Goal: Task Accomplishment & Management: Manage account settings

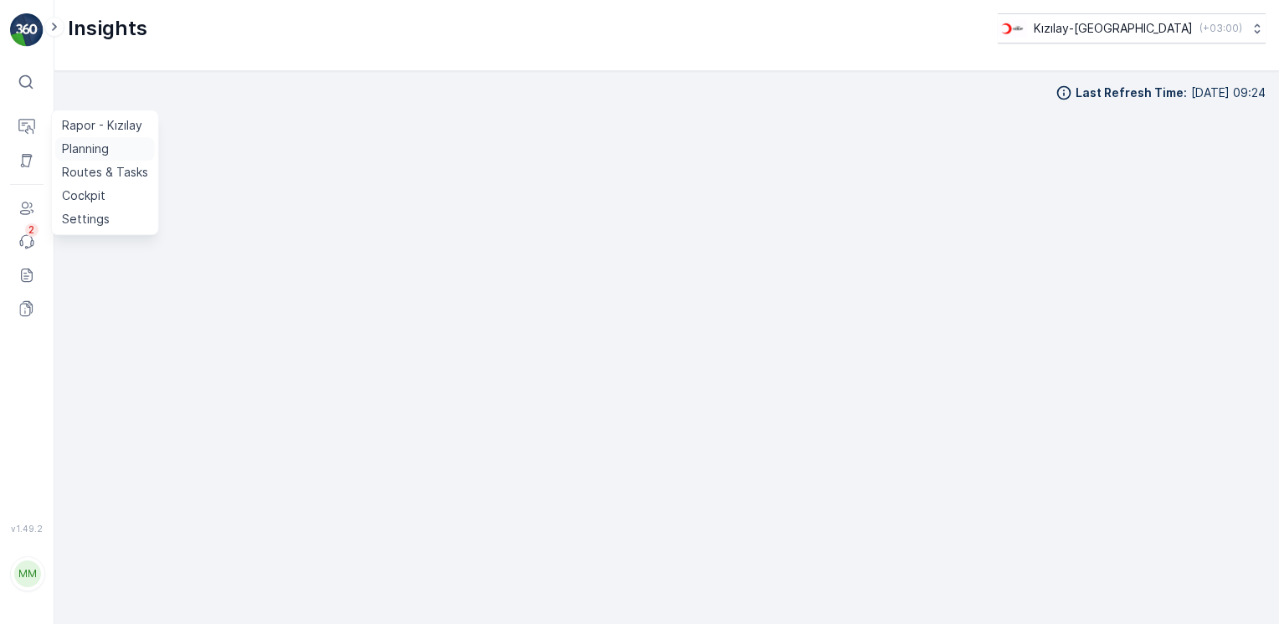
scroll to position [18, 0]
click at [84, 167] on p "Routes & Tasks" at bounding box center [105, 172] width 86 height 17
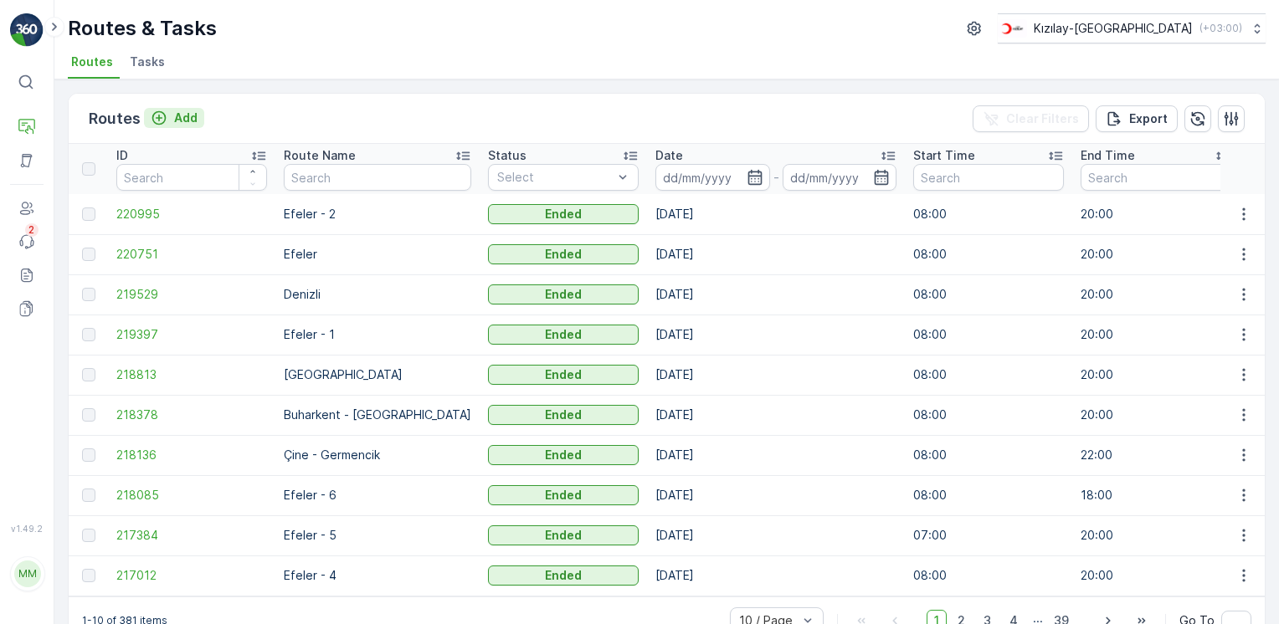
click at [187, 117] on p "Add" at bounding box center [185, 118] width 23 height 17
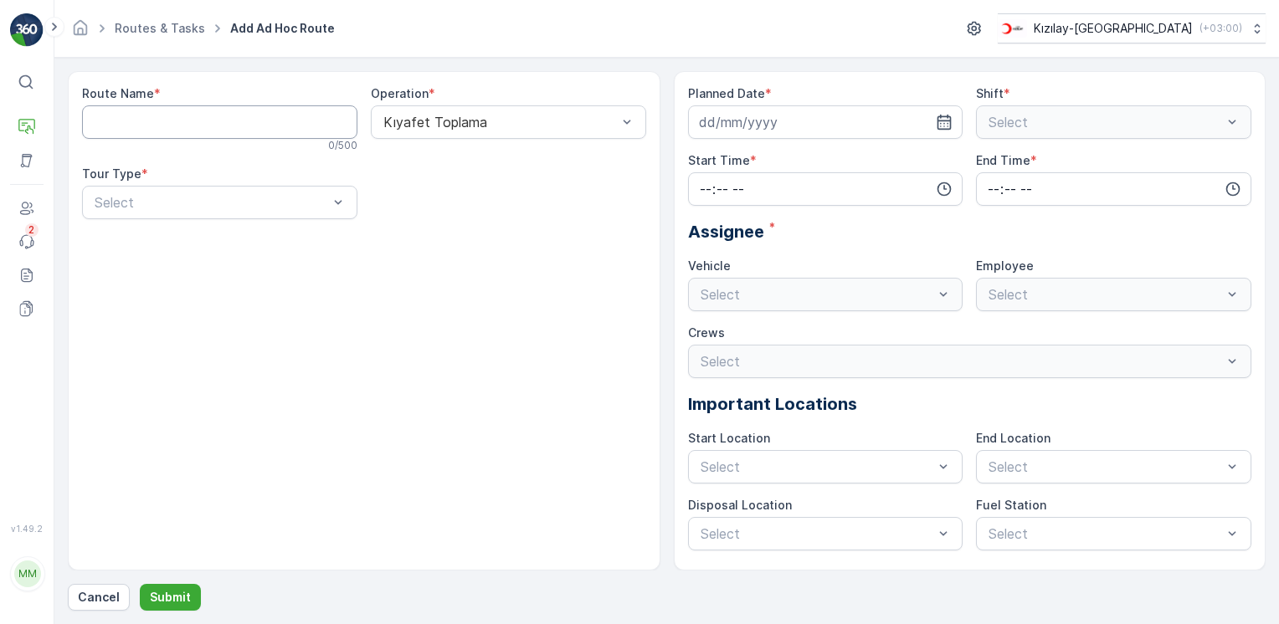
click at [232, 132] on Name "Route Name" at bounding box center [219, 121] width 275 height 33
type Name "Efeler - 3"
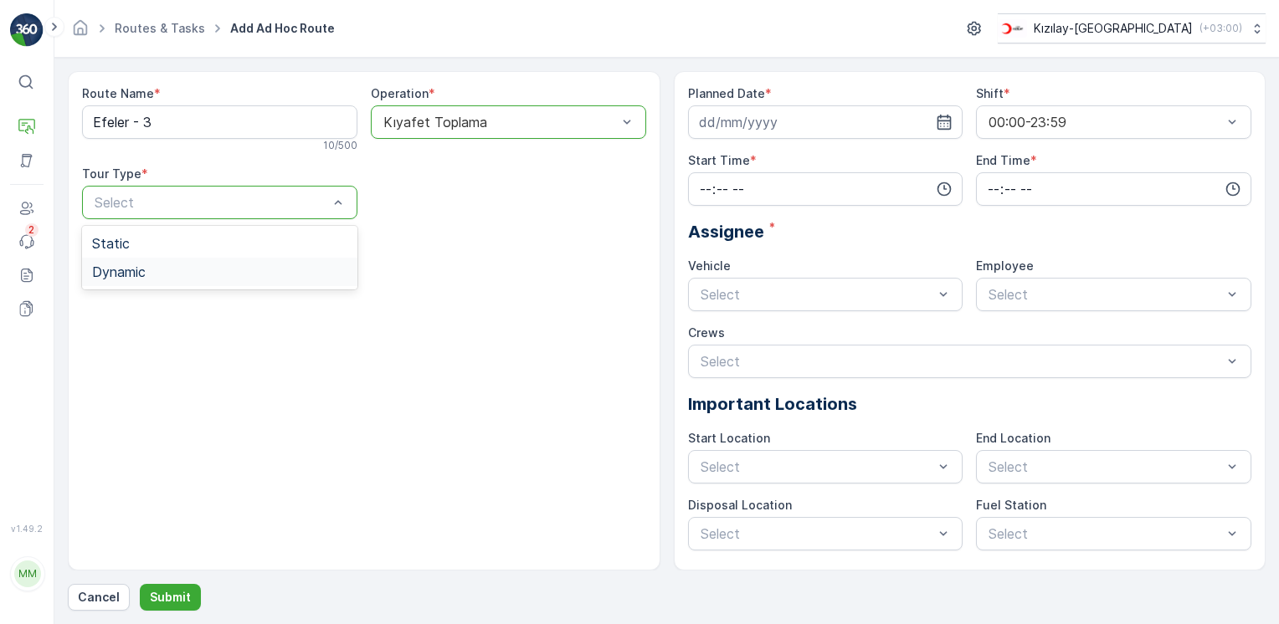
click at [165, 273] on div "Dynamic" at bounding box center [219, 271] width 255 height 15
click at [519, 213] on div "Select" at bounding box center [508, 202] width 275 height 33
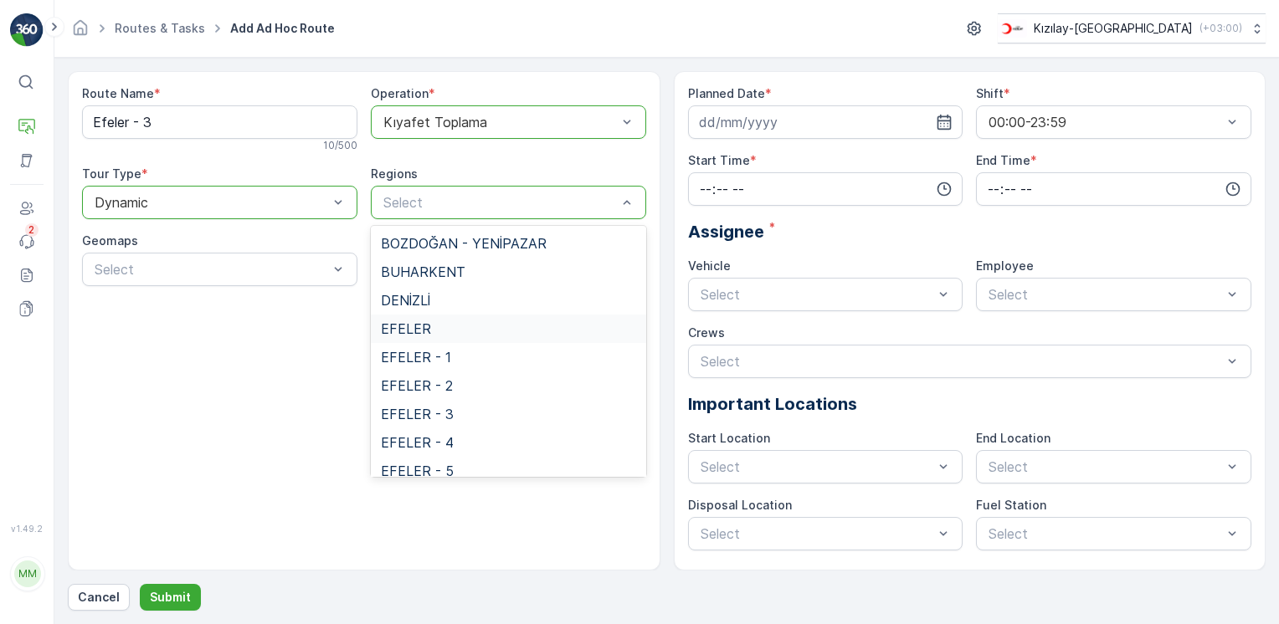
click at [406, 326] on span "EFELER" at bounding box center [406, 328] width 50 height 15
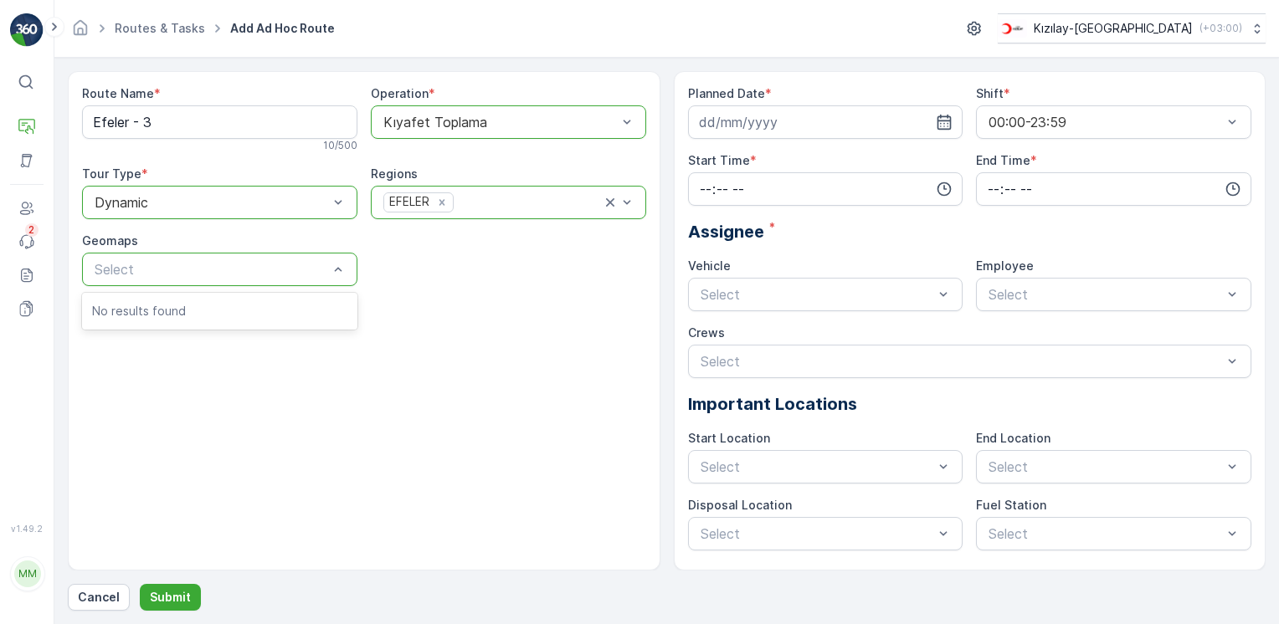
click at [197, 310] on p "No results found" at bounding box center [219, 311] width 255 height 17
click at [944, 130] on input at bounding box center [825, 121] width 275 height 33
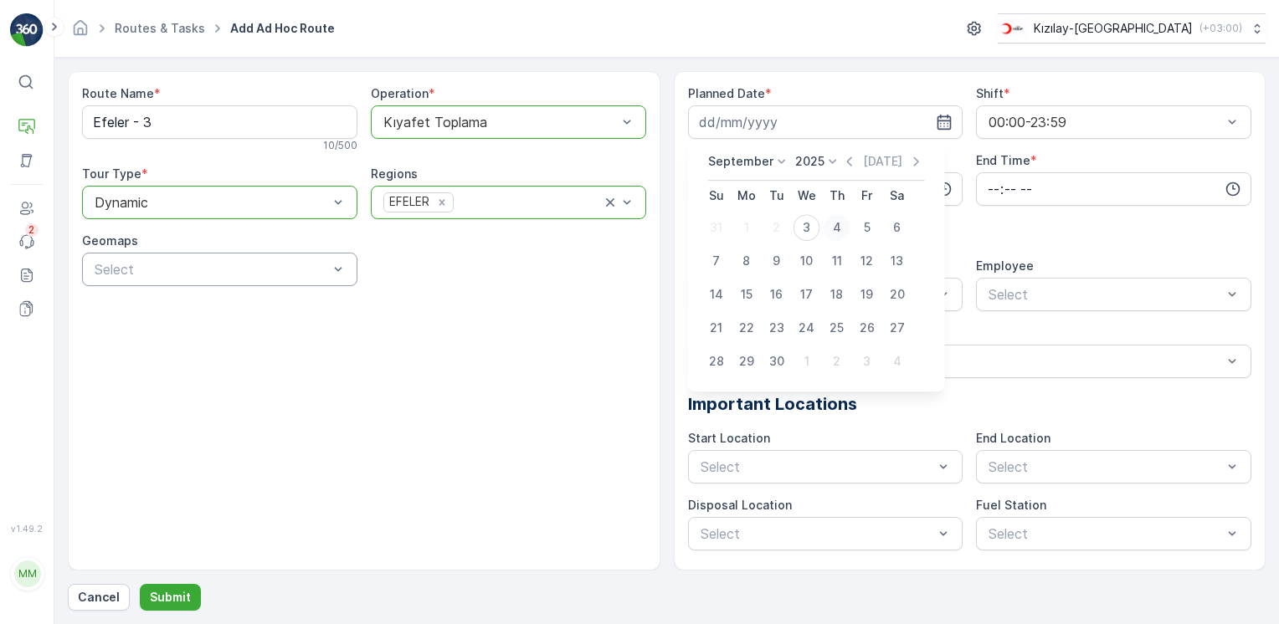
click at [843, 228] on div "4" at bounding box center [836, 227] width 27 height 27
type input "[DATE]"
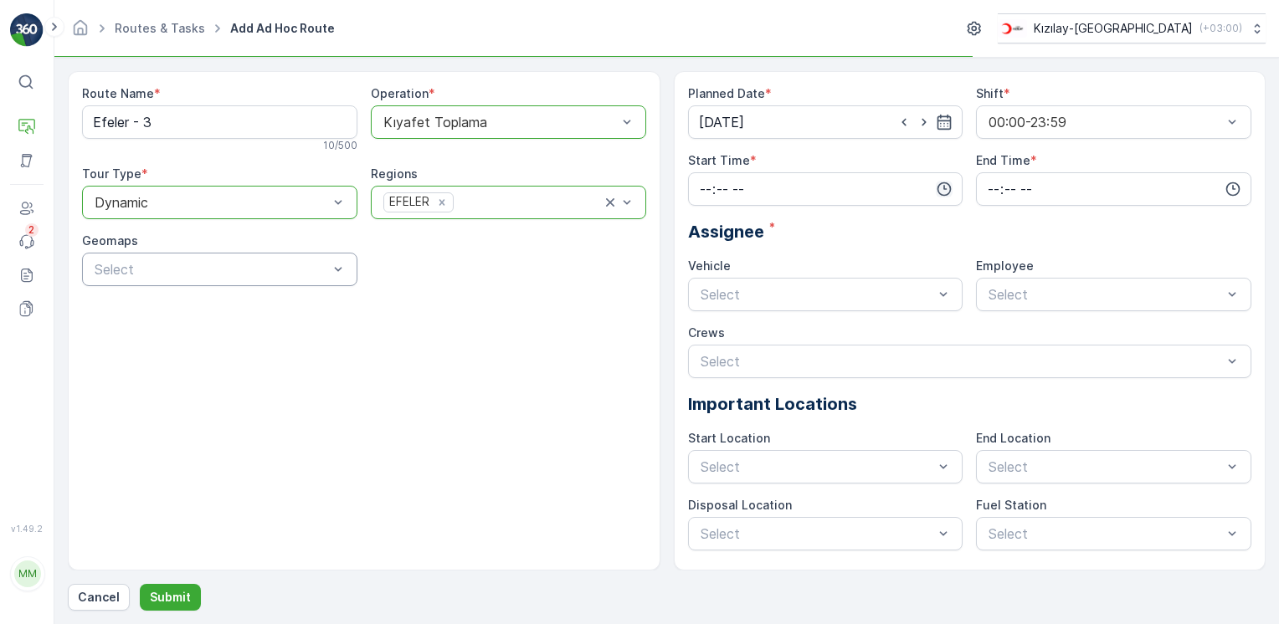
click at [935, 185] on icon "button" at bounding box center [943, 189] width 17 height 17
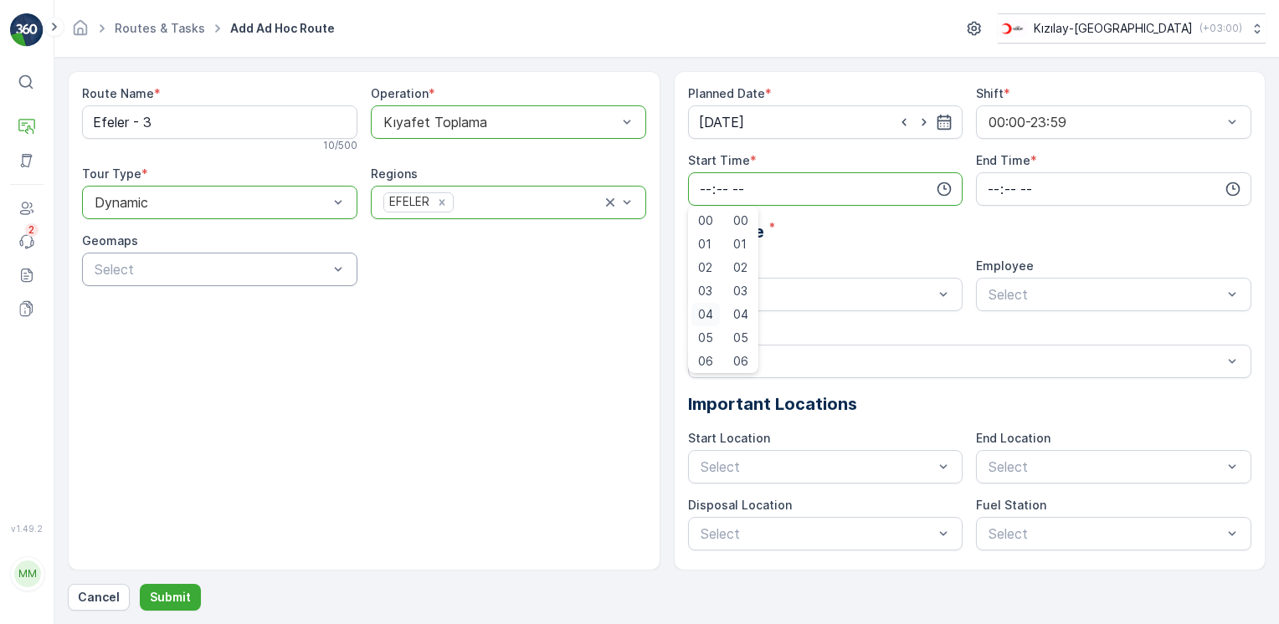
scroll to position [84, 0]
click at [700, 316] on span "08" at bounding box center [705, 324] width 15 height 17
type input "08:00"
click at [1225, 183] on icon "button" at bounding box center [1232, 189] width 17 height 17
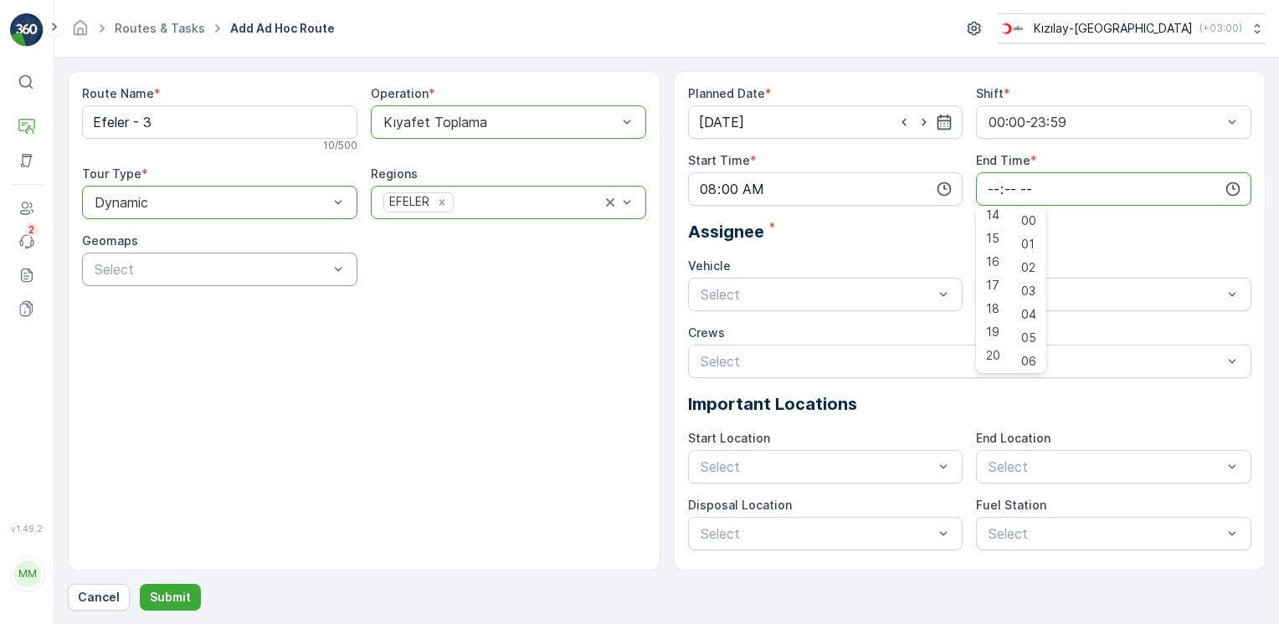
scroll to position [335, 0]
click at [993, 353] on span "20" at bounding box center [993, 354] width 14 height 17
type input "20:00"
click at [915, 305] on div "Select" at bounding box center [825, 294] width 275 height 33
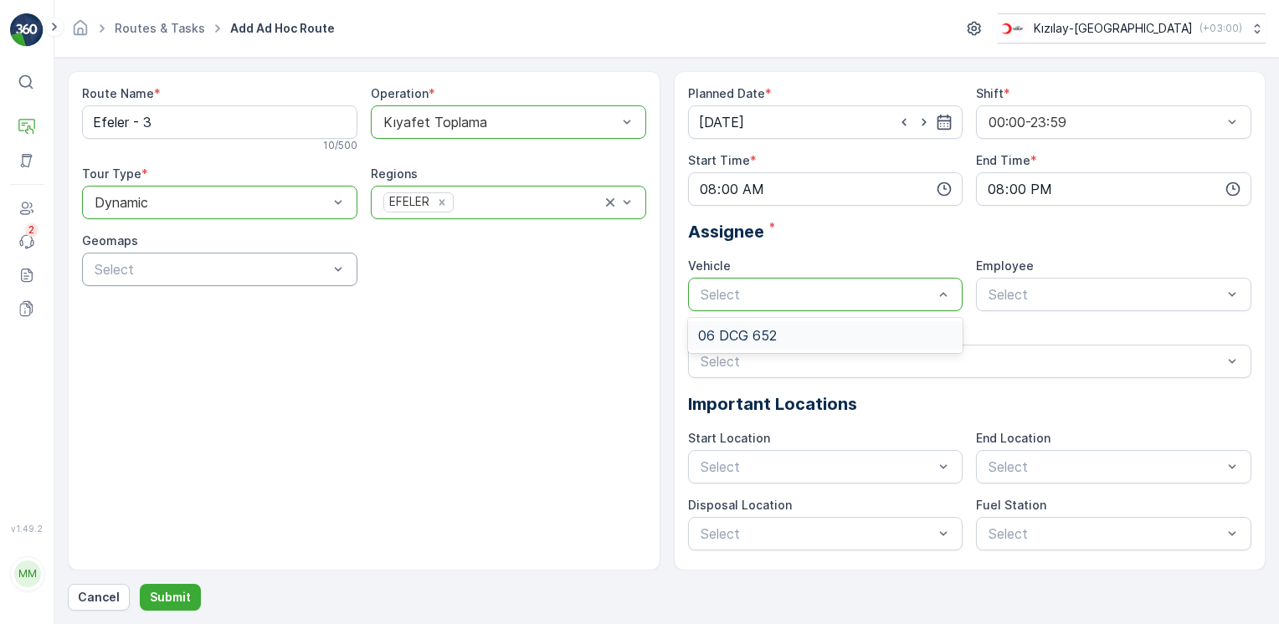
click at [843, 348] on div "06 DCG 652" at bounding box center [825, 335] width 275 height 28
click at [1048, 332] on span "06CTG514" at bounding box center [1020, 335] width 68 height 15
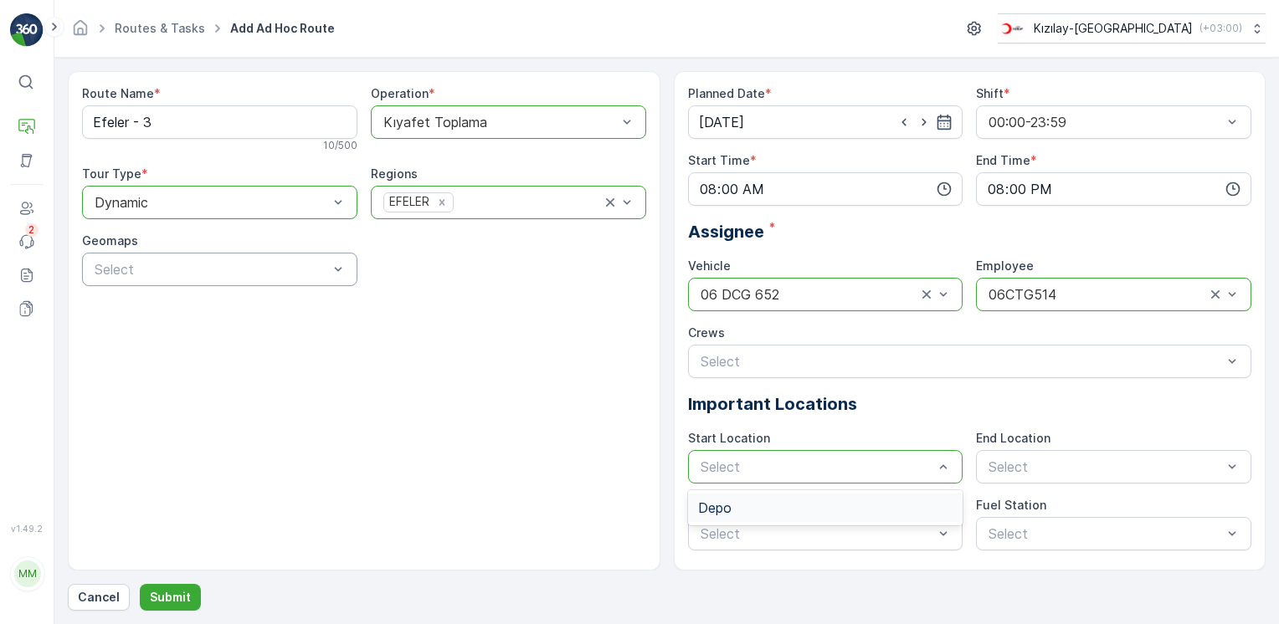
click at [845, 498] on div "Depo" at bounding box center [825, 508] width 275 height 28
click at [1095, 446] on div "End Location Select" at bounding box center [1113, 457] width 275 height 54
click at [1034, 505] on div "Depo" at bounding box center [1113, 507] width 255 height 15
drag, startPoint x: 519, startPoint y: 544, endPoint x: 513, endPoint y: 537, distance: 8.9
click at [518, 540] on div "Route Name * Efeler - 3 10 / 500 Operation * Kıyafet Toplama Tour Type * option…" at bounding box center [364, 321] width 592 height 500
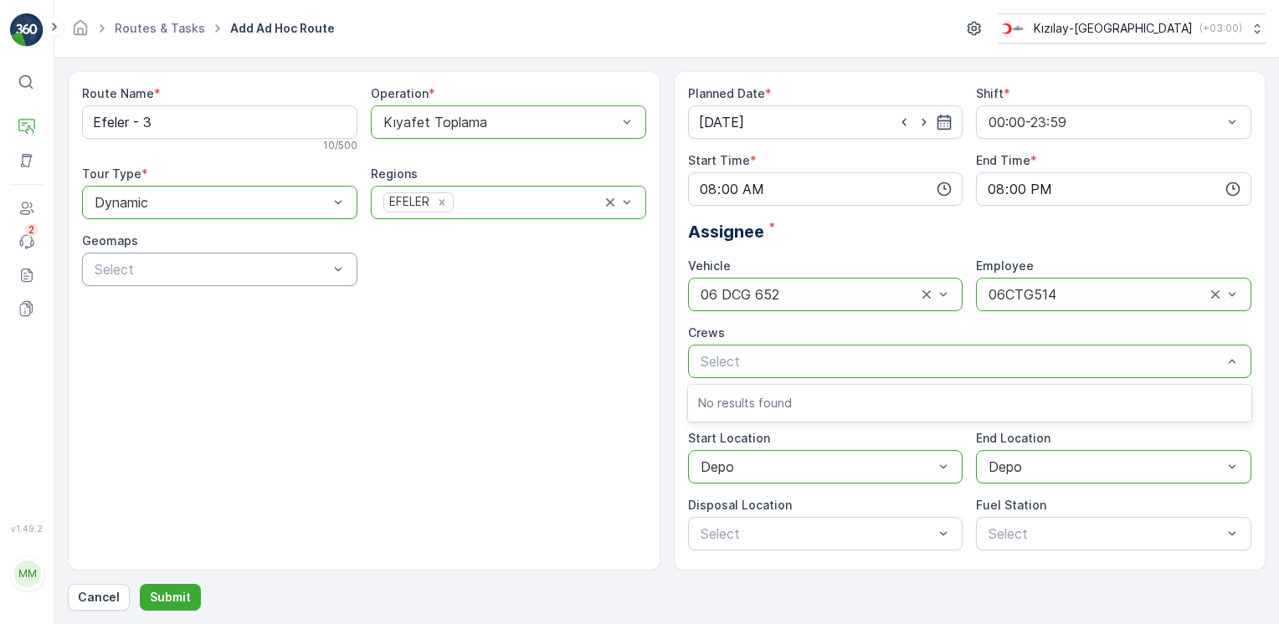
click at [437, 367] on div "Route Name * Efeler - 3 10 / 500 Operation * Kıyafet Toplama Tour Type * option…" at bounding box center [364, 321] width 592 height 500
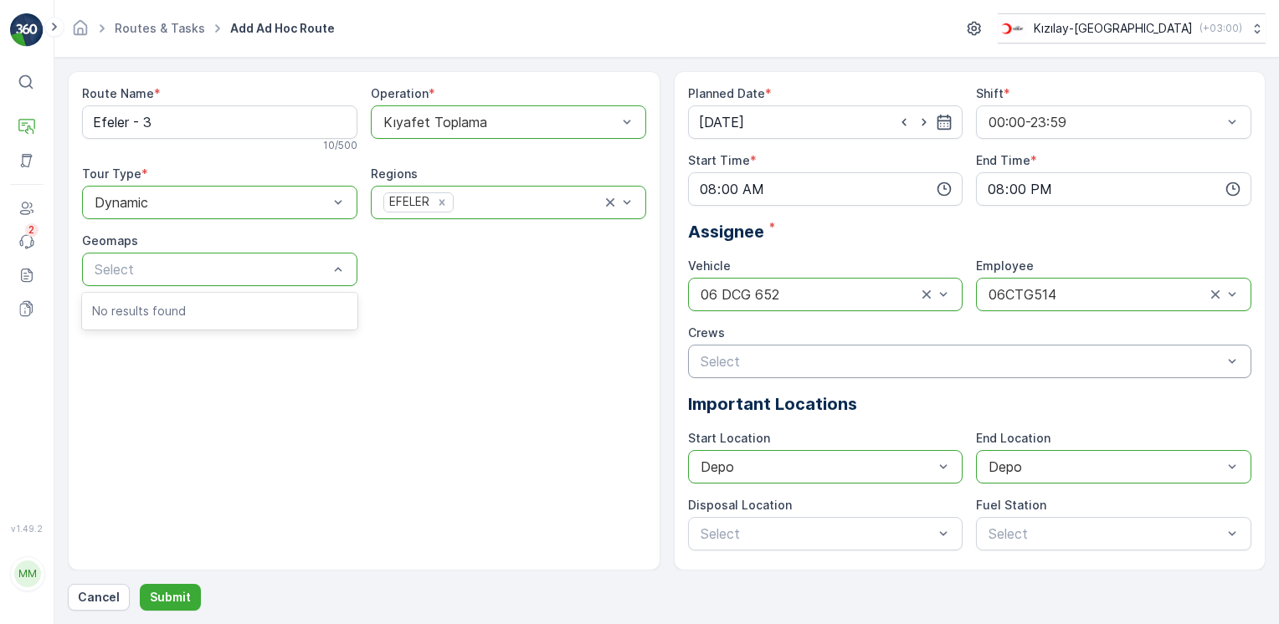
click at [290, 383] on div "Route Name * Efeler - 3 10 / 500 Operation * Kıyafet Toplama Tour Type * option…" at bounding box center [364, 321] width 592 height 500
click at [174, 596] on p "Submit" at bounding box center [170, 597] width 41 height 17
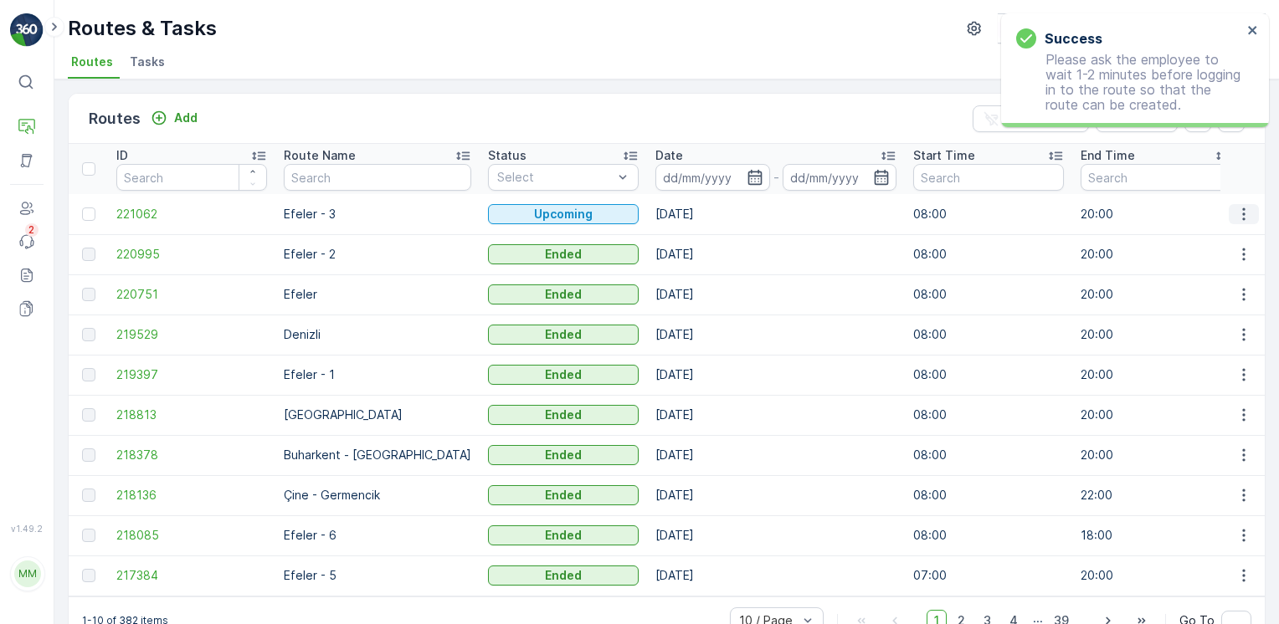
click at [1245, 214] on icon "button" at bounding box center [1243, 214] width 17 height 17
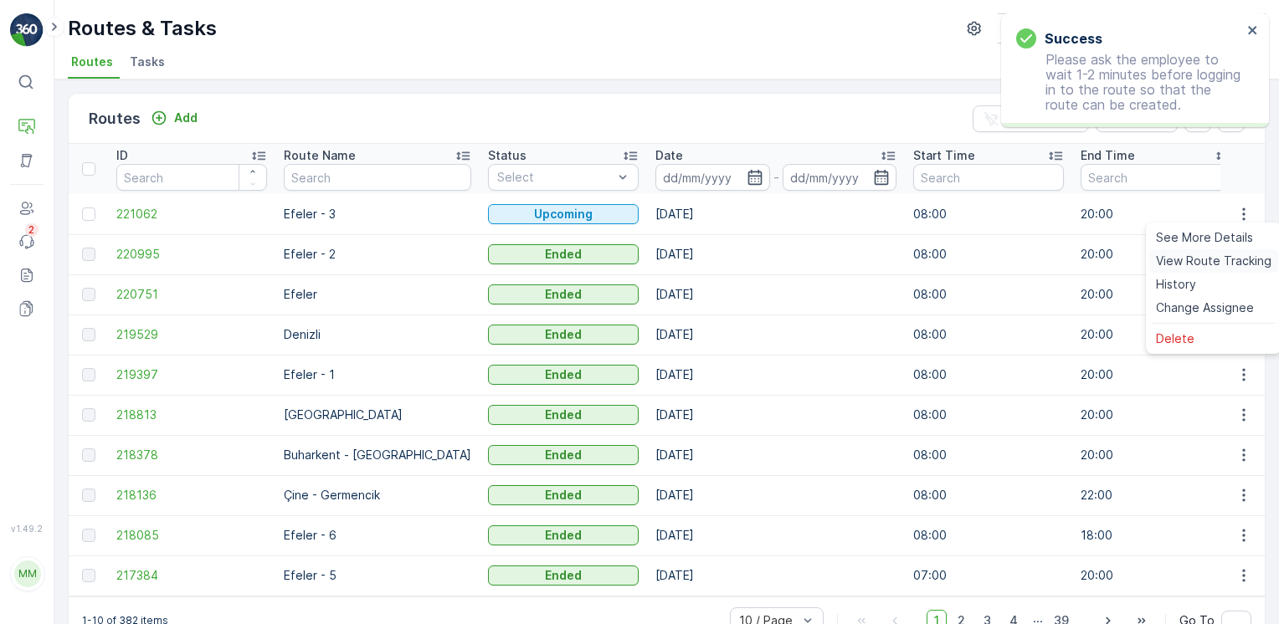
drag, startPoint x: 1243, startPoint y: 219, endPoint x: 1218, endPoint y: 261, distance: 48.4
click at [1218, 261] on span "View Route Tracking" at bounding box center [1213, 261] width 115 height 17
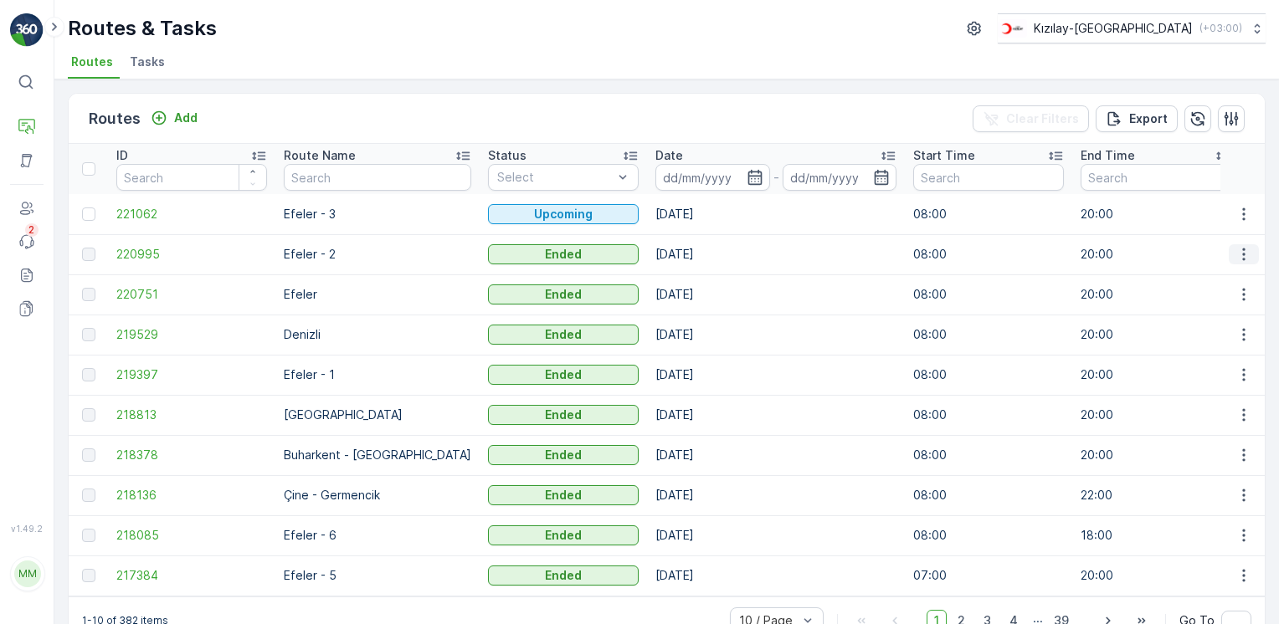
click at [1243, 259] on icon "button" at bounding box center [1243, 254] width 17 height 17
click at [1221, 276] on span "See More Details" at bounding box center [1204, 277] width 97 height 17
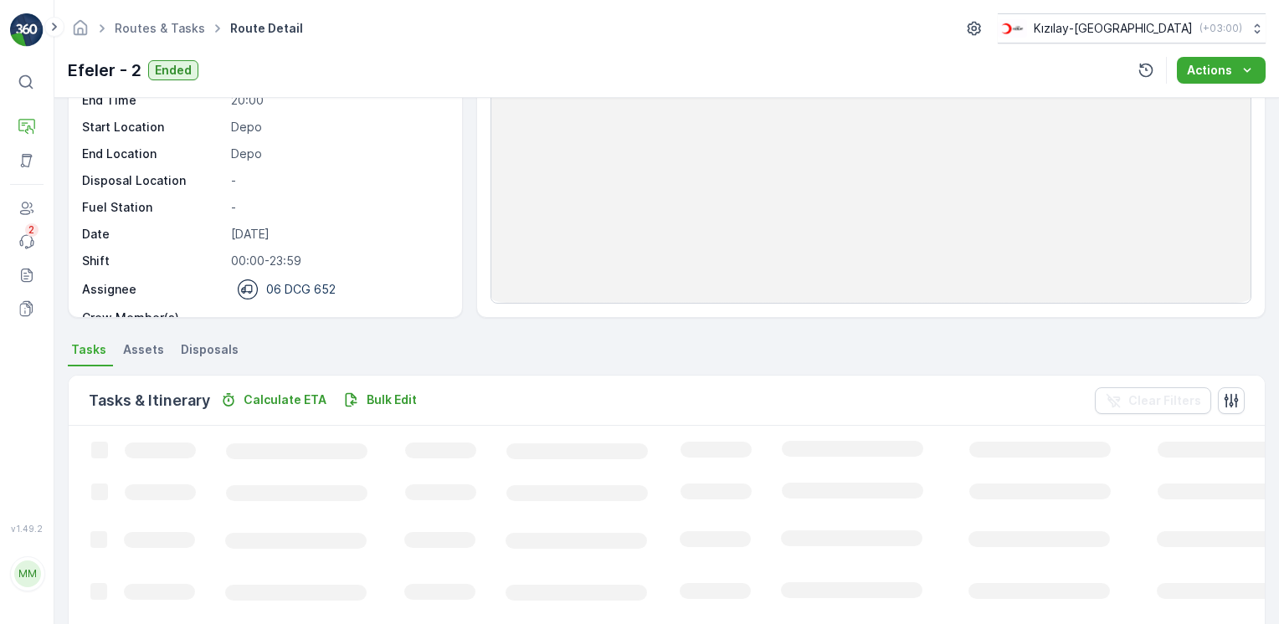
scroll to position [335, 0]
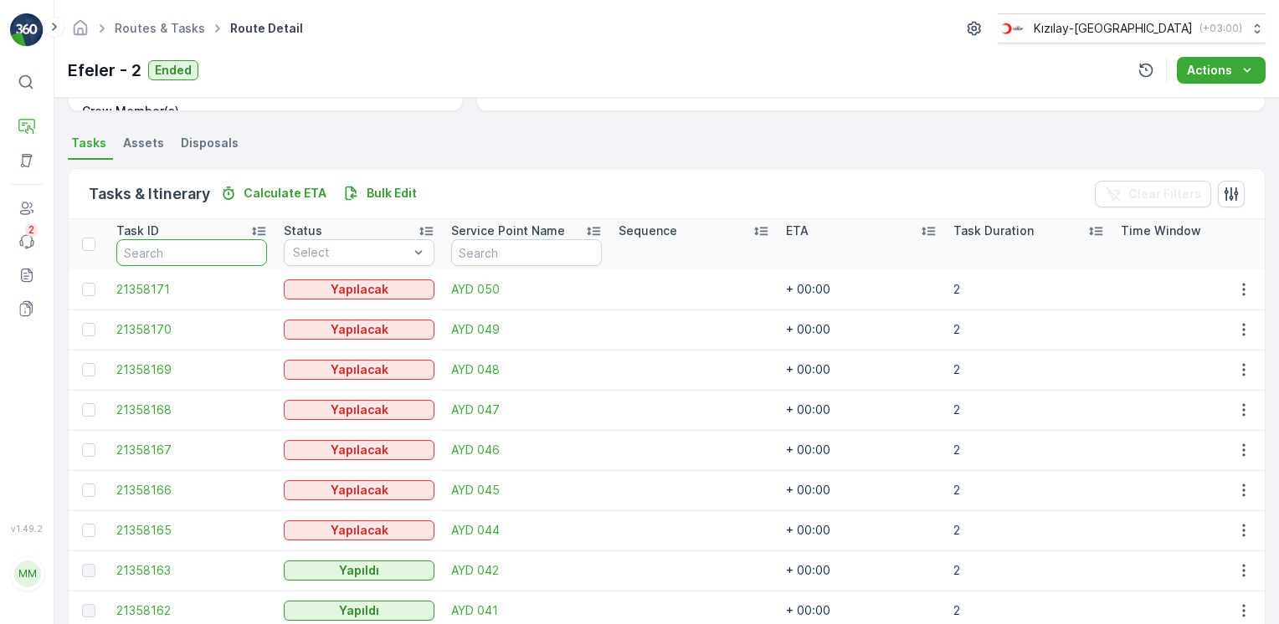
click at [214, 259] on input "text" at bounding box center [191, 252] width 151 height 27
click at [445, 259] on th "Service Point Name" at bounding box center [526, 244] width 167 height 50
click at [307, 293] on div "Yapılacak" at bounding box center [330, 291] width 73 height 17
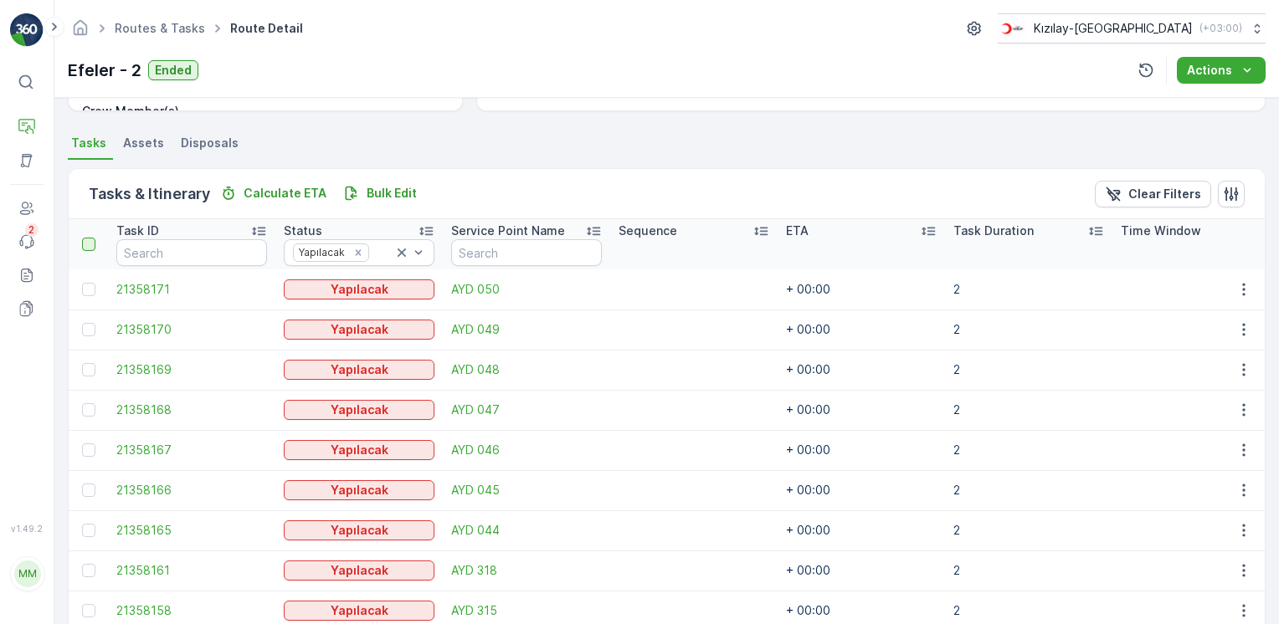
click at [91, 247] on div at bounding box center [88, 244] width 13 height 13
click at [91, 238] on input "checkbox" at bounding box center [91, 238] width 0 height 0
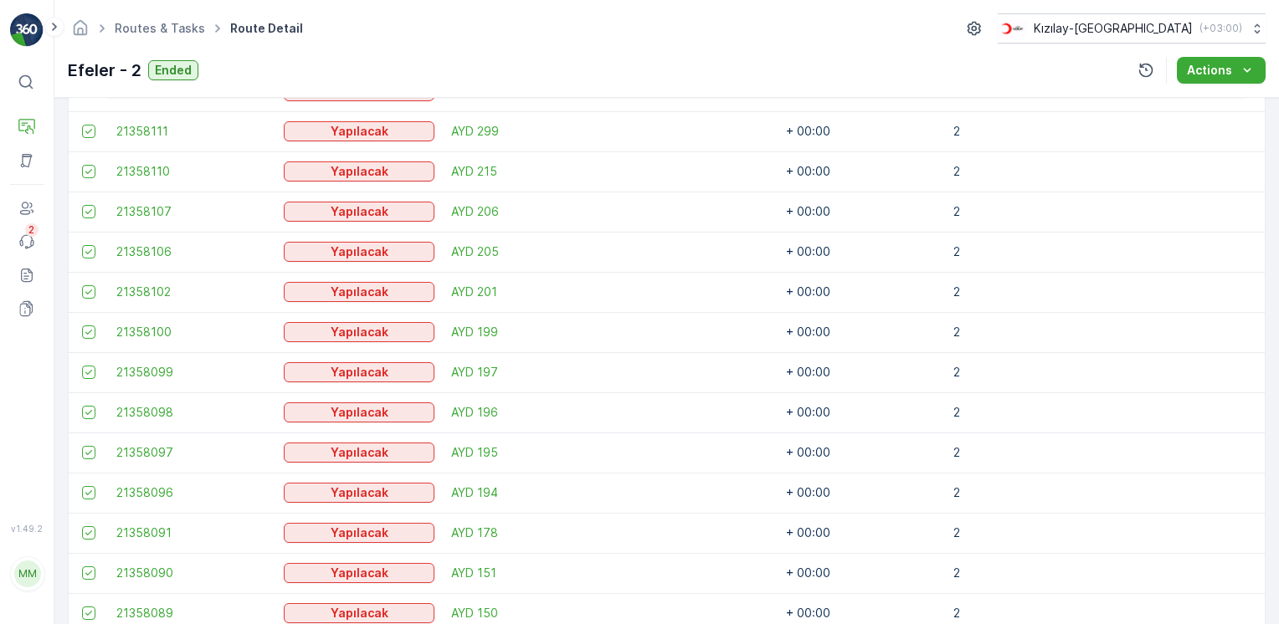
scroll to position [2065, 0]
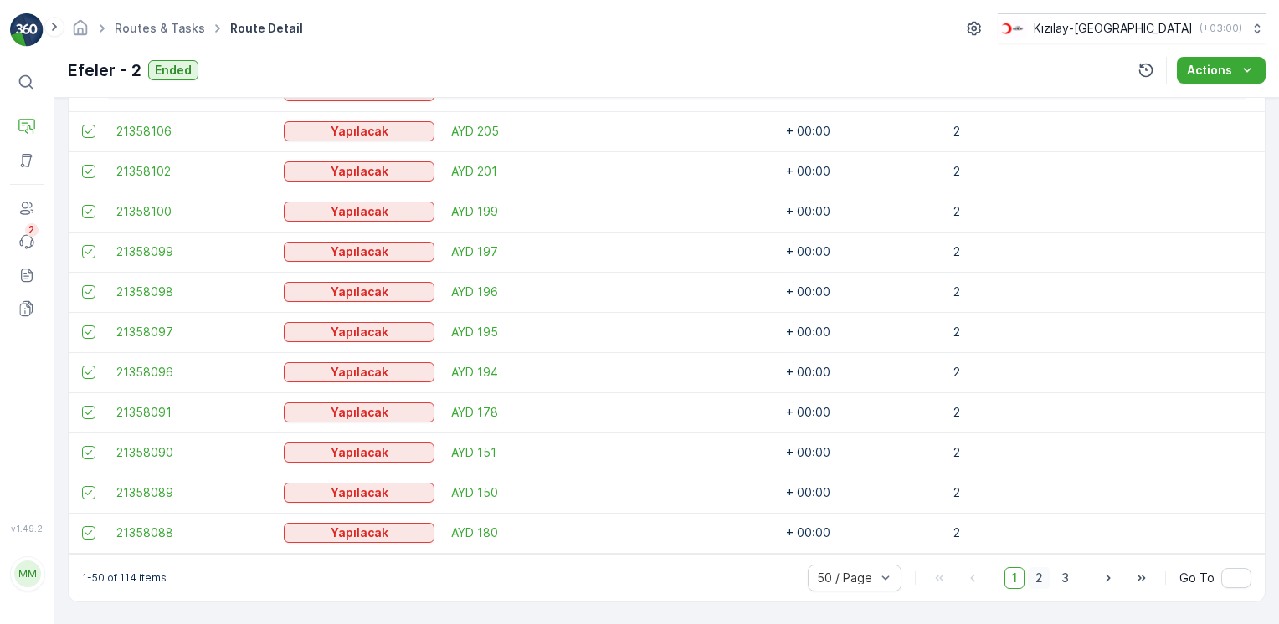
click at [1038, 579] on span "2" at bounding box center [1039, 578] width 23 height 22
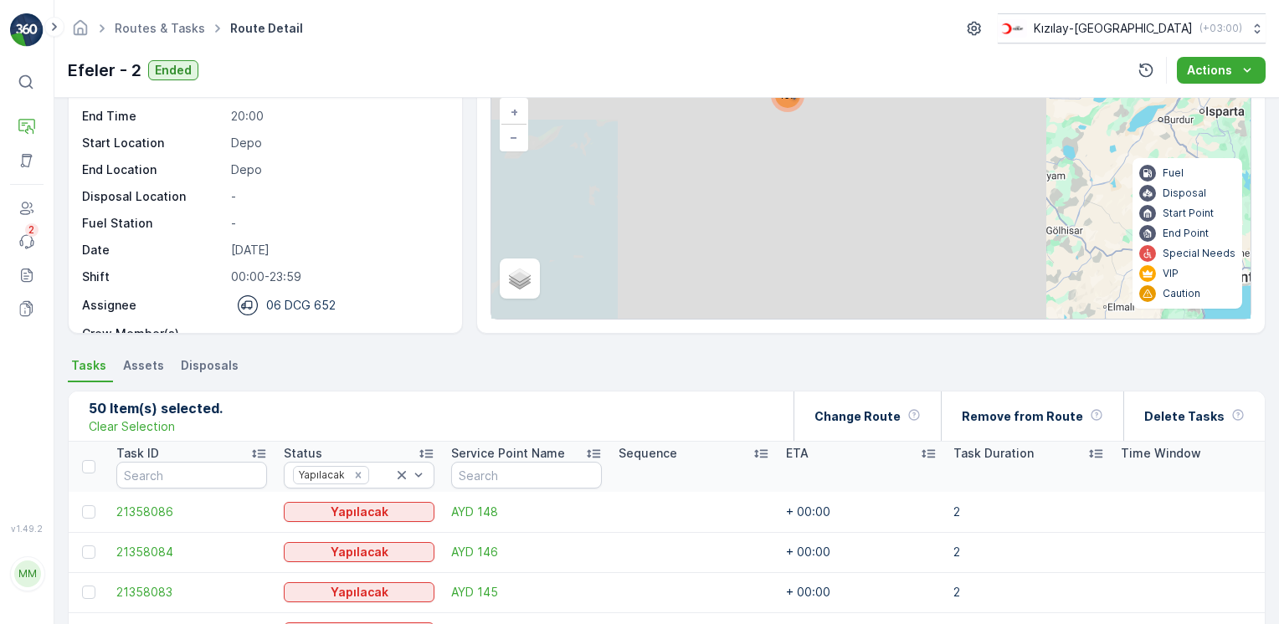
scroll to position [251, 0]
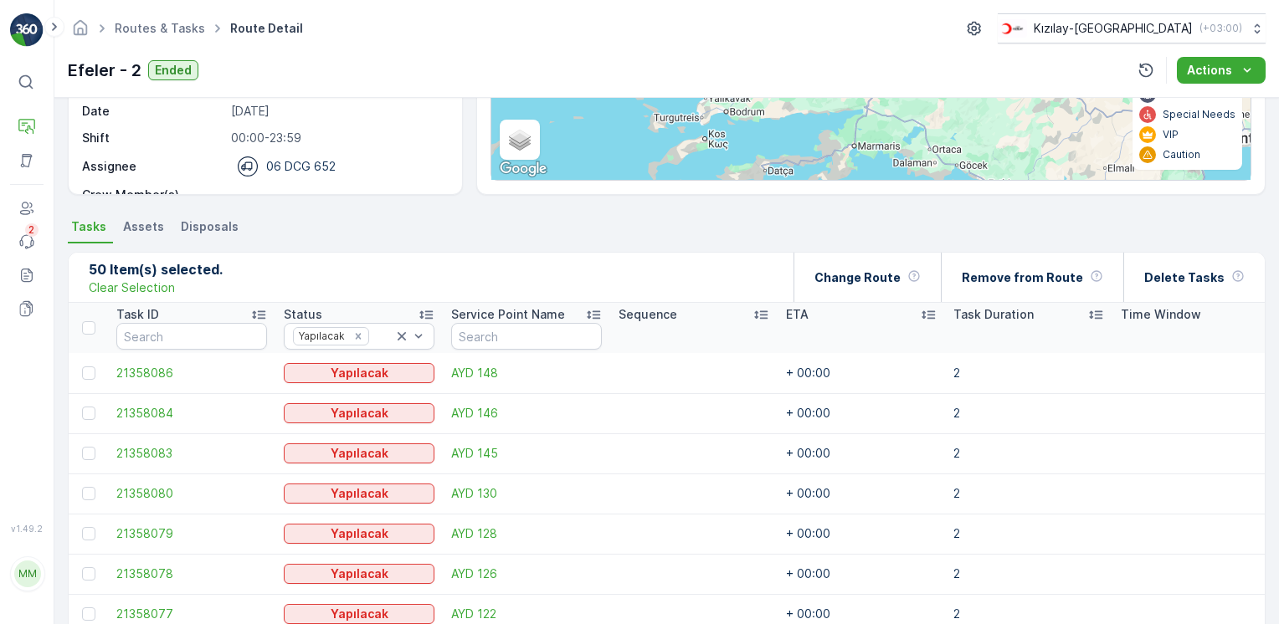
click at [89, 333] on th at bounding box center [88, 328] width 39 height 50
click at [85, 325] on div at bounding box center [88, 327] width 13 height 13
click at [91, 321] on input "checkbox" at bounding box center [91, 321] width 0 height 0
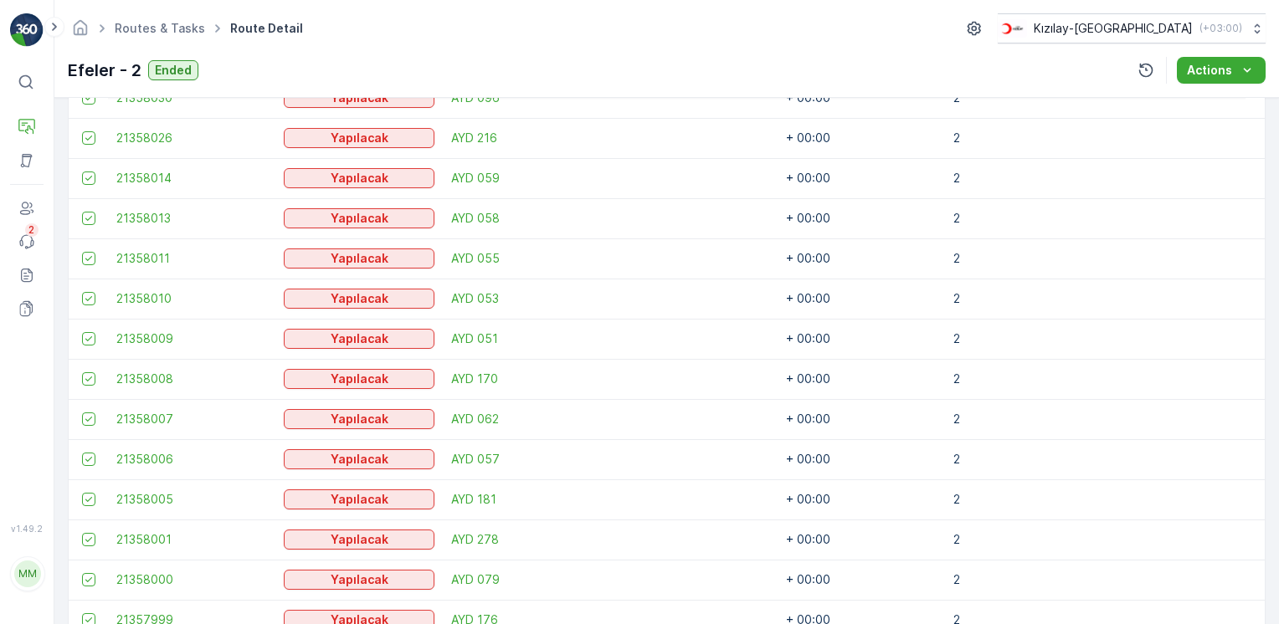
scroll to position [2065, 0]
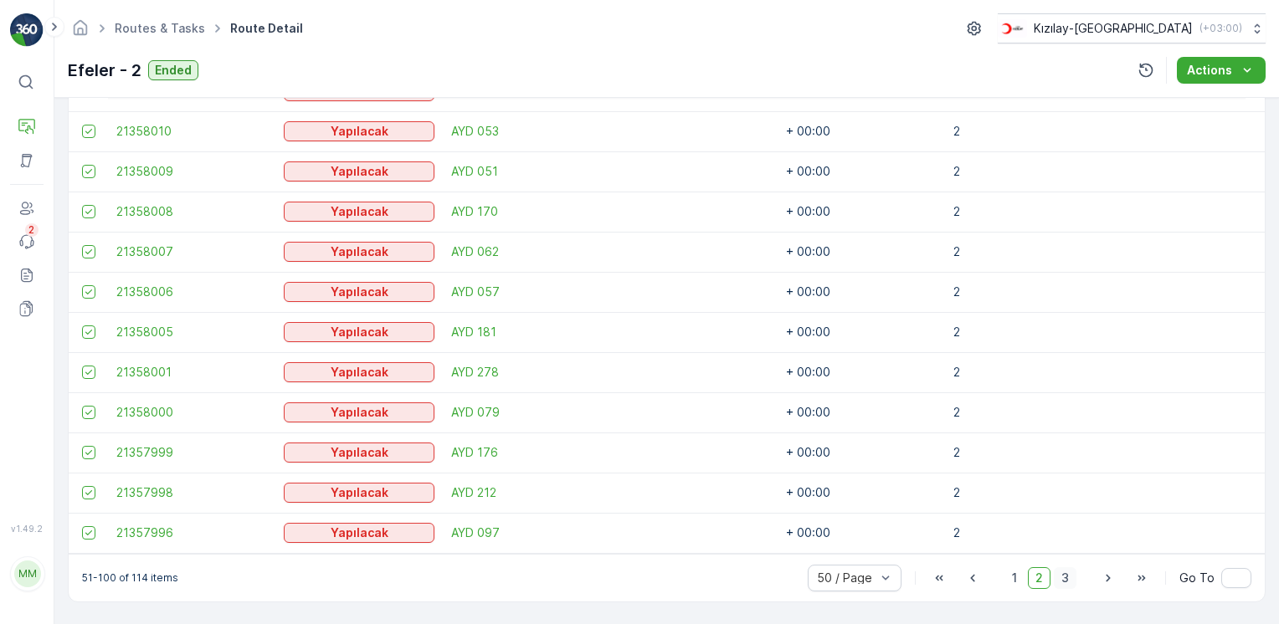
click at [1069, 581] on span "3" at bounding box center [1064, 578] width 23 height 22
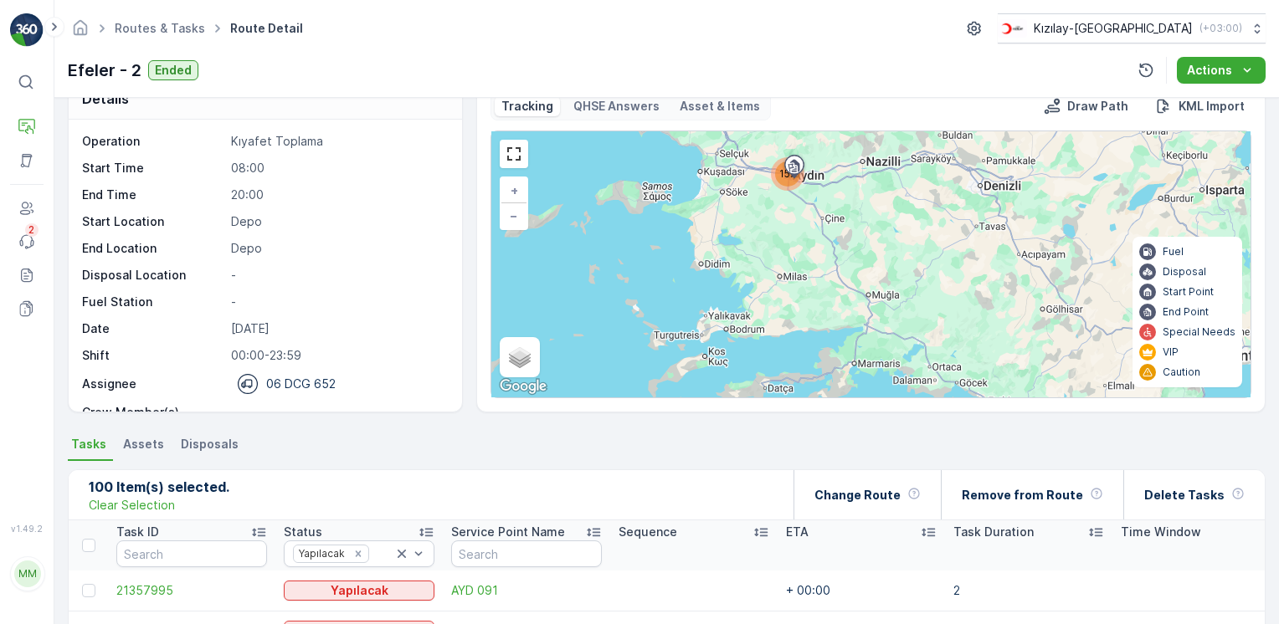
scroll to position [201, 0]
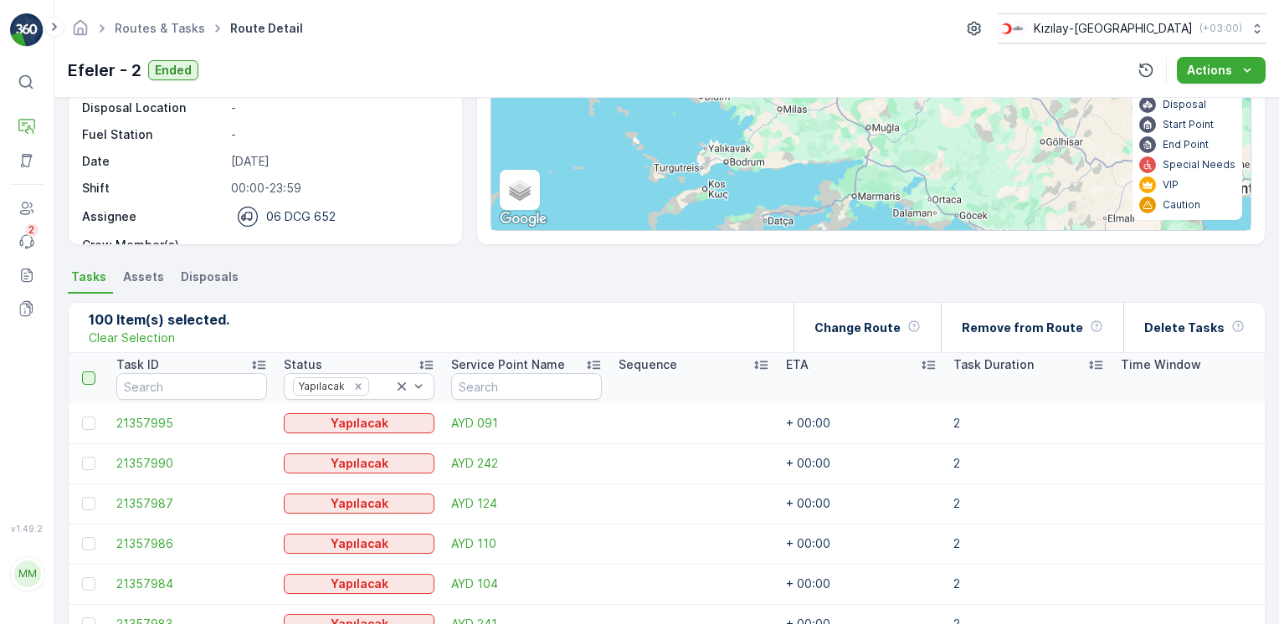
click at [87, 383] on th at bounding box center [88, 378] width 39 height 50
click at [87, 383] on div at bounding box center [88, 378] width 13 height 13
click at [91, 372] on input "checkbox" at bounding box center [91, 372] width 0 height 0
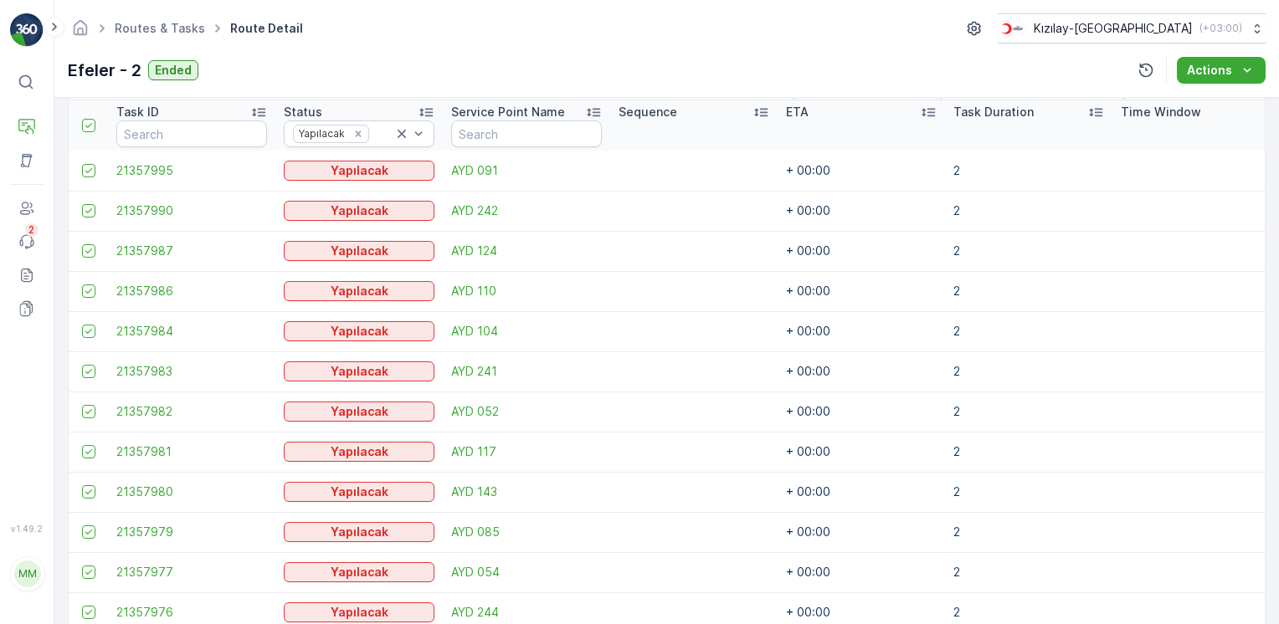
scroll to position [284, 0]
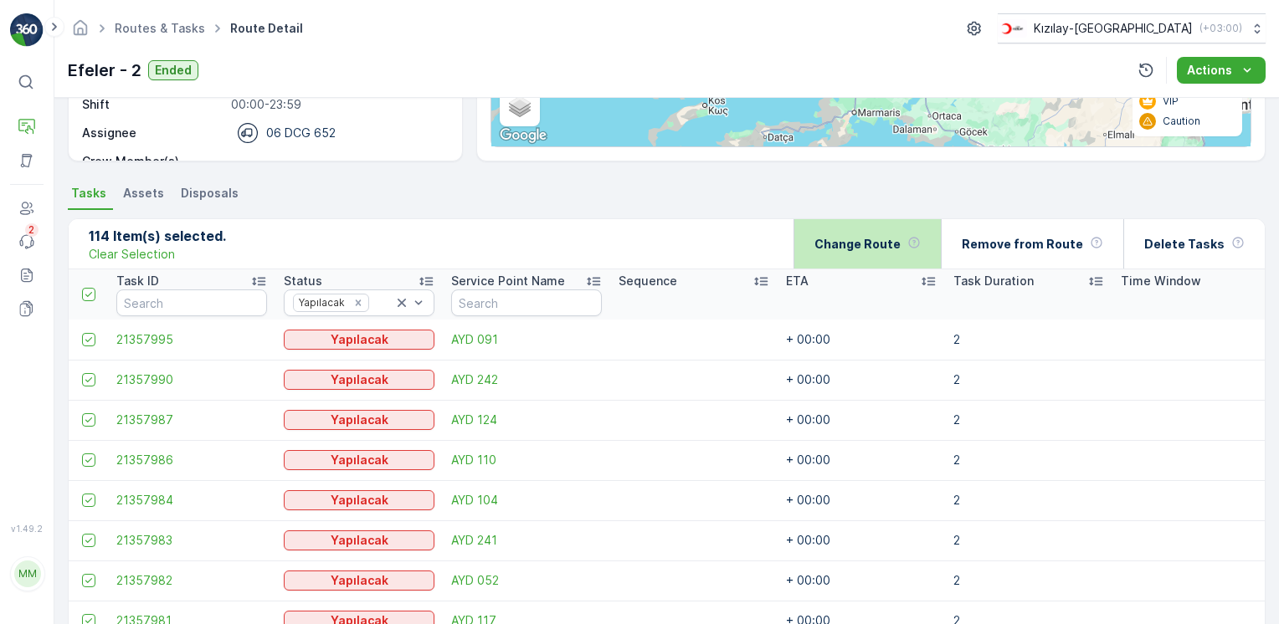
click at [878, 255] on div "Change Route" at bounding box center [867, 243] width 106 height 49
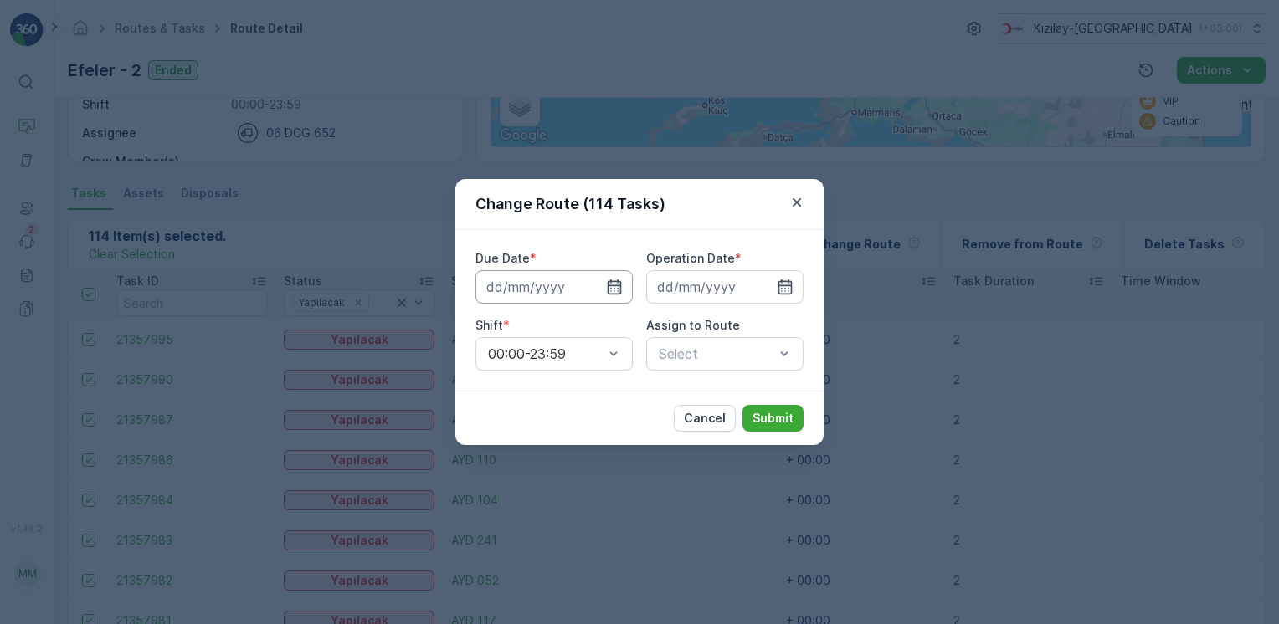
click at [623, 290] on input at bounding box center [553, 286] width 157 height 33
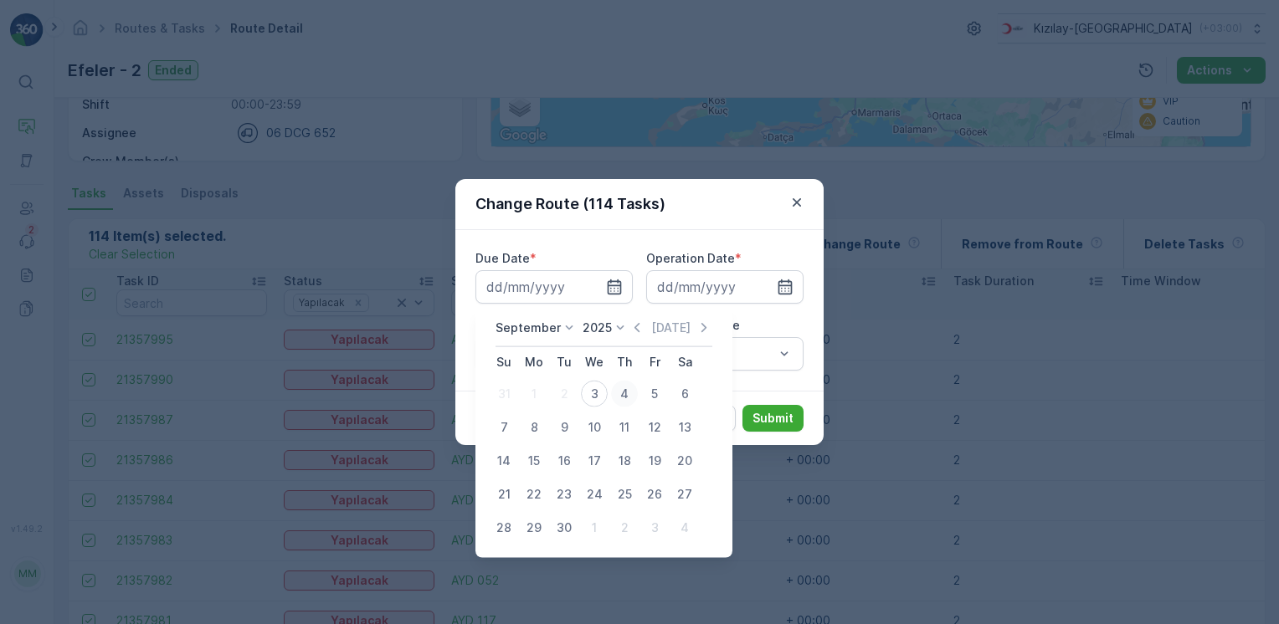
click at [628, 396] on div "4" at bounding box center [624, 394] width 27 height 27
type input "[DATE]"
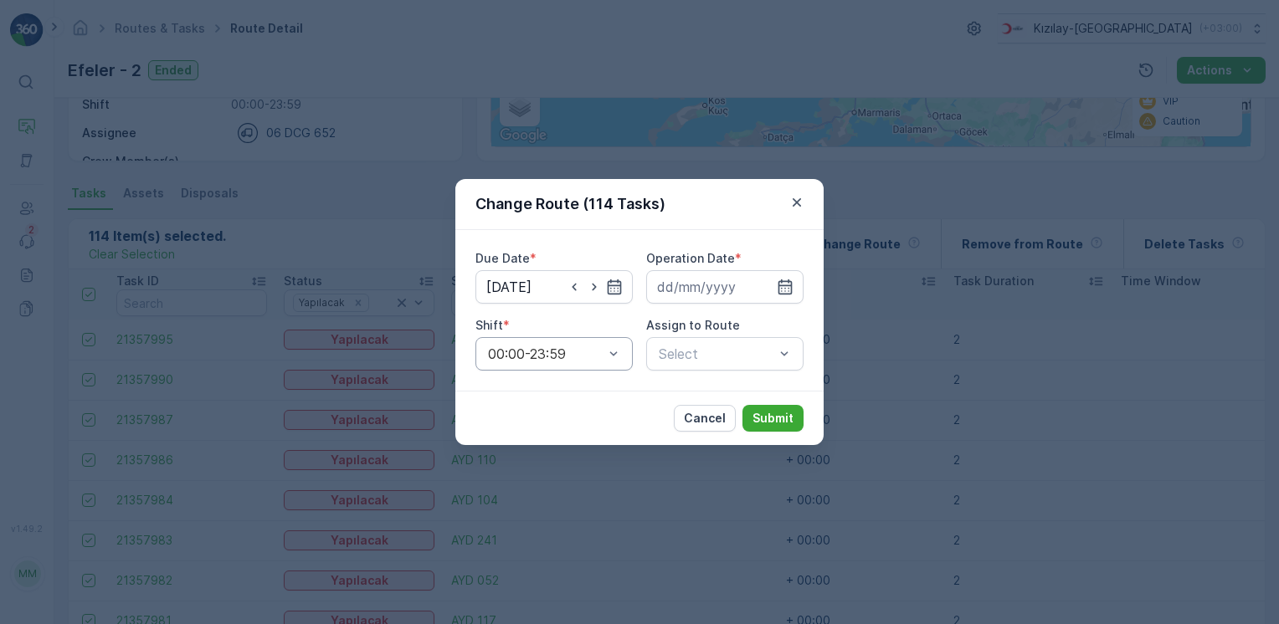
click at [622, 348] on div "00:00-23:59" at bounding box center [553, 353] width 157 height 33
click at [577, 386] on div "00:00-23:59" at bounding box center [553, 395] width 157 height 28
click at [725, 378] on div "No results found" at bounding box center [724, 395] width 157 height 37
drag, startPoint x: 752, startPoint y: 264, endPoint x: 793, endPoint y: 284, distance: 45.7
click at [753, 266] on div "Operation Date *" at bounding box center [724, 258] width 157 height 17
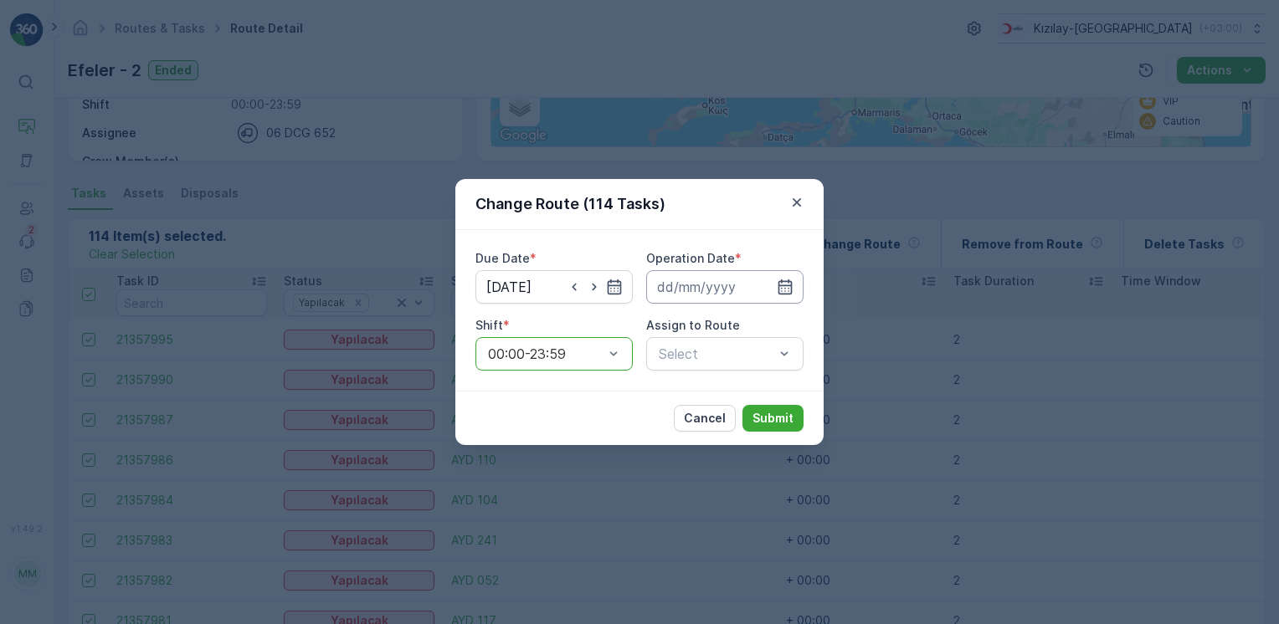
click at [794, 287] on input at bounding box center [724, 286] width 157 height 33
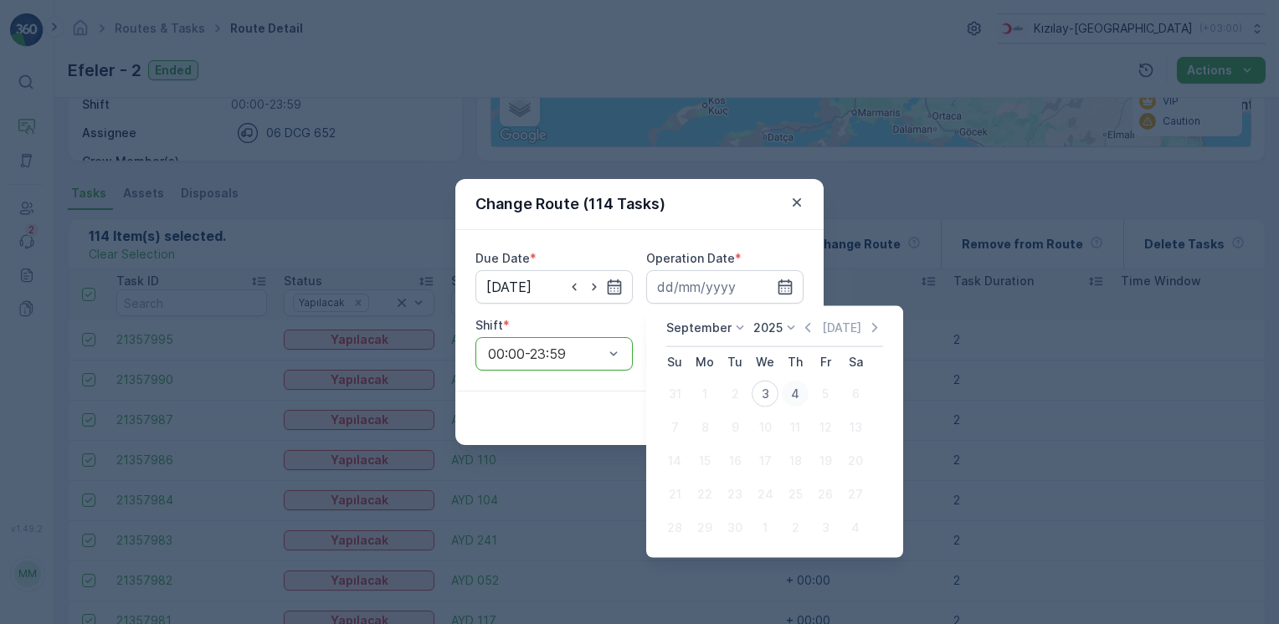
click at [802, 392] on div "4" at bounding box center [795, 394] width 27 height 27
type input "[DATE]"
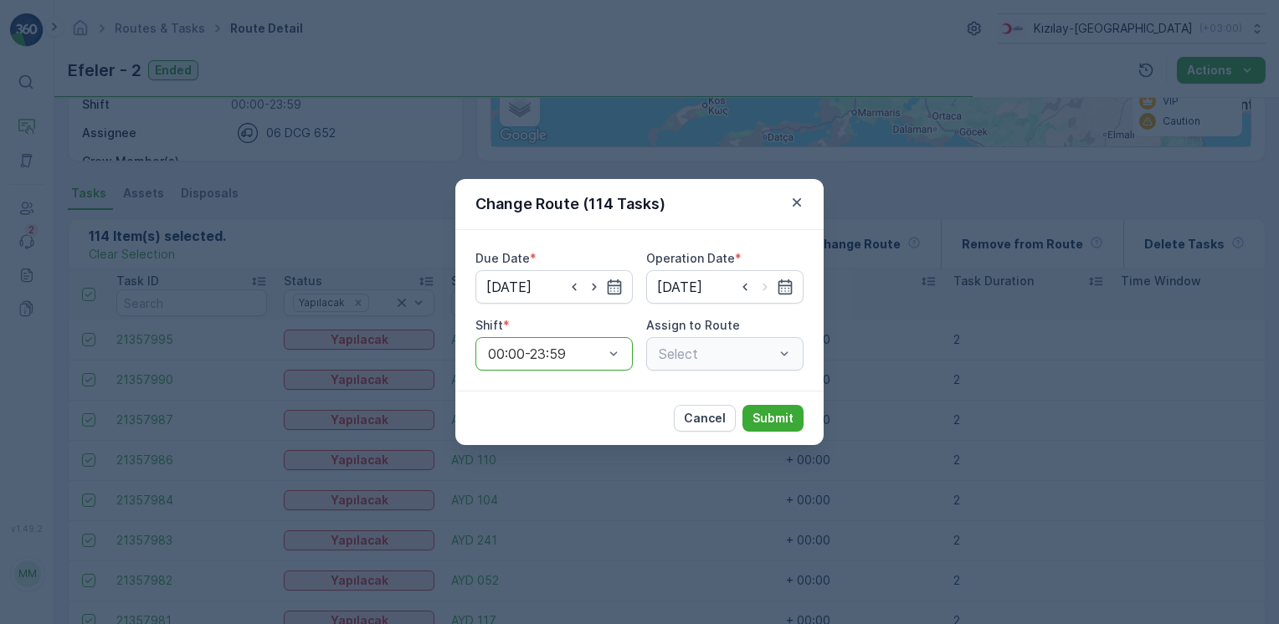
click at [734, 356] on div "Select" at bounding box center [724, 353] width 157 height 33
click at [726, 397] on span "Efeler - 3 (Upcoming) - 06 DCG 652" at bounding box center [724, 402] width 137 height 30
click at [787, 422] on p "Submit" at bounding box center [772, 418] width 41 height 17
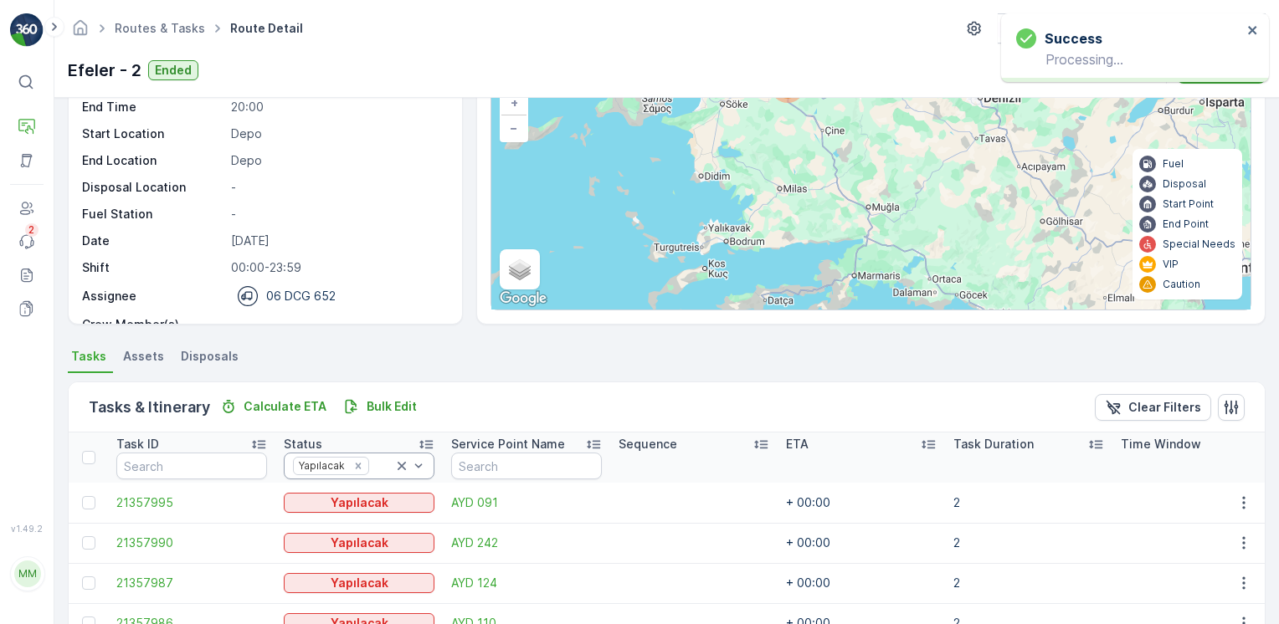
scroll to position [0, 0]
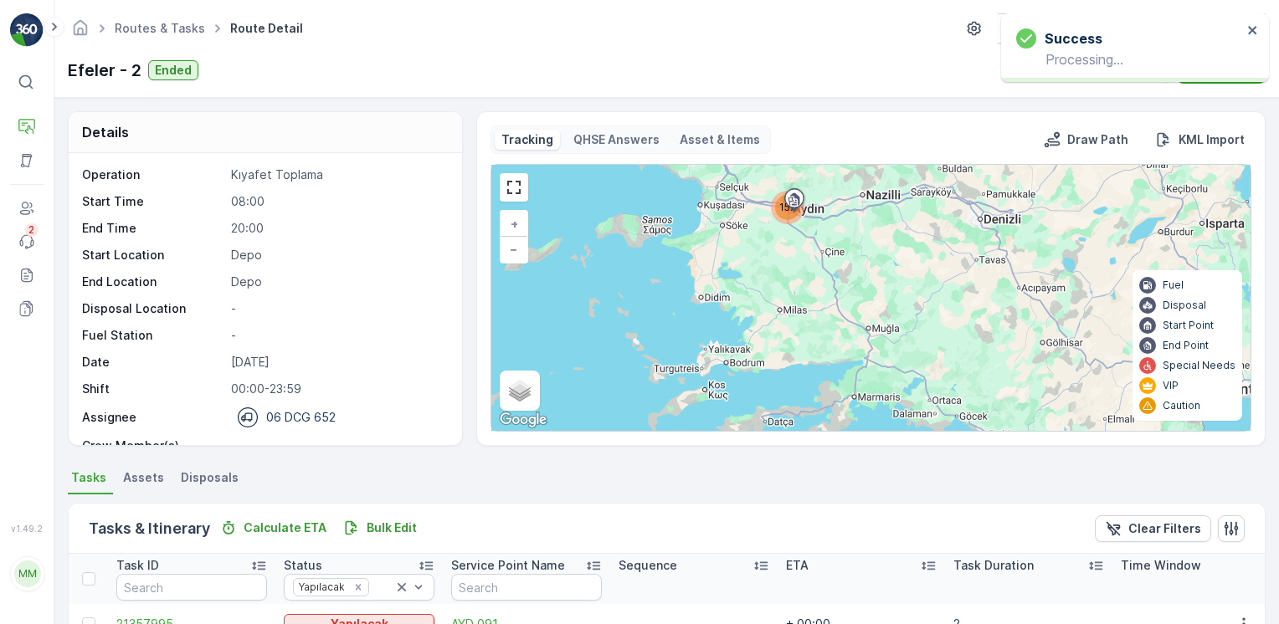
click at [172, 37] on ul "Routes & Tasks" at bounding box center [168, 29] width 115 height 24
click at [167, 27] on link "Routes & Tasks" at bounding box center [160, 28] width 90 height 14
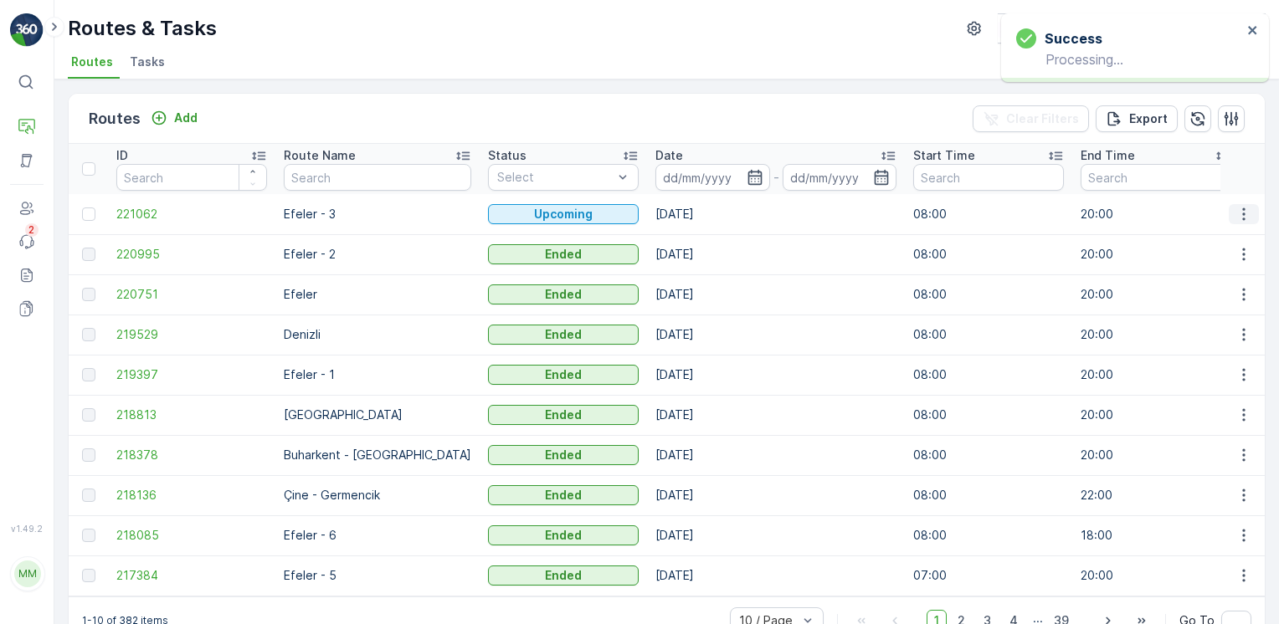
click at [1253, 208] on button "button" at bounding box center [1243, 214] width 30 height 20
click at [1217, 253] on span "View Route Tracking" at bounding box center [1213, 261] width 115 height 17
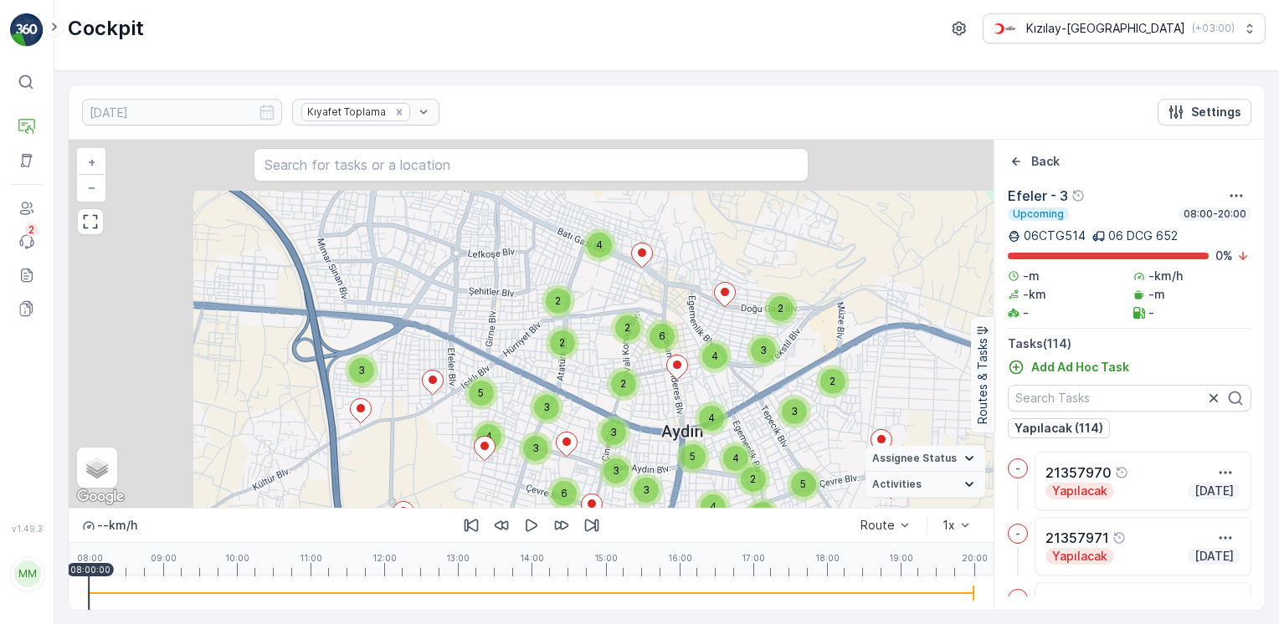
drag, startPoint x: 659, startPoint y: 273, endPoint x: 804, endPoint y: 387, distance: 184.6
click at [804, 387] on div "2 2 2 2 4 5 5 3 3 2 3 4 2 4 3 6 2 3 7 3 2 4 3 3 5 2 6 4 4 + − Satellite Roadmap…" at bounding box center [531, 324] width 925 height 368
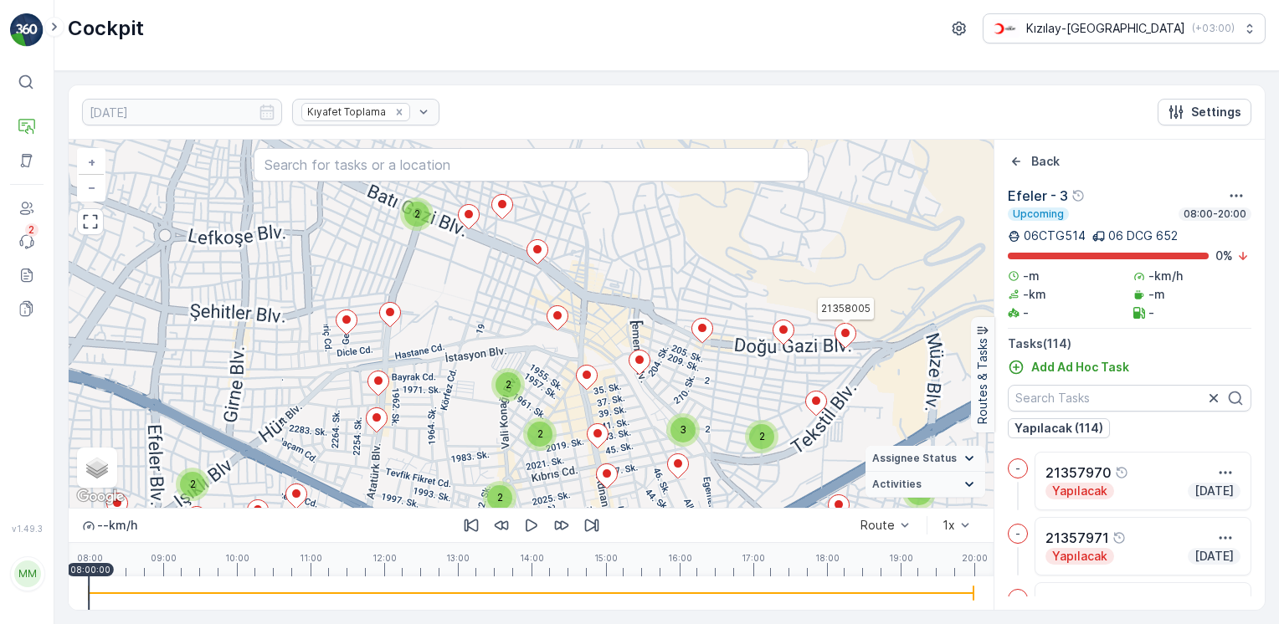
click at [845, 340] on icon at bounding box center [845, 336] width 21 height 24
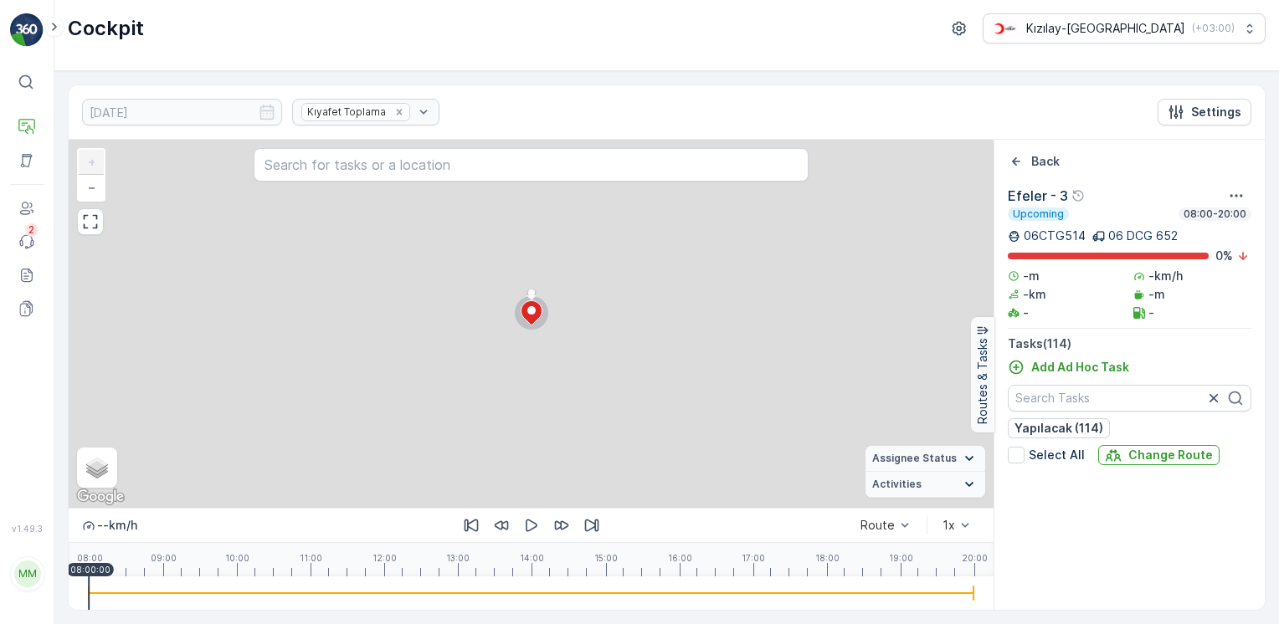
scroll to position [1160, 0]
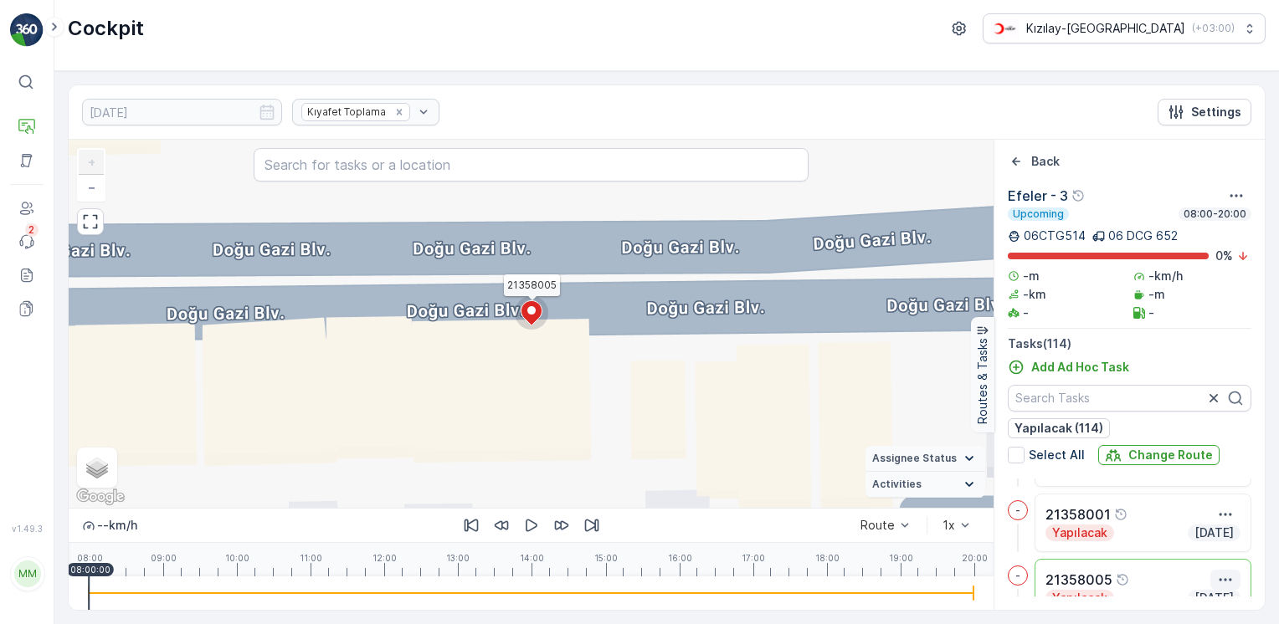
click at [1232, 580] on button "button" at bounding box center [1225, 580] width 30 height 20
click at [1188, 577] on div "Delete" at bounding box center [1188, 571] width 126 height 23
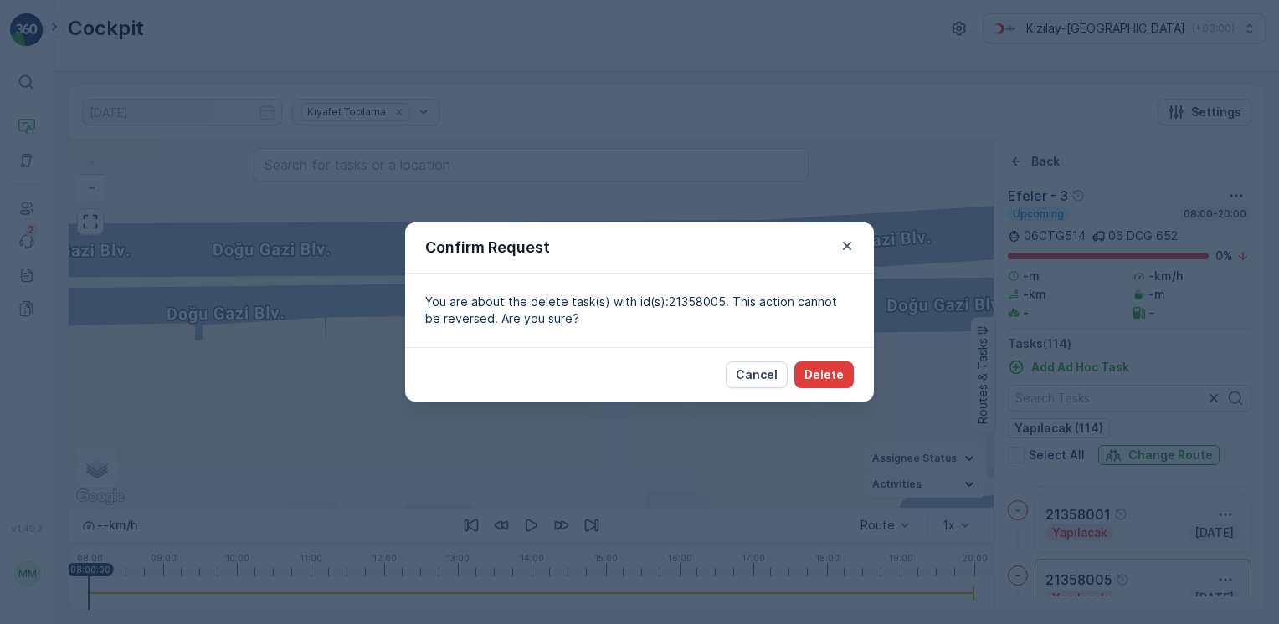
click at [850, 384] on button "Delete" at bounding box center [823, 374] width 59 height 27
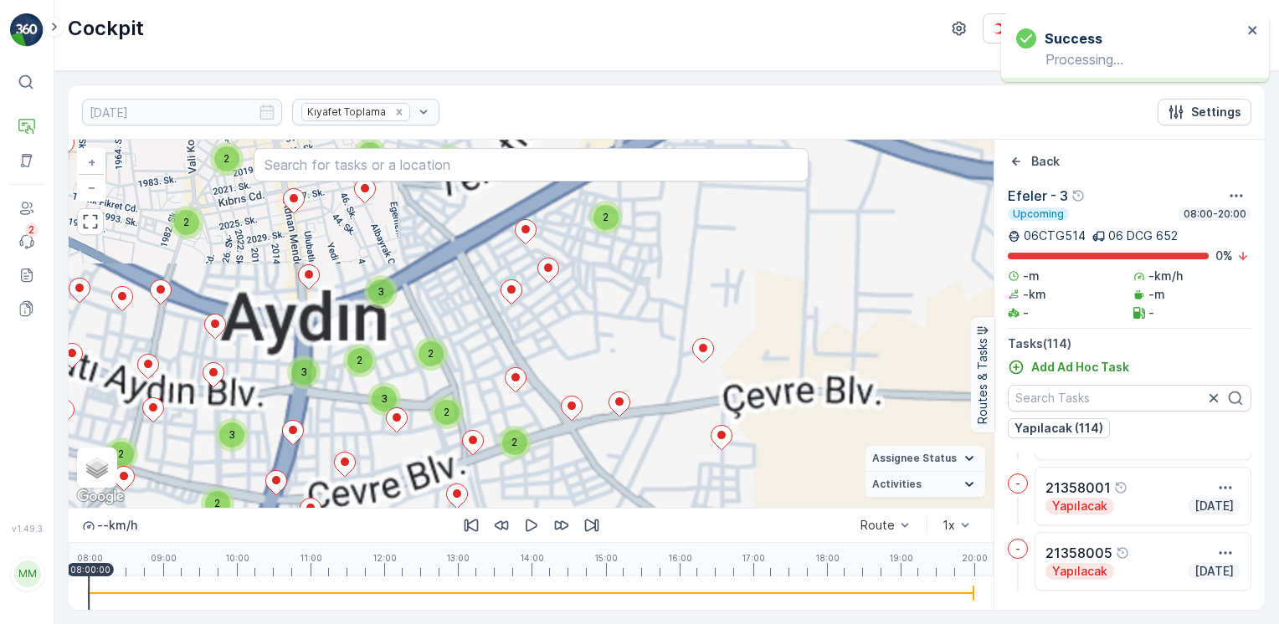
drag, startPoint x: 628, startPoint y: 270, endPoint x: 756, endPoint y: 393, distance: 176.9
click at [756, 392] on div "2 2 2 3 2 2 2 2 2 3 2 3 2 3 2 3 2 2 2 2 2 2 2 + − Satellite Roadmap Terrain Hyb…" at bounding box center [531, 324] width 925 height 368
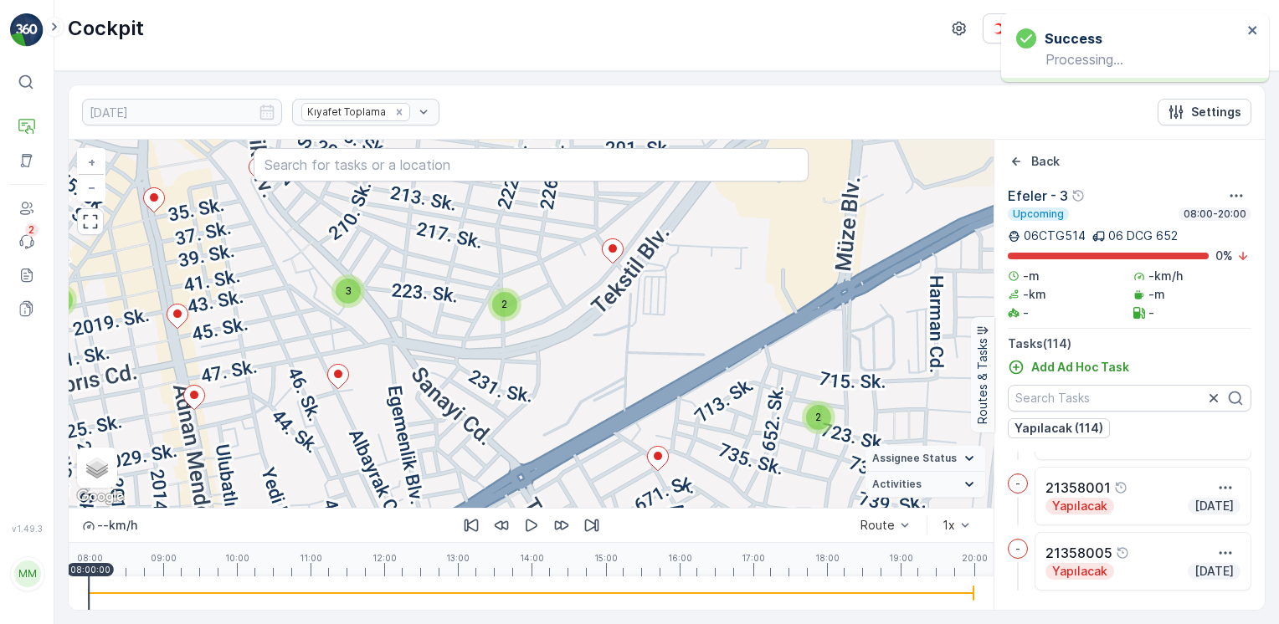
drag, startPoint x: 686, startPoint y: 326, endPoint x: 702, endPoint y: 353, distance: 31.1
click at [699, 358] on div "2 2 2 3 2 2 2 2 2 3 2 3 2 3 2 3 2 2 2 2 2 2 2 + − Satellite Roadmap Terrain Hyb…" at bounding box center [531, 324] width 925 height 368
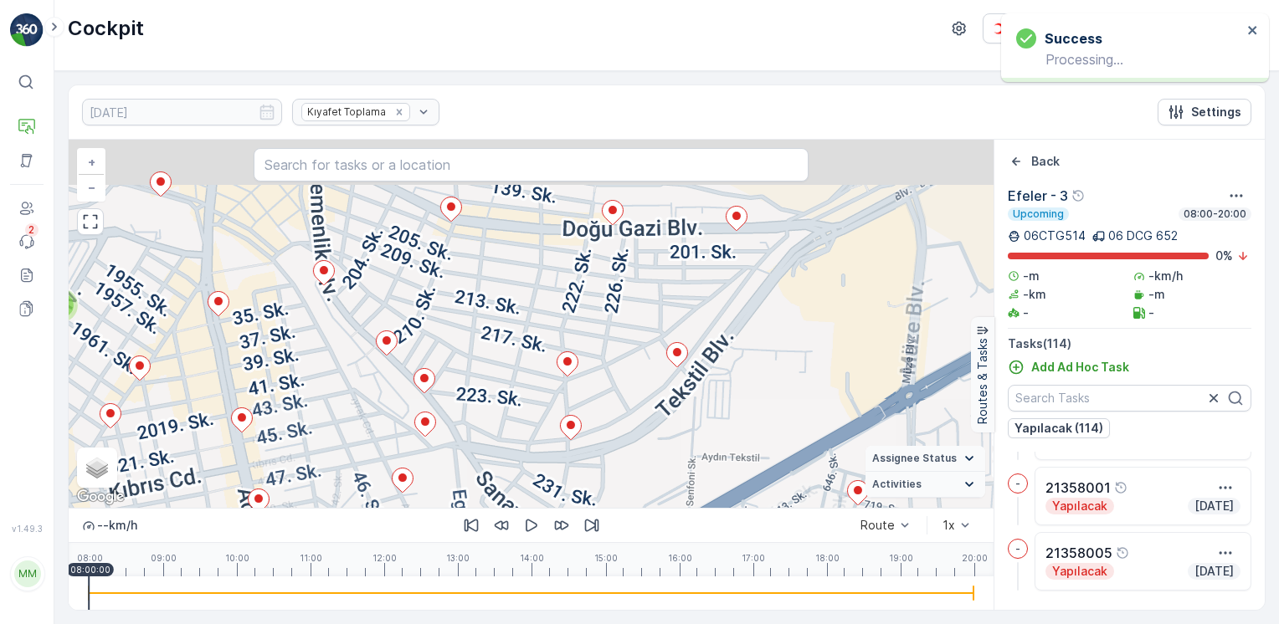
drag, startPoint x: 765, startPoint y: 377, endPoint x: 772, endPoint y: 389, distance: 14.6
click at [774, 394] on div "2 + − Satellite Roadmap Terrain Hybrid Leaflet Keyboard shortcuts Map Data Map …" at bounding box center [531, 324] width 925 height 368
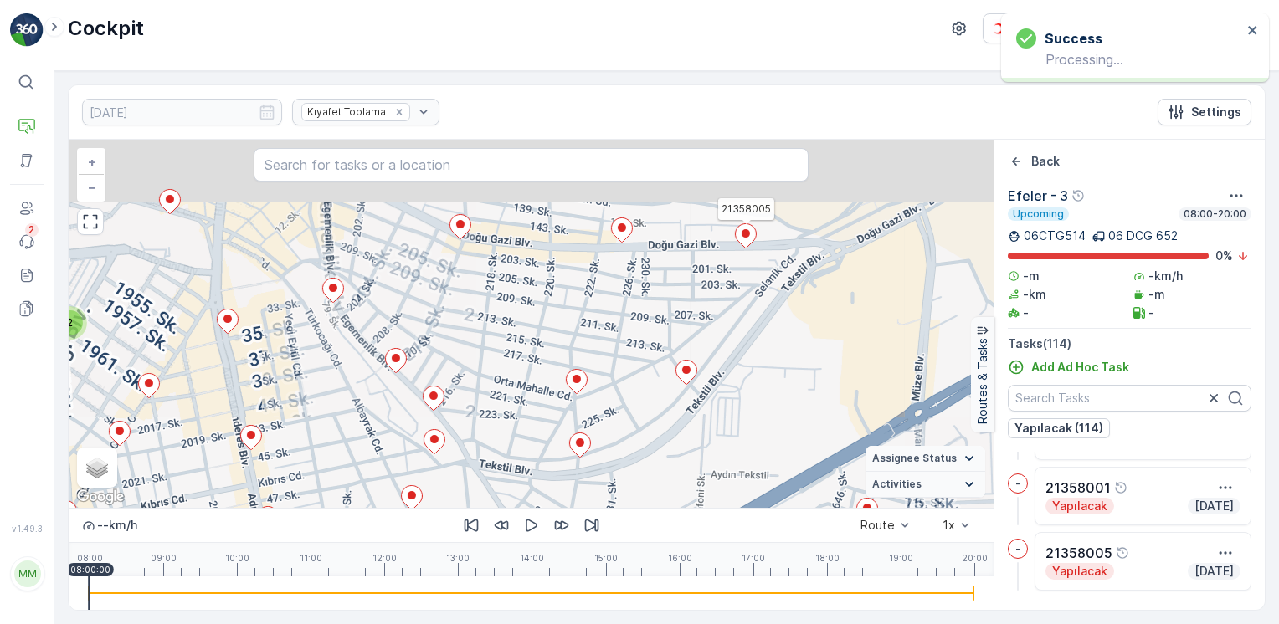
click at [750, 242] on icon at bounding box center [745, 236] width 21 height 24
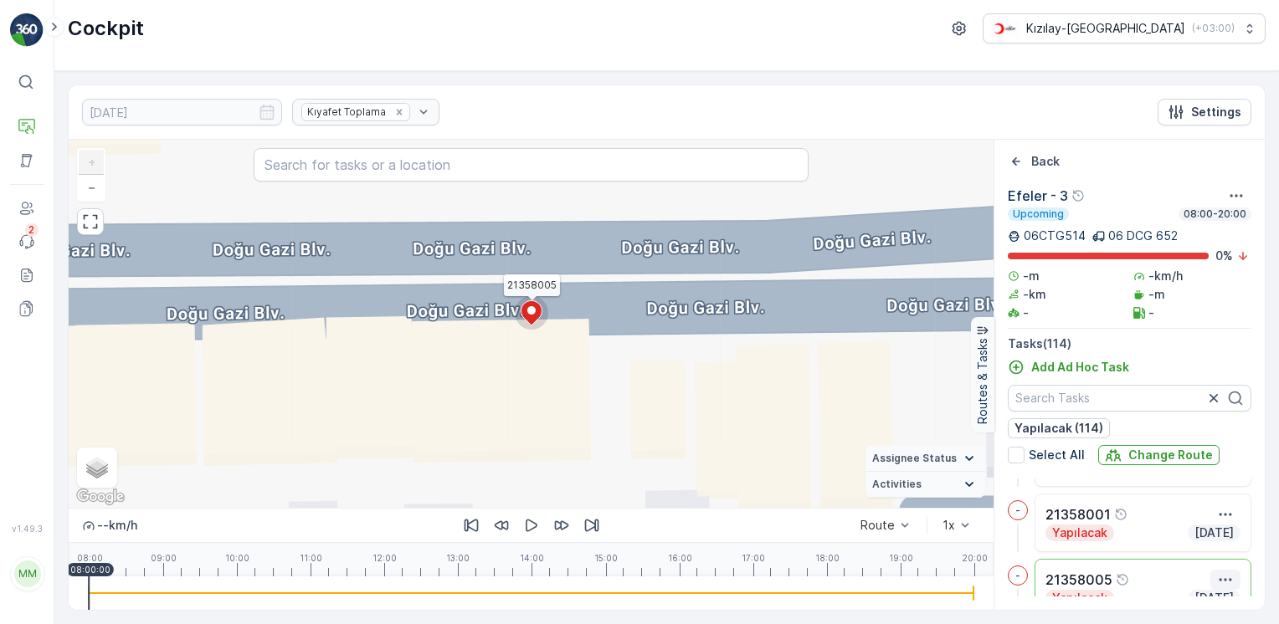
click at [1217, 576] on icon "button" at bounding box center [1225, 579] width 17 height 17
click at [1151, 567] on span "Delete" at bounding box center [1151, 571] width 38 height 17
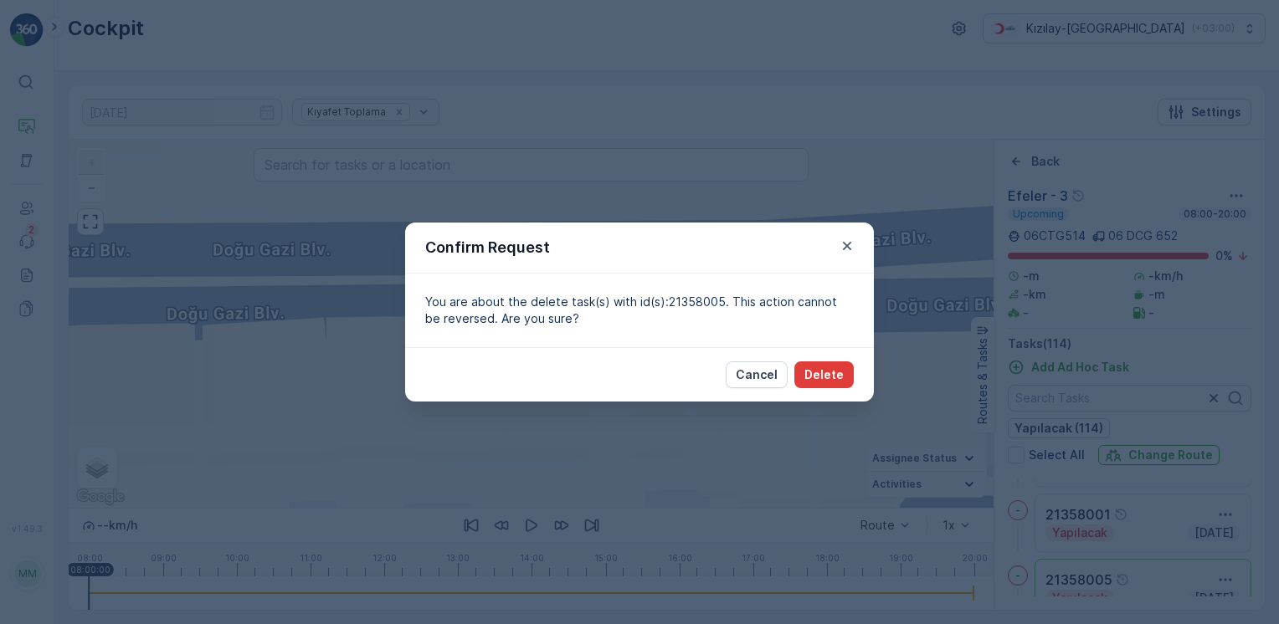
click at [817, 385] on button "Delete" at bounding box center [823, 374] width 59 height 27
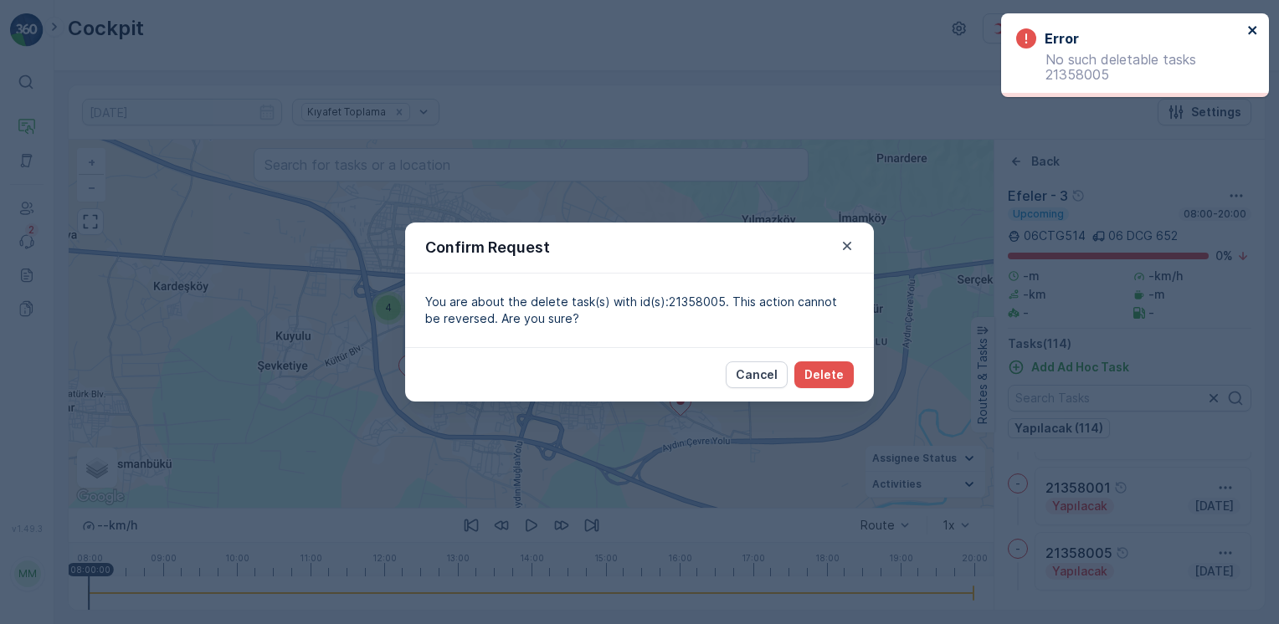
click at [1258, 23] on icon "close" at bounding box center [1253, 29] width 12 height 13
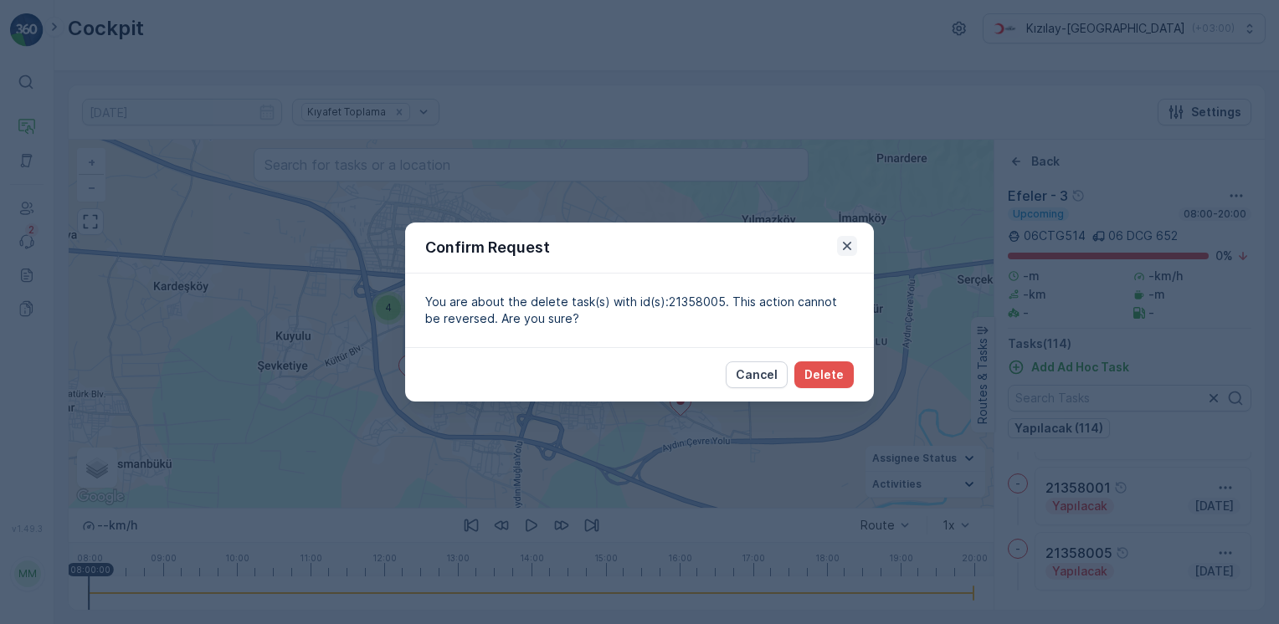
click at [844, 250] on icon "button" at bounding box center [846, 246] width 17 height 17
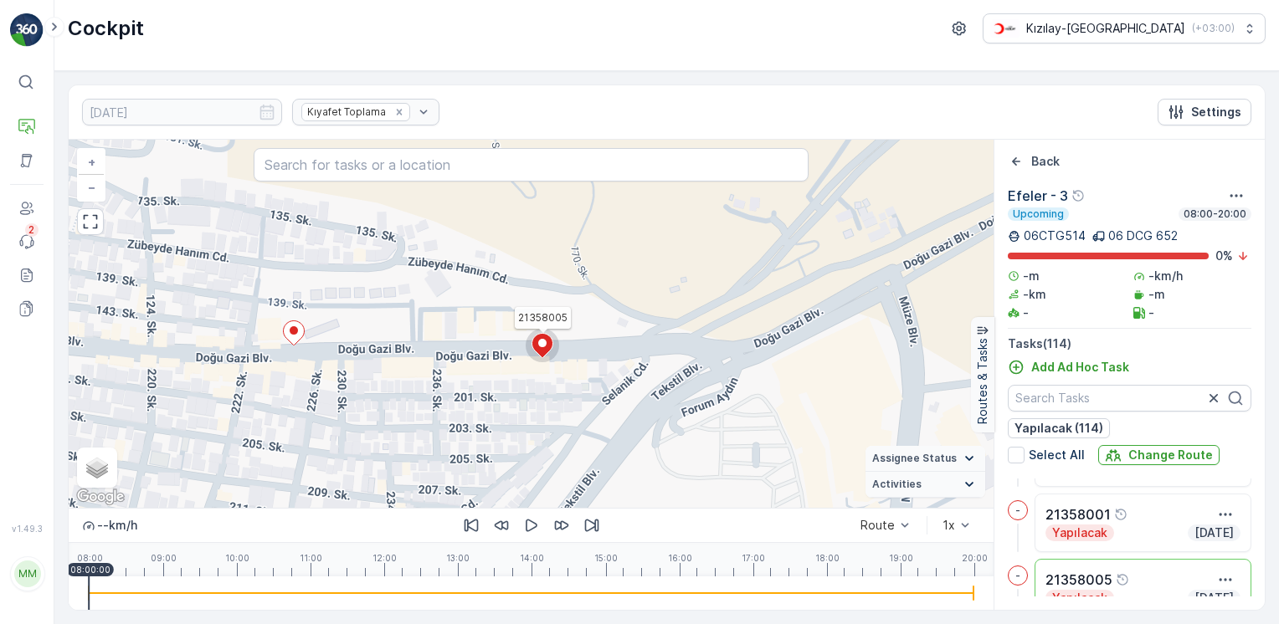
drag, startPoint x: 643, startPoint y: 332, endPoint x: 651, endPoint y: 328, distance: 8.6
click at [651, 328] on div "21358005 + − Satellite Roadmap Terrain Hybrid Leaflet Keyboard shortcuts Map Da…" at bounding box center [531, 324] width 925 height 368
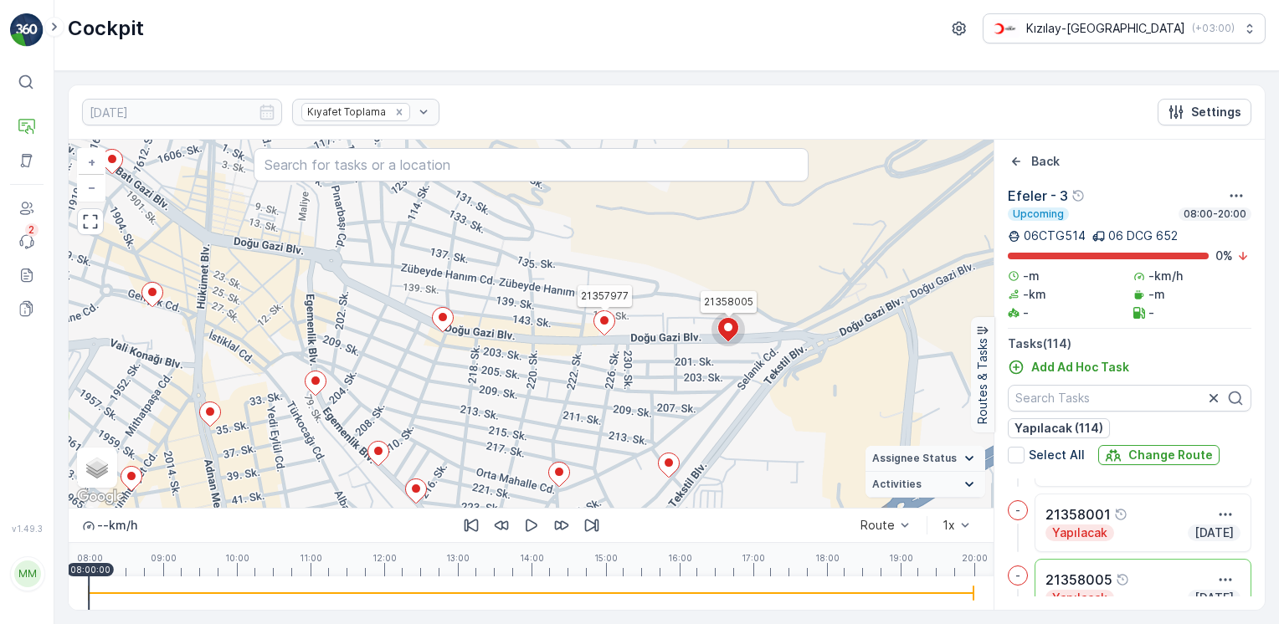
click at [610, 319] on icon at bounding box center [604, 323] width 21 height 24
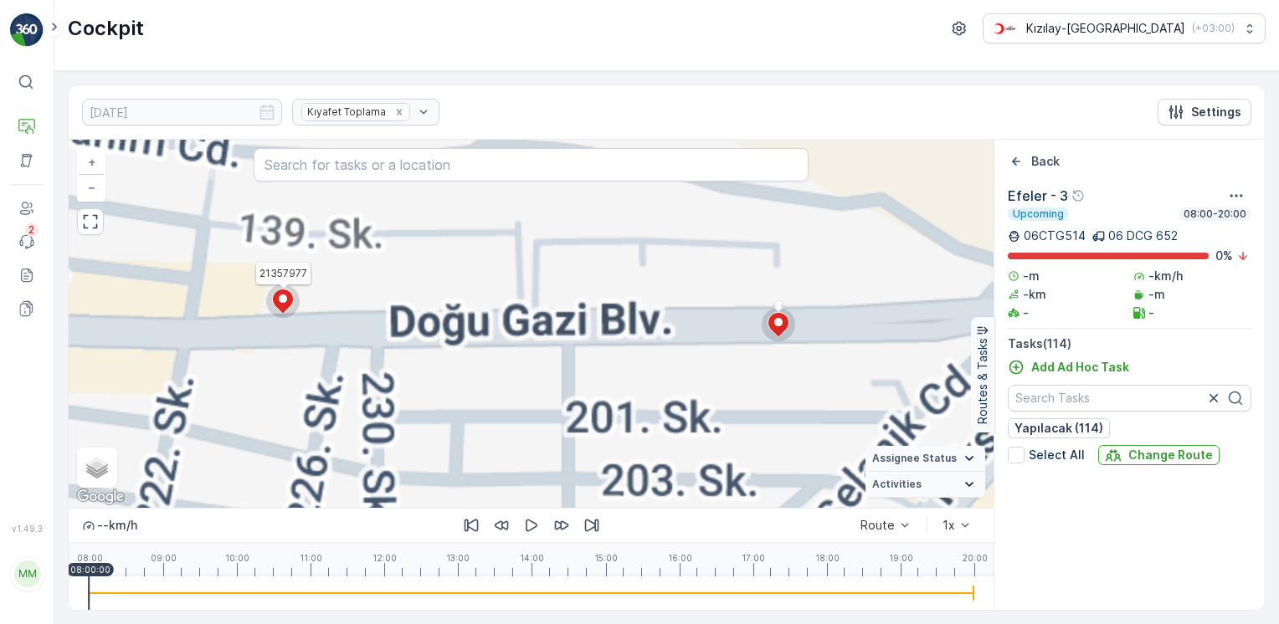
scroll to position [196, 0]
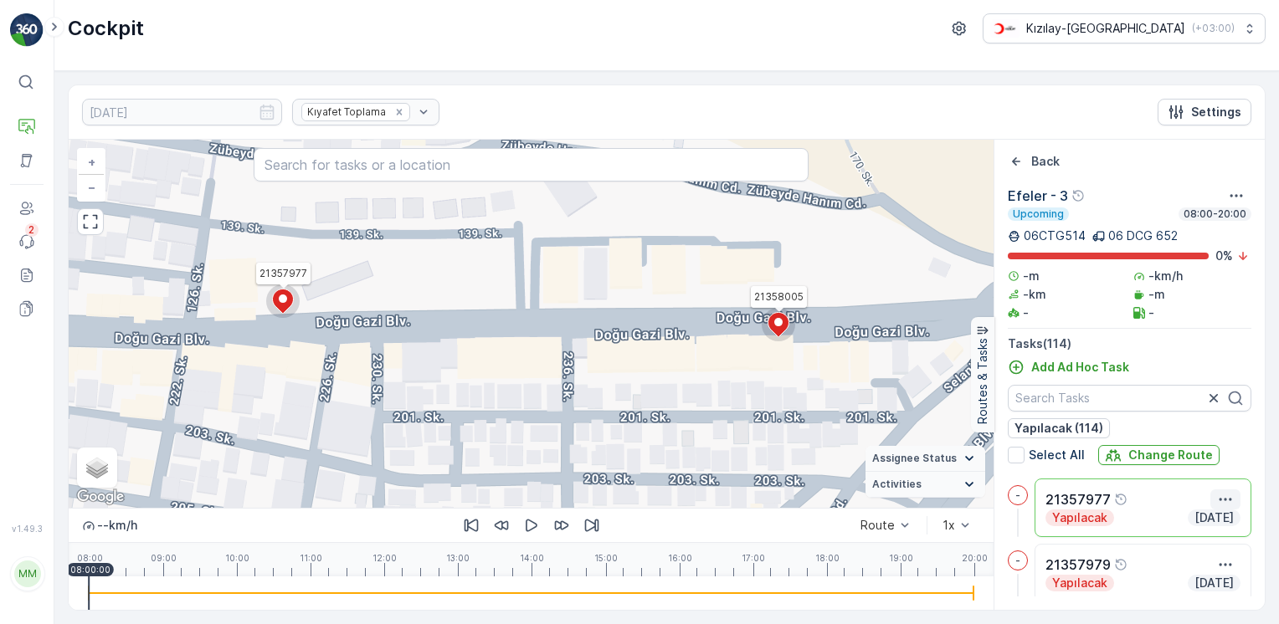
click at [1222, 498] on icon "button" at bounding box center [1225, 499] width 13 height 3
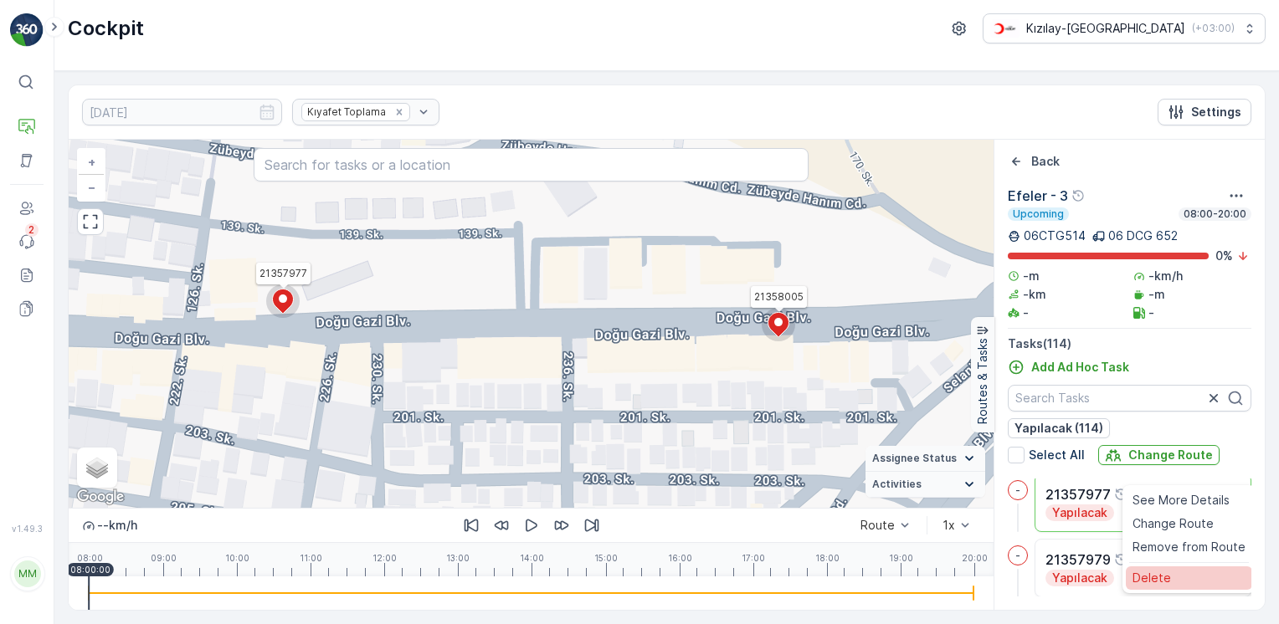
click at [1156, 572] on span "Delete" at bounding box center [1151, 577] width 38 height 17
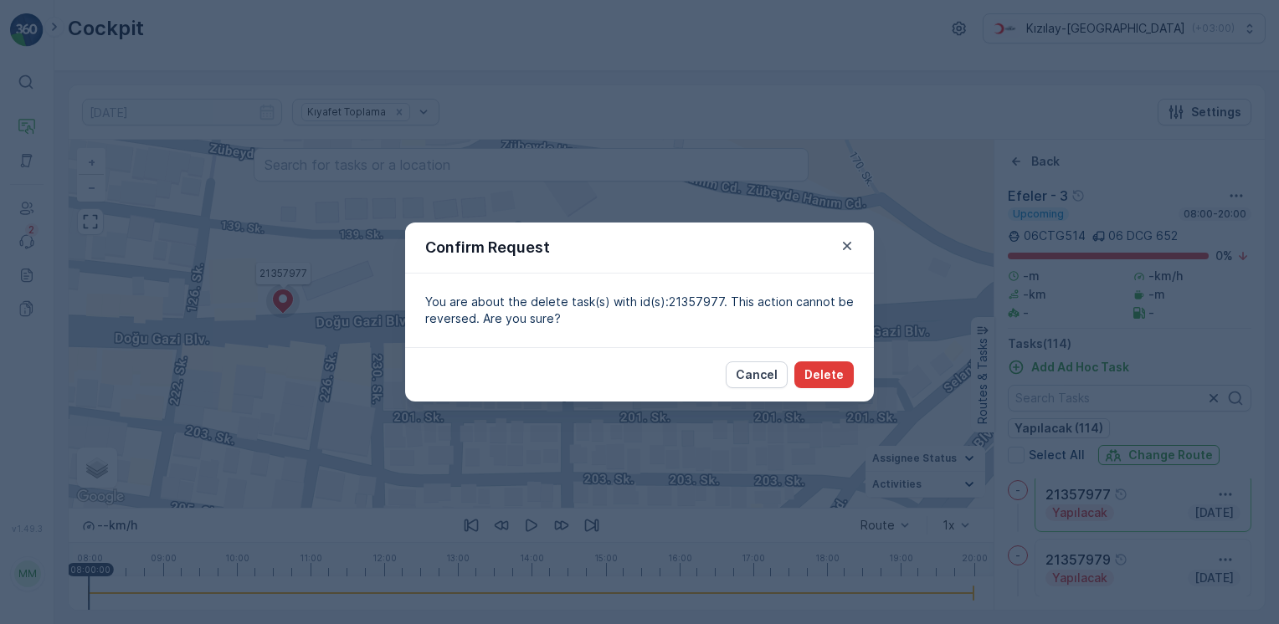
click at [837, 366] on button "Delete" at bounding box center [823, 374] width 59 height 27
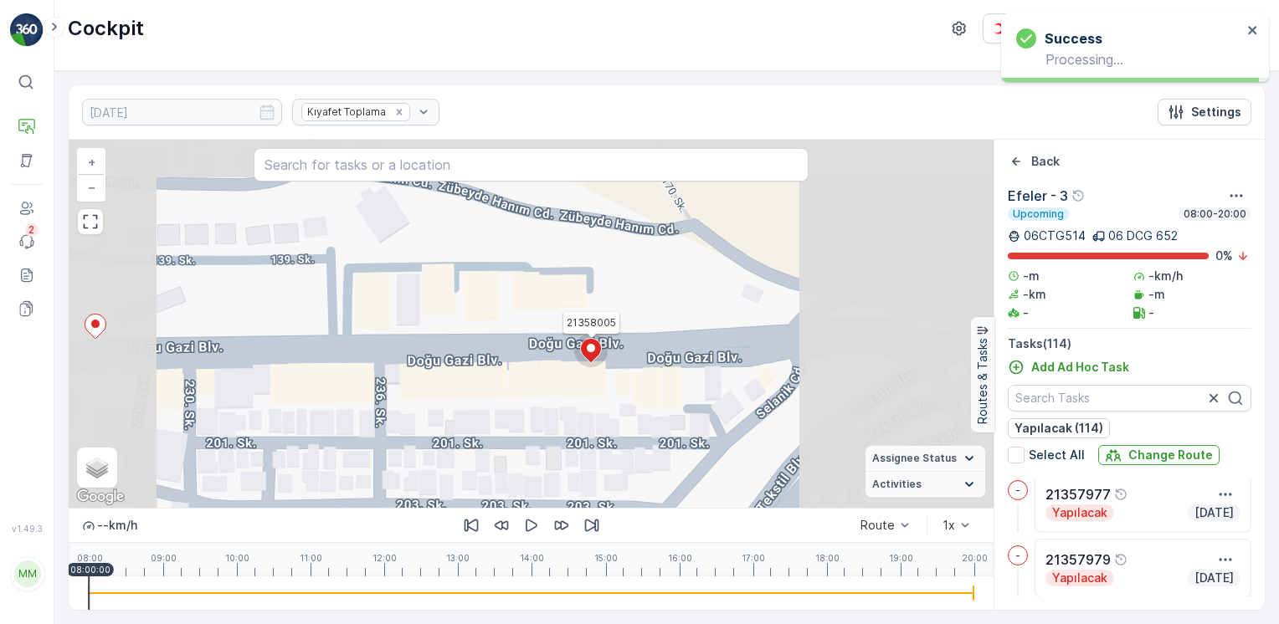
drag, startPoint x: 717, startPoint y: 382, endPoint x: 773, endPoint y: 380, distance: 56.1
click at [760, 380] on div "21358005 + − Satellite Roadmap Terrain Hybrid Leaflet Keyboard shortcuts Map Da…" at bounding box center [531, 324] width 925 height 368
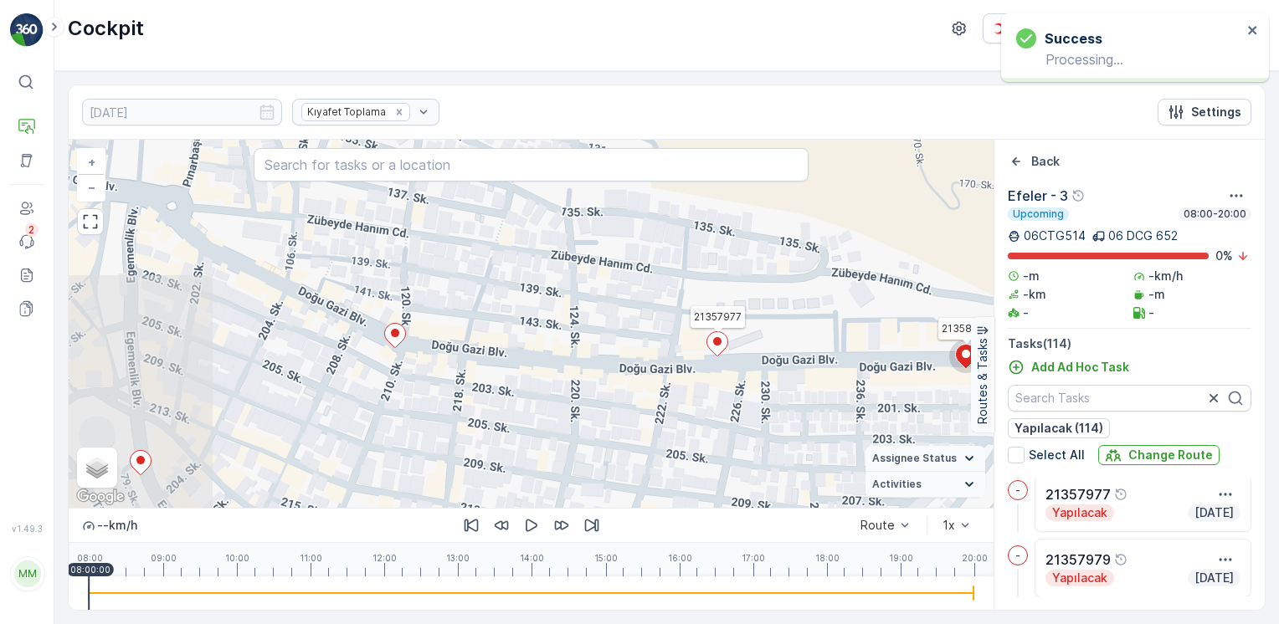
click at [724, 349] on icon at bounding box center [717, 343] width 22 height 25
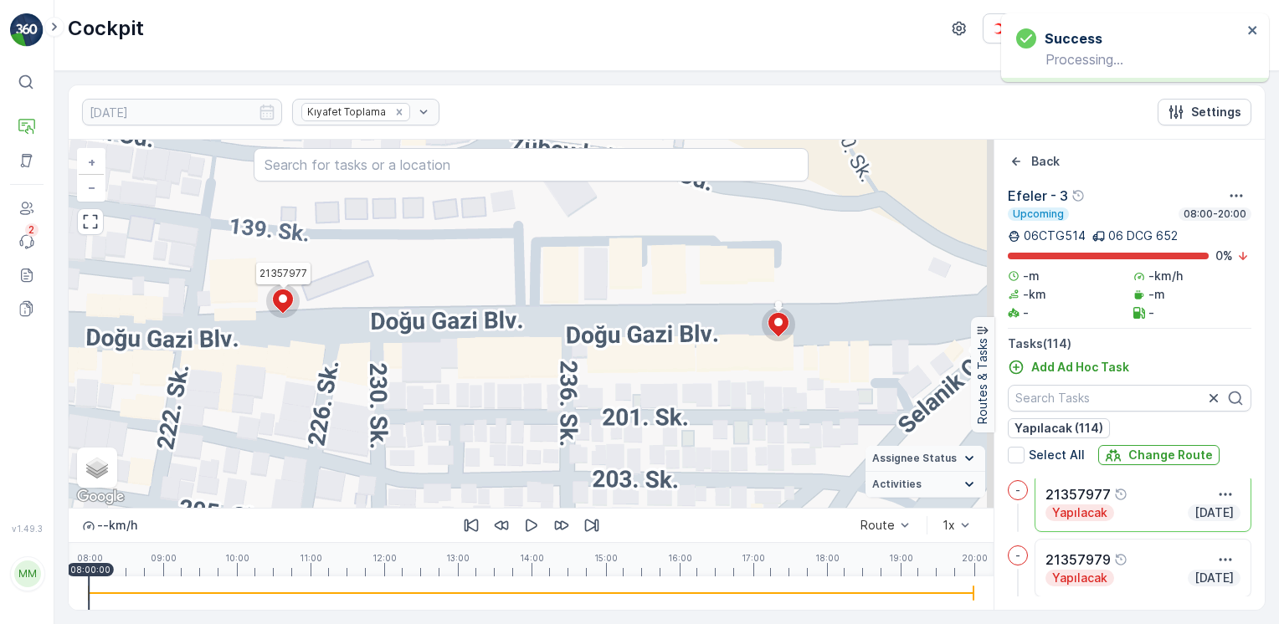
scroll to position [196, 0]
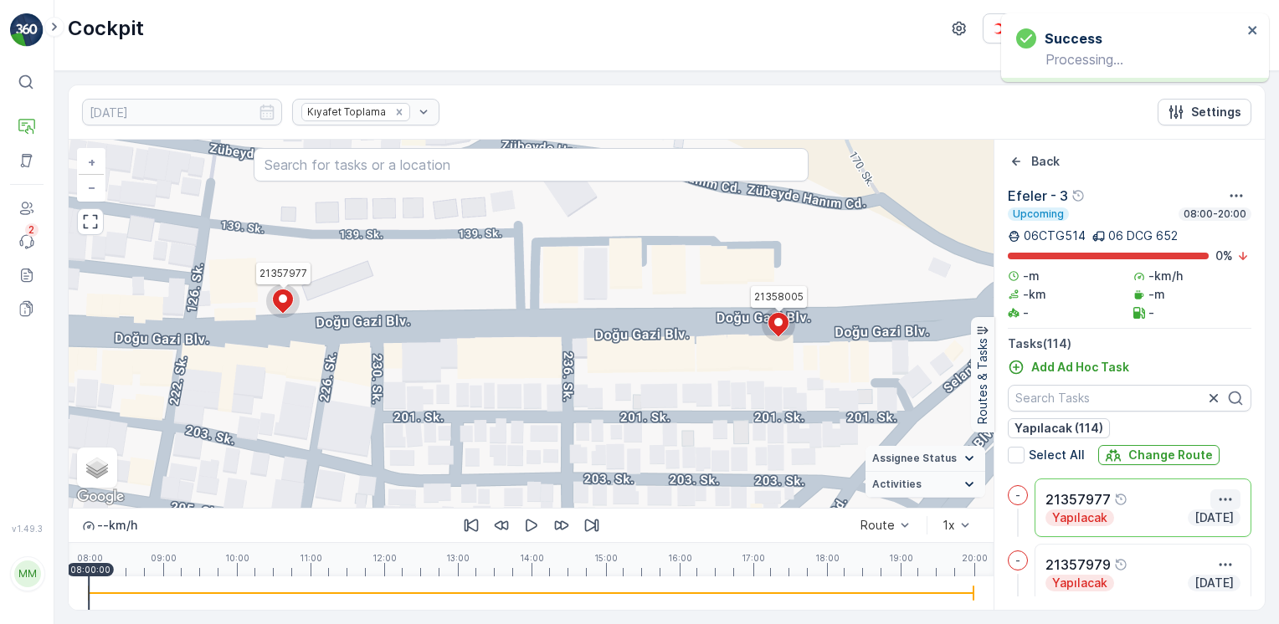
click at [1227, 498] on icon "button" at bounding box center [1225, 499] width 17 height 17
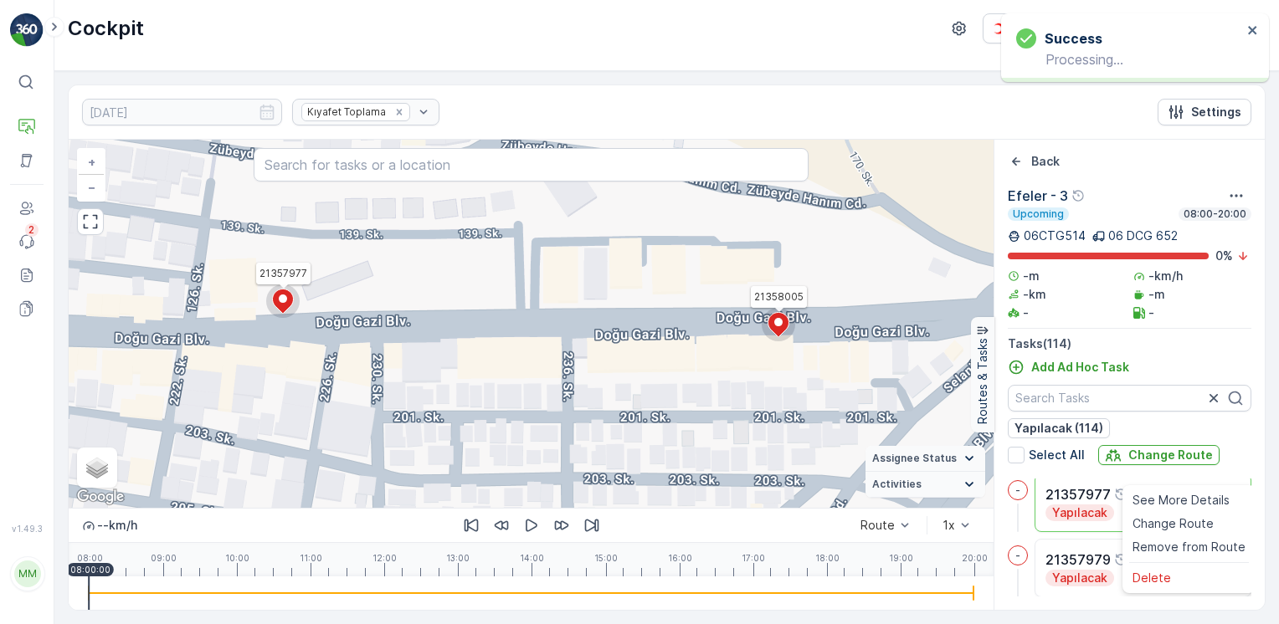
click at [1180, 571] on div "Delete" at bounding box center [1188, 577] width 126 height 23
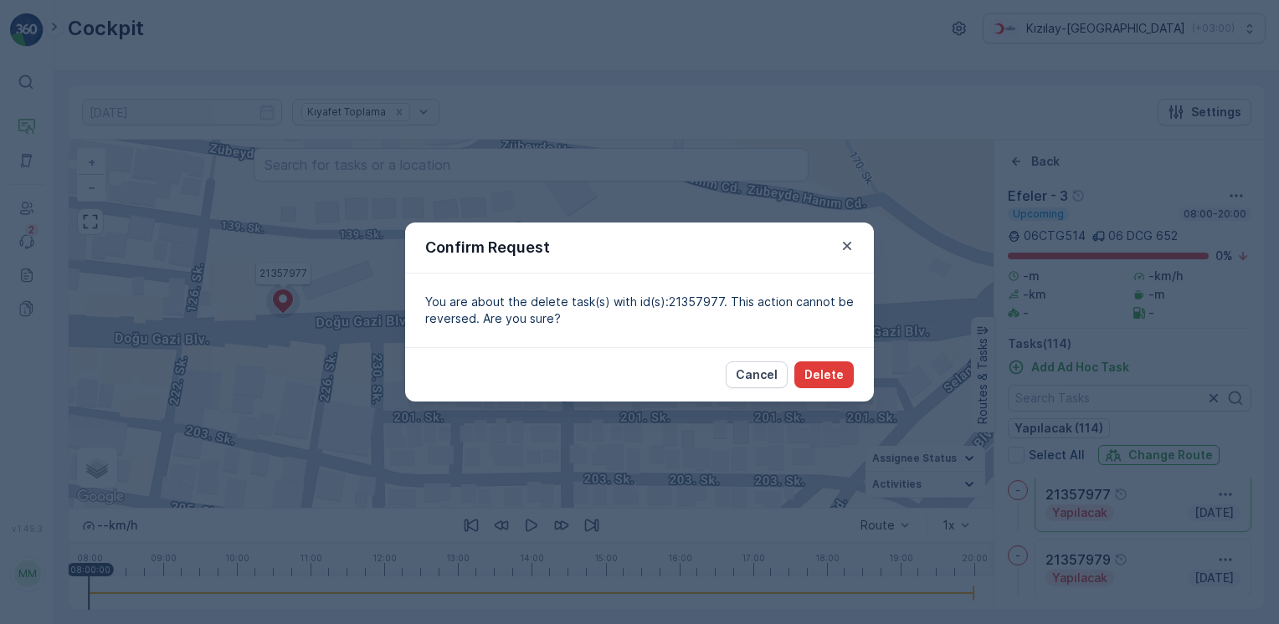
click at [833, 373] on p "Delete" at bounding box center [823, 374] width 39 height 17
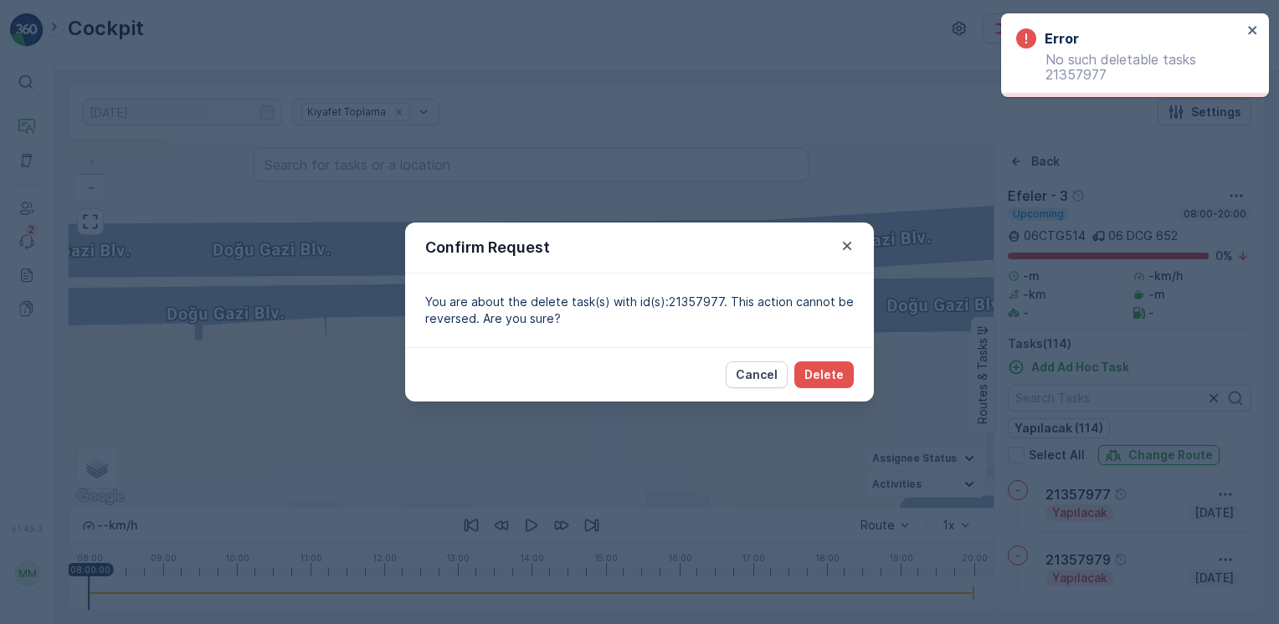
drag, startPoint x: 851, startPoint y: 247, endPoint x: 716, endPoint y: 305, distance: 146.6
click at [850, 247] on icon "button" at bounding box center [846, 246] width 17 height 17
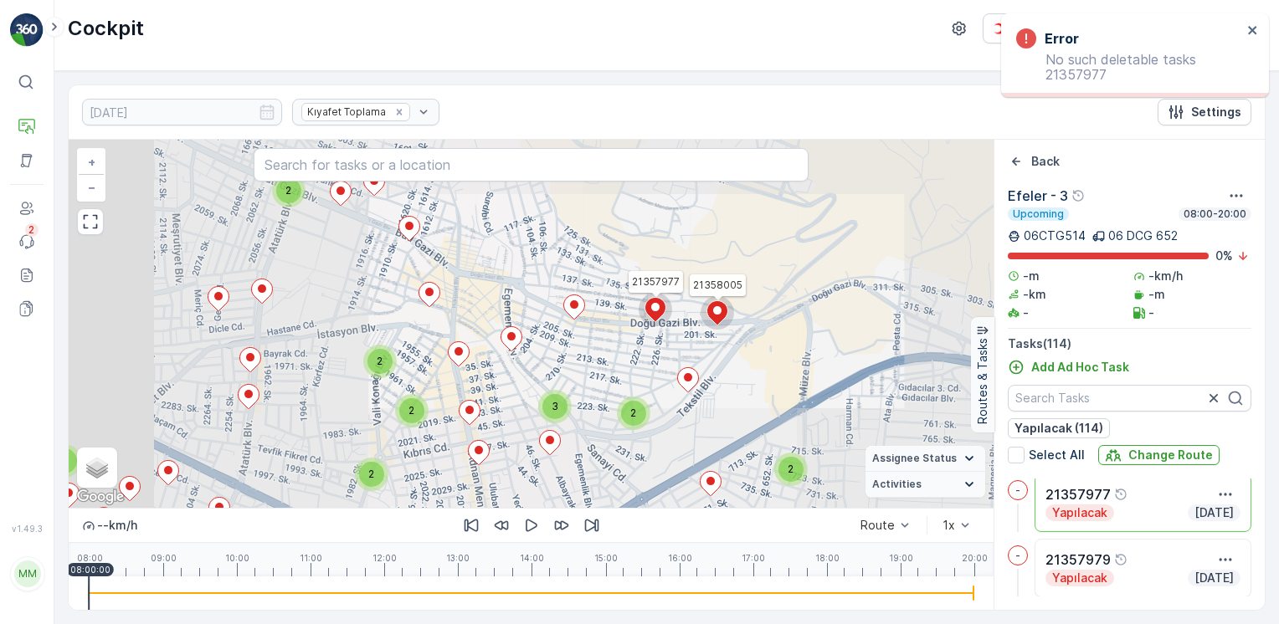
drag, startPoint x: 541, startPoint y: 389, endPoint x: 649, endPoint y: 343, distance: 117.3
click at [660, 348] on div "2 2 2 3 2 2 2 2 2 3 2 3 2 3 2 3 2 2 2 2 2 2 2 21357977 21358005 + − Satellite R…" at bounding box center [531, 324] width 925 height 368
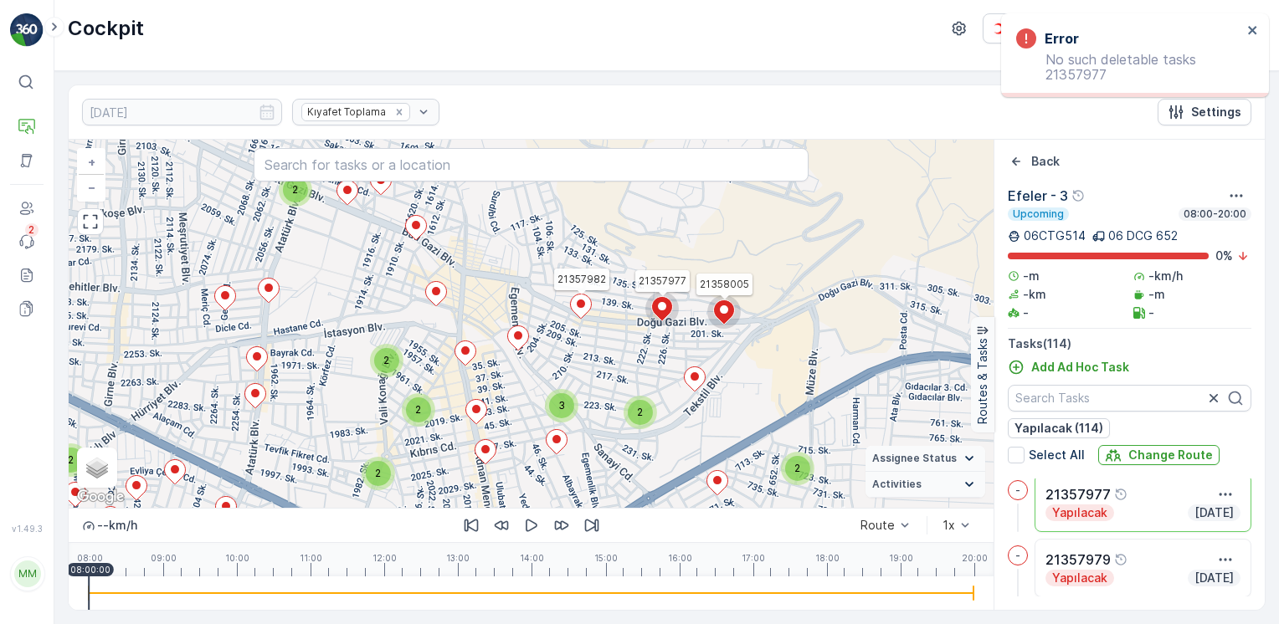
click at [582, 305] on ellipse at bounding box center [581, 304] width 8 height 8
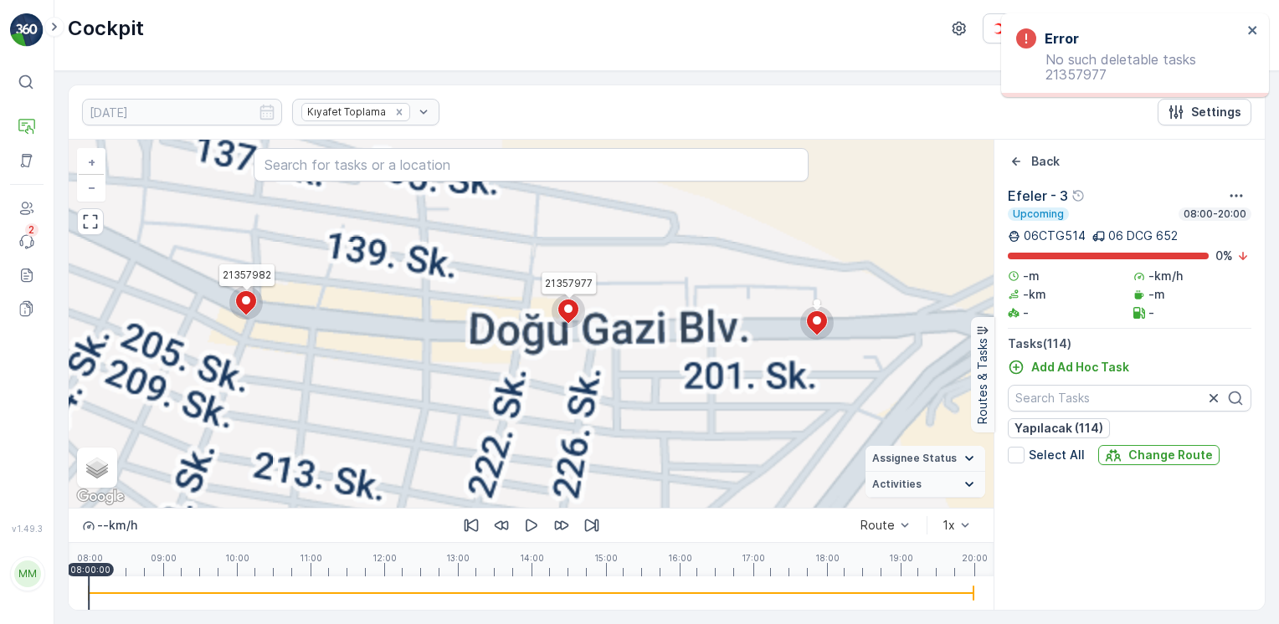
scroll to position [403, 0]
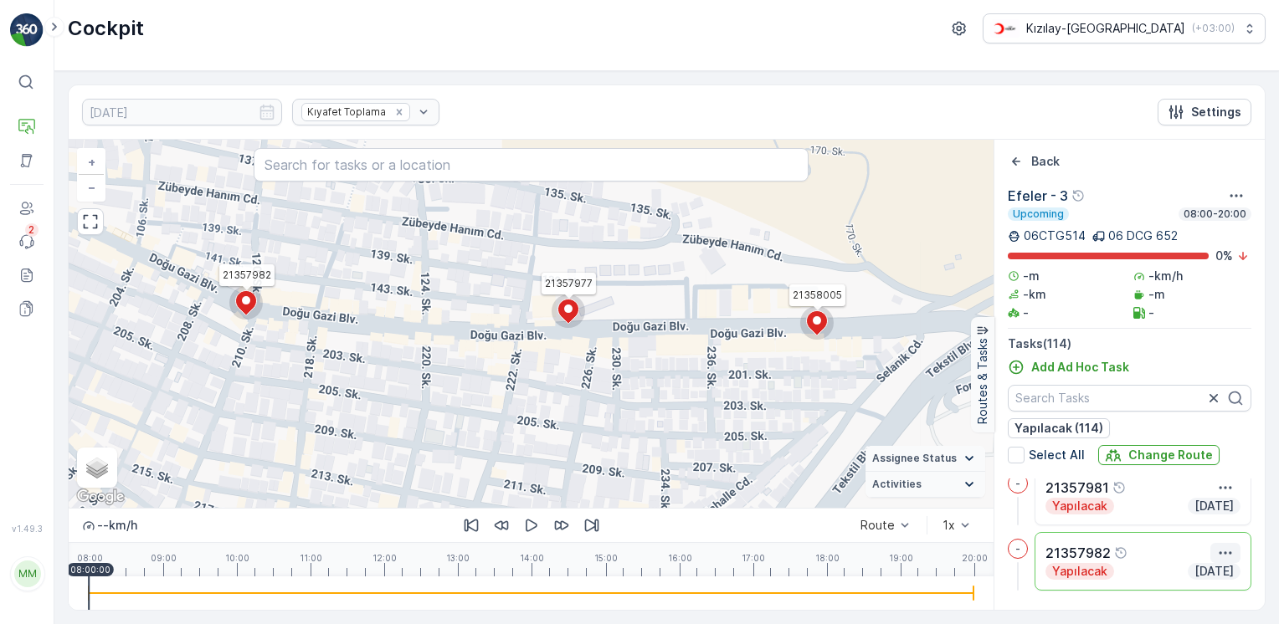
click at [1224, 551] on icon "button" at bounding box center [1225, 553] width 17 height 17
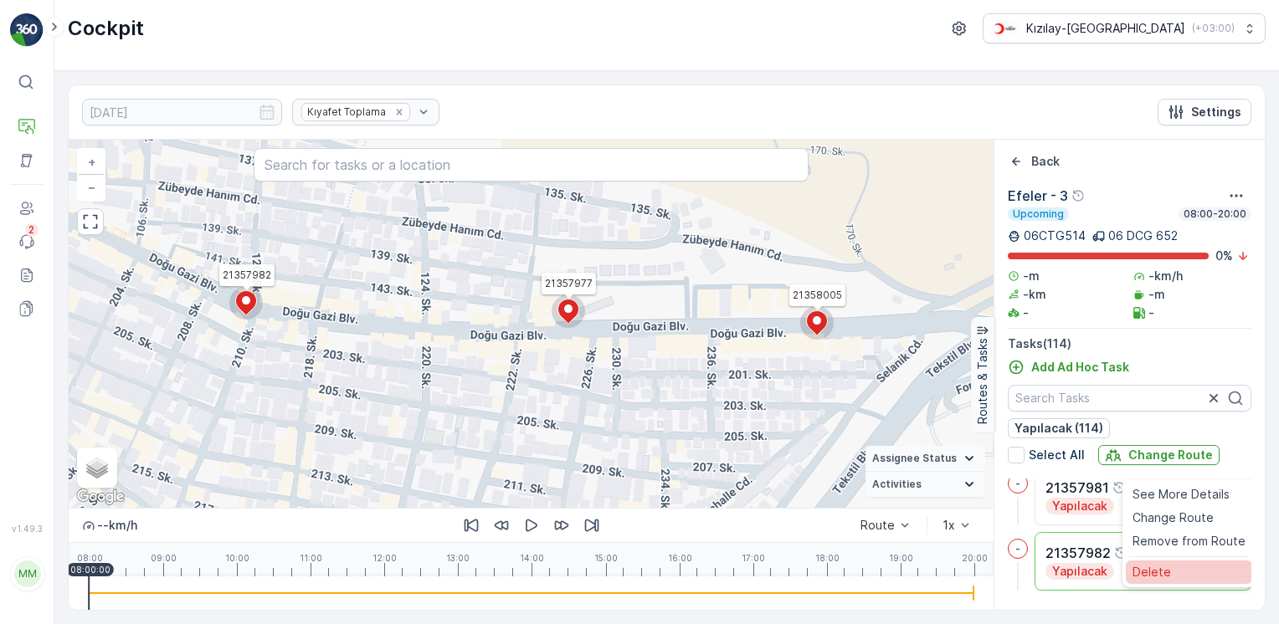
click at [1200, 567] on div "Delete" at bounding box center [1188, 571] width 126 height 23
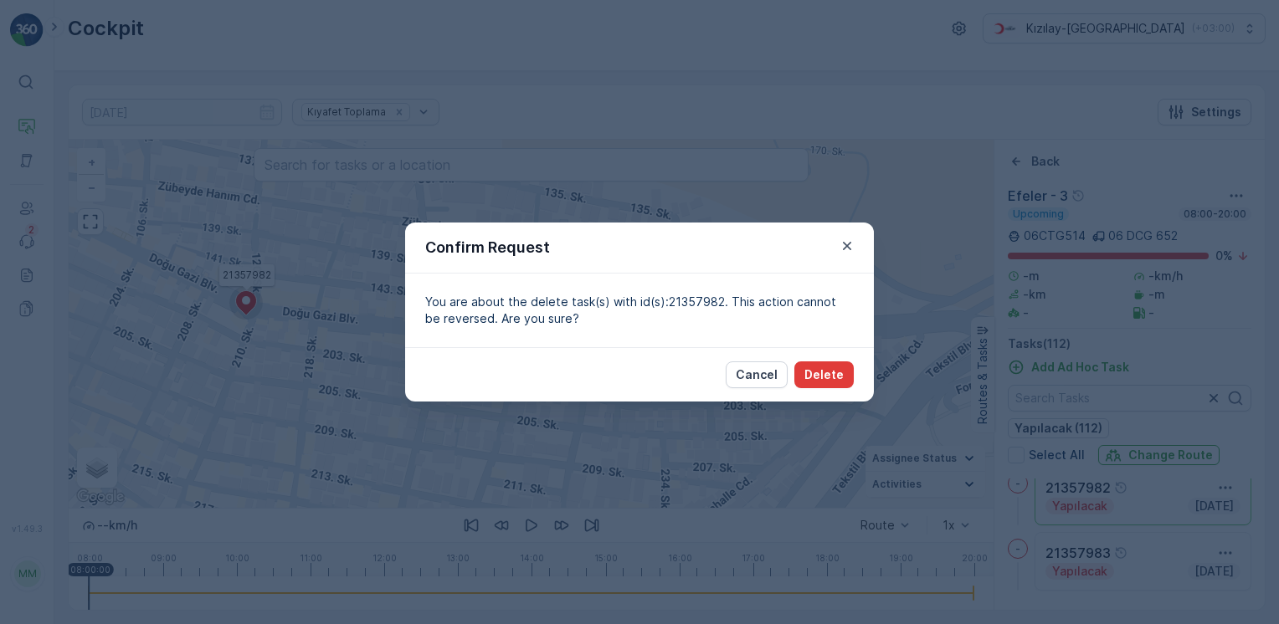
click at [824, 379] on p "Delete" at bounding box center [823, 374] width 39 height 17
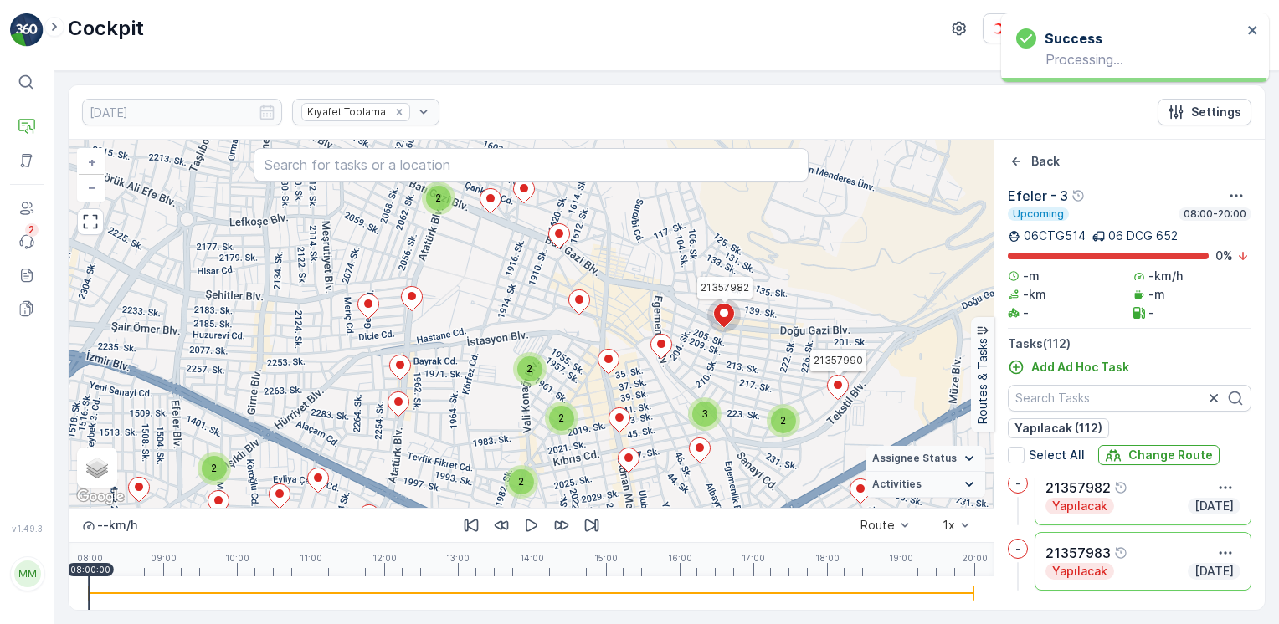
click at [839, 392] on icon at bounding box center [837, 388] width 21 height 24
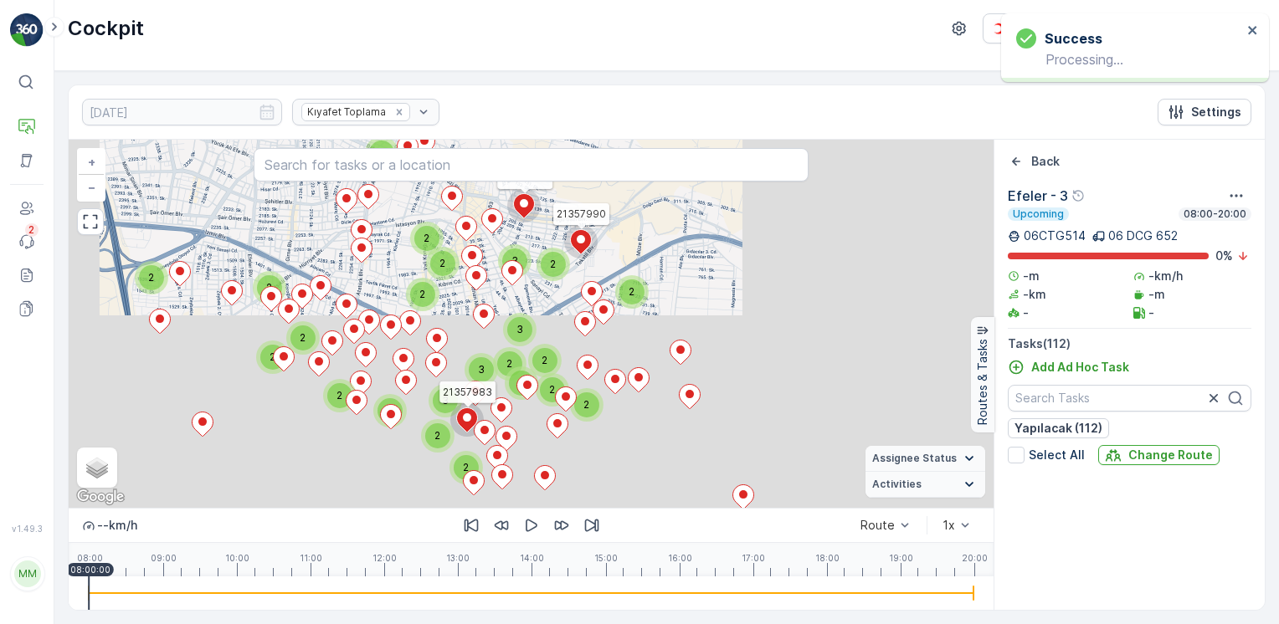
scroll to position [664, 0]
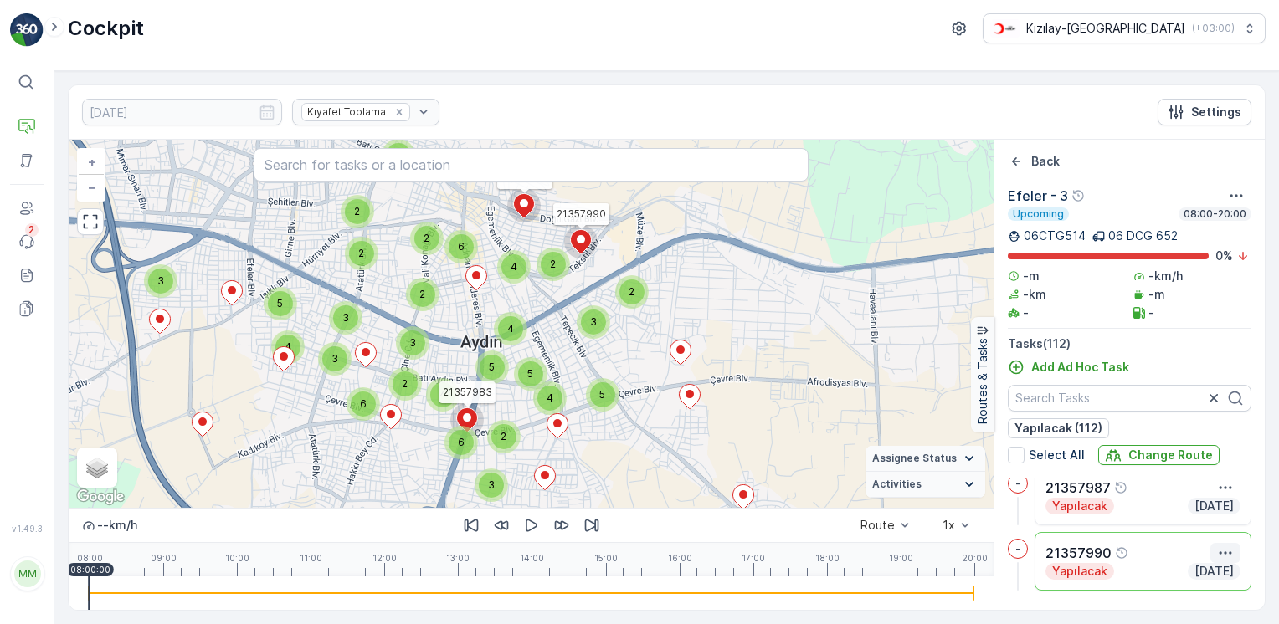
click at [1222, 545] on icon "button" at bounding box center [1225, 553] width 17 height 17
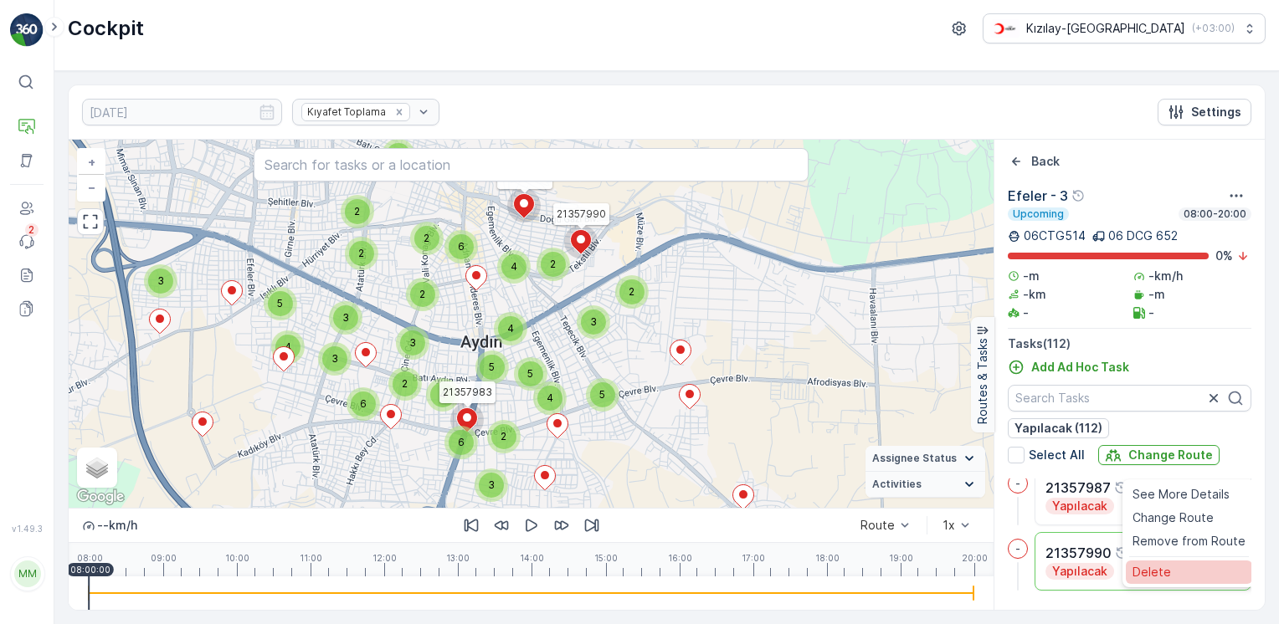
click at [1181, 566] on div "Delete" at bounding box center [1188, 571] width 126 height 23
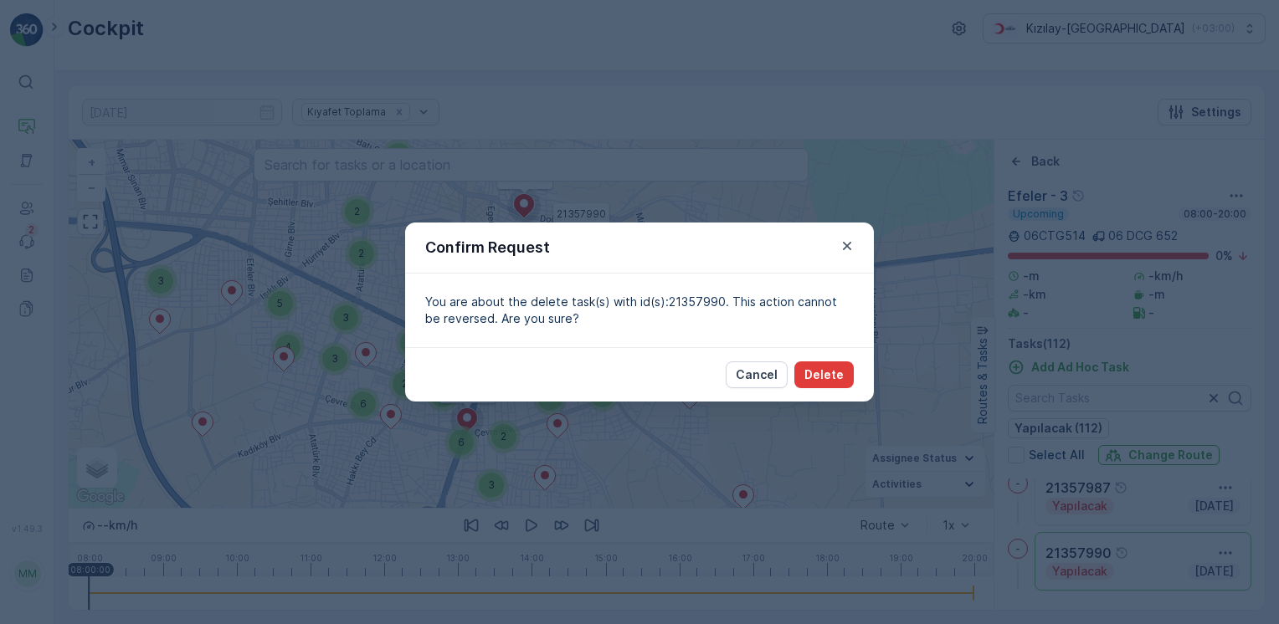
click at [824, 372] on p "Delete" at bounding box center [823, 374] width 39 height 17
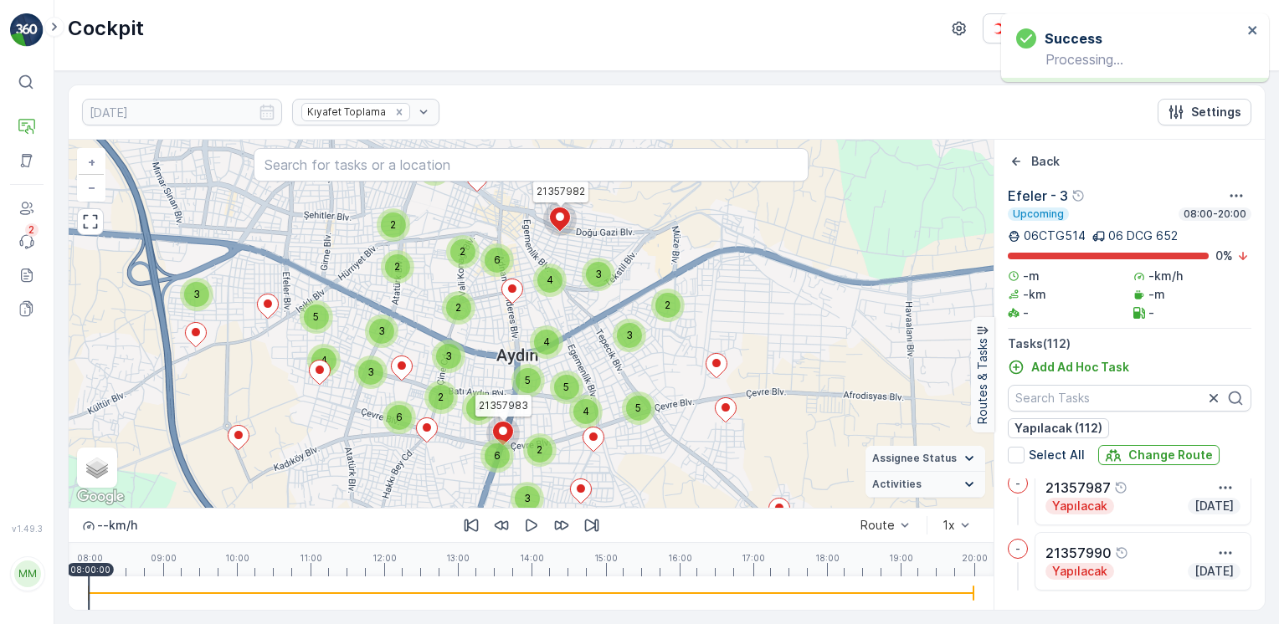
drag, startPoint x: 634, startPoint y: 257, endPoint x: 766, endPoint y: 357, distance: 166.0
click at [766, 357] on div "2 3 4 5 5 3 3 2 3 5 2 4 2 6 2 3 2 6 4 4 3 3 5 2 6 4 4 21357982 21357983 + − Sat…" at bounding box center [531, 324] width 925 height 368
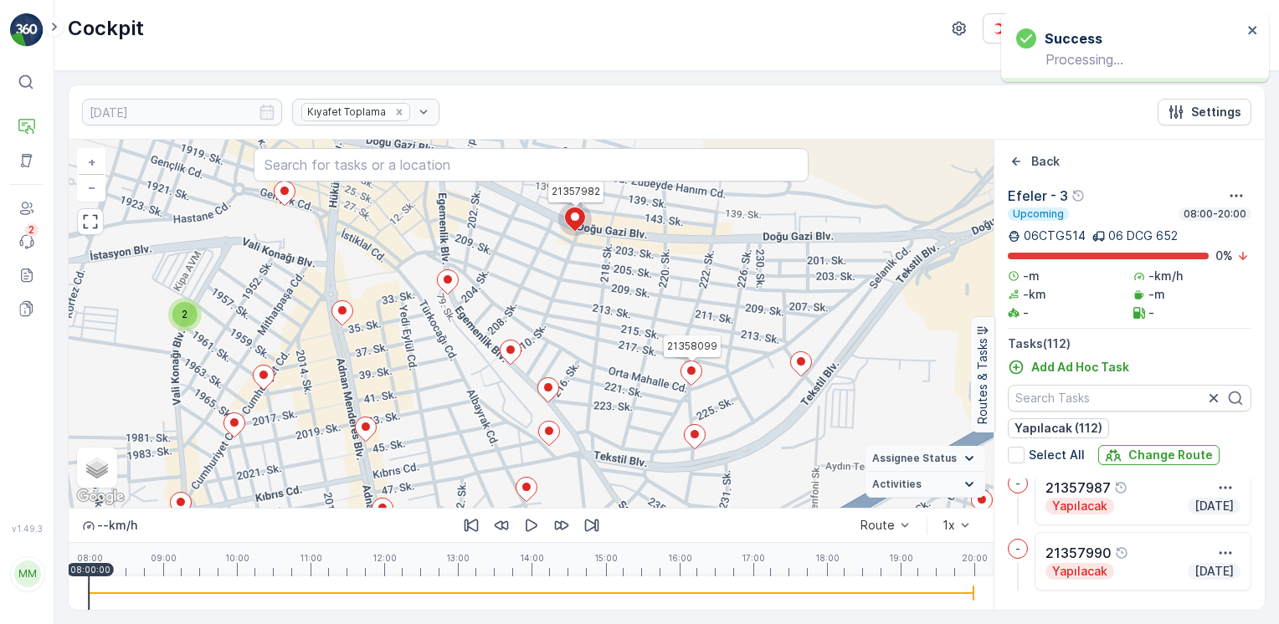
click at [693, 376] on icon at bounding box center [690, 373] width 21 height 24
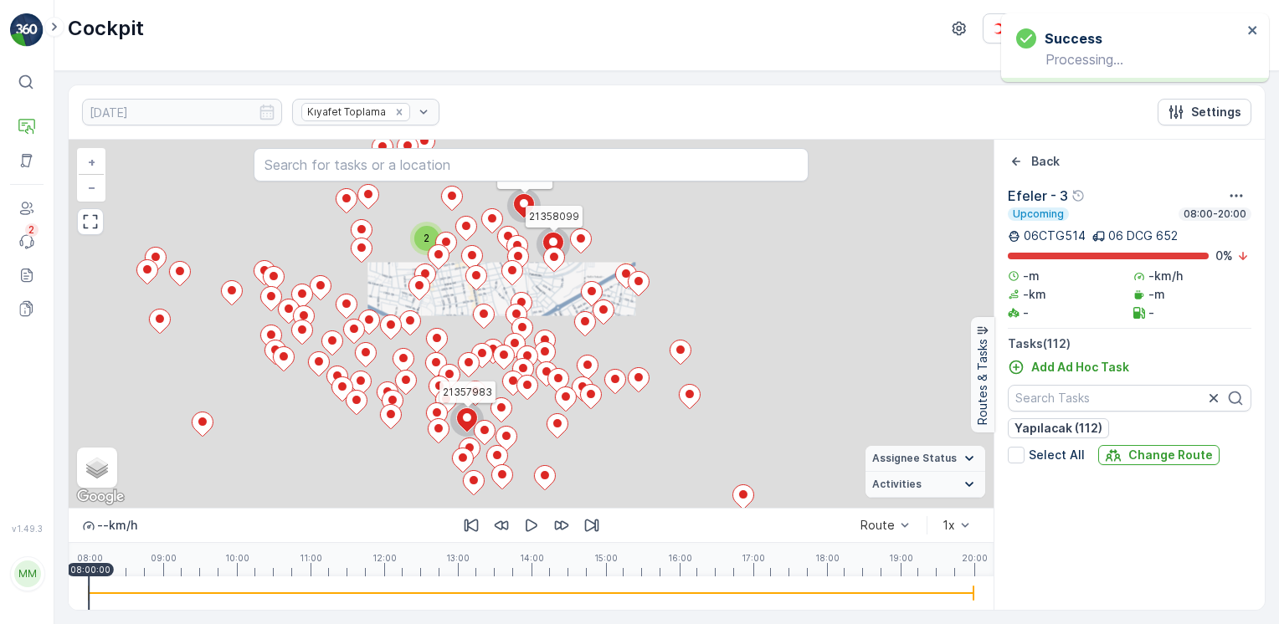
scroll to position [4450, 0]
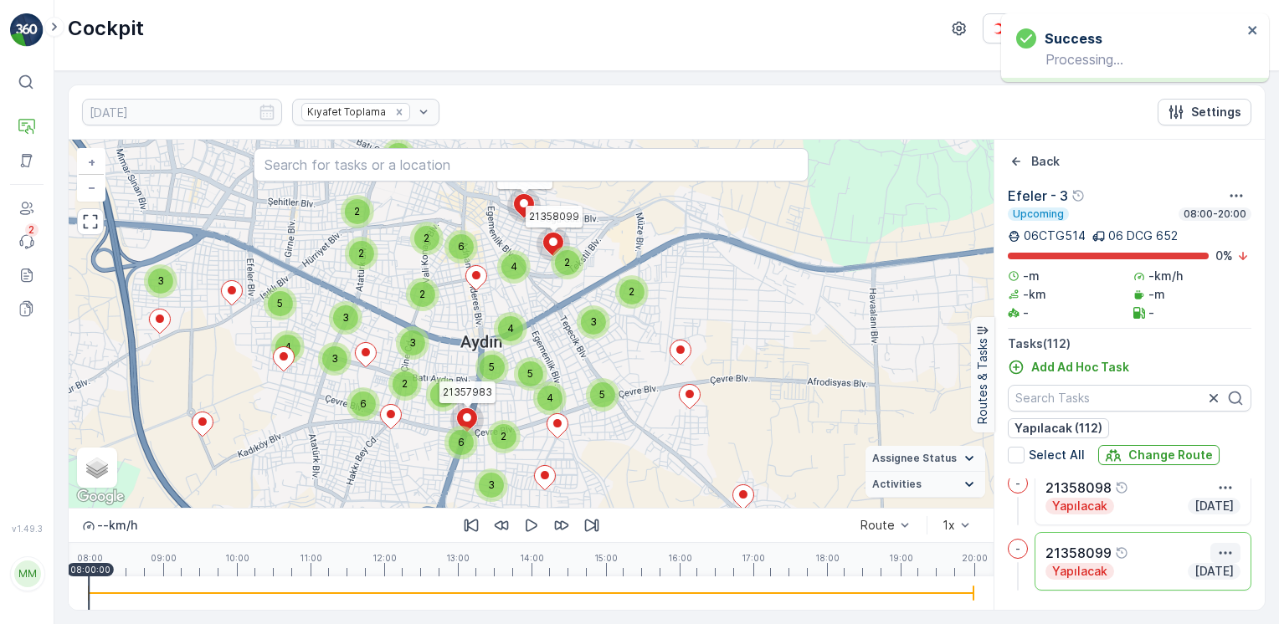
click at [1217, 555] on icon "button" at bounding box center [1225, 553] width 17 height 17
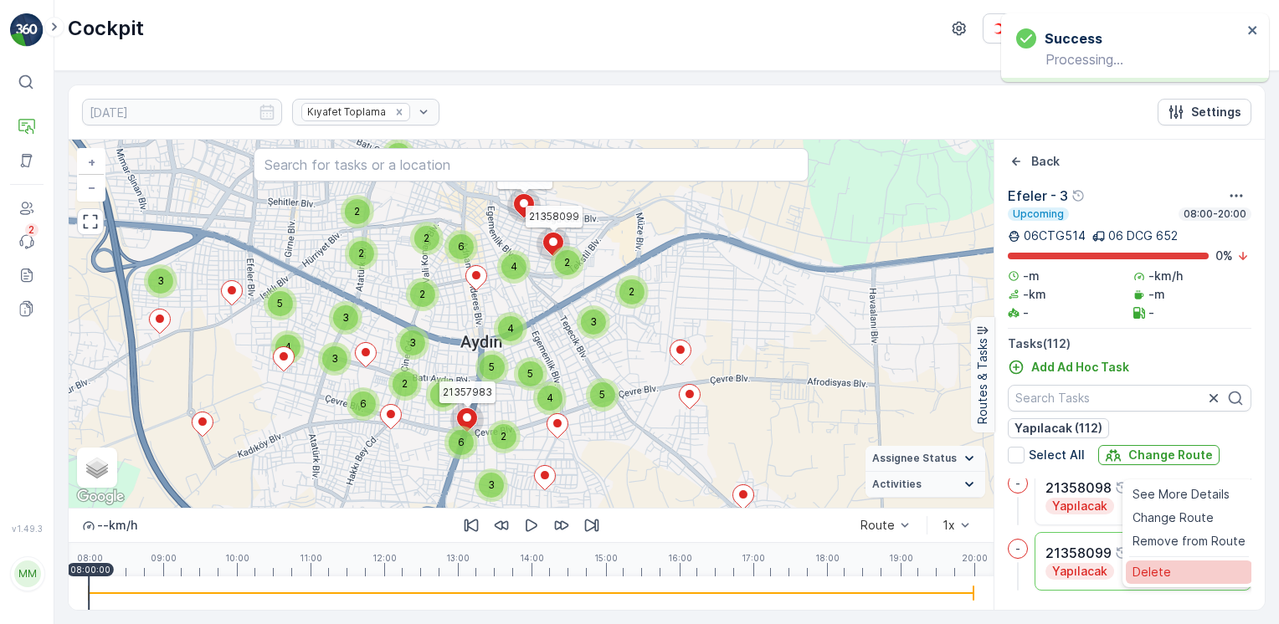
click at [1187, 561] on div "Delete" at bounding box center [1188, 571] width 126 height 23
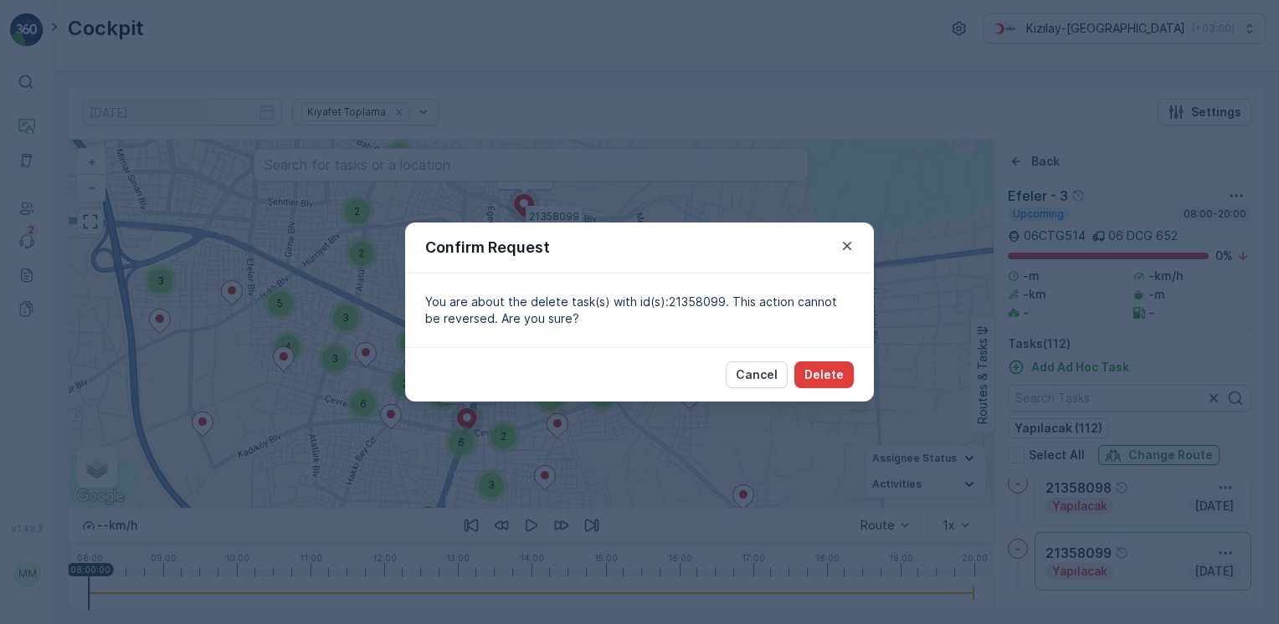
click at [833, 366] on p "Delete" at bounding box center [823, 374] width 39 height 17
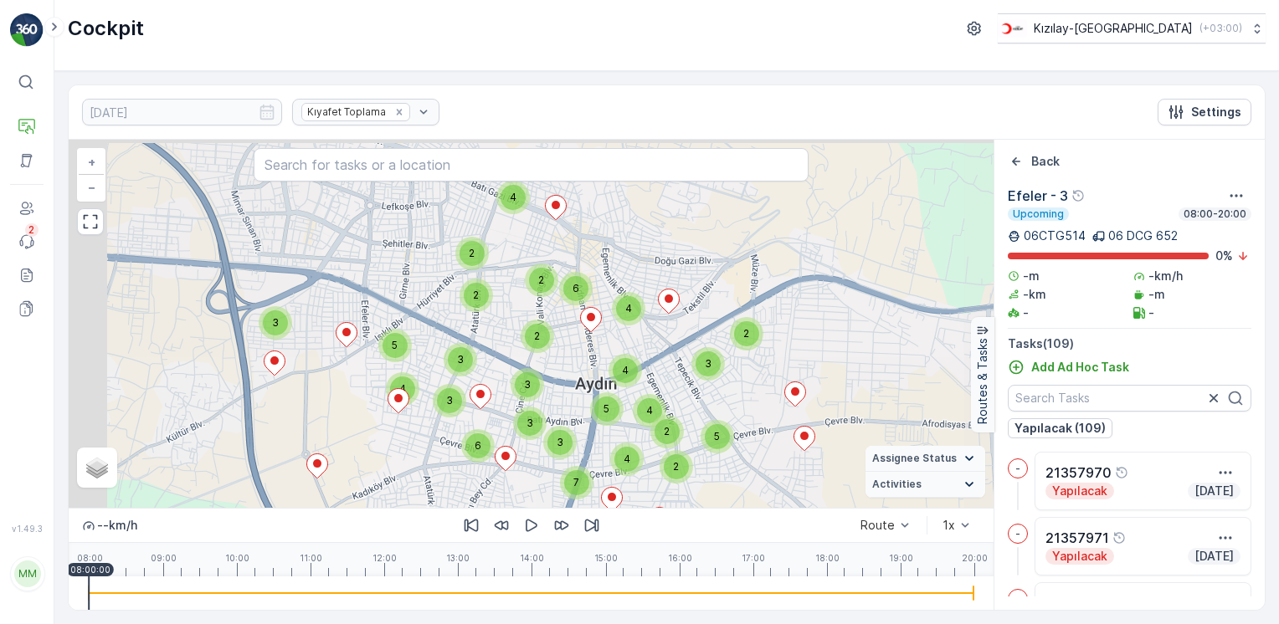
drag, startPoint x: 551, startPoint y: 226, endPoint x: 664, endPoint y: 411, distance: 216.7
click at [646, 356] on div "2 2 2 4 5 5 3 2 3 4 2 4 3 6 2 3 7 3 2 4 3 3 5 2 6 4 4 + − Satellite Roadmap Ter…" at bounding box center [531, 324] width 925 height 368
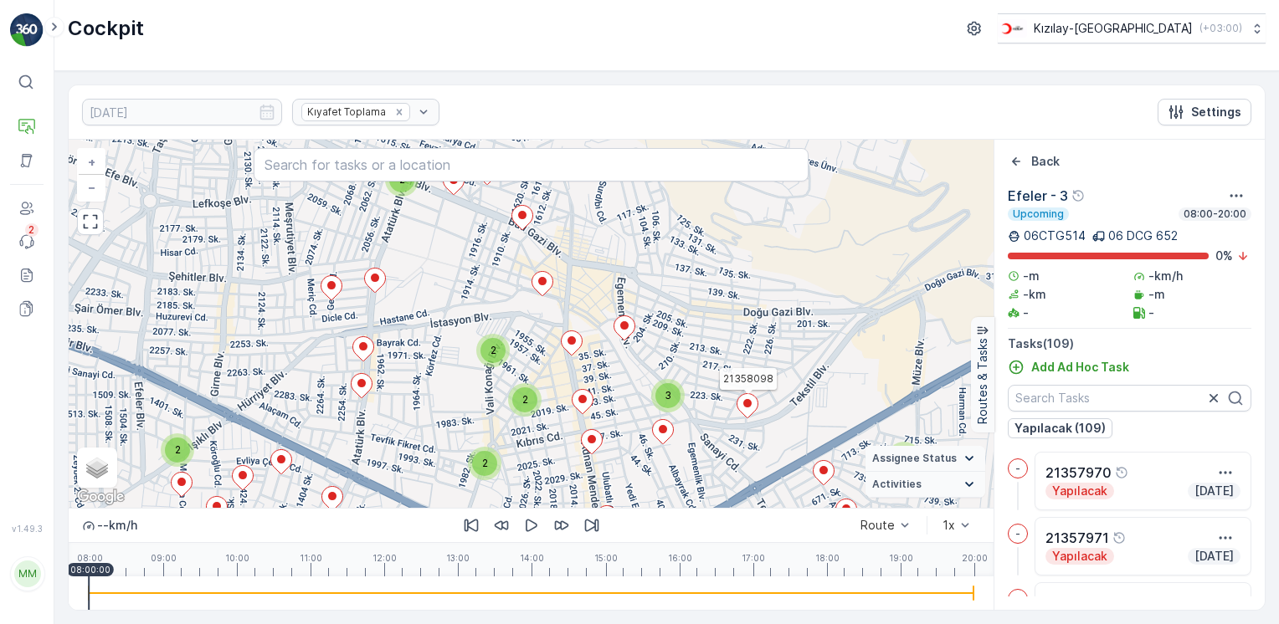
click at [747, 407] on icon at bounding box center [747, 406] width 21 height 24
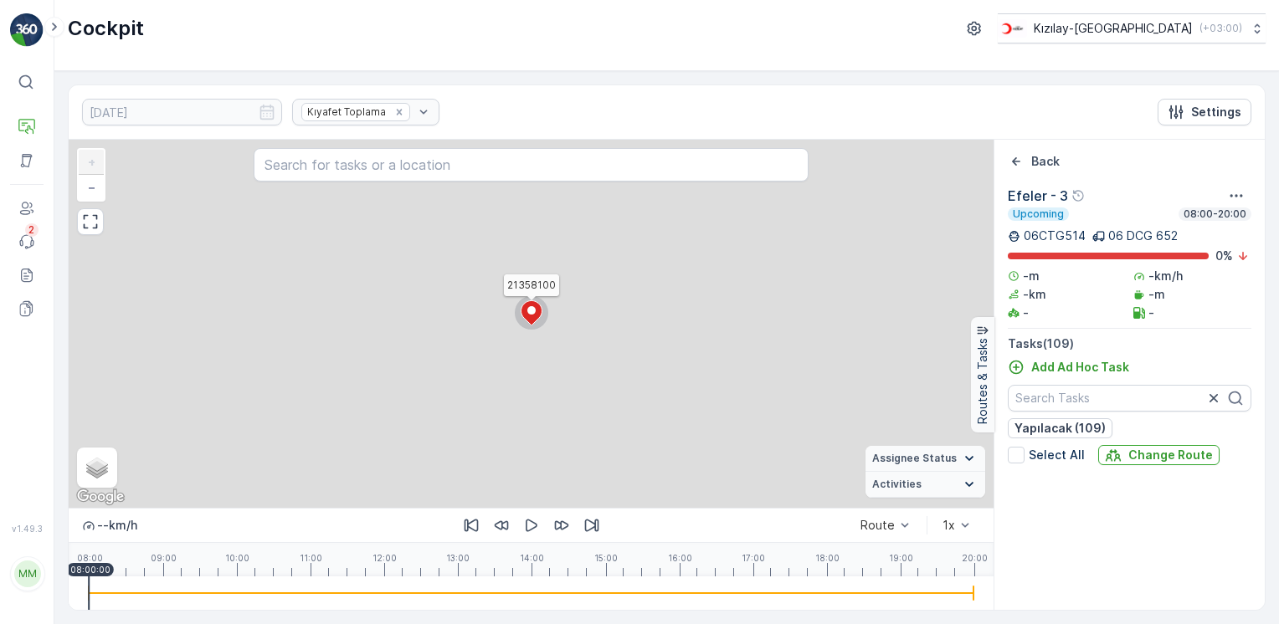
scroll to position [4227, 0]
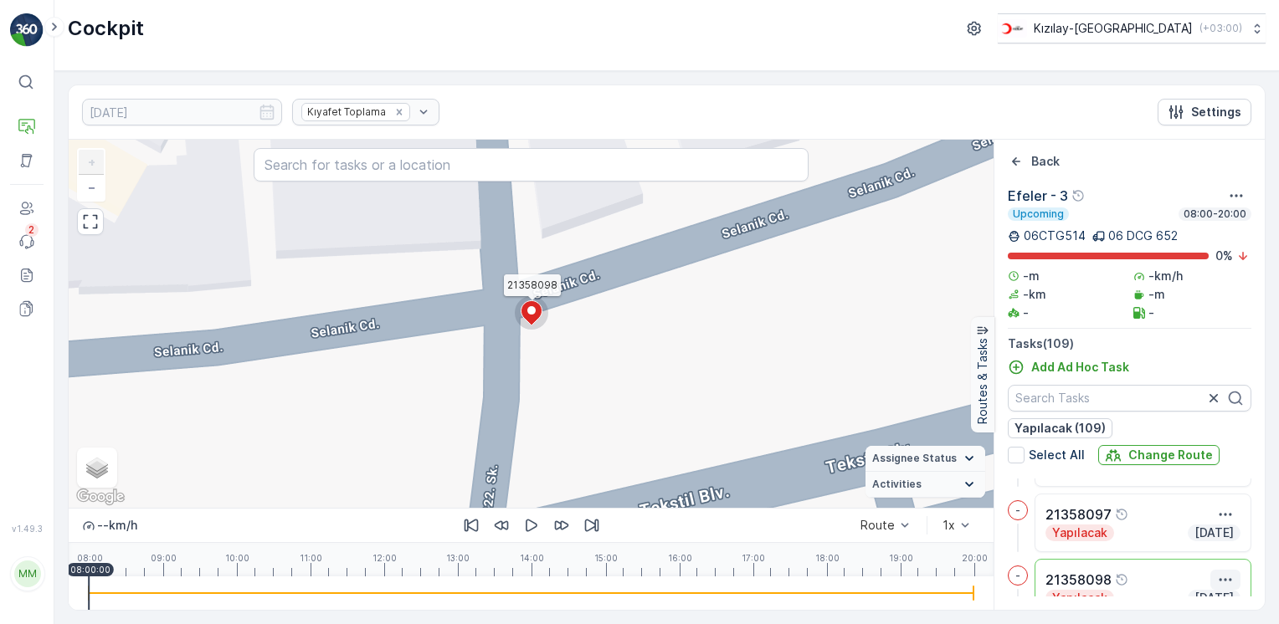
click at [1225, 577] on icon "button" at bounding box center [1225, 579] width 17 height 17
click at [1212, 572] on div "Delete" at bounding box center [1188, 571] width 126 height 23
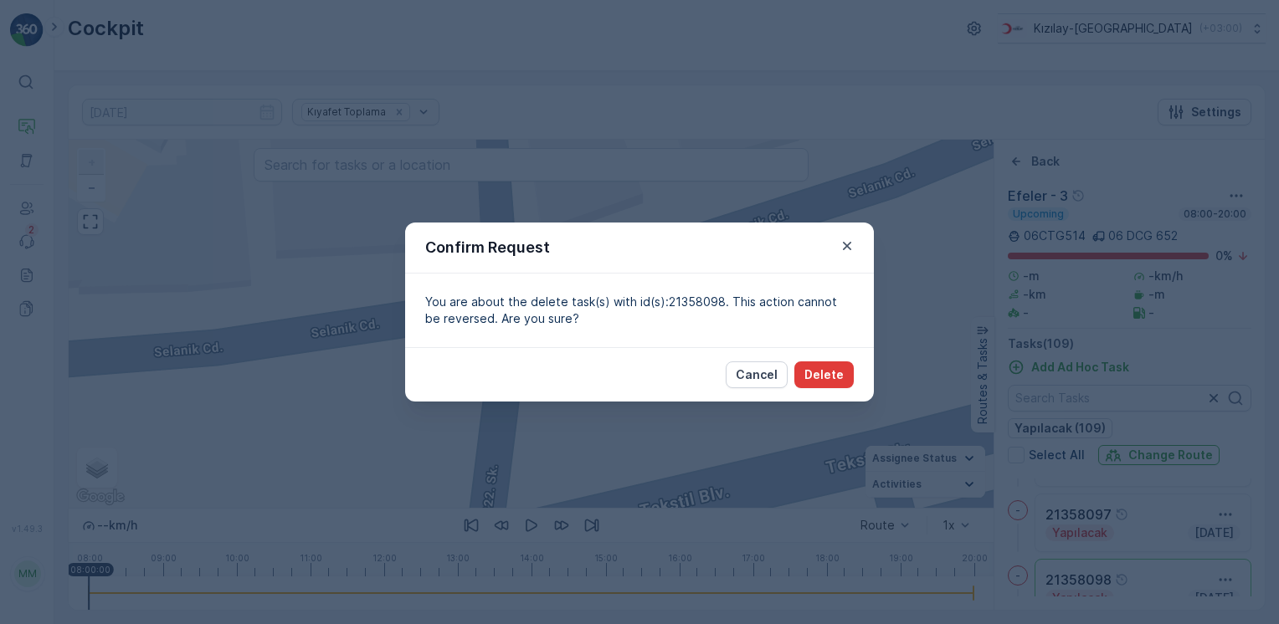
click at [823, 372] on p "Delete" at bounding box center [823, 374] width 39 height 17
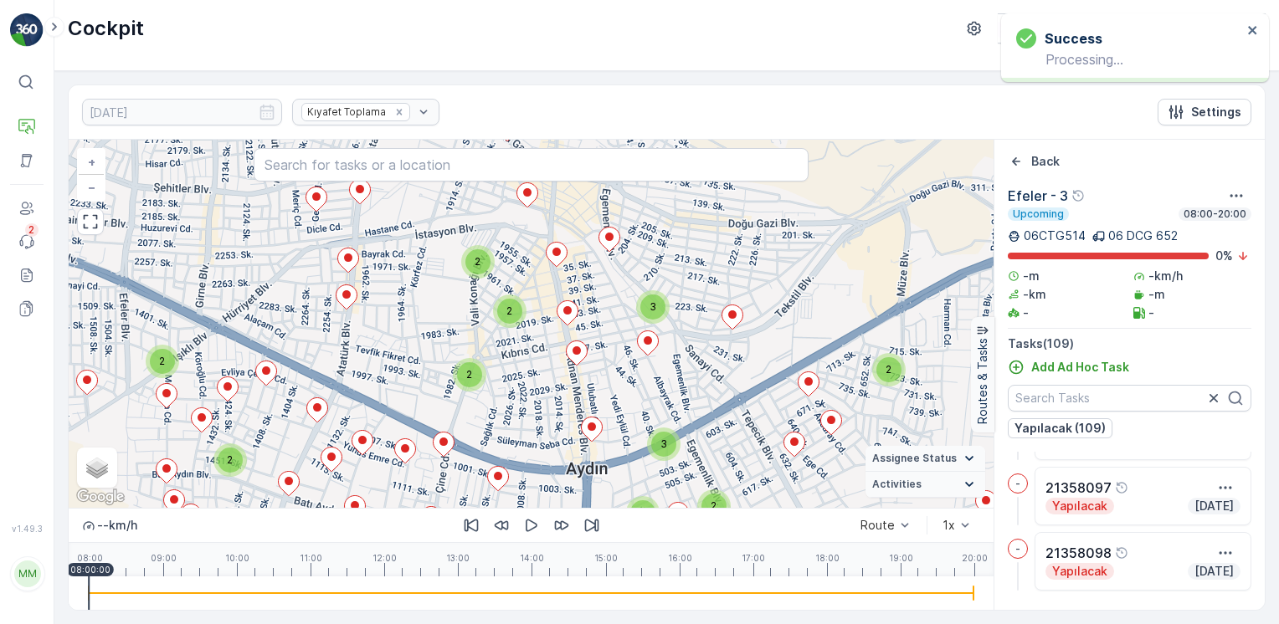
drag, startPoint x: 616, startPoint y: 296, endPoint x: 621, endPoint y: 368, distance: 72.1
click at [621, 368] on div "2 2 2 3 3 2 2 2 2 2 3 2 3 2 3 2 2 2 2 2 2 + − Satellite Roadmap Terrain Hybrid …" at bounding box center [531, 324] width 925 height 368
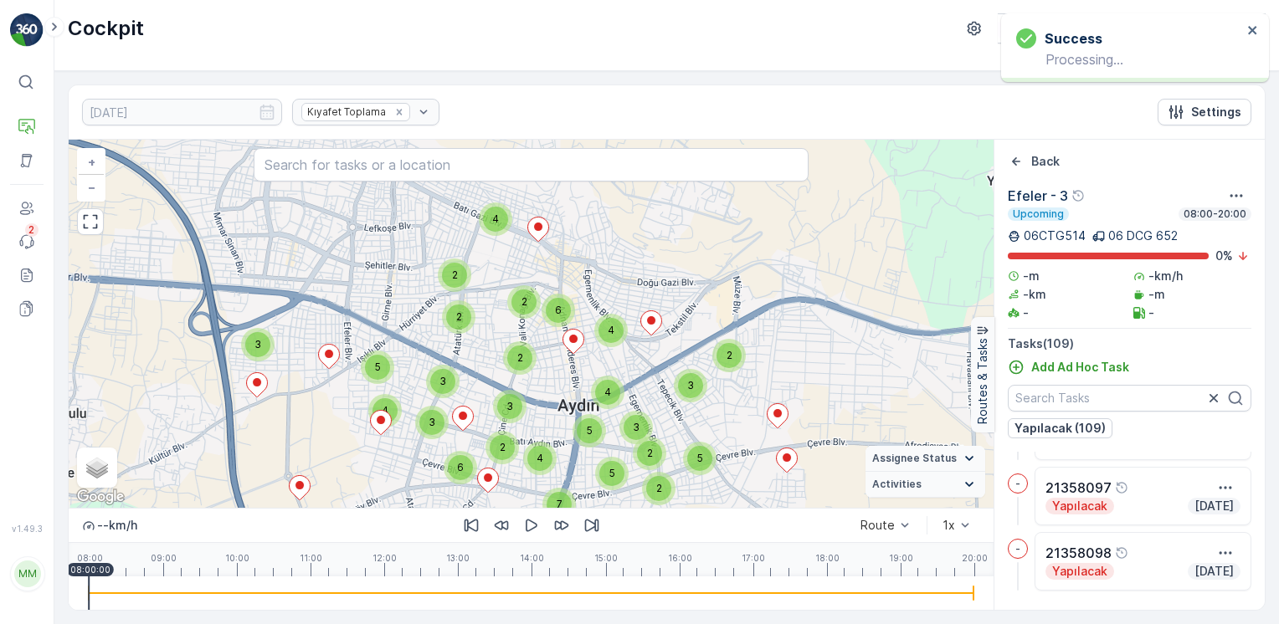
drag, startPoint x: 613, startPoint y: 376, endPoint x: 592, endPoint y: 334, distance: 46.8
click at [592, 334] on div "2 3 5 2 2 4 5 2 7 4 2 2 2 2 4 6 4 3 5 3 5 4 2 3 6 3 3 + − Satellite Roadmap Ter…" at bounding box center [531, 324] width 925 height 368
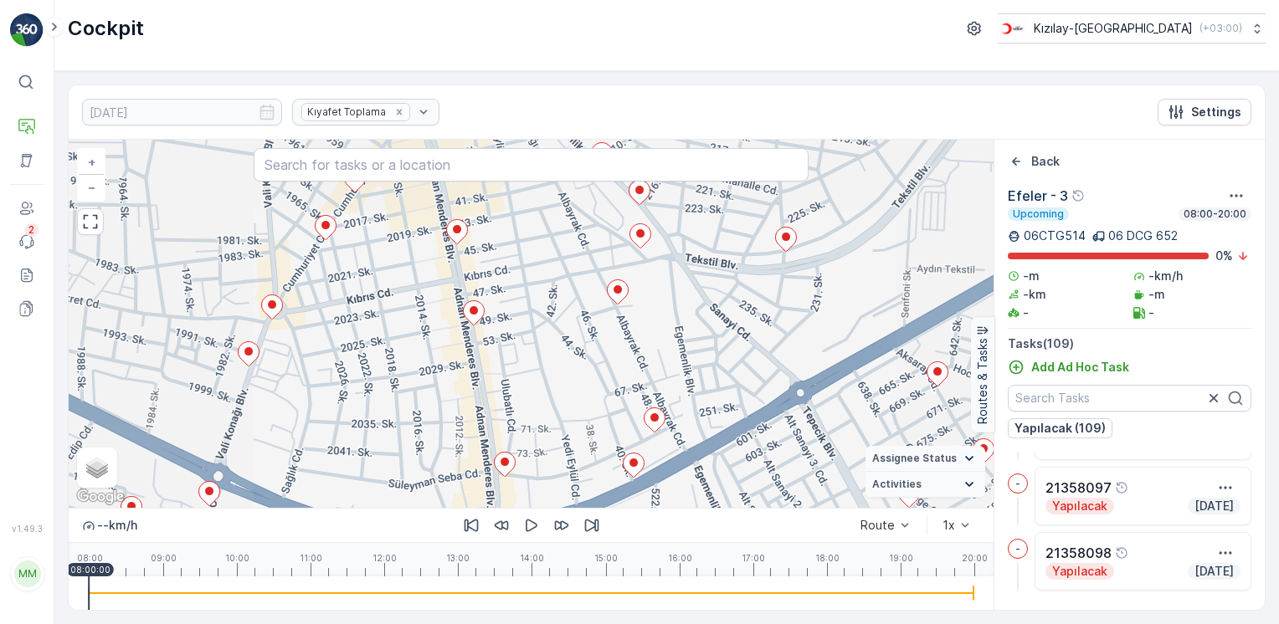
drag, startPoint x: 709, startPoint y: 334, endPoint x: 765, endPoint y: 409, distance: 93.9
click at [760, 401] on div "2 + − Satellite Roadmap Terrain Hybrid Leaflet Keyboard shortcuts Map Data Map …" at bounding box center [531, 324] width 925 height 368
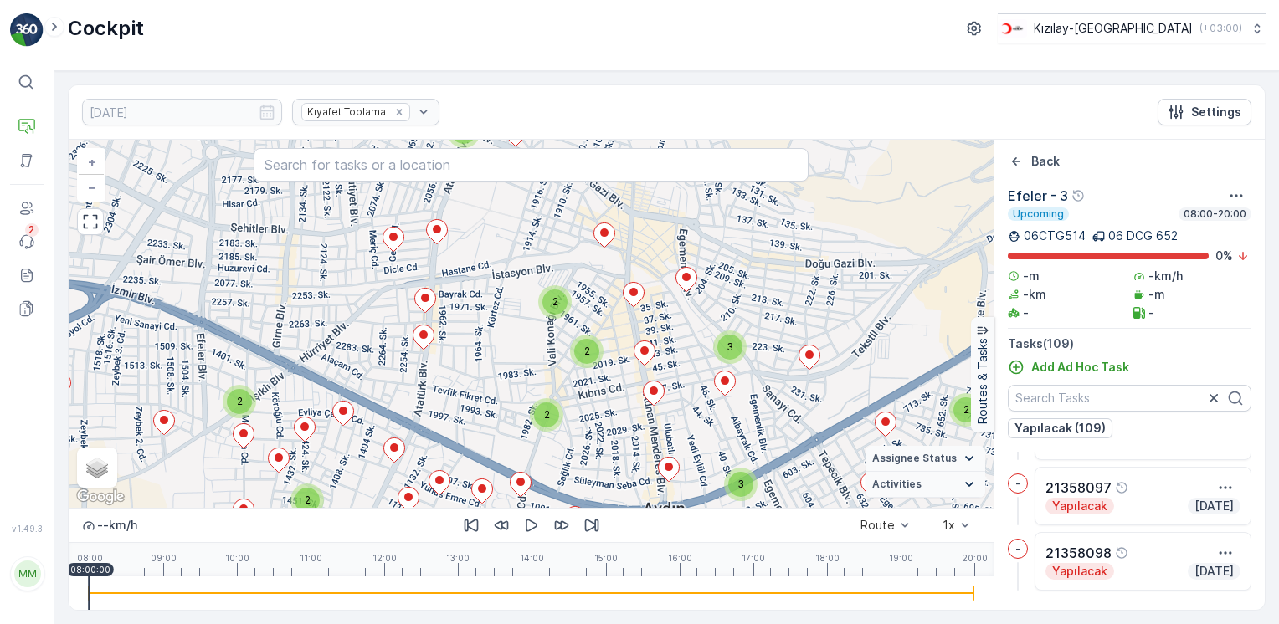
drag, startPoint x: 495, startPoint y: 226, endPoint x: 582, endPoint y: 346, distance: 148.4
click at [582, 346] on div "2 2 2 3 3 2 2 2 2 2 3 2 3 2 3 2 2 2 2 2 2 + − Satellite Roadmap Terrain Hybrid …" at bounding box center [531, 324] width 925 height 368
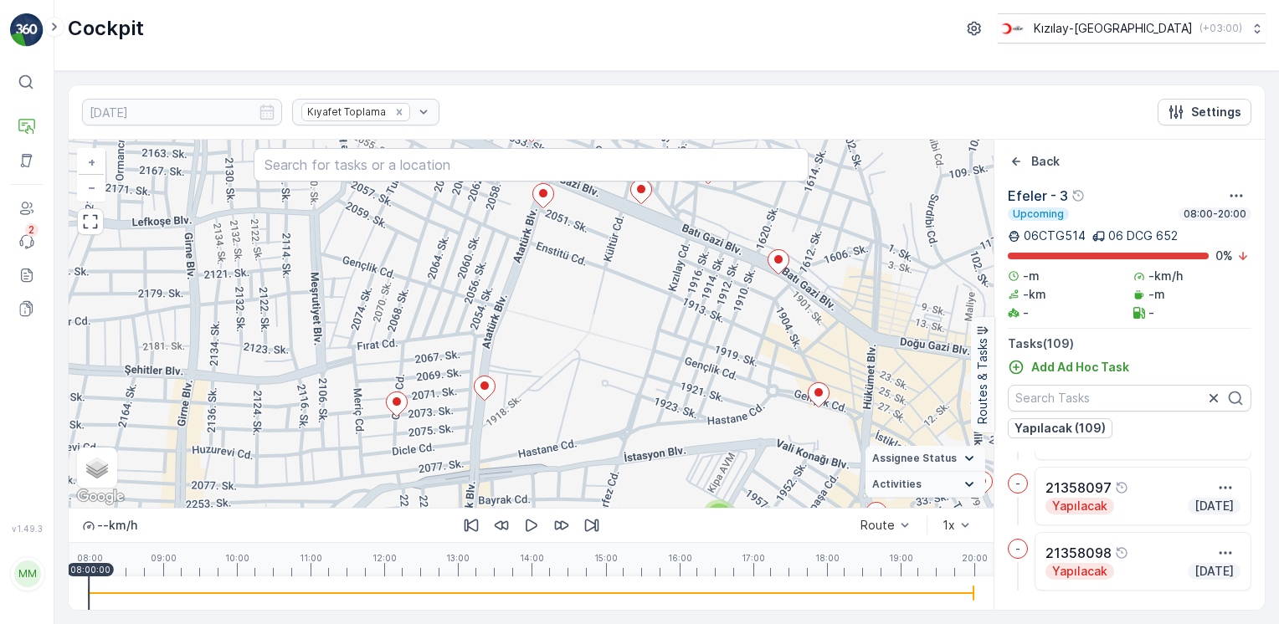
click at [408, 412] on div "2 + − Satellite Roadmap Terrain Hybrid Leaflet Keyboard shortcuts Map Data Map …" at bounding box center [531, 324] width 925 height 368
click at [396, 403] on ellipse at bounding box center [396, 401] width 8 height 8
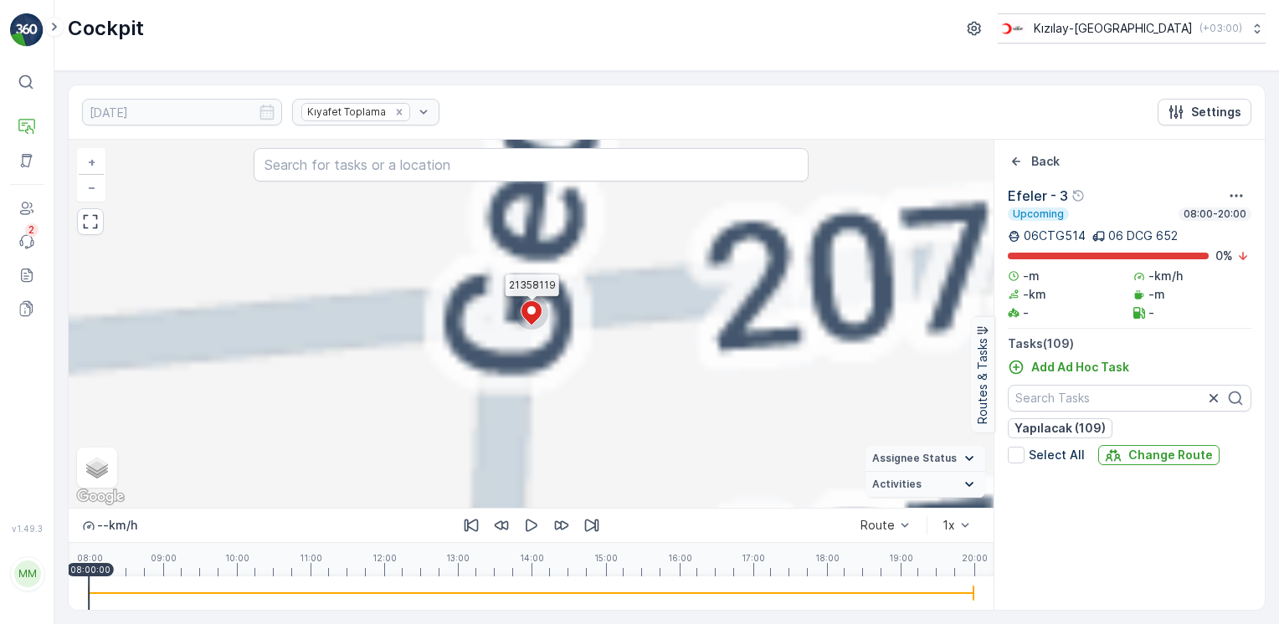
scroll to position [5010, 0]
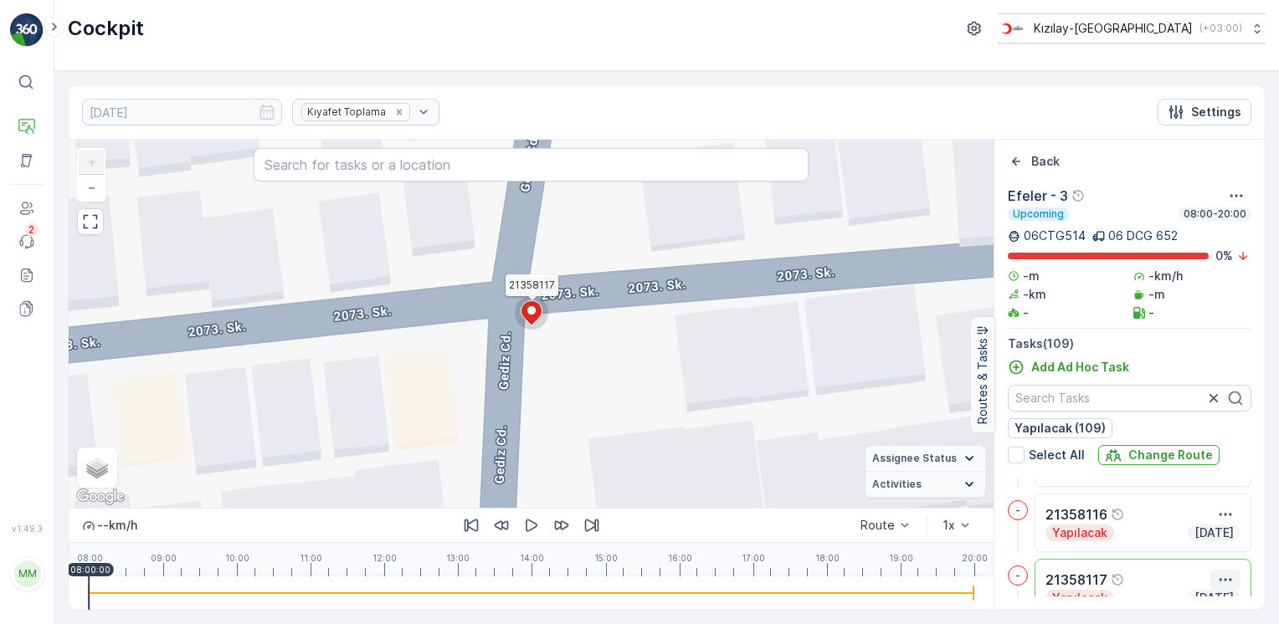
click at [1222, 575] on icon "button" at bounding box center [1225, 579] width 17 height 17
click at [1186, 575] on div "Delete" at bounding box center [1188, 571] width 126 height 23
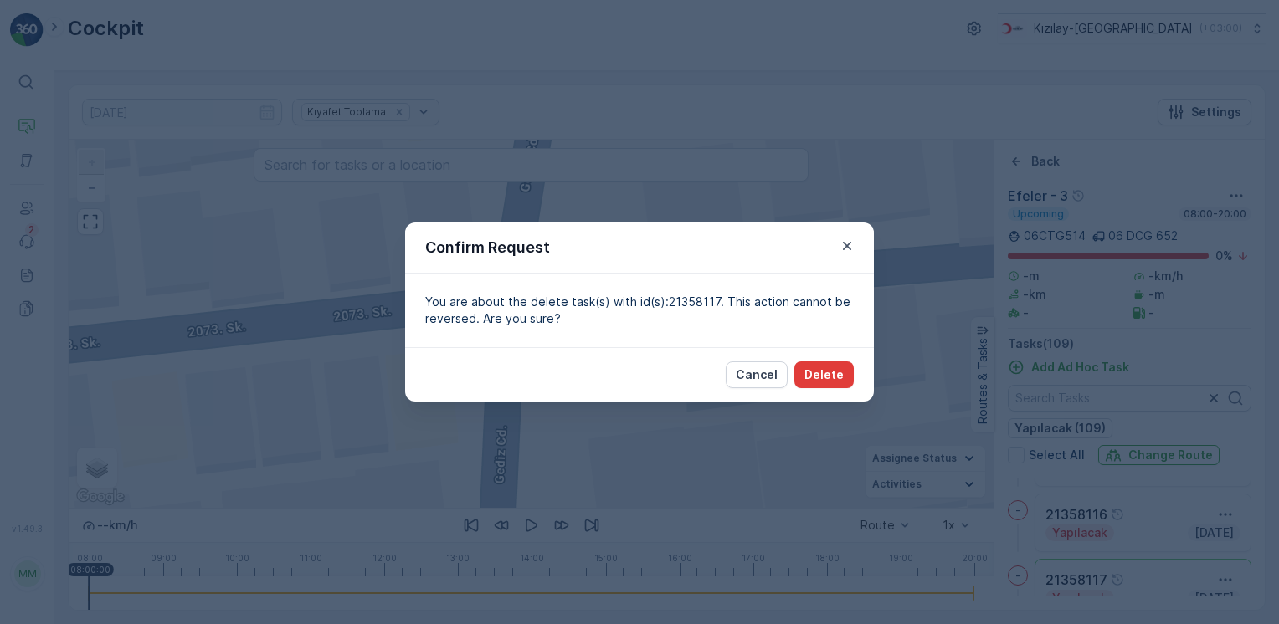
click at [817, 377] on p "Delete" at bounding box center [823, 374] width 39 height 17
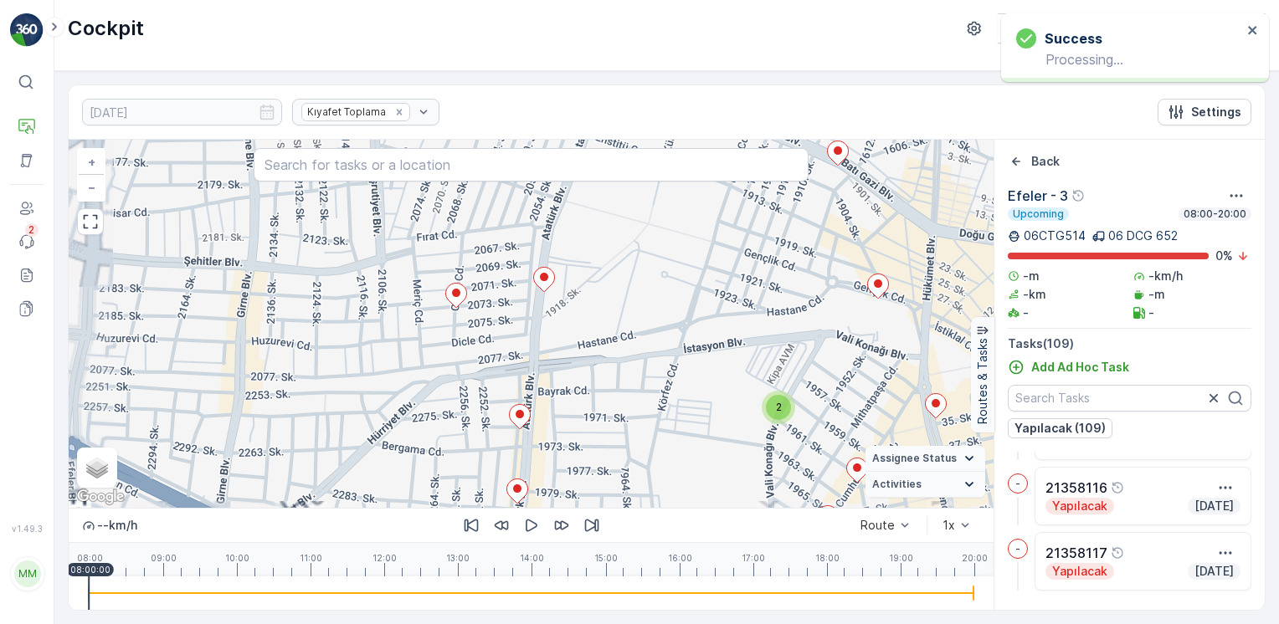
drag, startPoint x: 699, startPoint y: 251, endPoint x: 633, endPoint y: 352, distance: 120.9
click at [643, 341] on div "2 + − Satellite Roadmap Terrain Hybrid Leaflet Keyboard shortcuts Map Data Map …" at bounding box center [531, 324] width 925 height 368
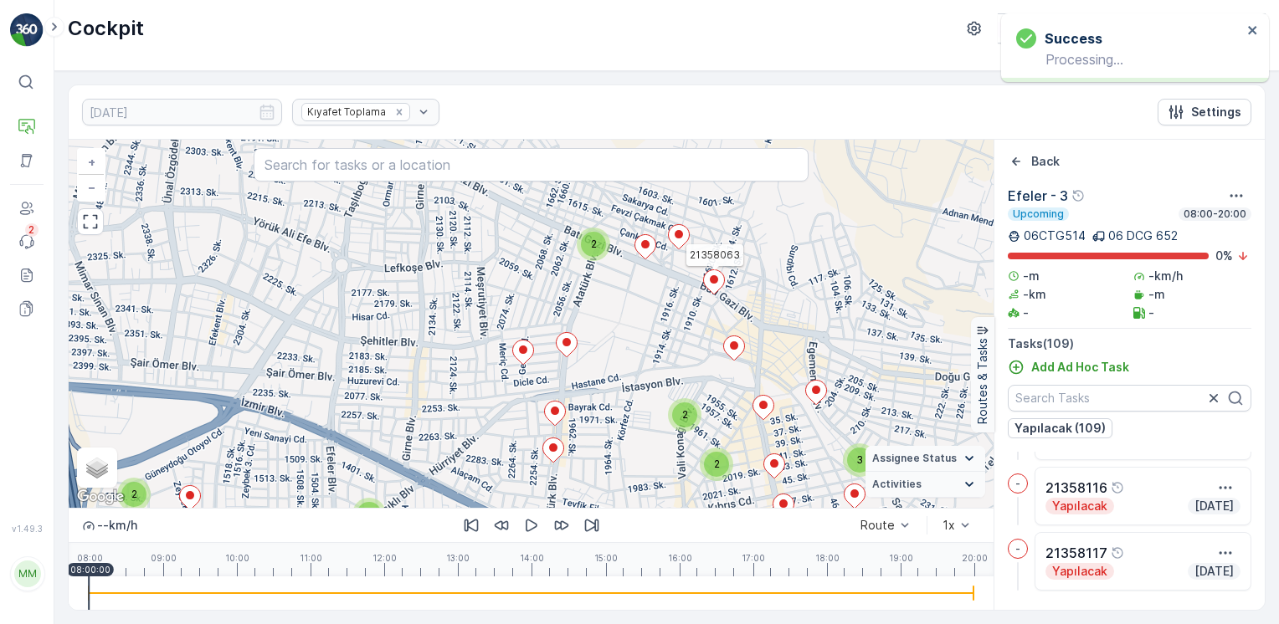
click at [714, 292] on icon at bounding box center [714, 282] width 21 height 24
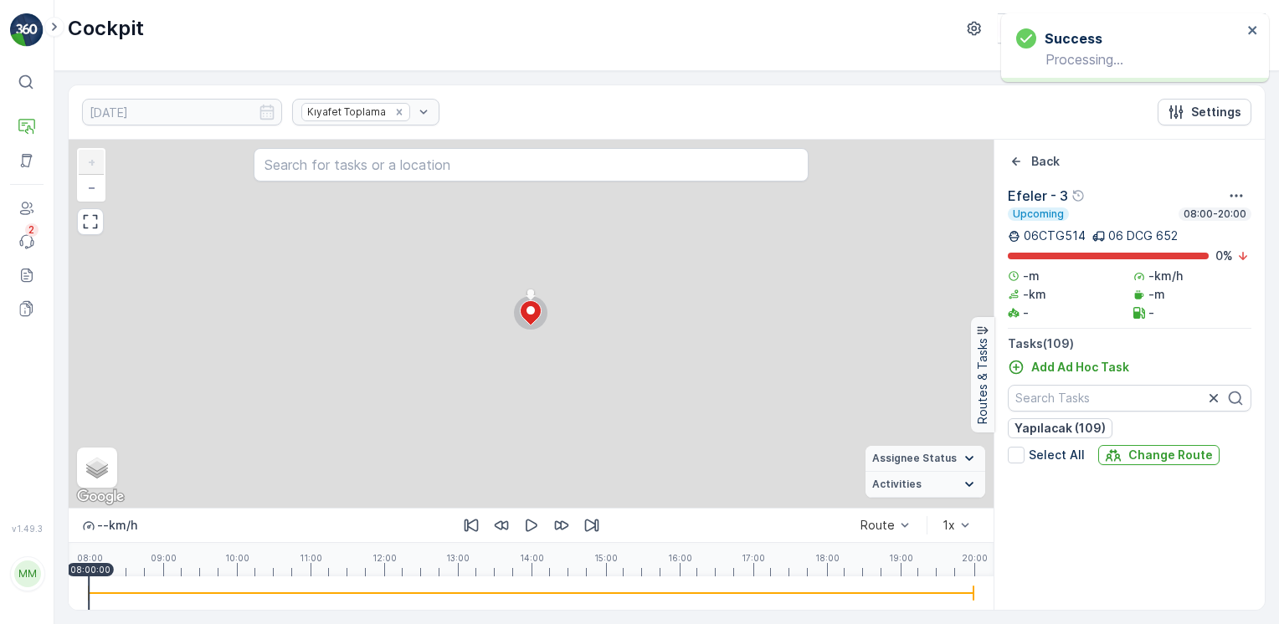
scroll to position [2806, 0]
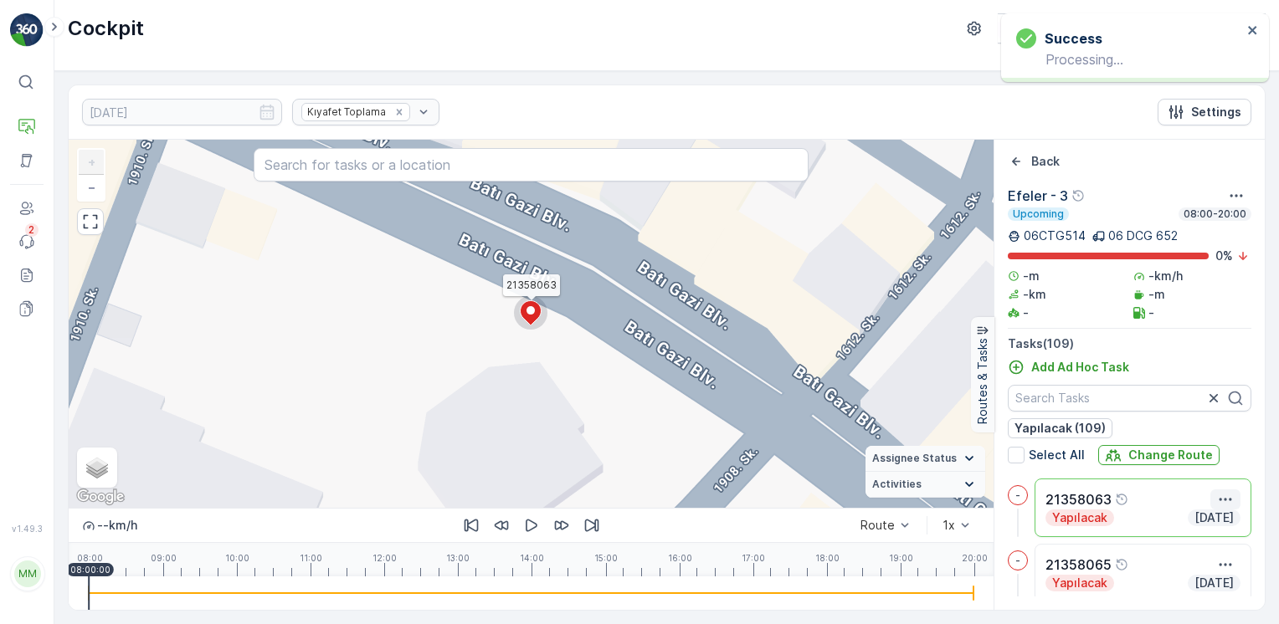
click at [1227, 500] on icon "button" at bounding box center [1225, 499] width 17 height 17
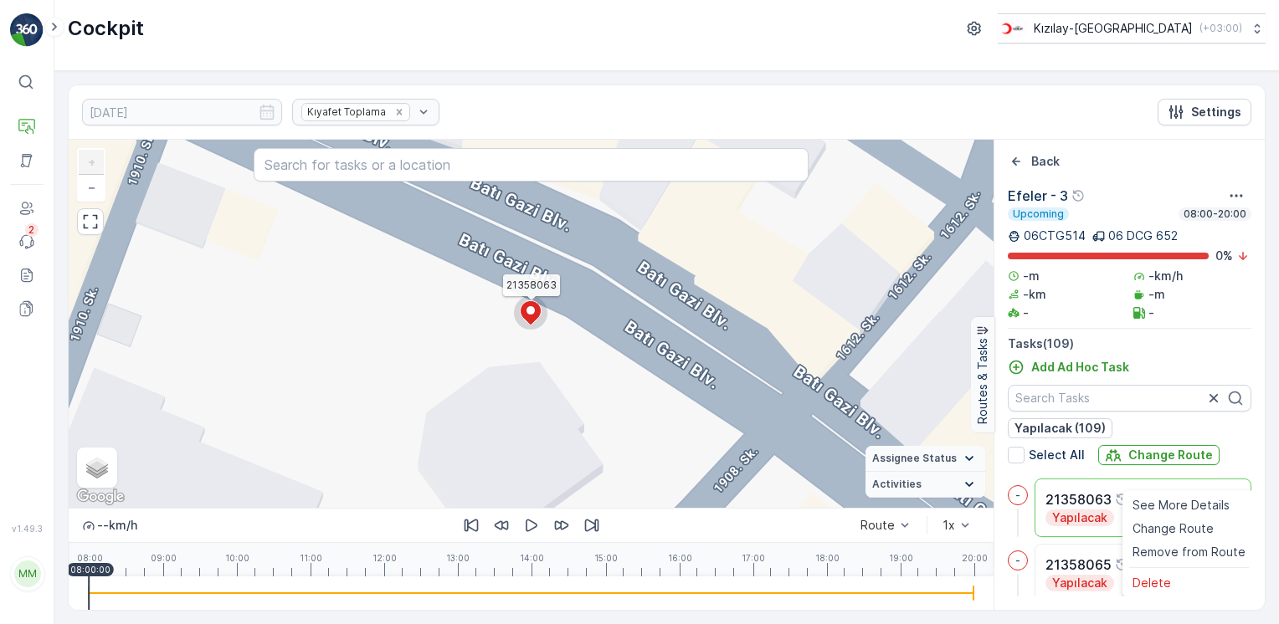
scroll to position [2811, 0]
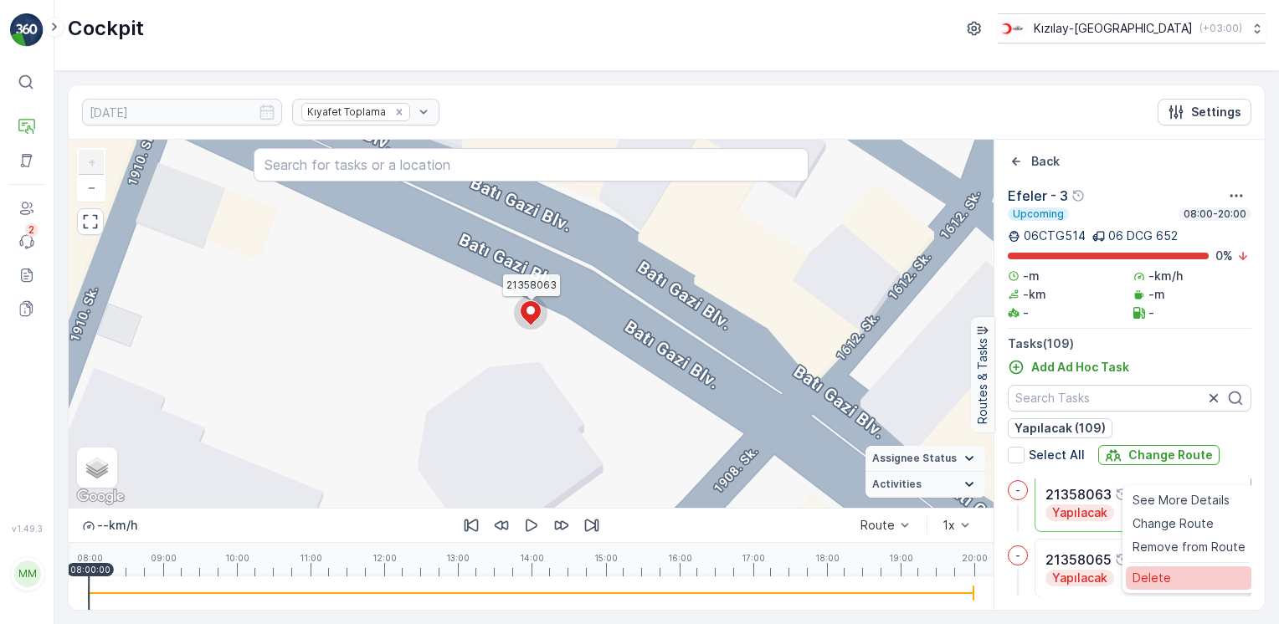
click at [1176, 577] on div "Delete" at bounding box center [1188, 577] width 126 height 23
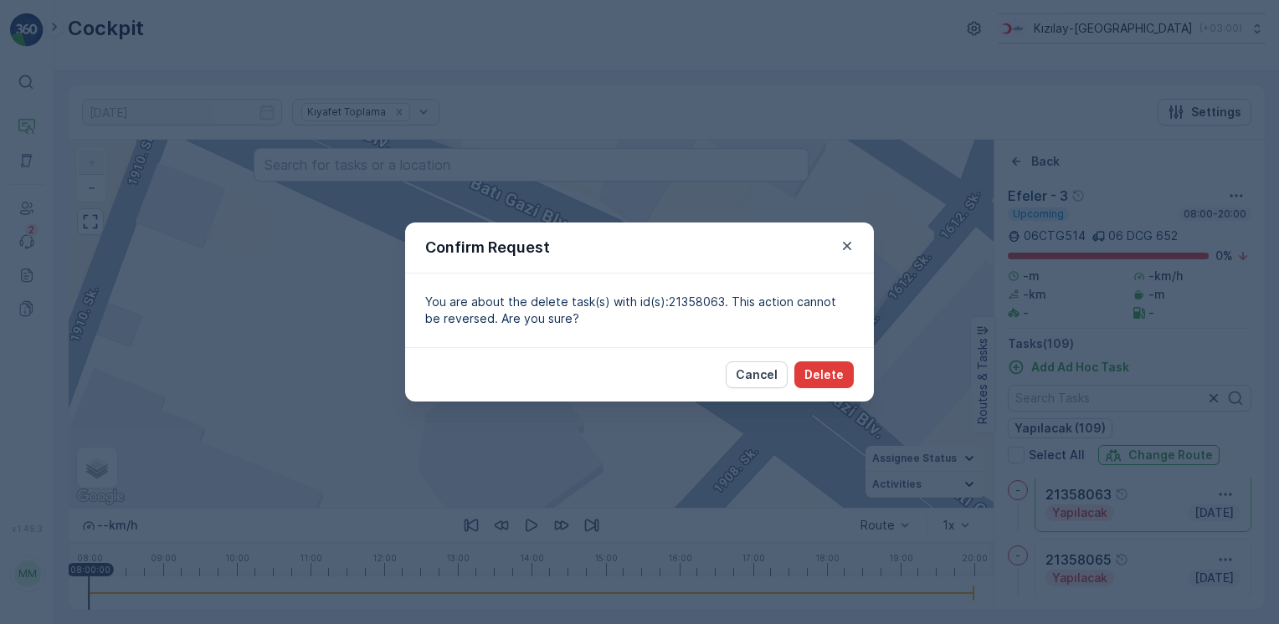
click at [837, 370] on p "Delete" at bounding box center [823, 374] width 39 height 17
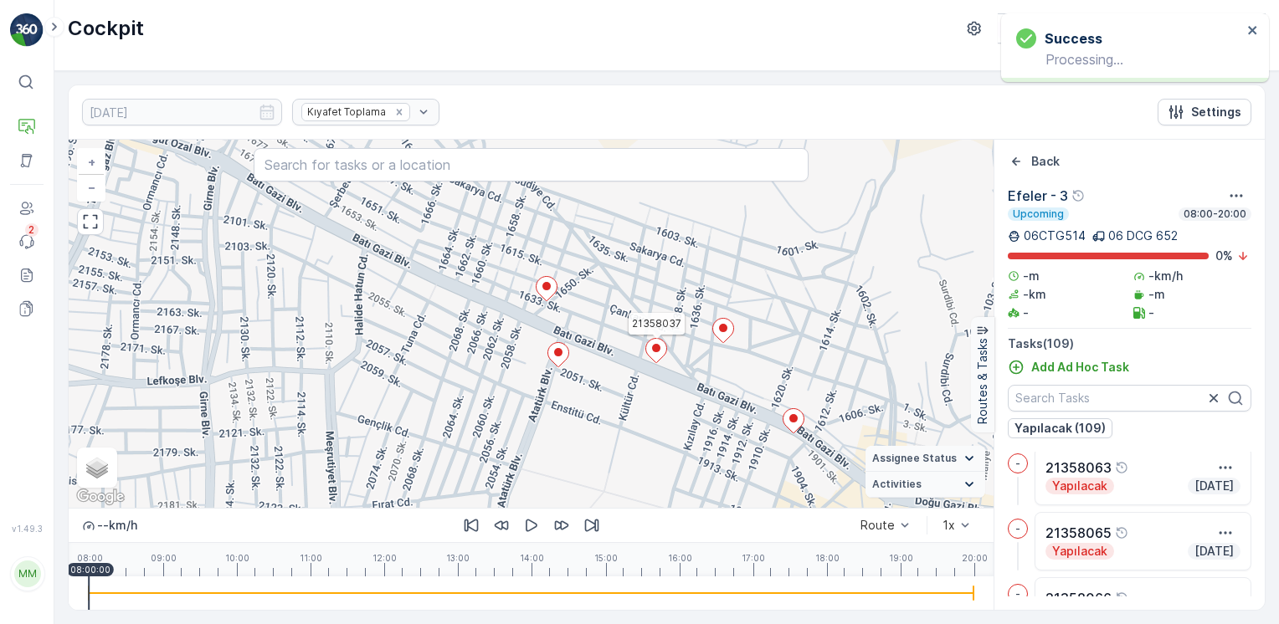
click at [655, 350] on ellipse at bounding box center [656, 348] width 8 height 8
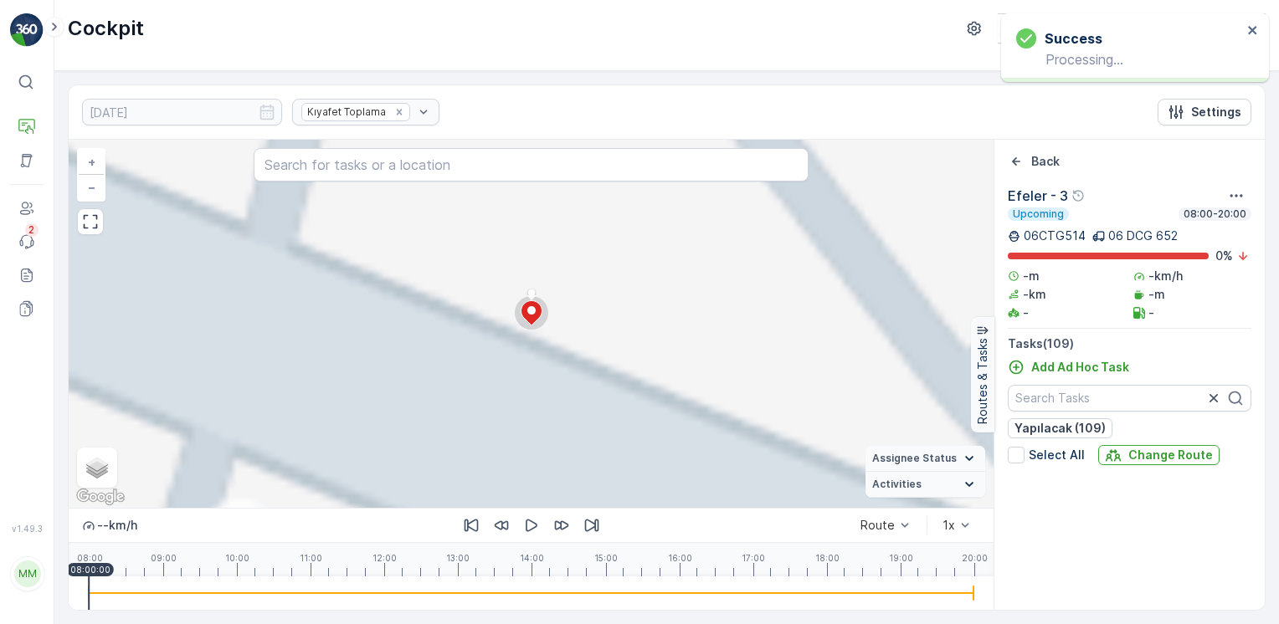
scroll to position [1893, 0]
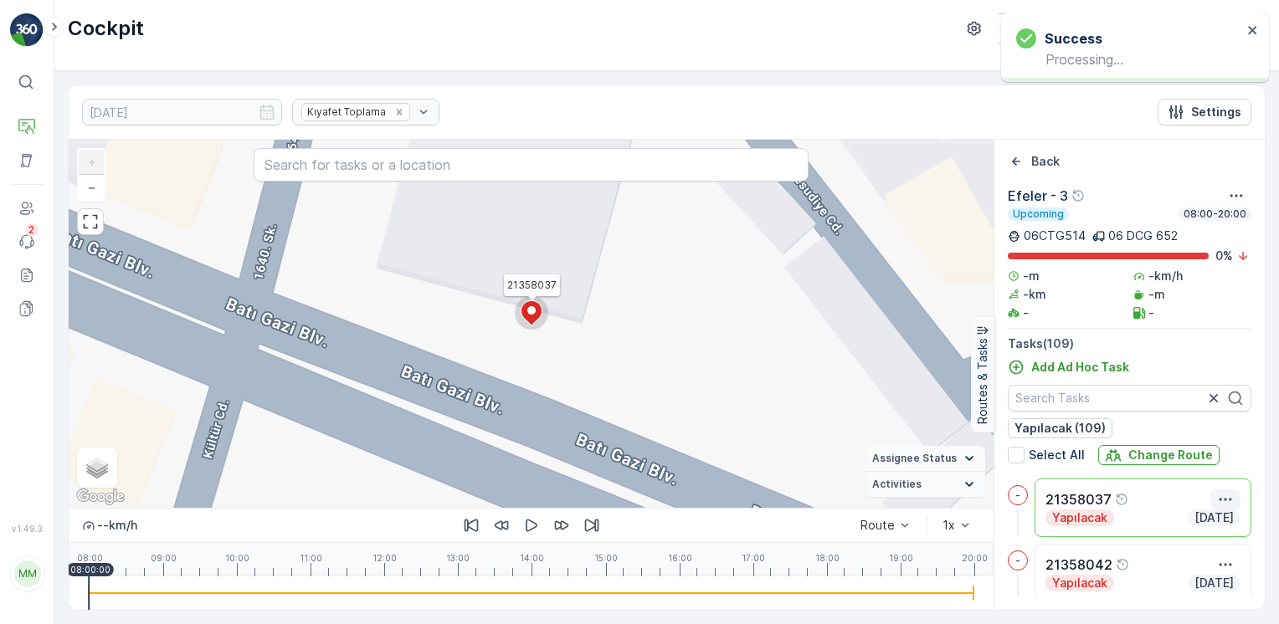
click at [1224, 500] on icon "button" at bounding box center [1225, 499] width 17 height 17
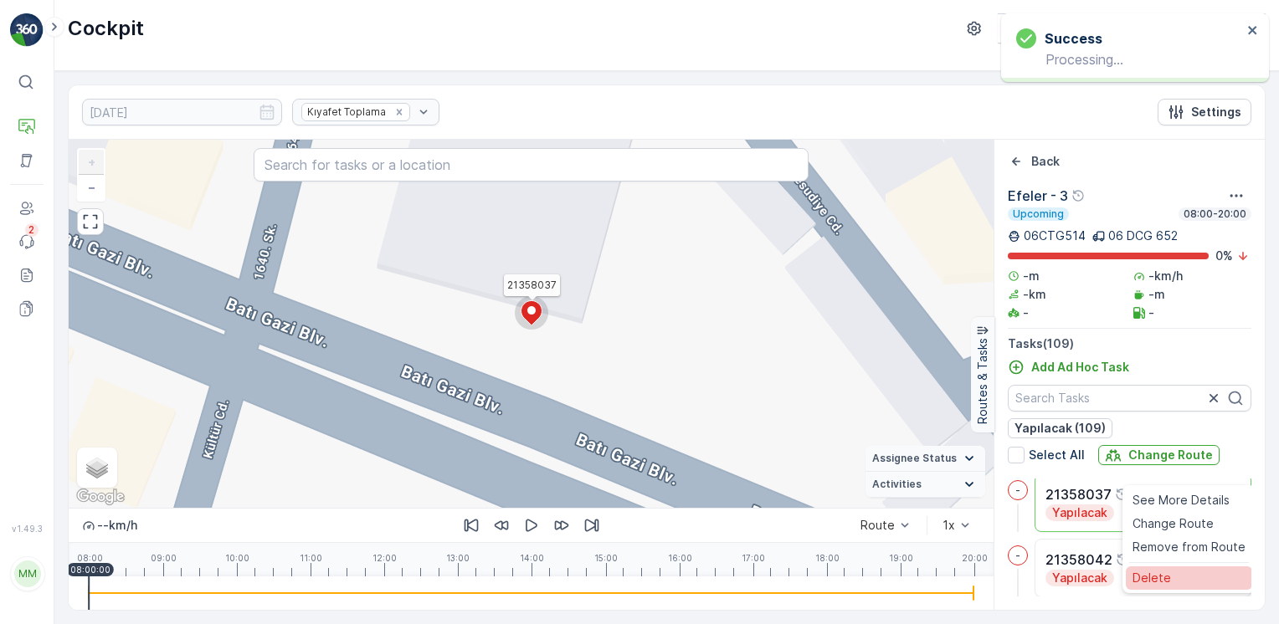
click at [1173, 571] on div "Delete" at bounding box center [1188, 577] width 126 height 23
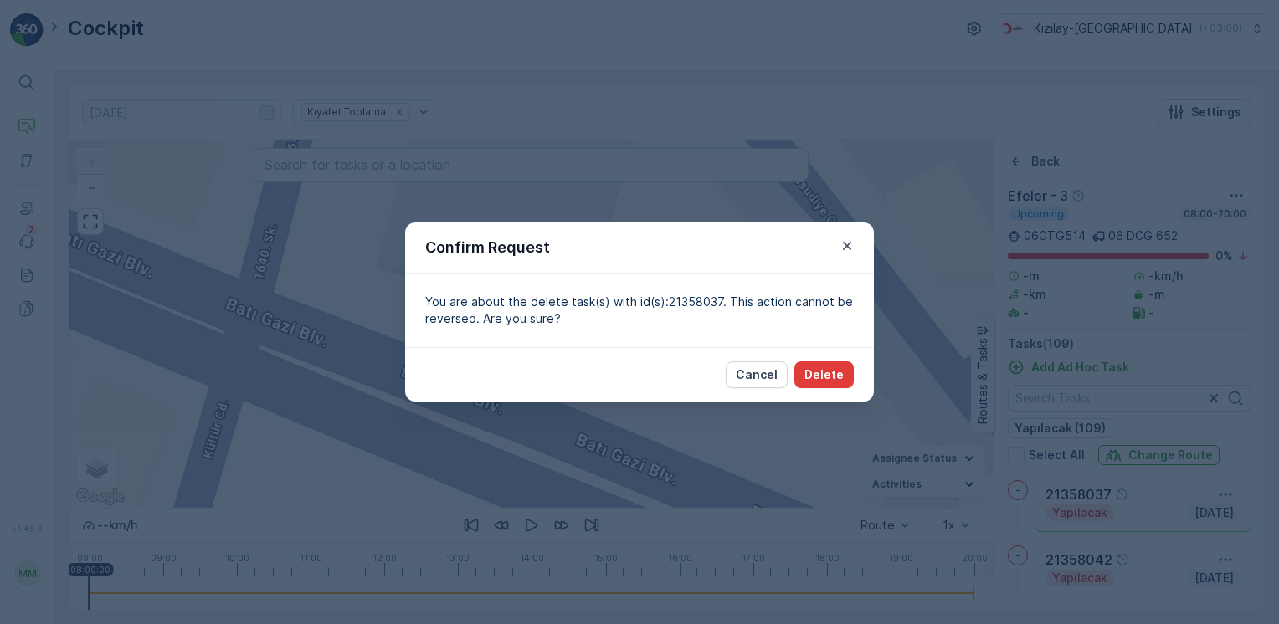
click at [828, 378] on p "Delete" at bounding box center [823, 374] width 39 height 17
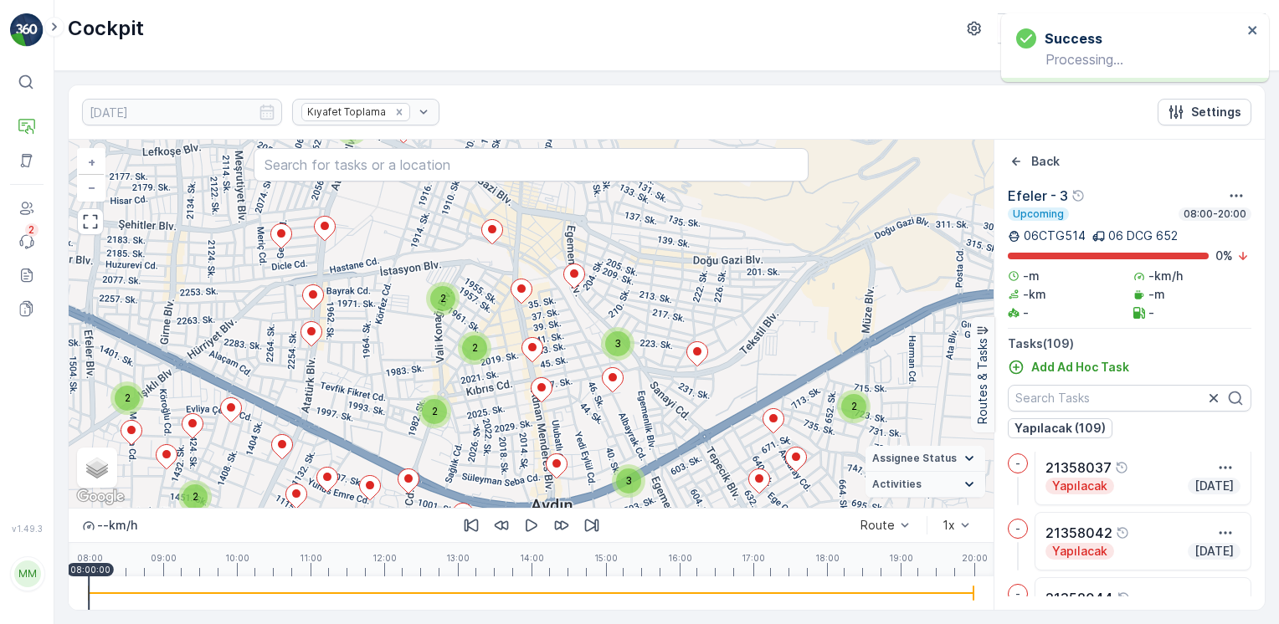
drag, startPoint x: 556, startPoint y: 269, endPoint x: 643, endPoint y: 368, distance: 131.7
click at [638, 361] on div "2 2 2 3 3 2 2 2 2 2 3 2 3 2 2 3 2 2 2 2 2 2 + − Satellite Roadmap Terrain Hybri…" at bounding box center [531, 324] width 925 height 368
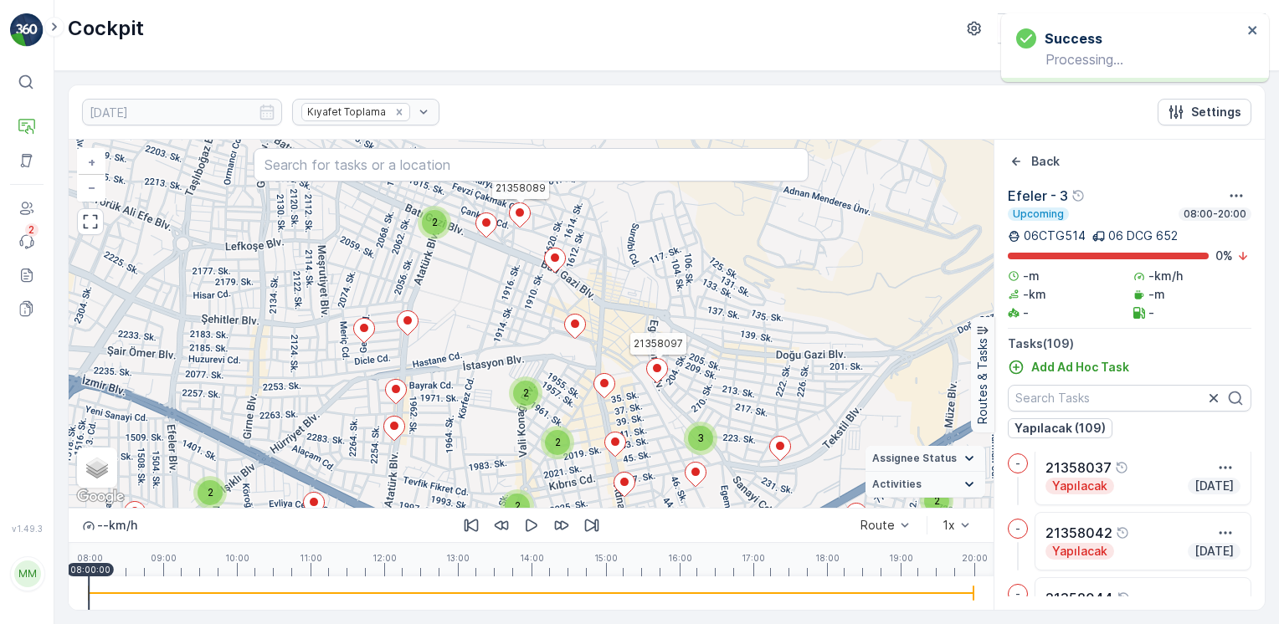
click at [515, 215] on icon at bounding box center [520, 215] width 21 height 24
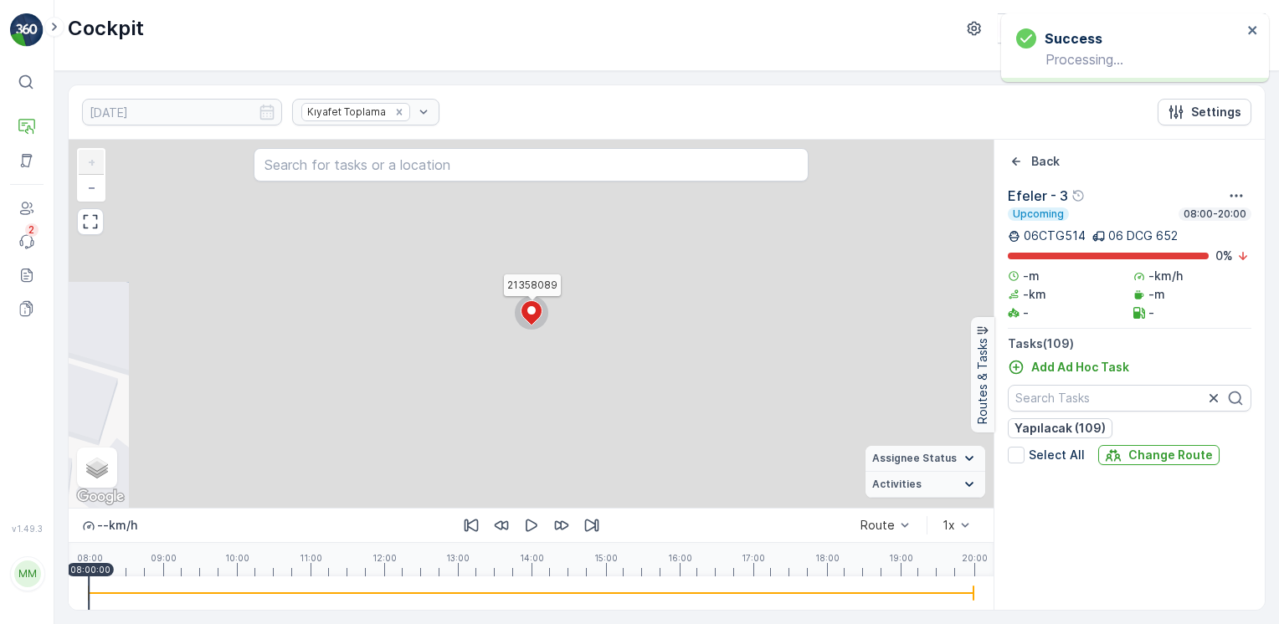
scroll to position [3901, 0]
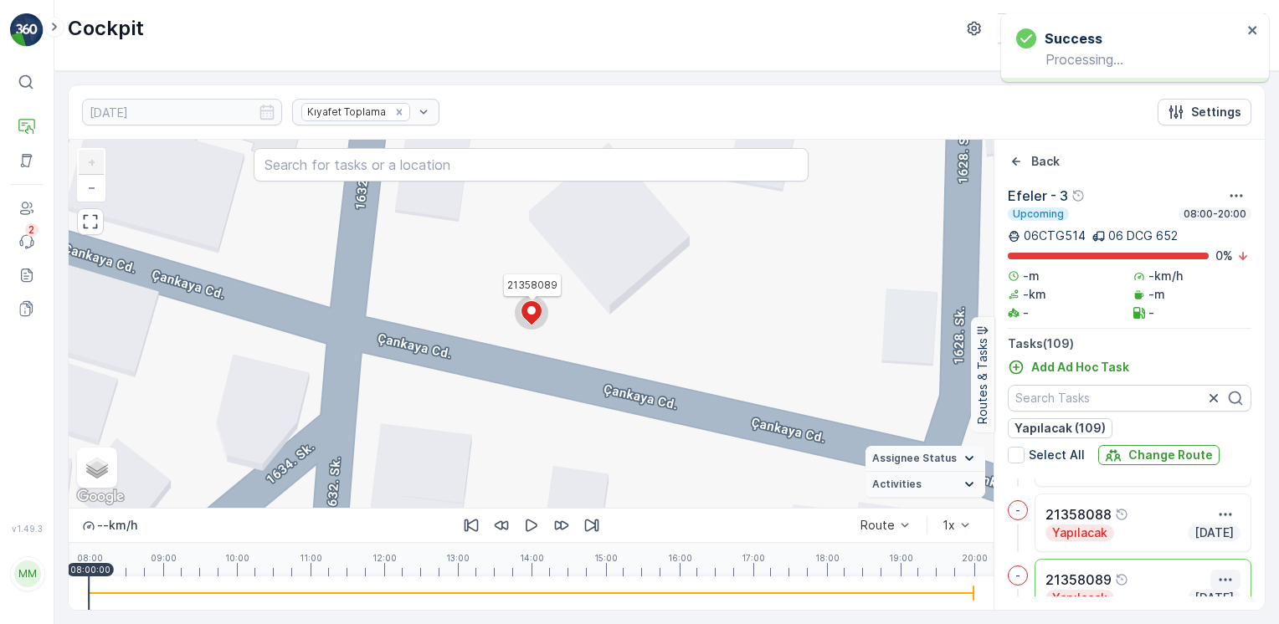
click at [1219, 577] on icon "button" at bounding box center [1225, 579] width 17 height 17
click at [1184, 572] on div "Delete" at bounding box center [1188, 571] width 126 height 23
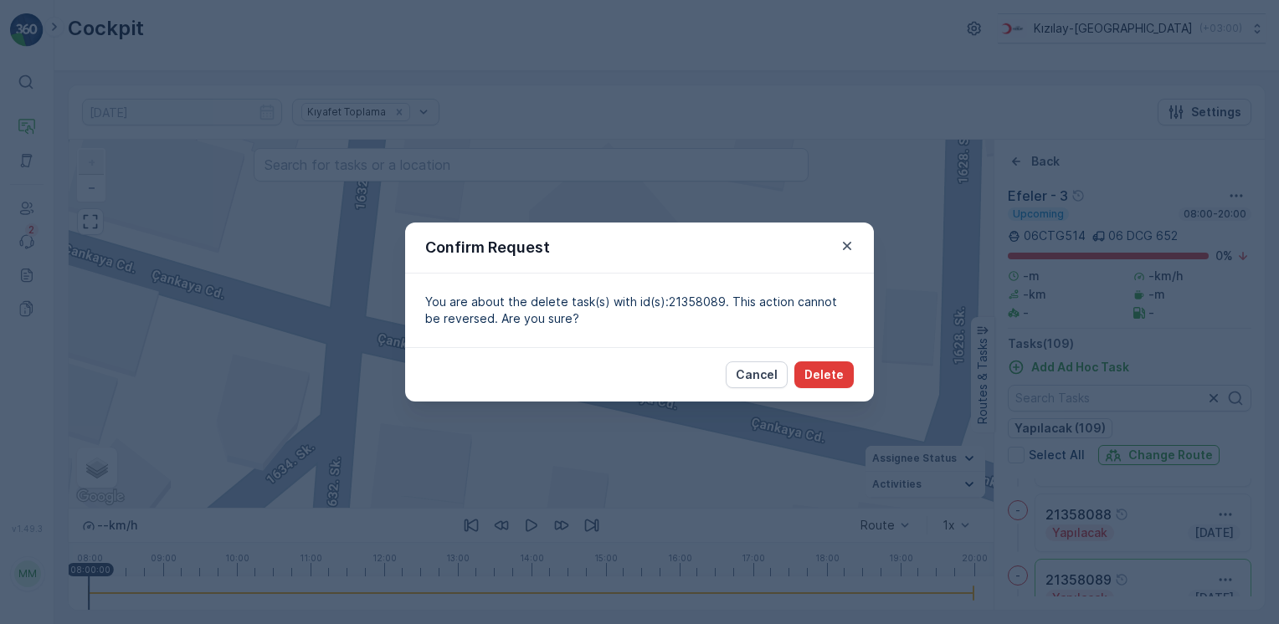
click at [802, 382] on button "Delete" at bounding box center [823, 374] width 59 height 27
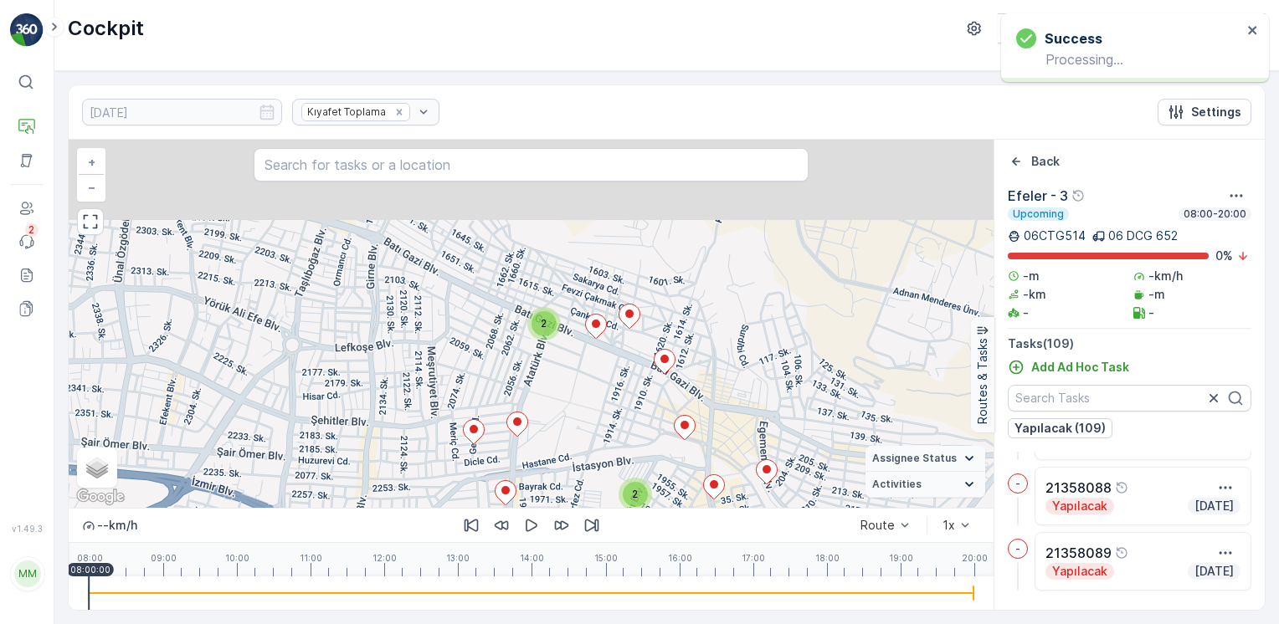
drag, startPoint x: 542, startPoint y: 250, endPoint x: 587, endPoint y: 372, distance: 130.0
click at [587, 372] on div "2 2 2 3 3 2 2 2 2 2 3 2 3 2 2 3 2 2 2 2 2 2 + − Satellite Roadmap Terrain Hybri…" at bounding box center [531, 324] width 925 height 368
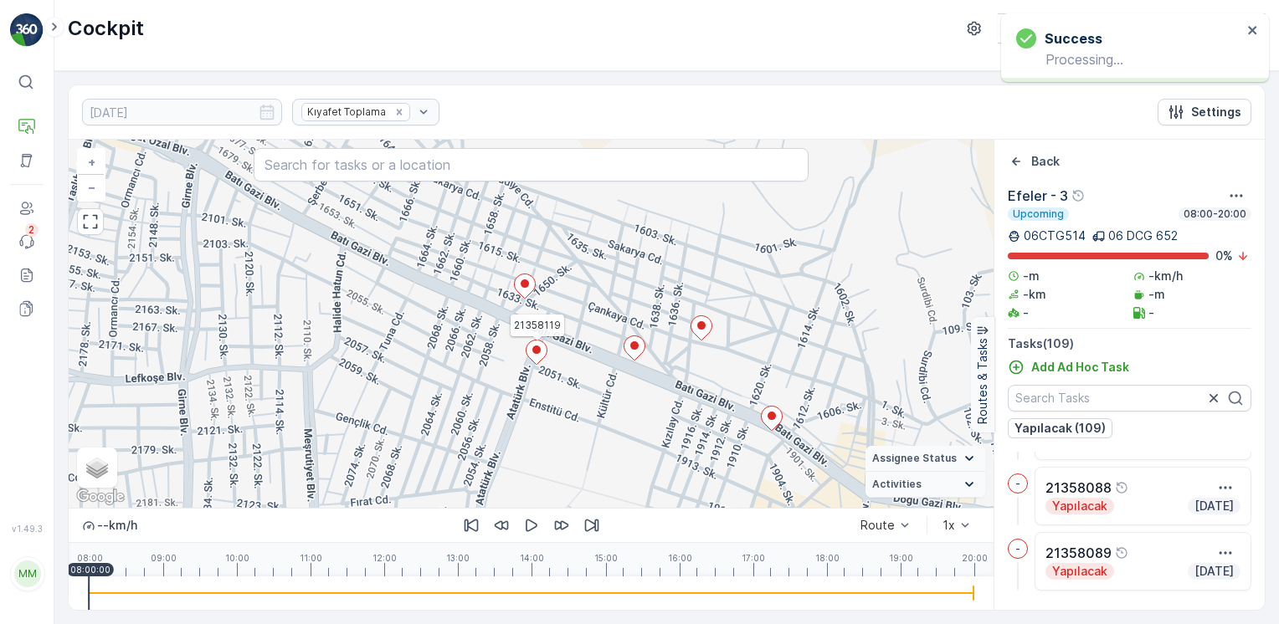
click at [537, 358] on icon at bounding box center [535, 353] width 21 height 24
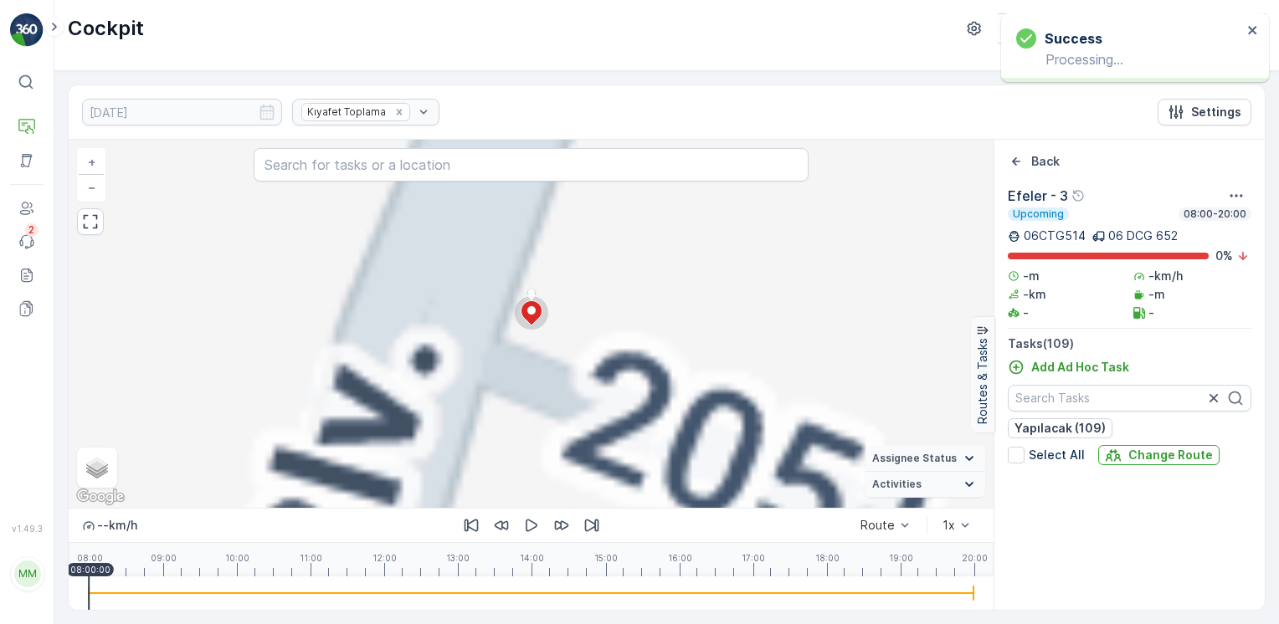
scroll to position [5076, 0]
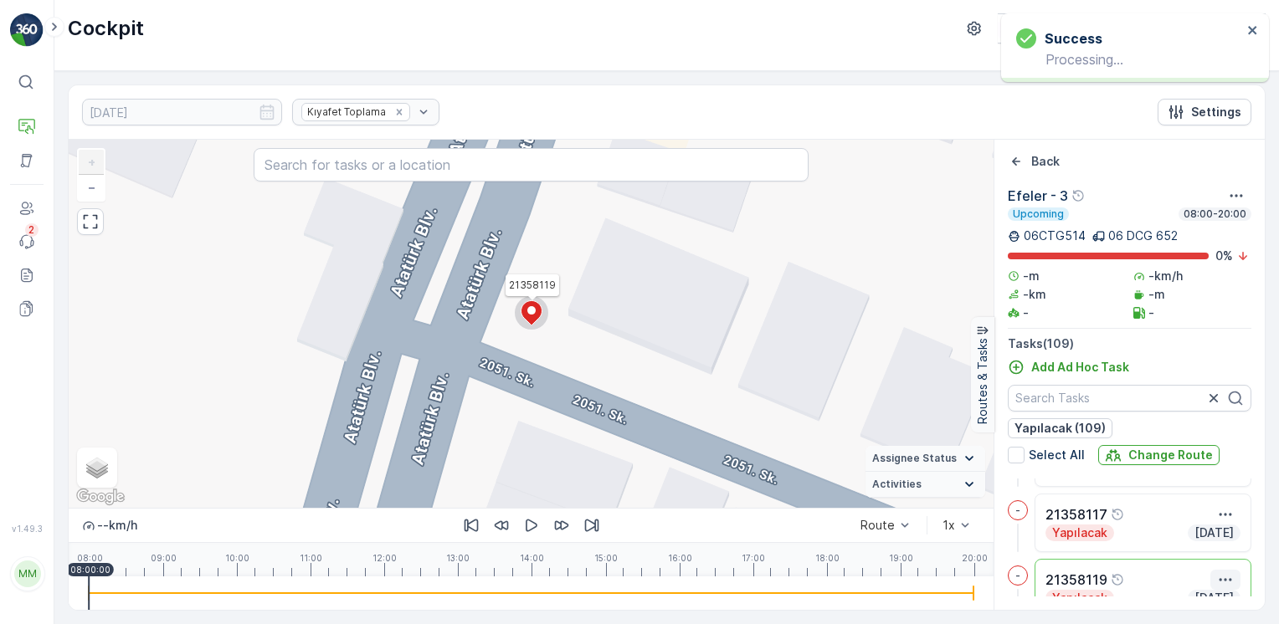
click at [1225, 581] on icon "button" at bounding box center [1225, 579] width 17 height 17
click at [1201, 577] on div "Delete" at bounding box center [1188, 571] width 126 height 23
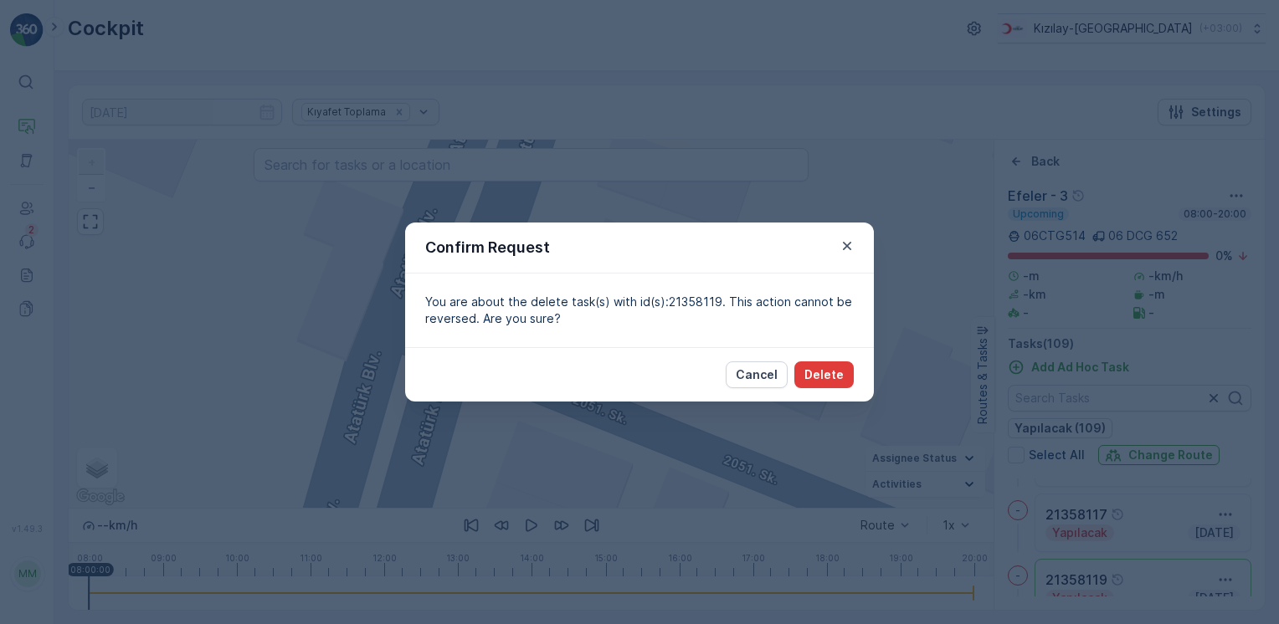
click at [822, 380] on p "Delete" at bounding box center [823, 374] width 39 height 17
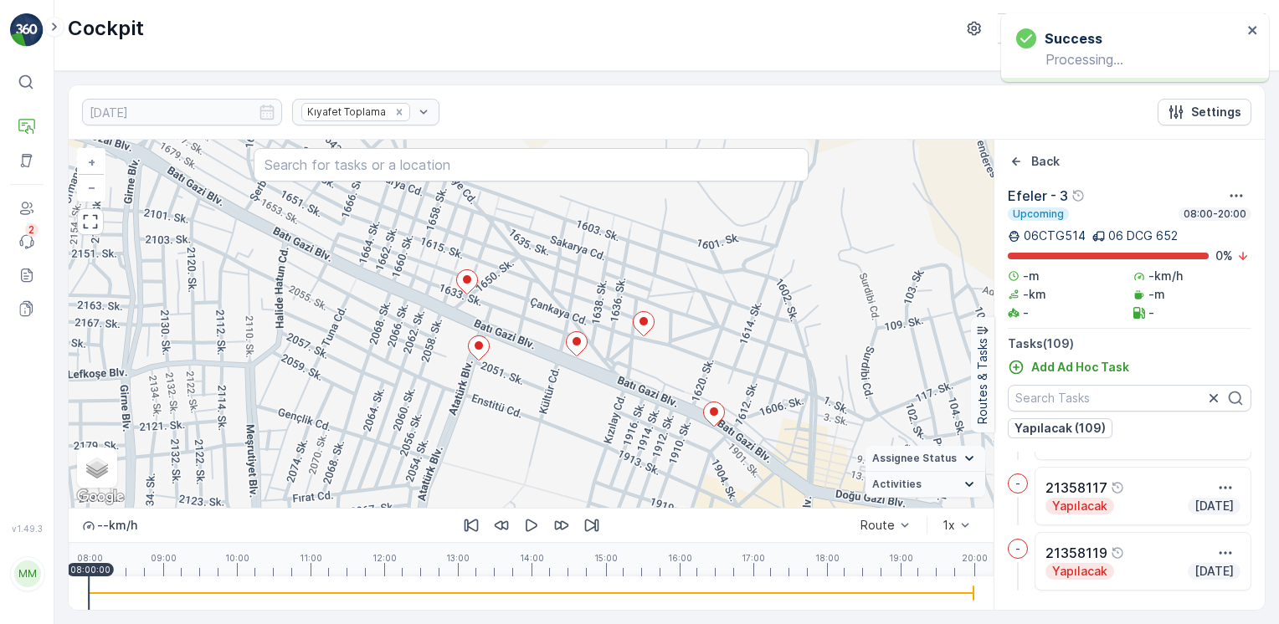
drag, startPoint x: 548, startPoint y: 309, endPoint x: 565, endPoint y: 370, distance: 63.3
click at [566, 370] on div "2 + − Satellite Roadmap Terrain Hybrid Leaflet Keyboard shortcuts Map Data Map …" at bounding box center [531, 324] width 925 height 368
drag, startPoint x: 465, startPoint y: 283, endPoint x: 612, endPoint y: 346, distance: 159.6
click at [465, 284] on ellipse at bounding box center [467, 282] width 8 height 8
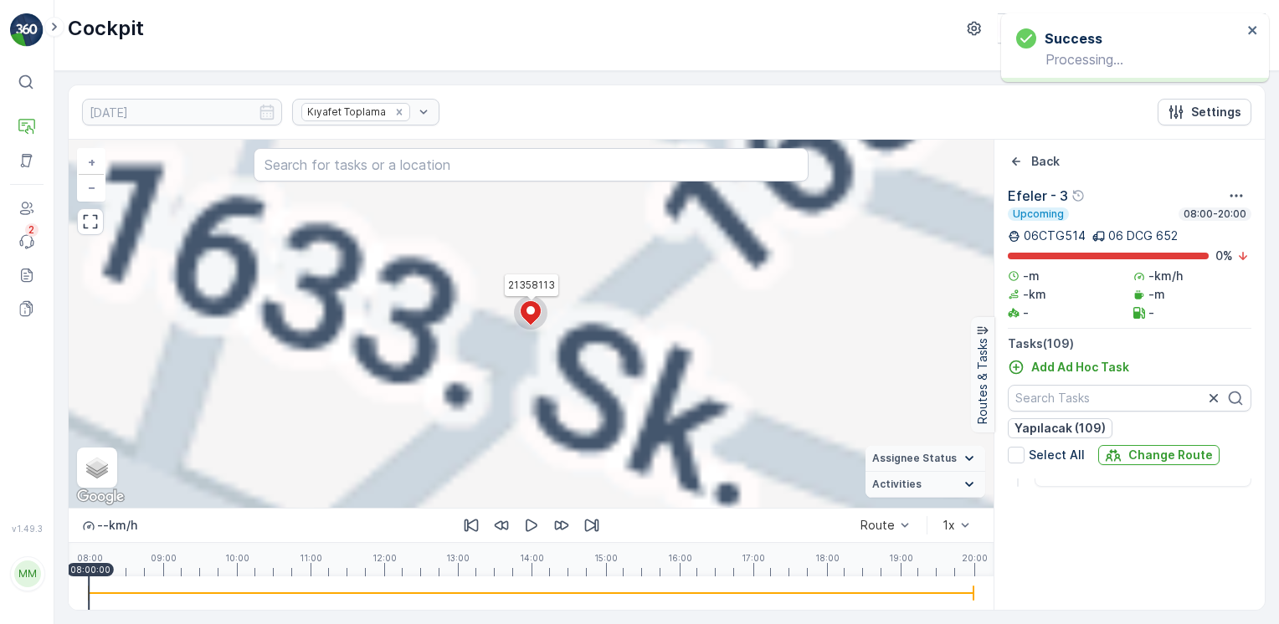
scroll to position [4830, 0]
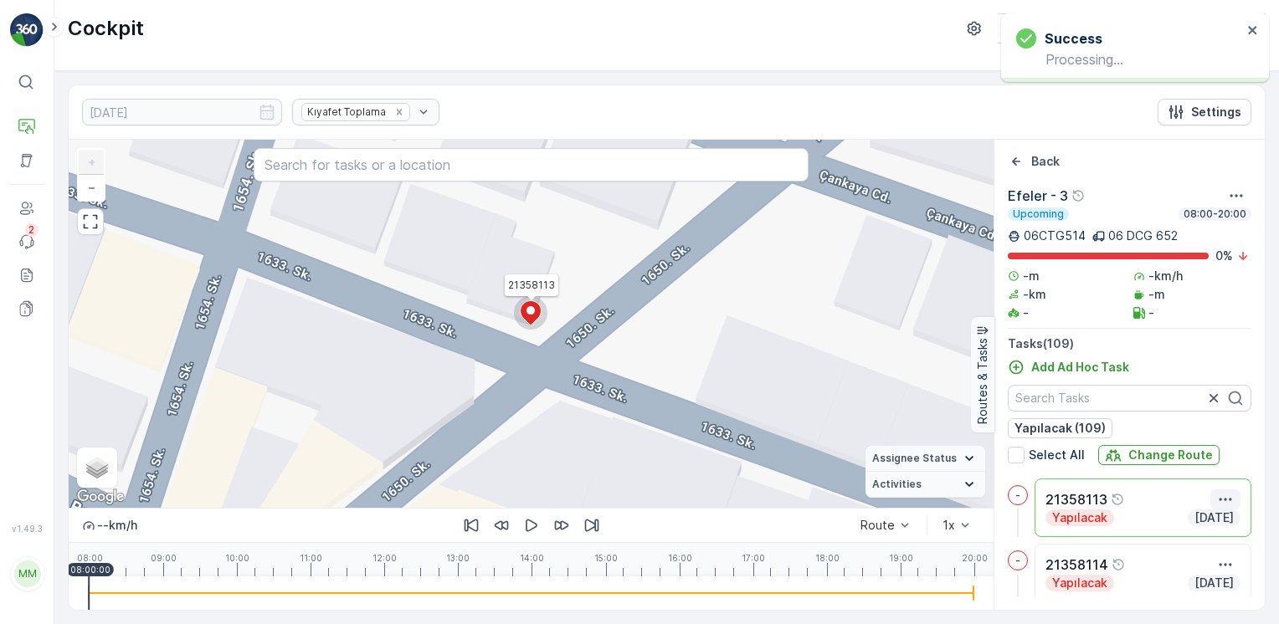
click at [1222, 500] on icon "button" at bounding box center [1225, 499] width 17 height 17
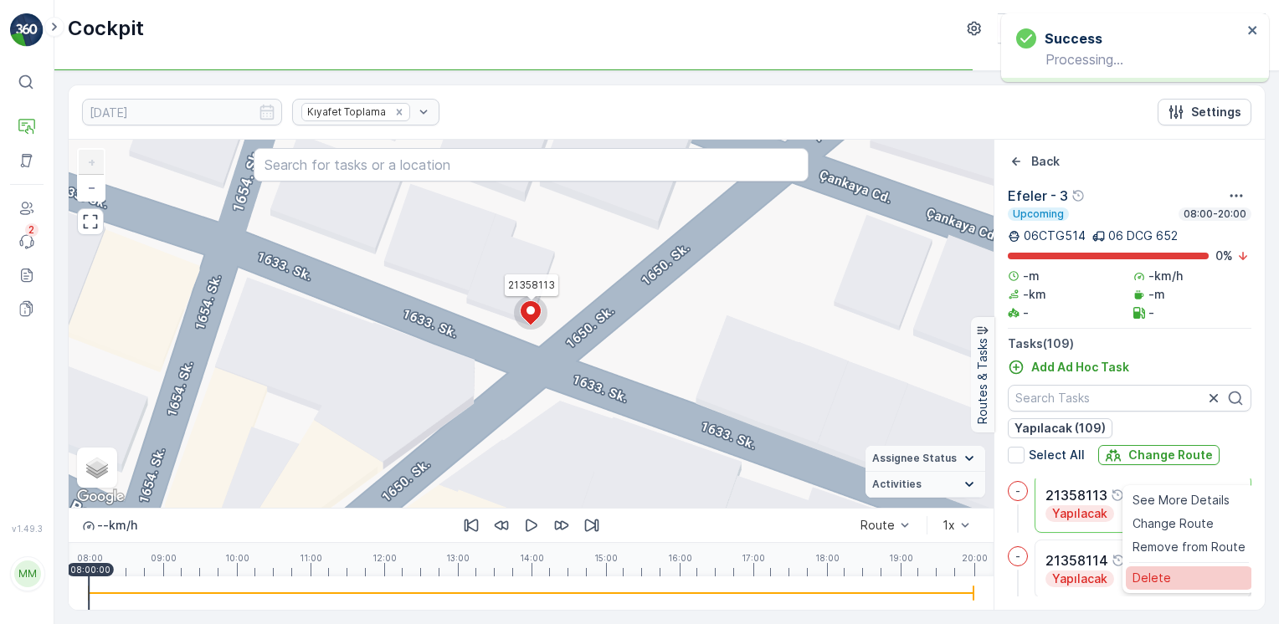
click at [1159, 577] on span "Delete" at bounding box center [1151, 578] width 38 height 17
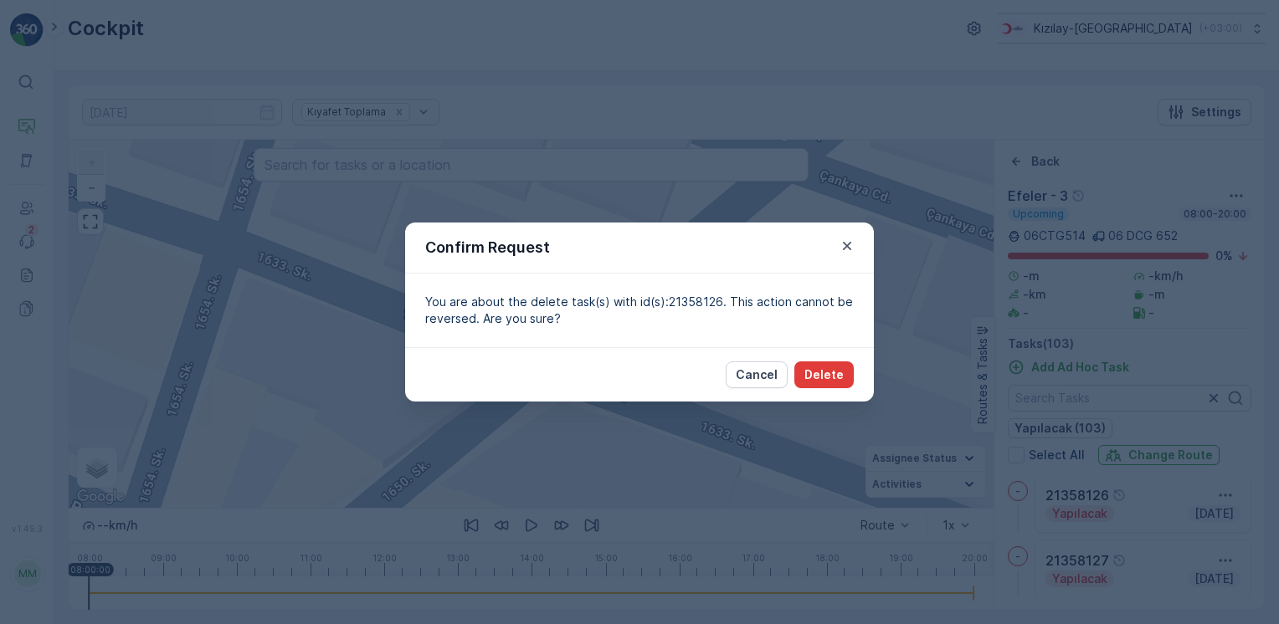
click at [814, 368] on p "Delete" at bounding box center [823, 374] width 39 height 17
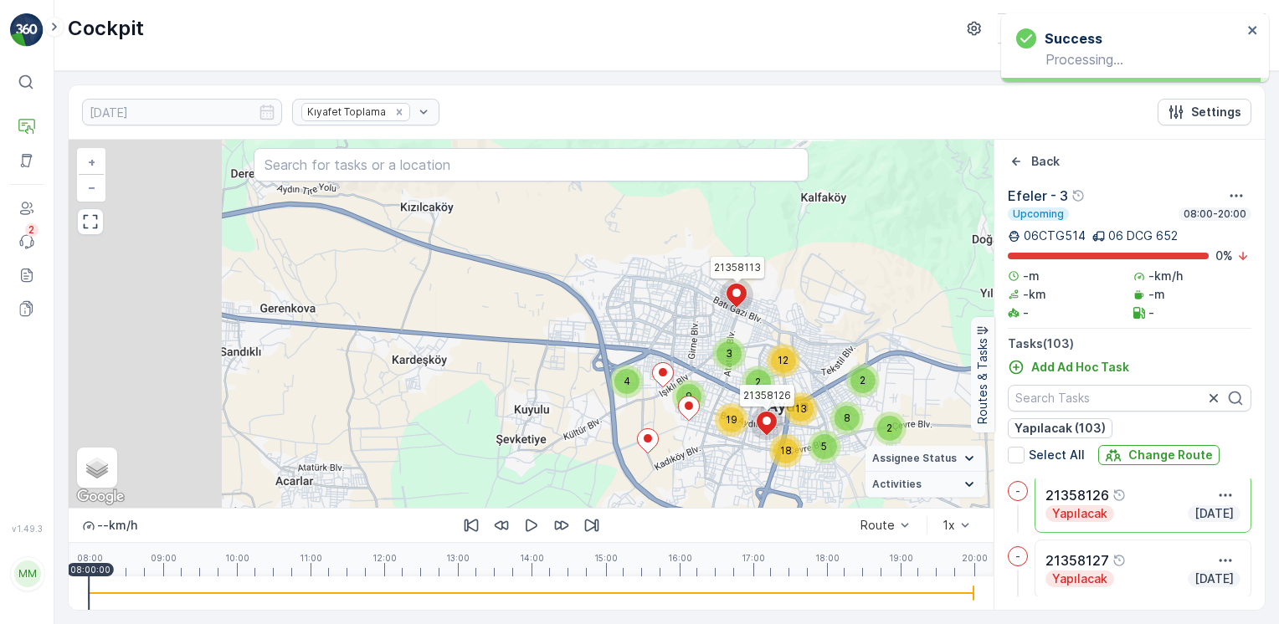
drag, startPoint x: 568, startPoint y: 250, endPoint x: 746, endPoint y: 325, distance: 192.7
click at [776, 331] on div "2 2 8 5 18 2 3 12 13 4 9 19 21358113 21358126 + − Satellite Roadmap Terrain Hyb…" at bounding box center [531, 324] width 925 height 368
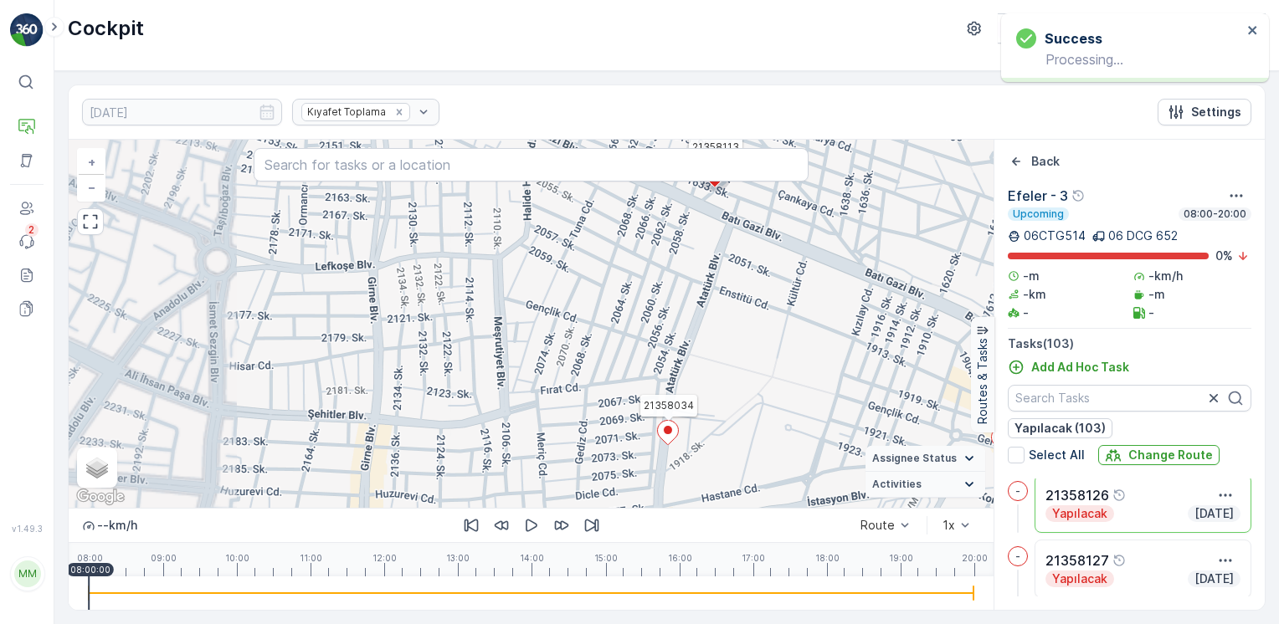
click at [664, 438] on icon at bounding box center [667, 433] width 21 height 24
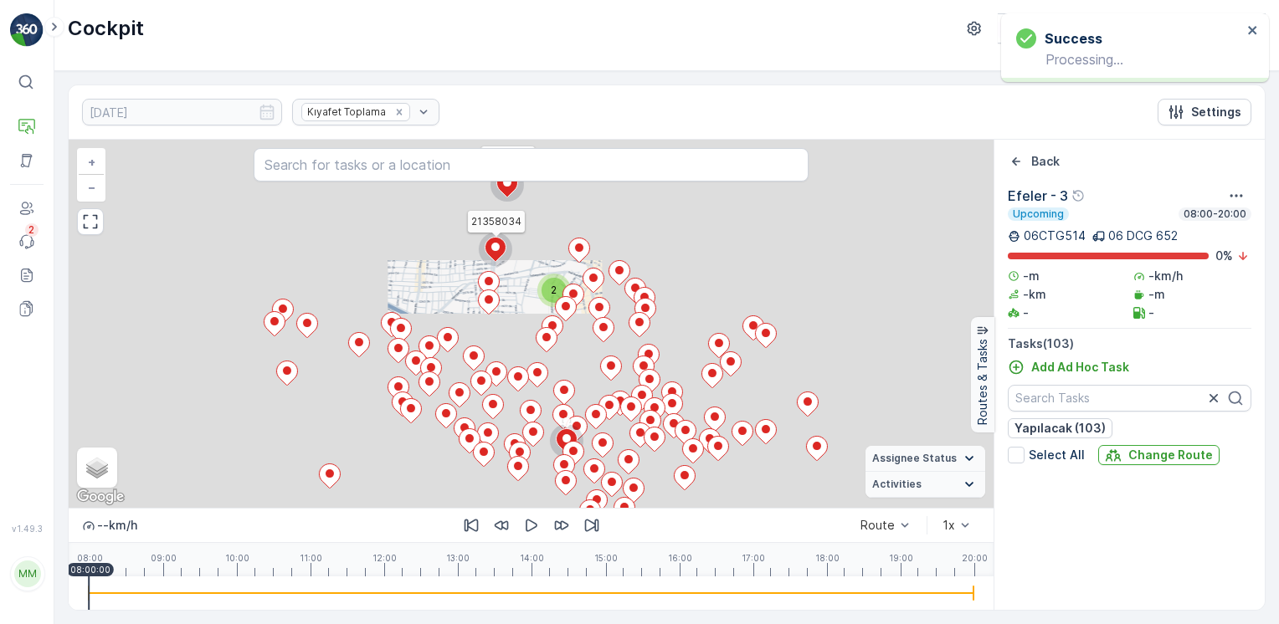
scroll to position [1762, 0]
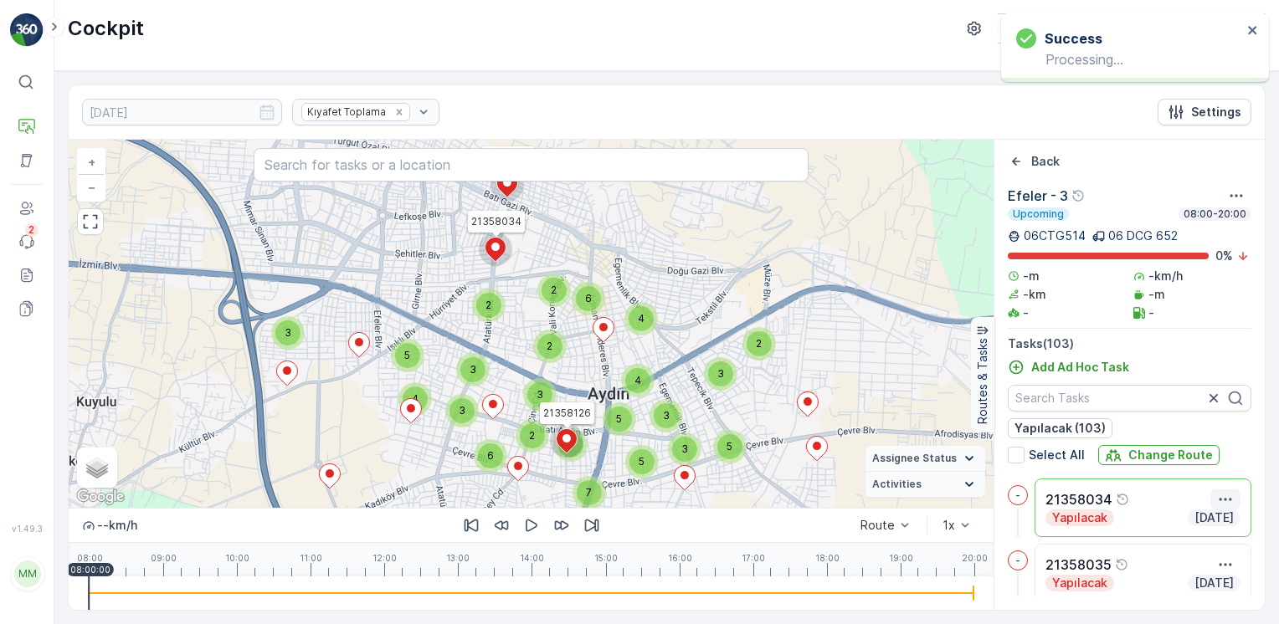
click at [1221, 491] on icon "button" at bounding box center [1225, 499] width 17 height 17
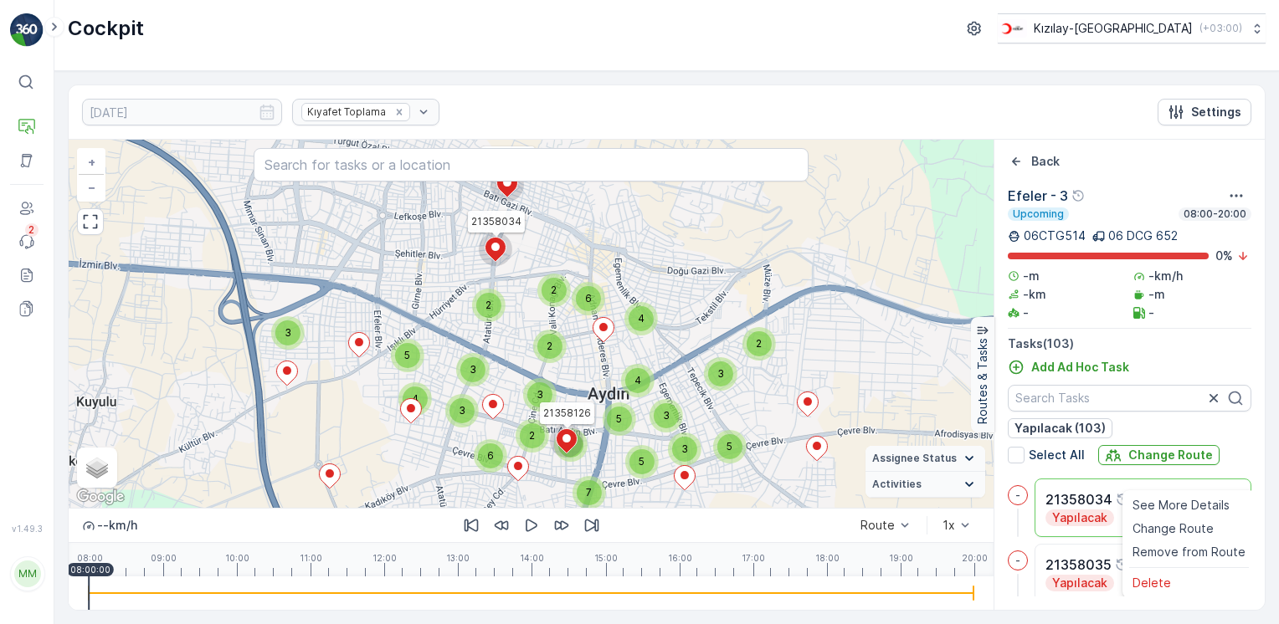
scroll to position [1767, 0]
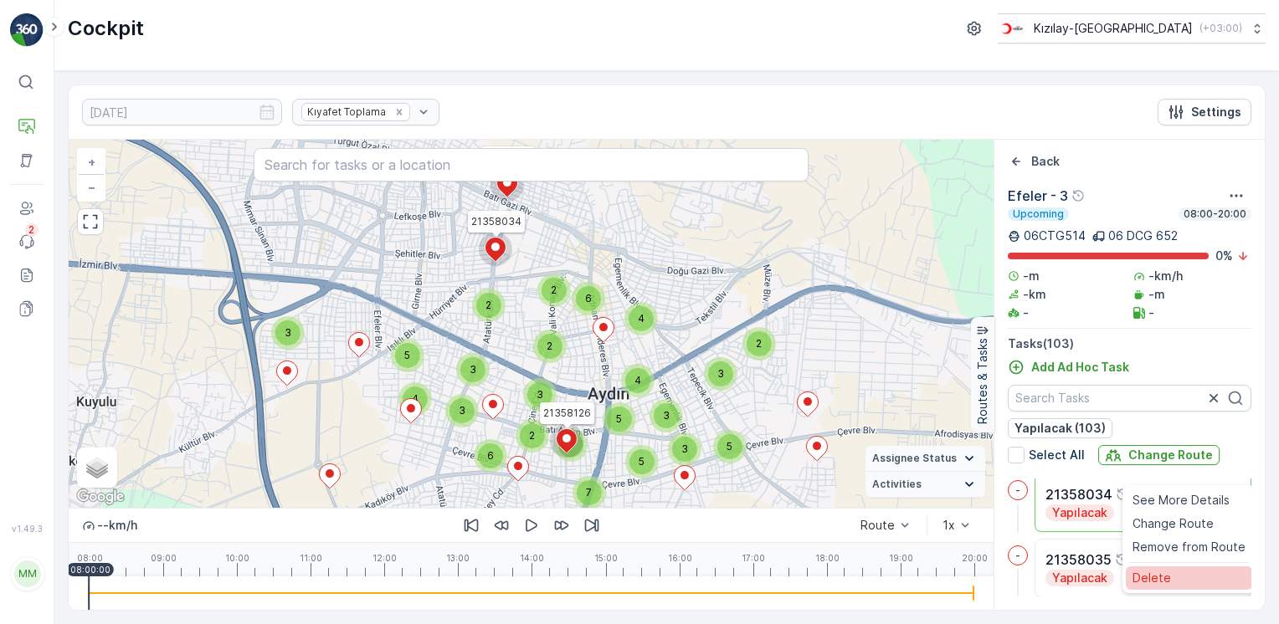
click at [1161, 574] on span "Delete" at bounding box center [1151, 577] width 38 height 17
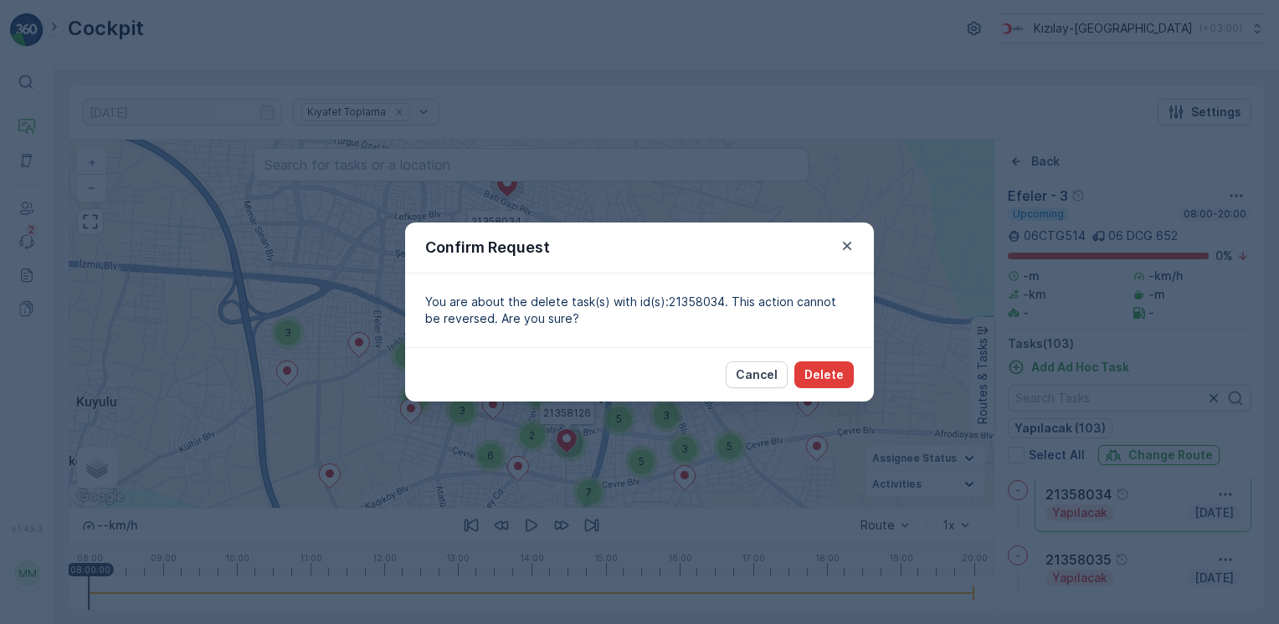
click at [822, 380] on p "Delete" at bounding box center [823, 374] width 39 height 17
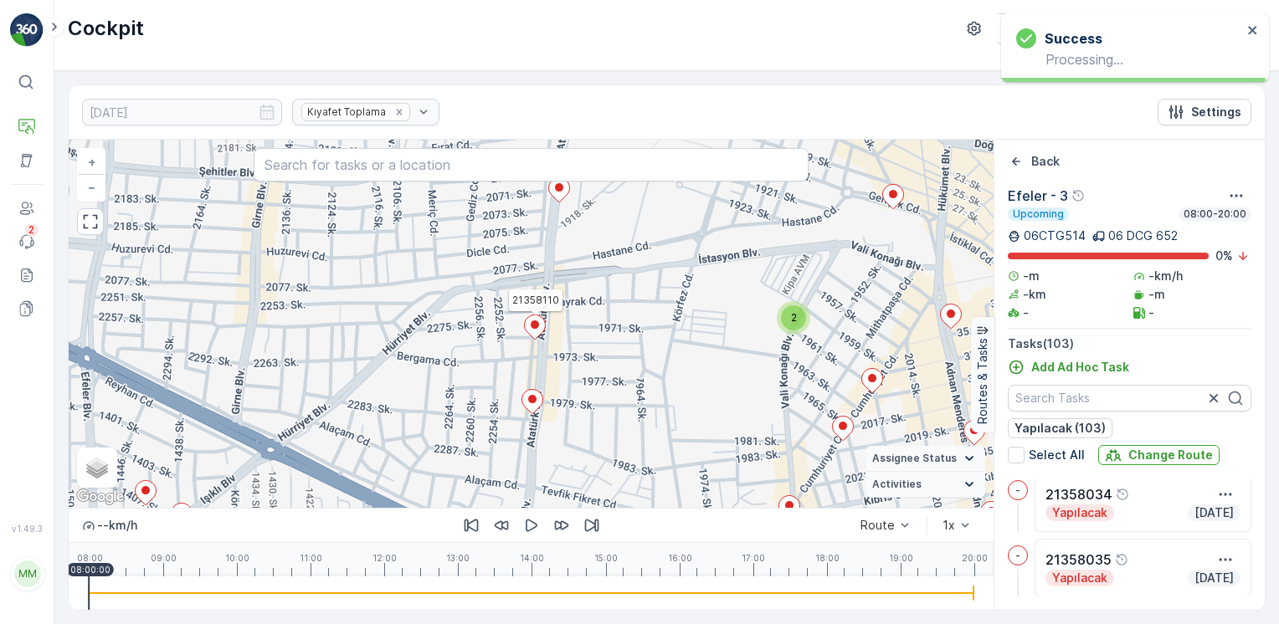
click at [538, 329] on icon at bounding box center [535, 327] width 21 height 24
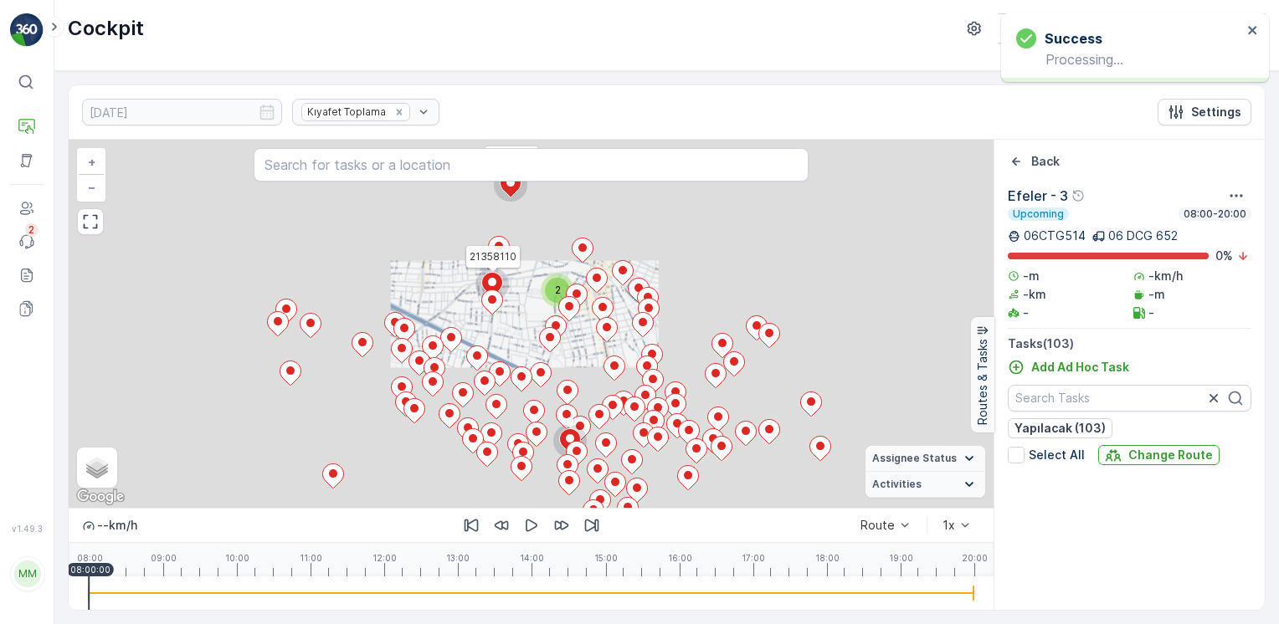
scroll to position [4319, 0]
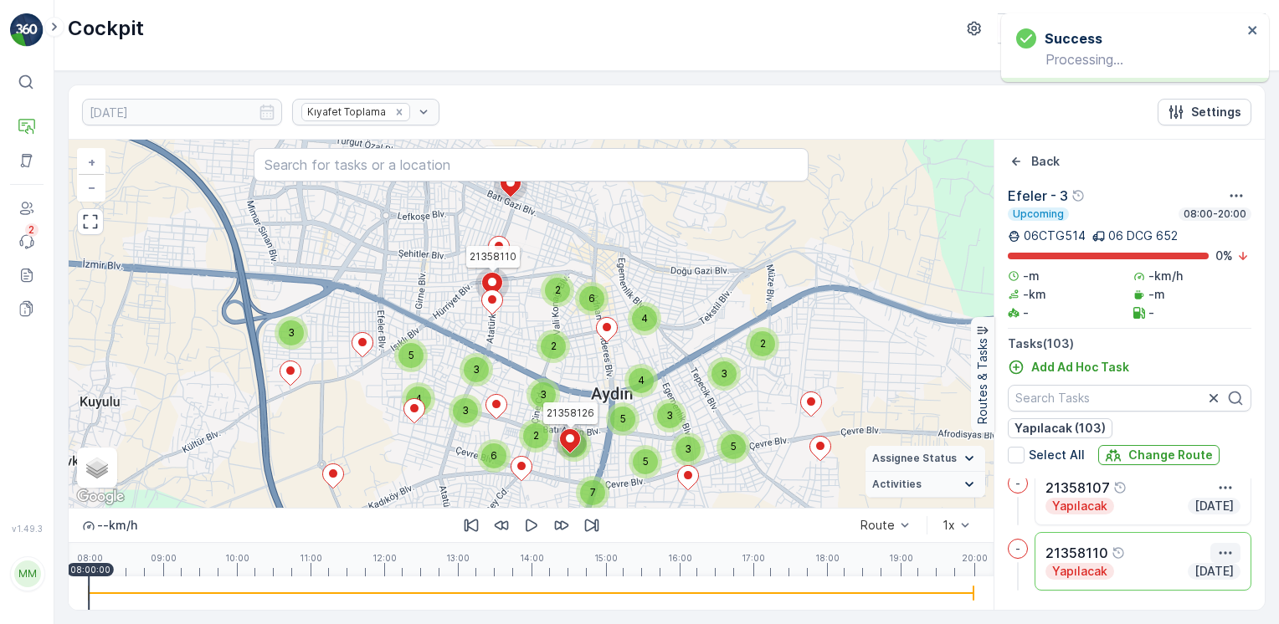
click at [1217, 554] on icon "button" at bounding box center [1225, 553] width 17 height 17
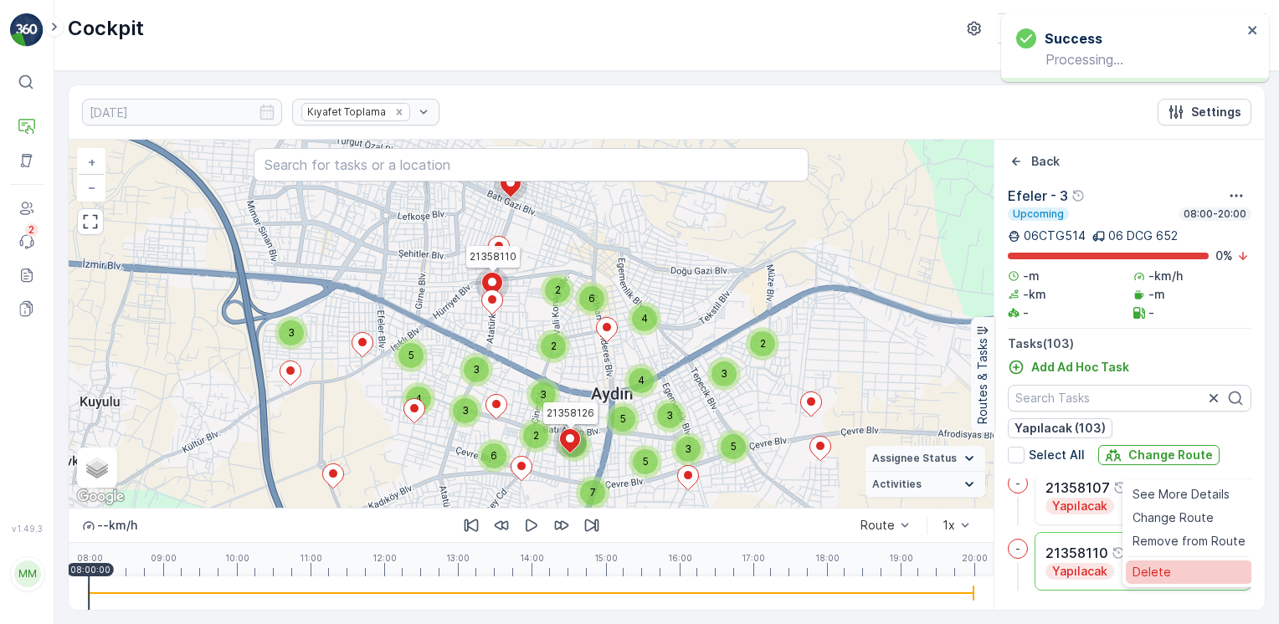
click at [1182, 567] on div "Delete" at bounding box center [1188, 571] width 126 height 23
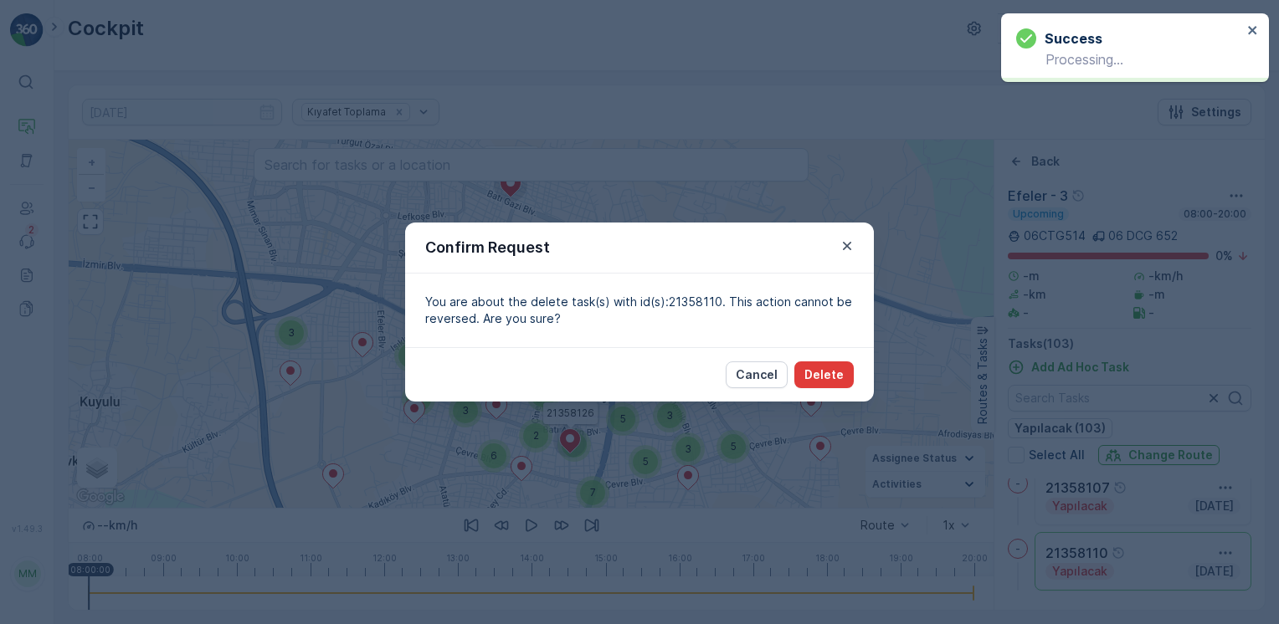
click at [810, 382] on p "Delete" at bounding box center [823, 374] width 39 height 17
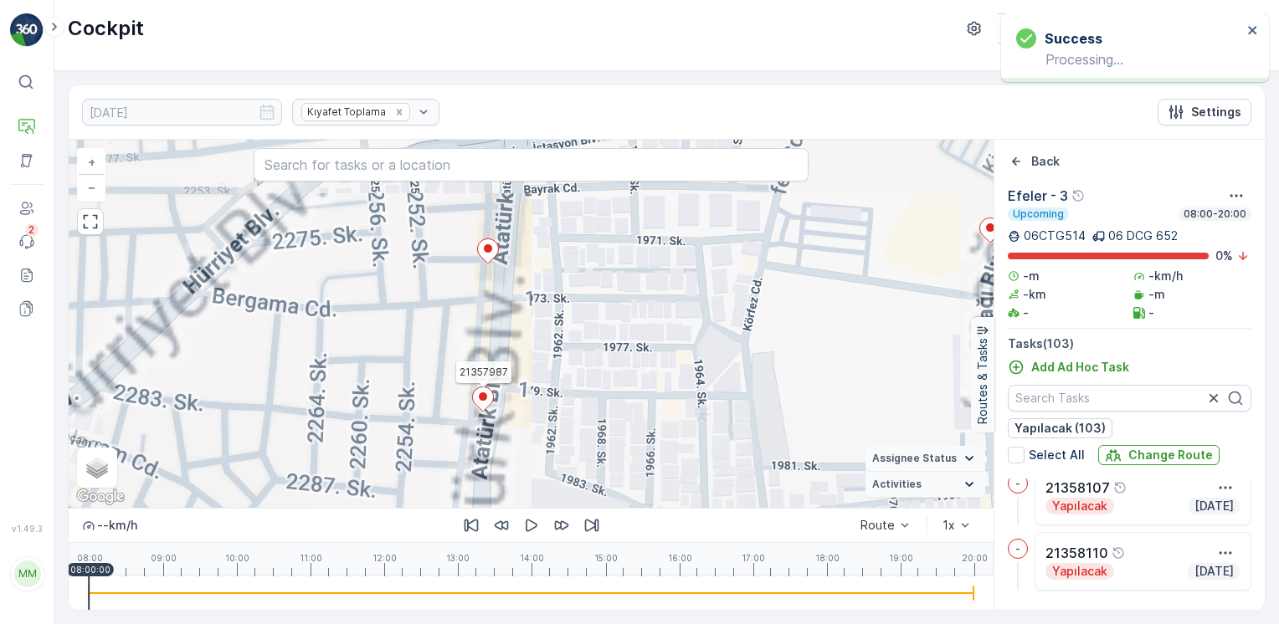
click at [487, 393] on icon at bounding box center [483, 399] width 21 height 24
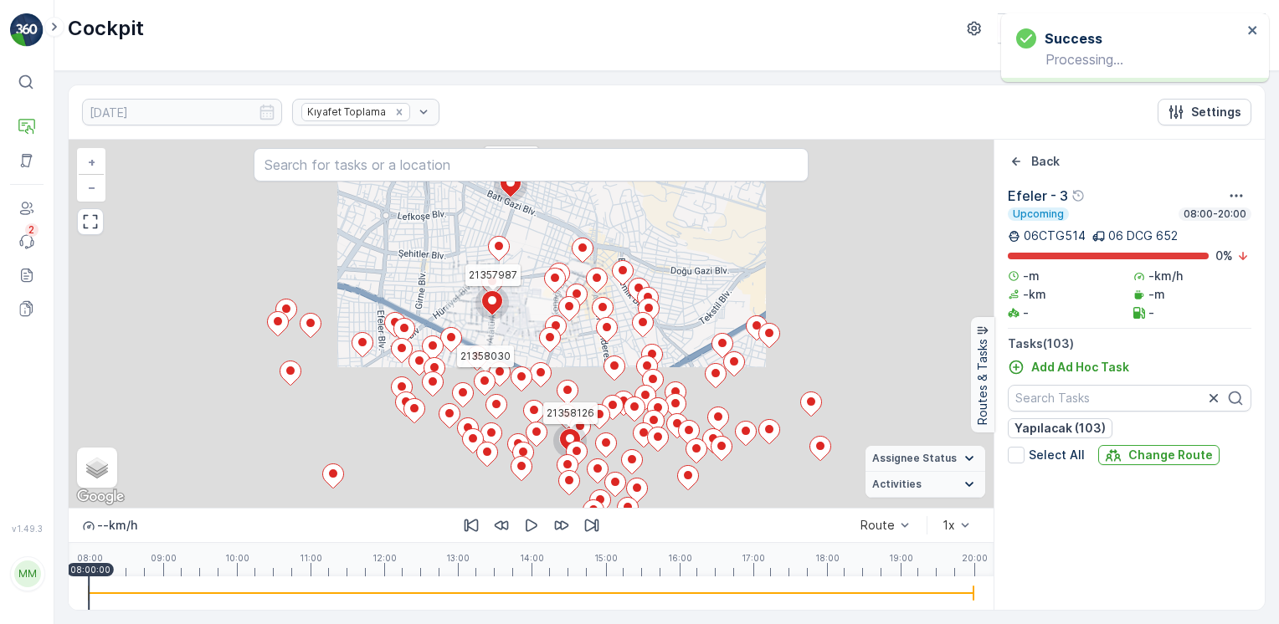
scroll to position [587, 0]
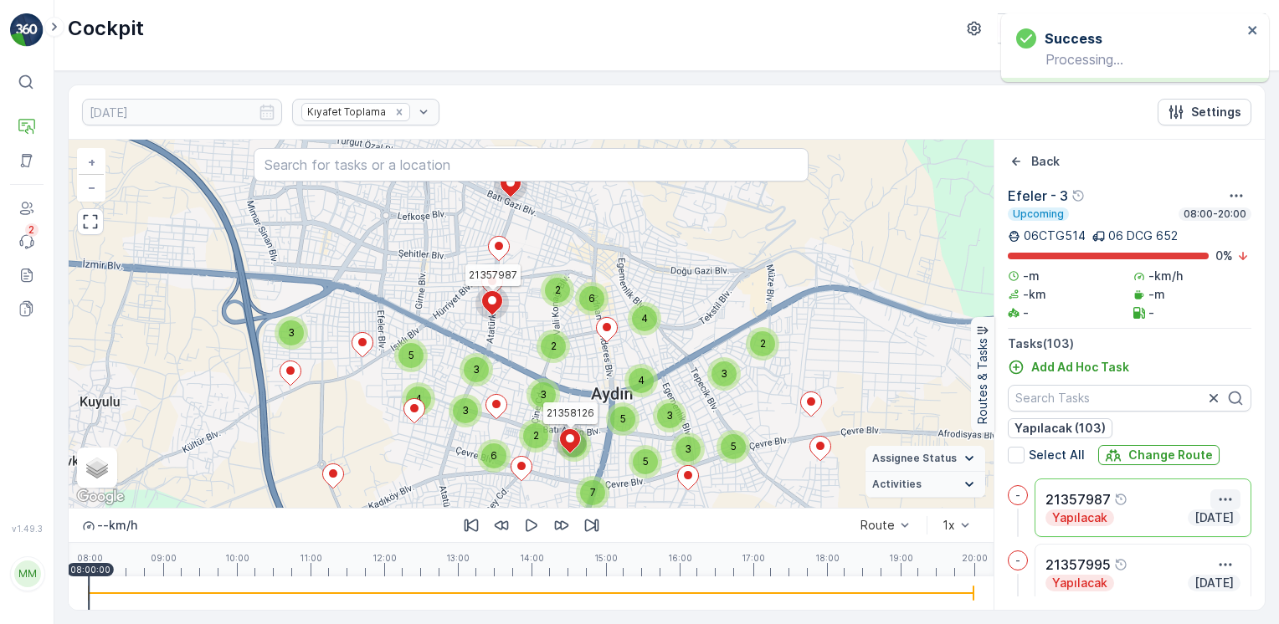
click at [1222, 500] on icon "button" at bounding box center [1225, 499] width 17 height 17
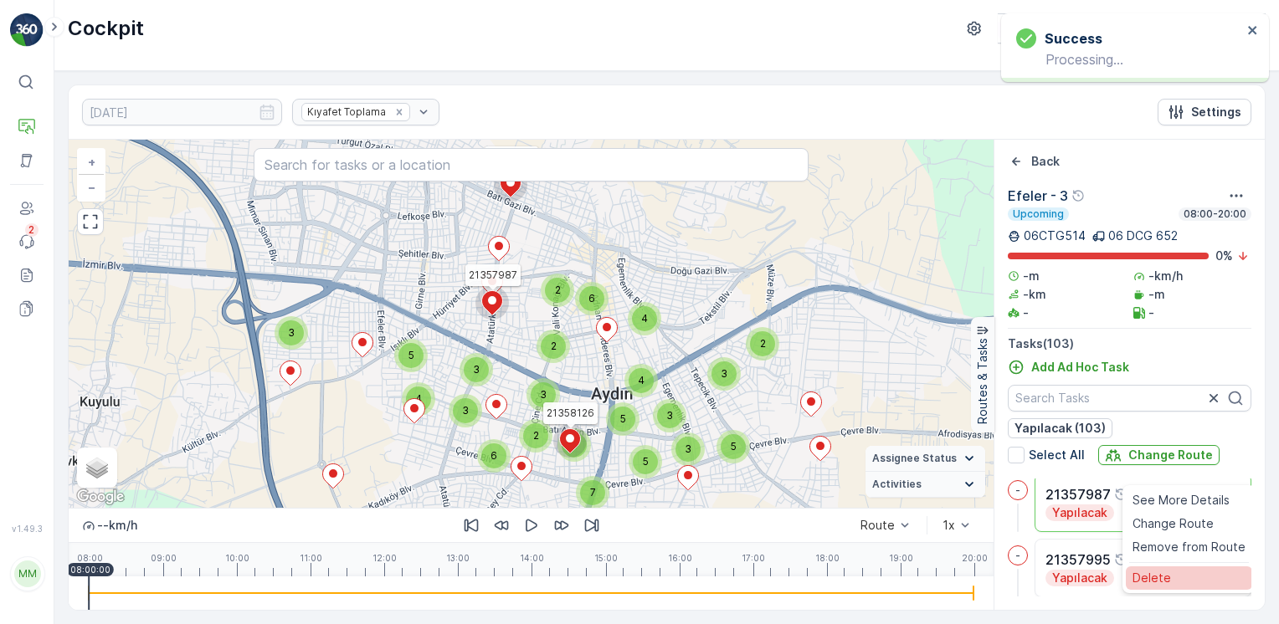
click at [1158, 577] on span "Delete" at bounding box center [1151, 577] width 38 height 17
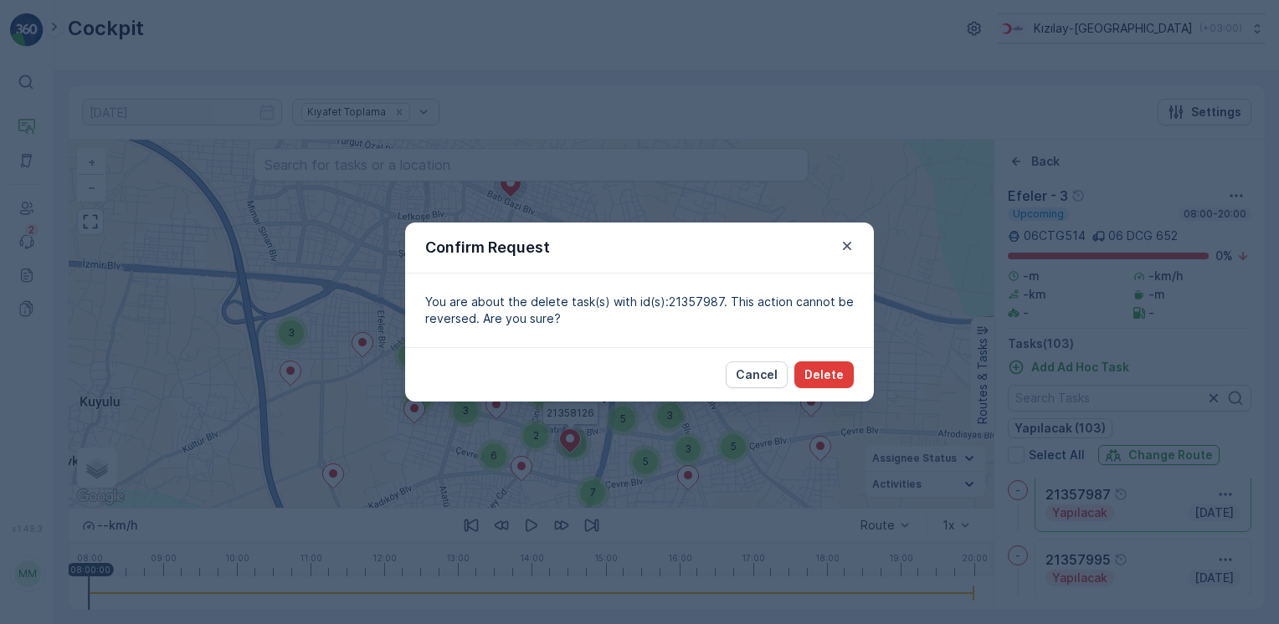
click at [828, 377] on p "Delete" at bounding box center [823, 374] width 39 height 17
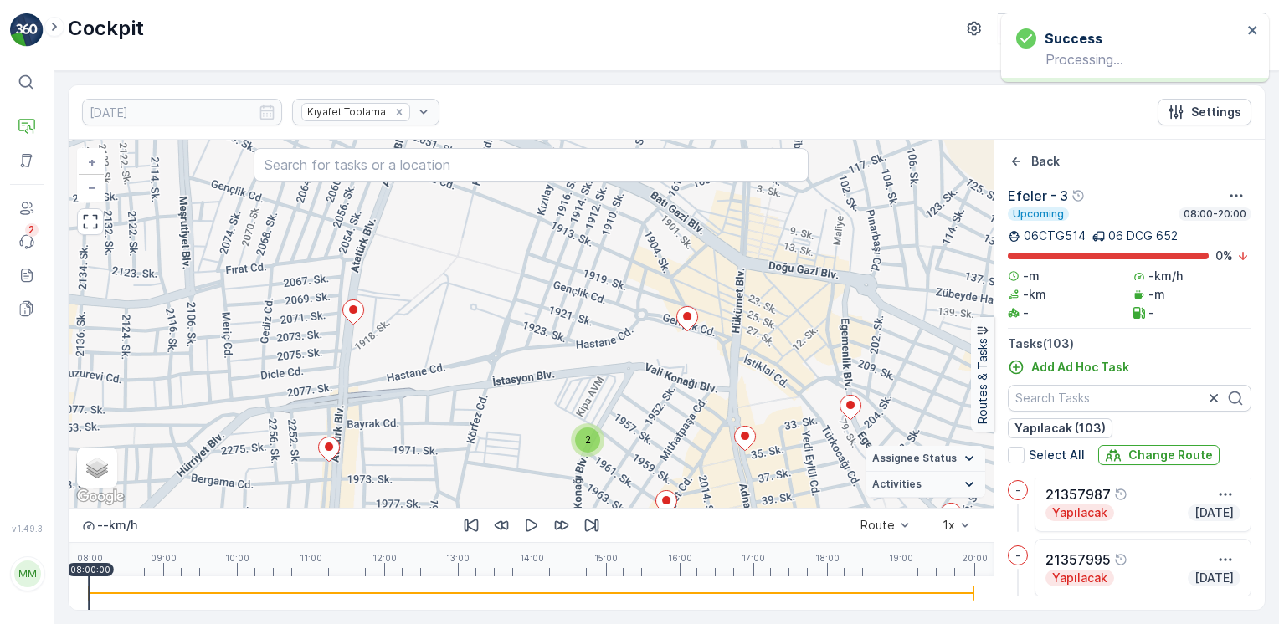
drag, startPoint x: 843, startPoint y: 249, endPoint x: 703, endPoint y: 402, distance: 207.2
click at [703, 402] on div "2 21358113 21358126 + − Satellite Roadmap Terrain Hybrid Leaflet Keyboard short…" at bounding box center [531, 324] width 925 height 368
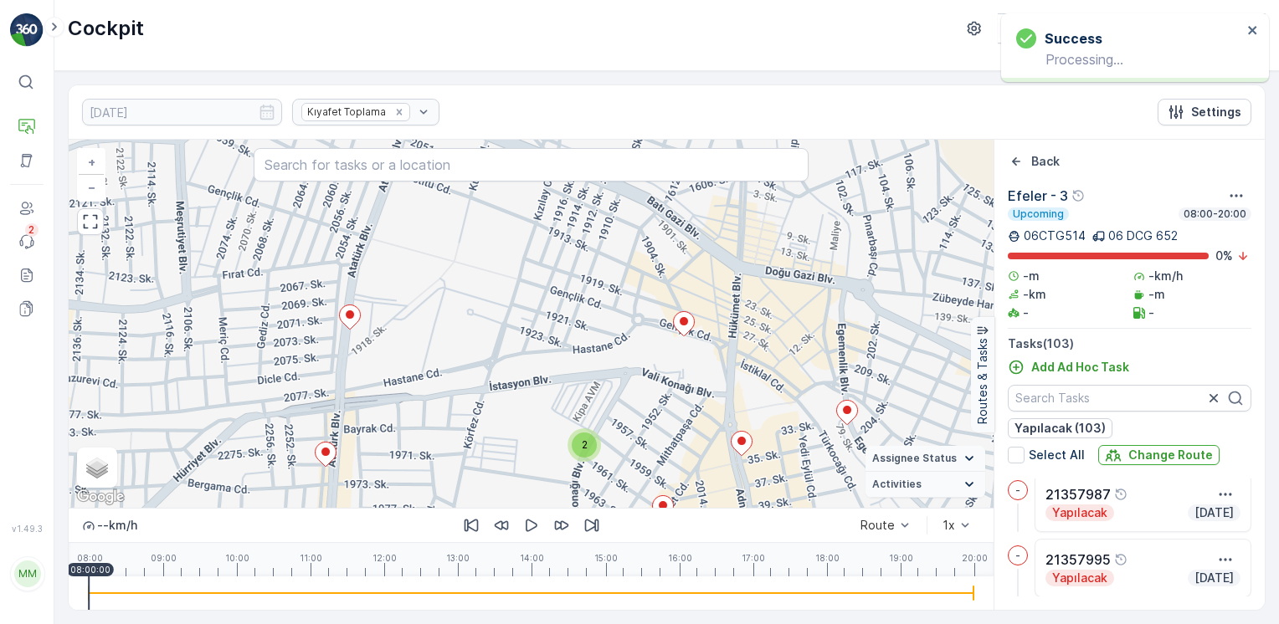
click at [693, 302] on div "2 21358113 21358126 + − Satellite Roadmap Terrain Hybrid Leaflet Keyboard short…" at bounding box center [531, 324] width 925 height 368
click at [683, 328] on icon at bounding box center [684, 324] width 21 height 24
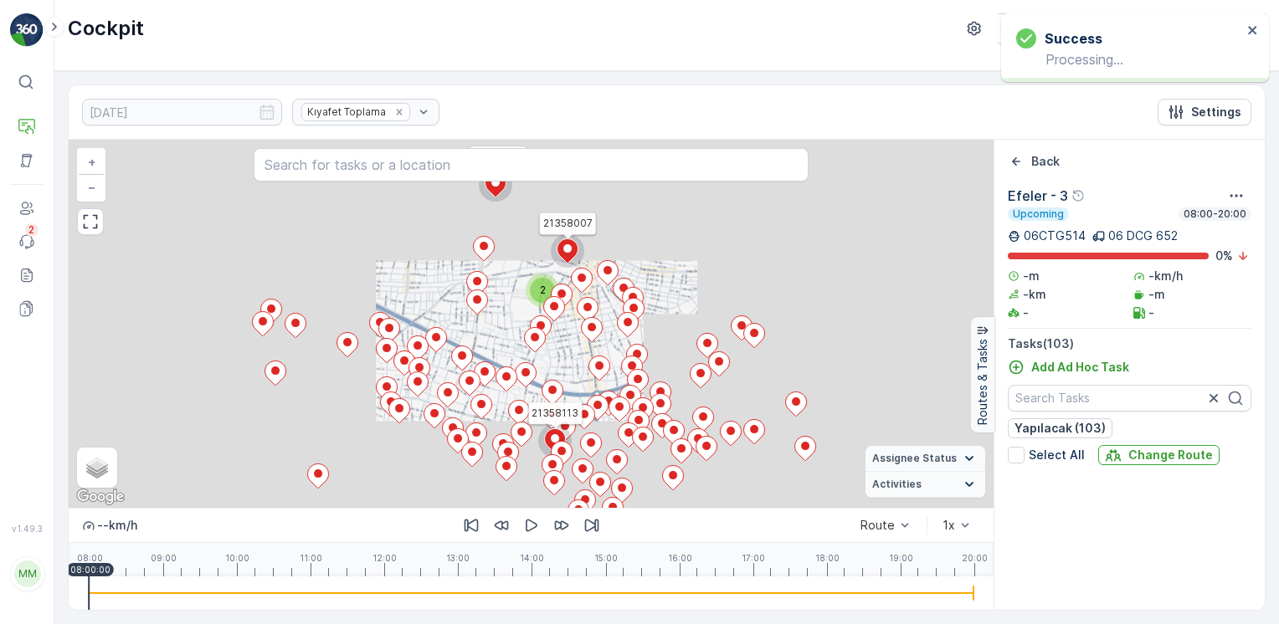
scroll to position [991, 0]
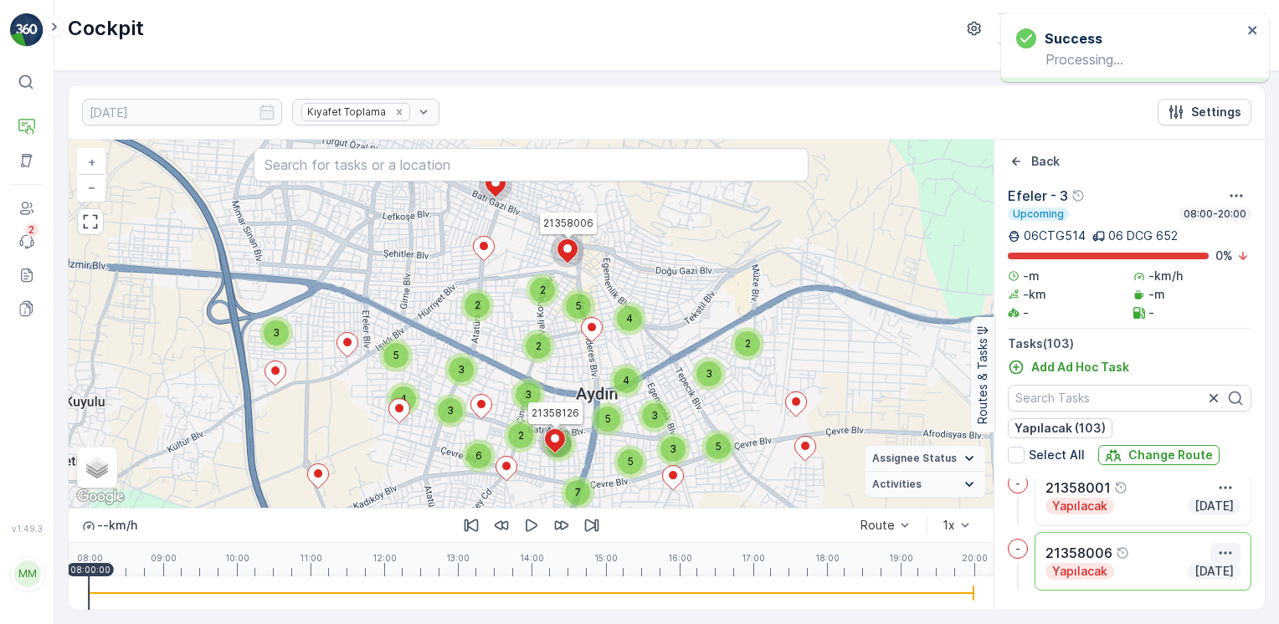
click at [1227, 556] on icon "button" at bounding box center [1225, 553] width 17 height 17
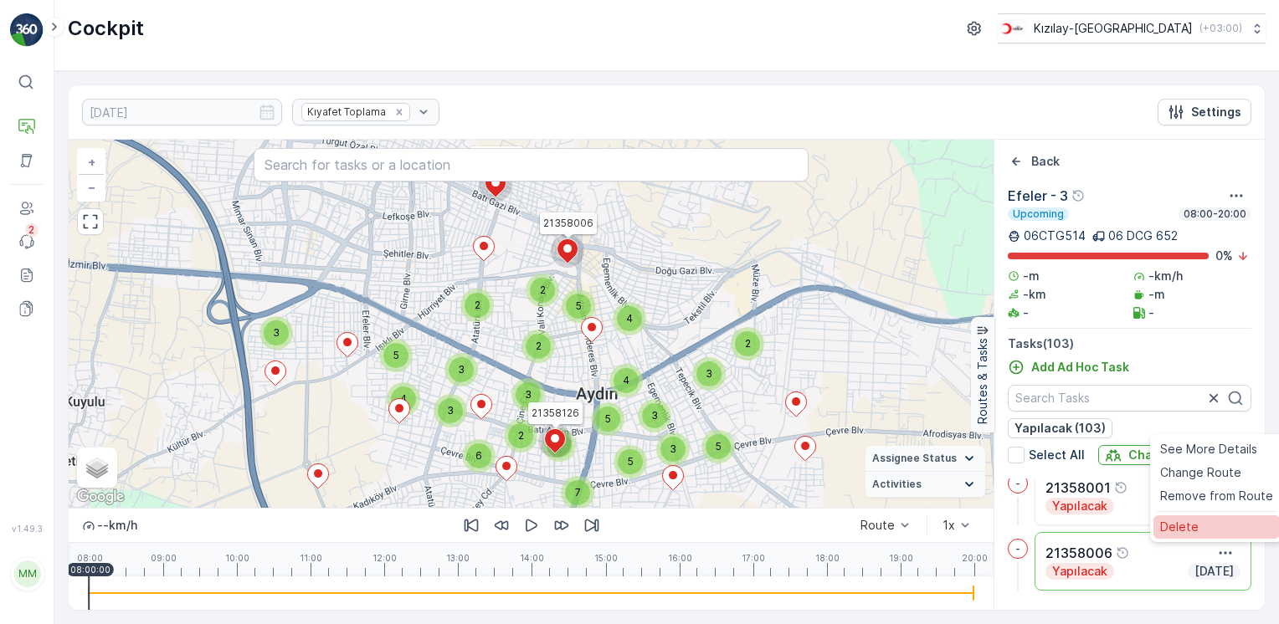
click at [1192, 527] on span "Delete" at bounding box center [1179, 527] width 38 height 17
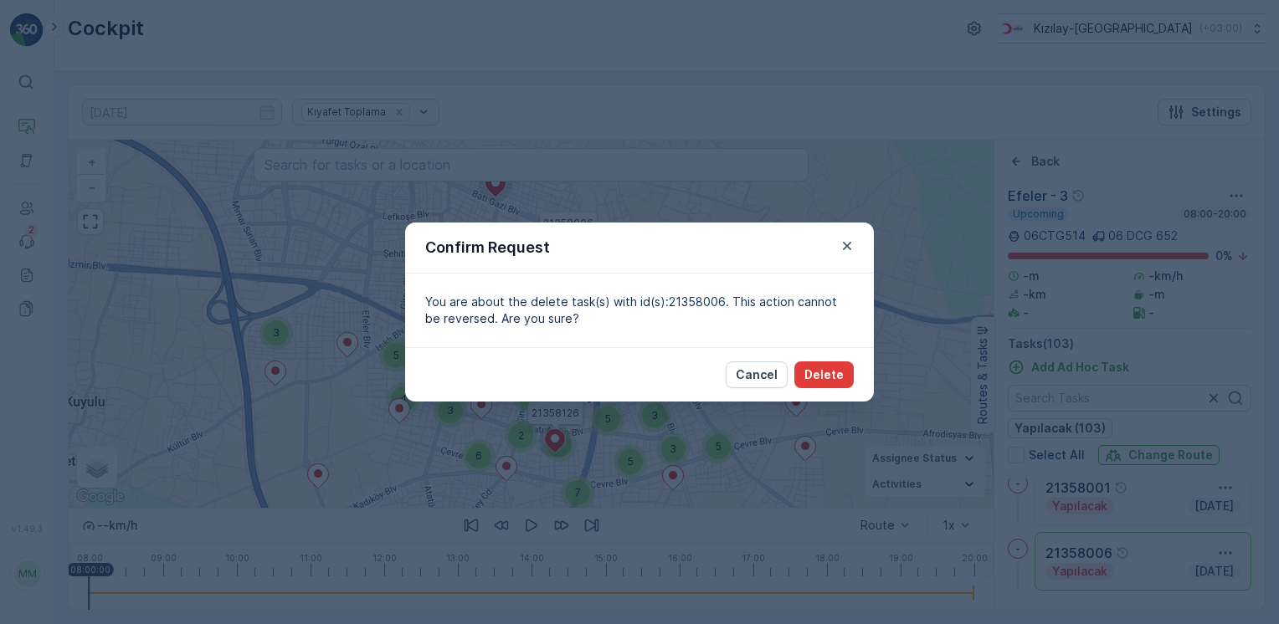
click at [847, 387] on button "Delete" at bounding box center [823, 374] width 59 height 27
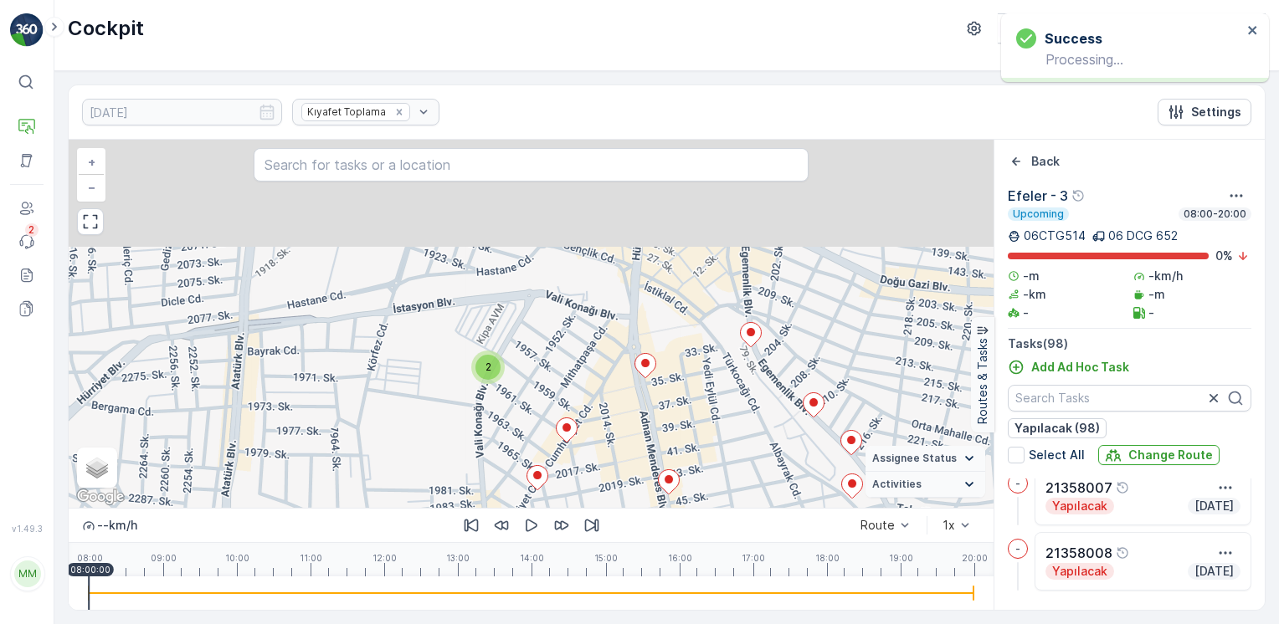
drag, startPoint x: 670, startPoint y: 410, endPoint x: 668, endPoint y: 418, distance: 8.7
click at [668, 418] on div "2 21358113 + − Satellite Roadmap Terrain Hybrid Leaflet Keyboard shortcuts Map …" at bounding box center [531, 324] width 925 height 368
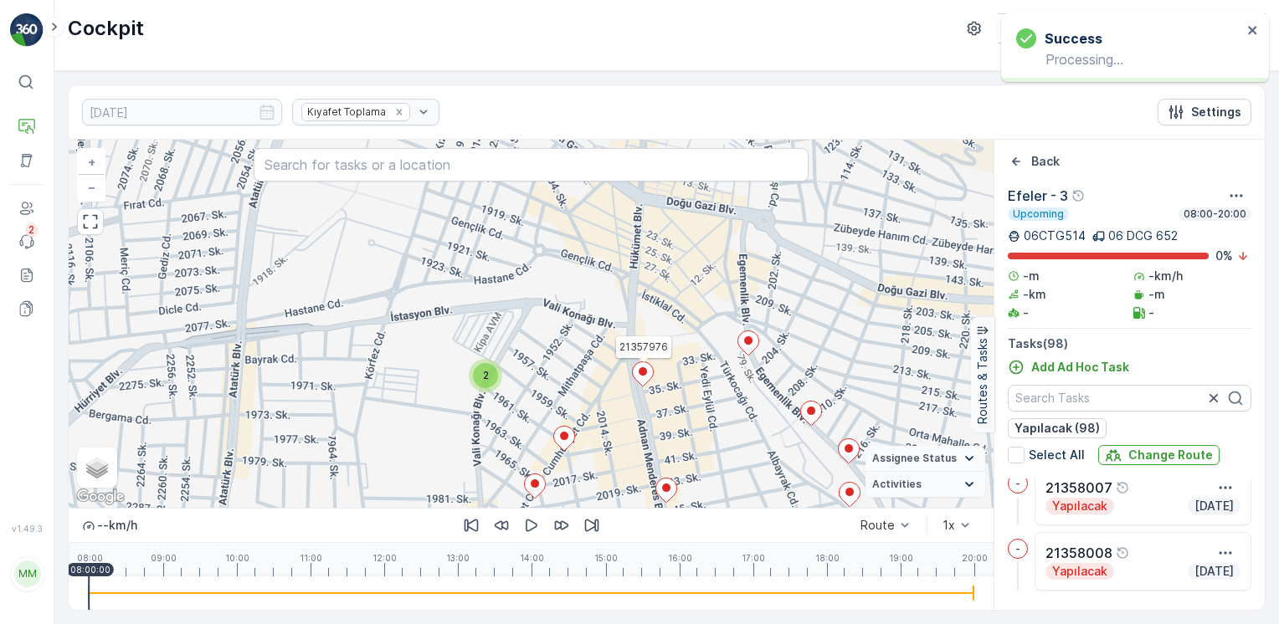
click at [646, 365] on icon at bounding box center [643, 374] width 21 height 24
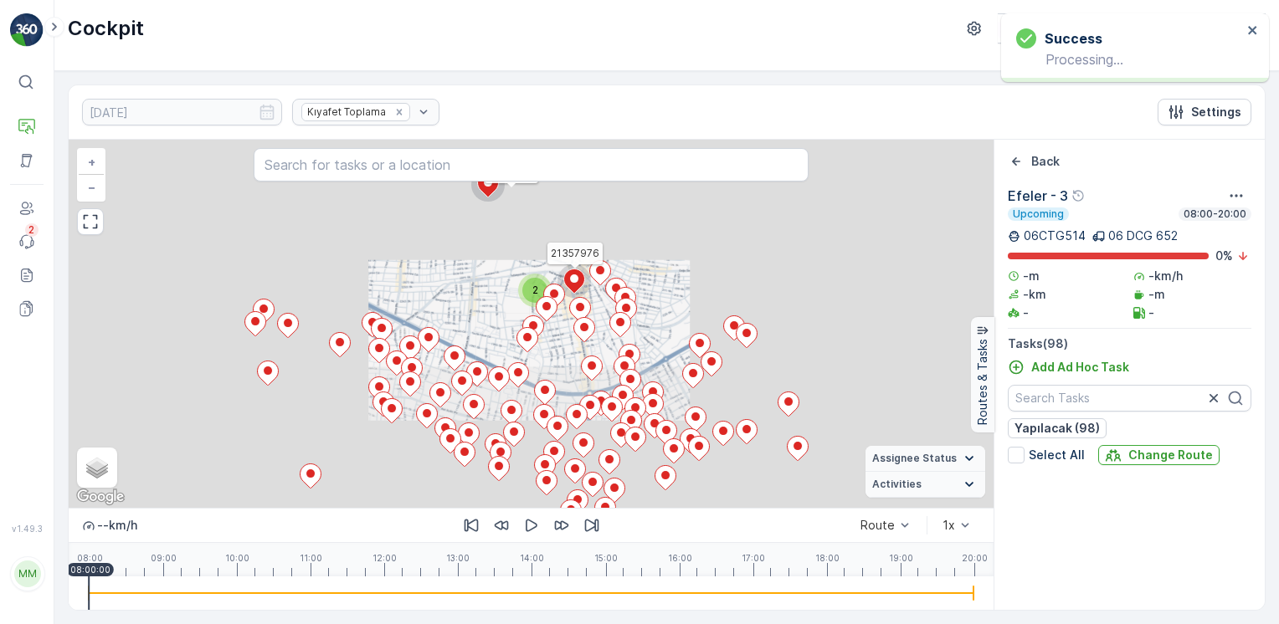
scroll to position [131, 0]
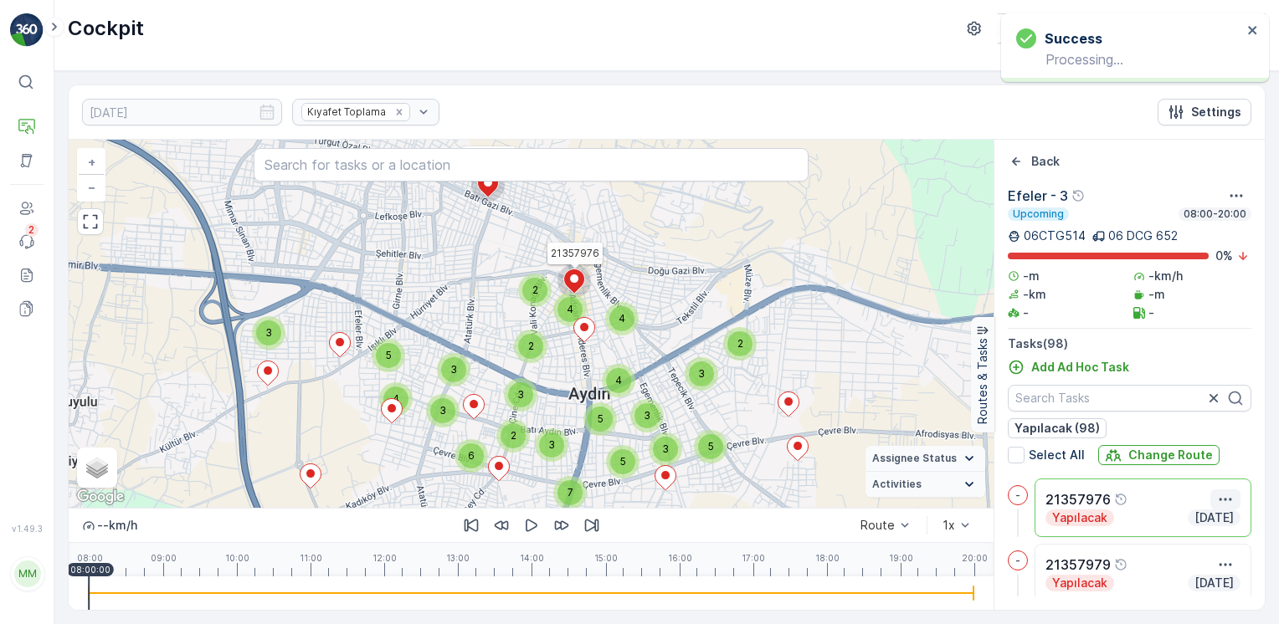
click at [1219, 500] on icon "button" at bounding box center [1225, 499] width 17 height 17
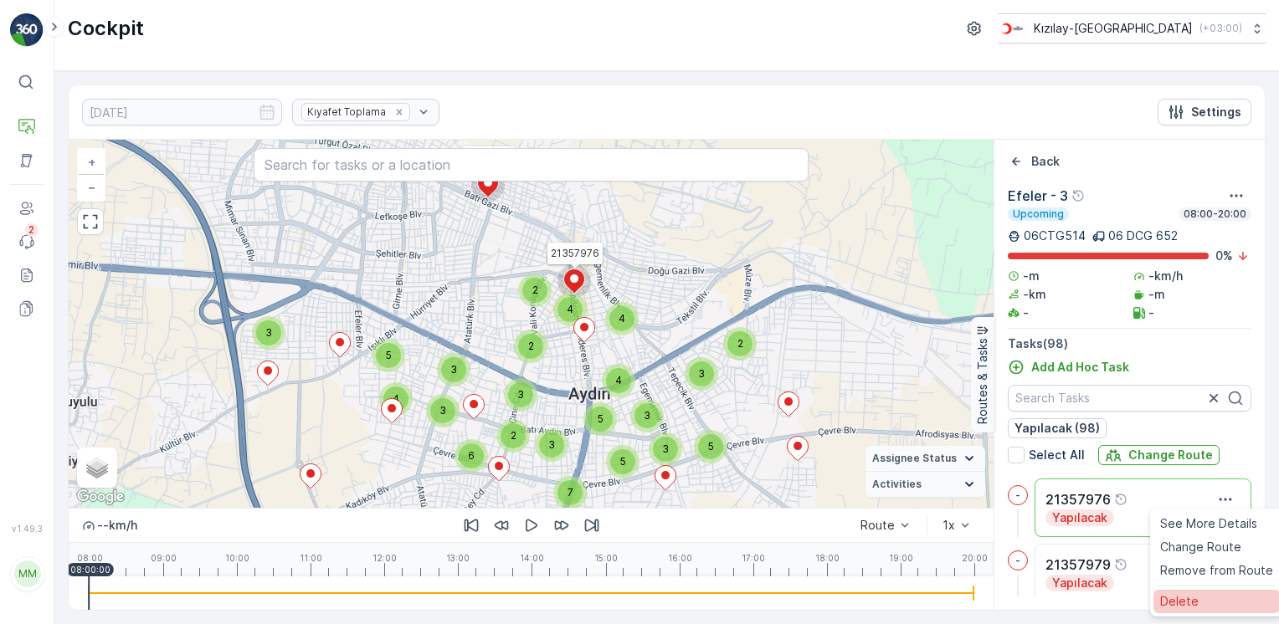
click at [1188, 598] on span "Delete" at bounding box center [1179, 601] width 38 height 17
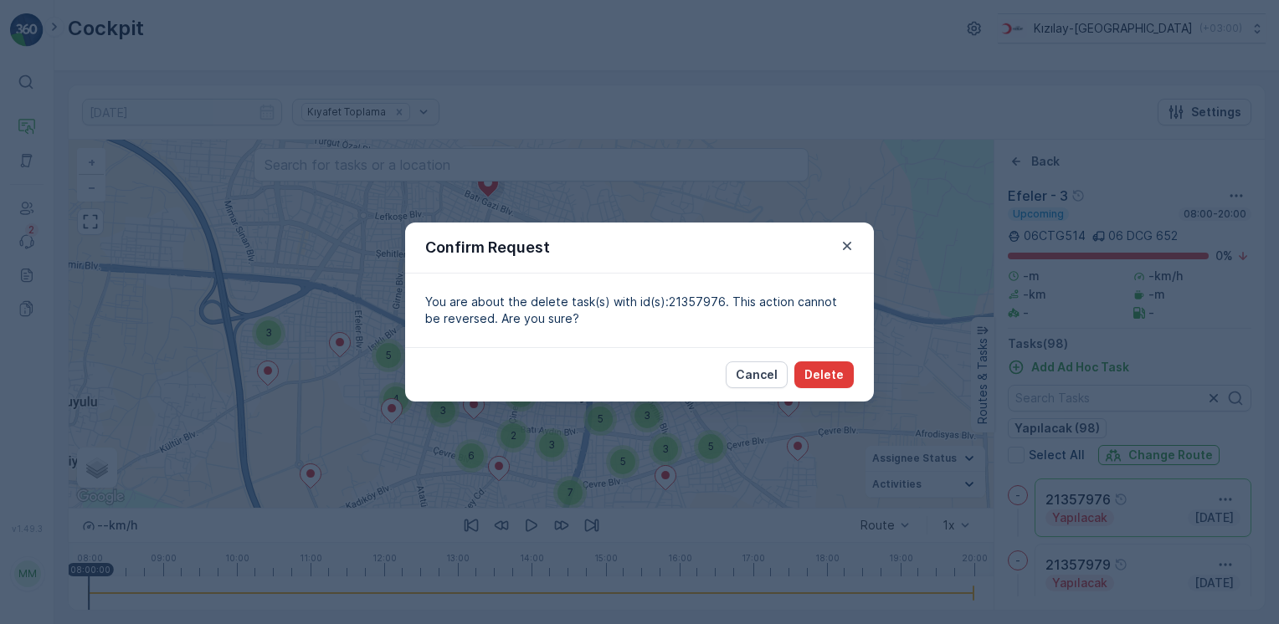
click at [834, 377] on p "Delete" at bounding box center [823, 374] width 39 height 17
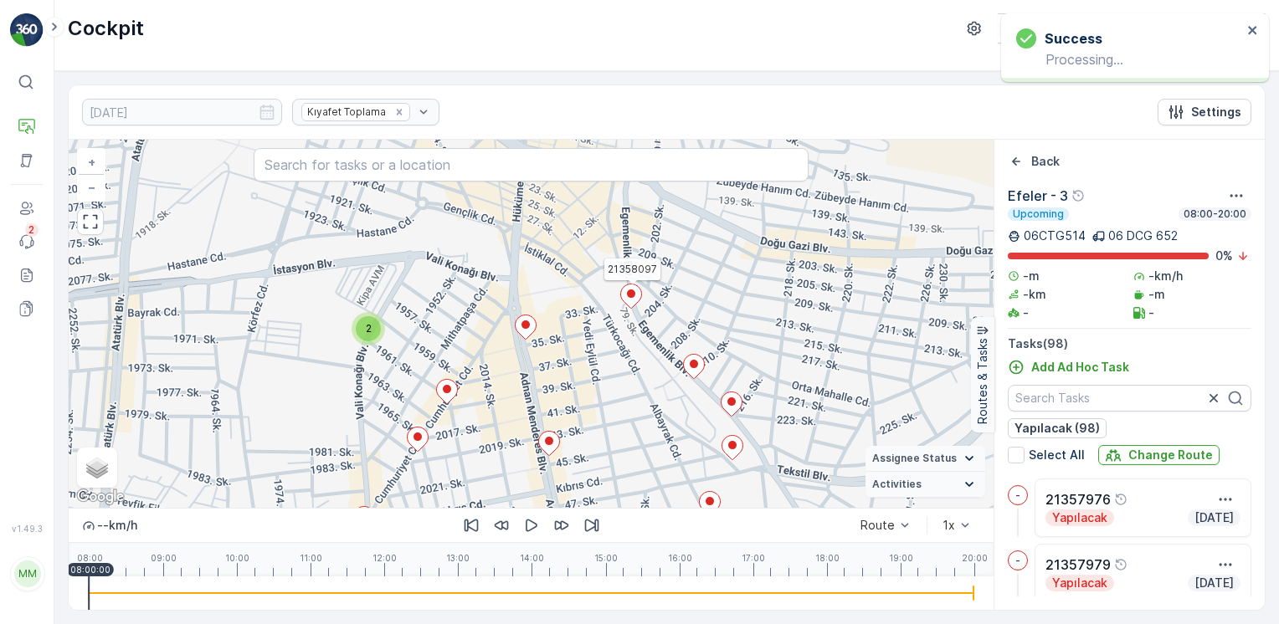
click at [633, 299] on icon at bounding box center [631, 296] width 21 height 24
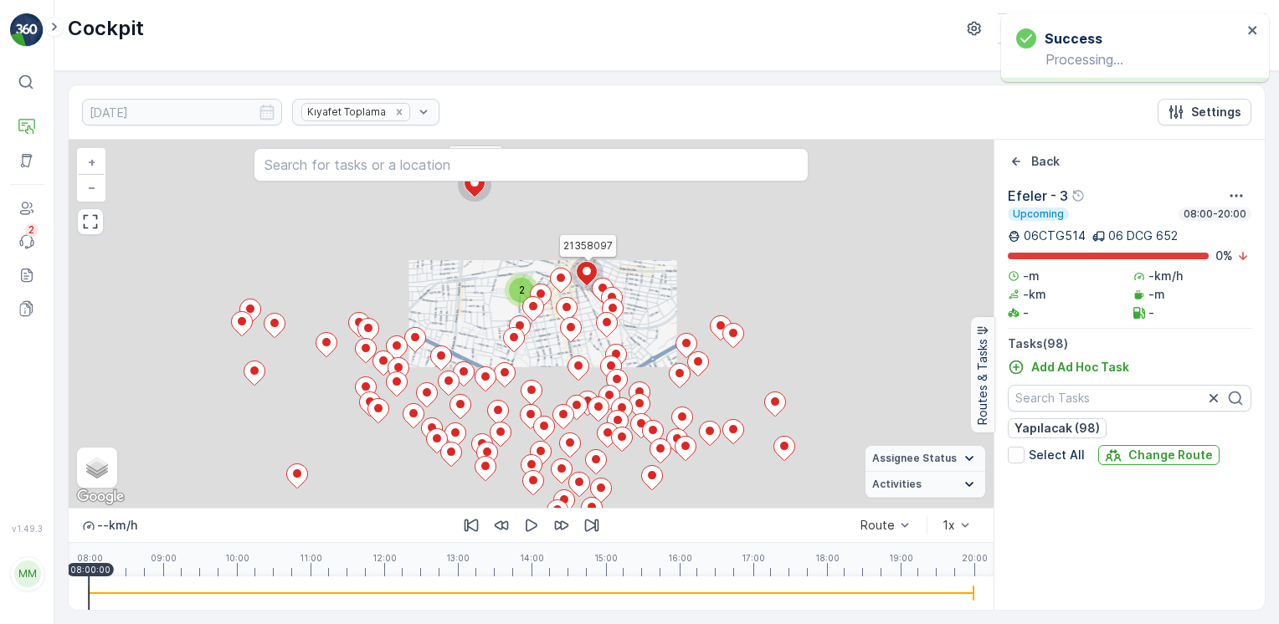
scroll to position [3797, 0]
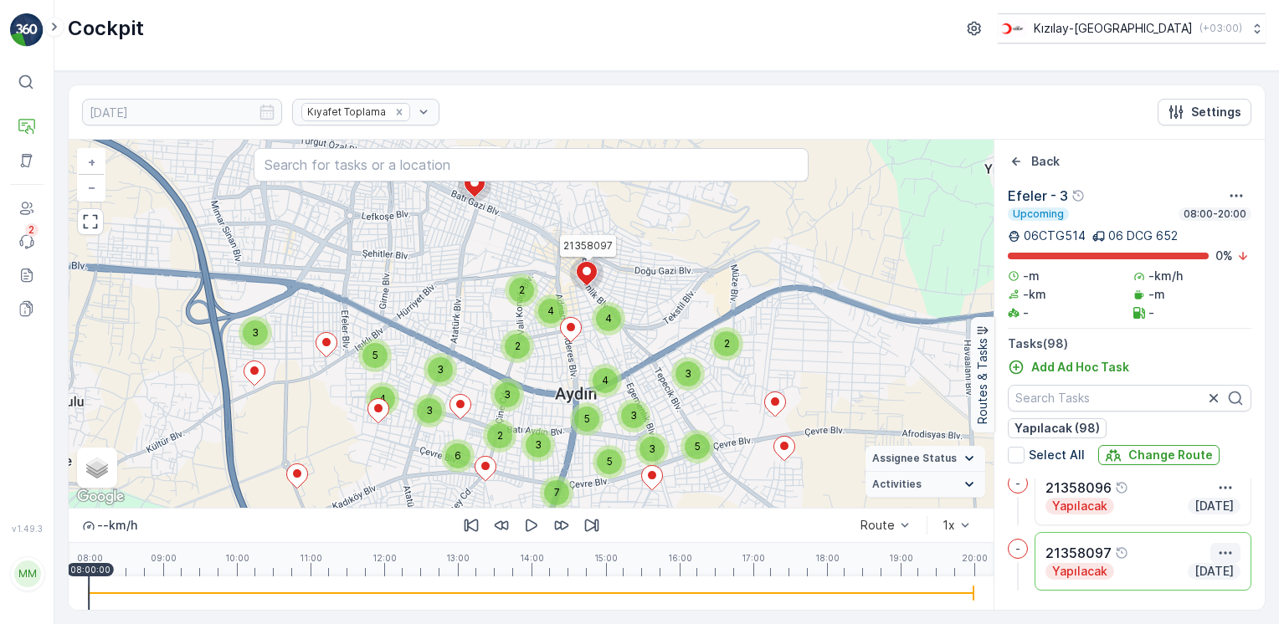
click at [1220, 547] on icon "button" at bounding box center [1225, 553] width 17 height 17
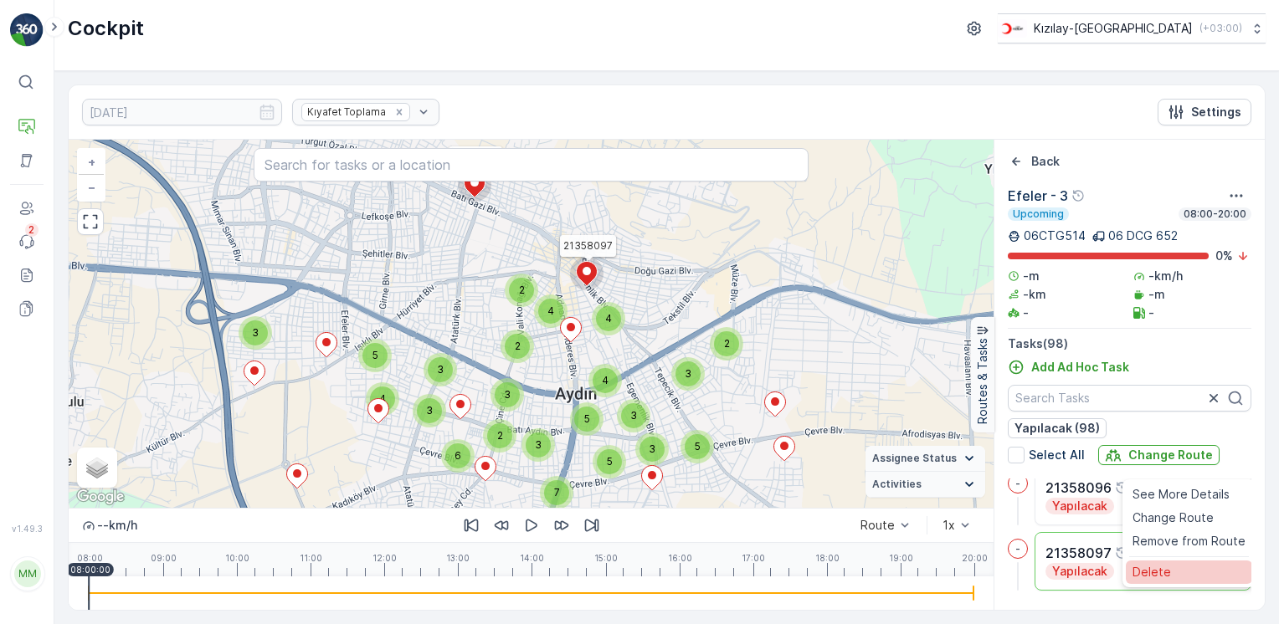
click at [1176, 565] on div "Delete" at bounding box center [1188, 571] width 126 height 23
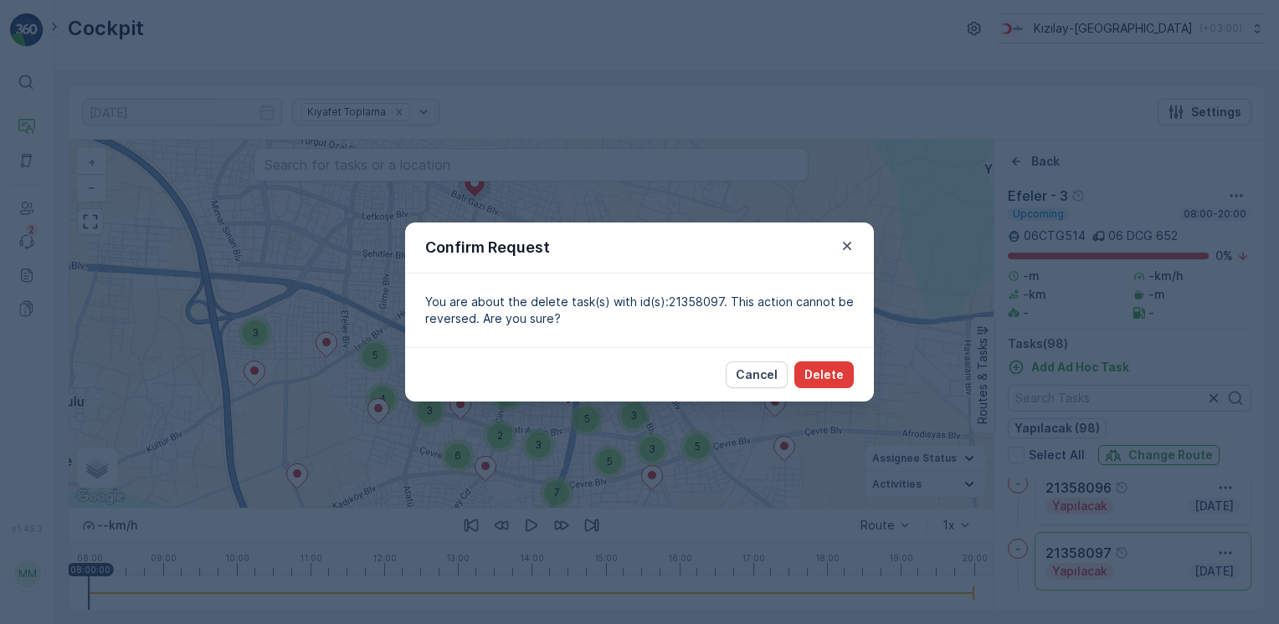
click at [840, 386] on button "Delete" at bounding box center [823, 374] width 59 height 27
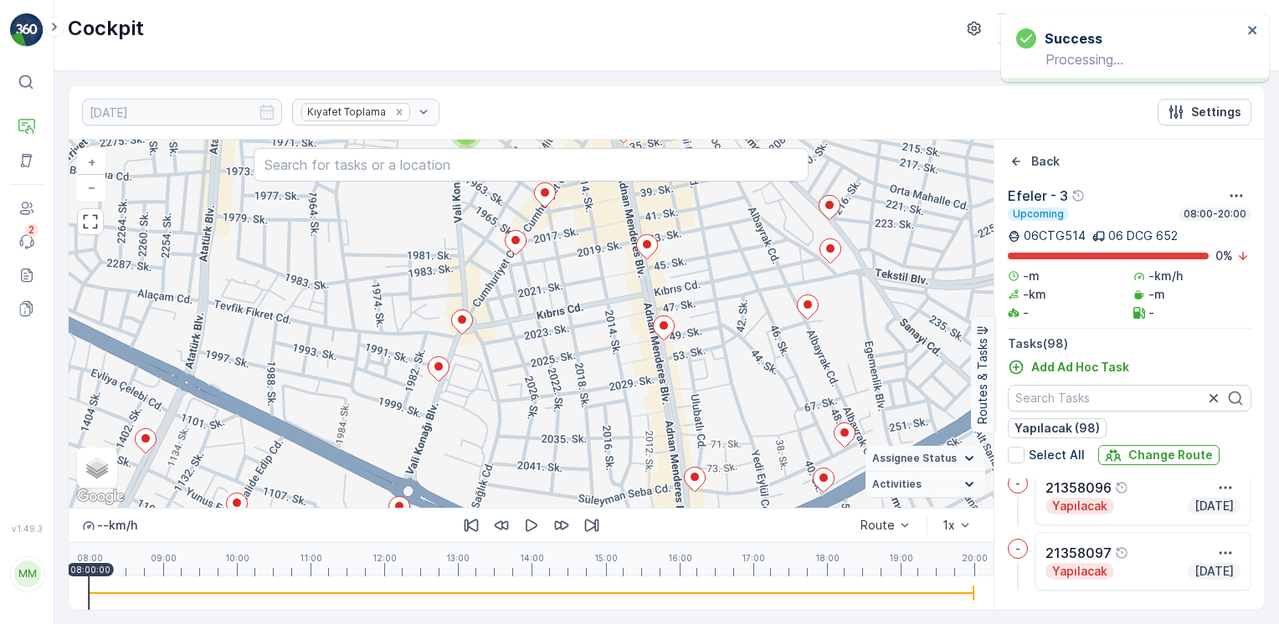
drag, startPoint x: 574, startPoint y: 307, endPoint x: 638, endPoint y: 422, distance: 131.5
click at [638, 422] on div "2 2 2 3 2 2 2 3 2 3 2 2 3 2 2 2 2 2 2 2 21358113 + − Satellite Roadmap Terrain …" at bounding box center [531, 324] width 925 height 368
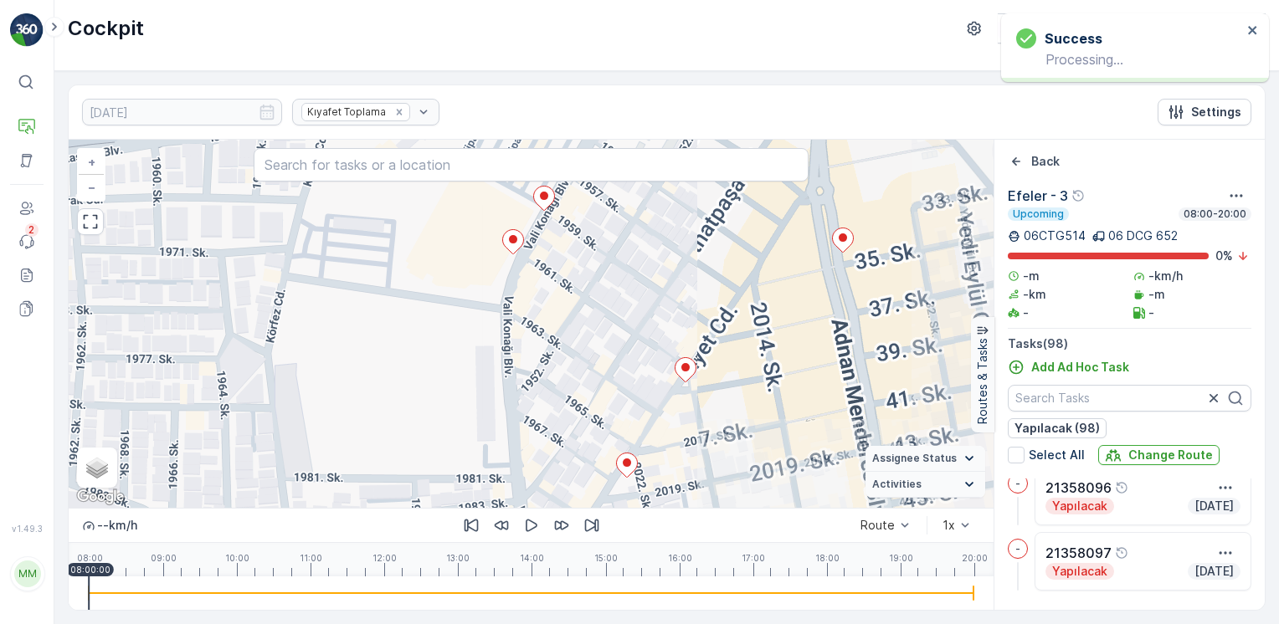
drag, startPoint x: 606, startPoint y: 383, endPoint x: 592, endPoint y: 369, distance: 19.5
click at [606, 383] on div "2 21358113 + − Satellite Roadmap Terrain Hybrid Leaflet Keyboard shortcuts Map …" at bounding box center [531, 324] width 925 height 368
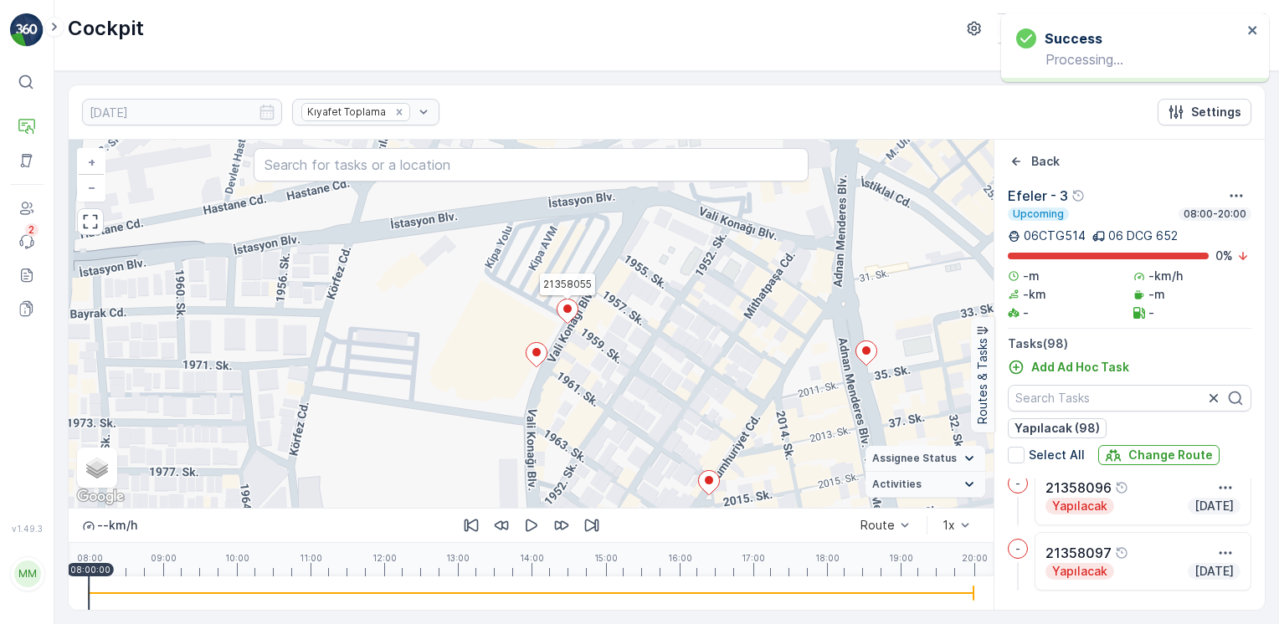
click at [571, 316] on icon at bounding box center [566, 312] width 21 height 24
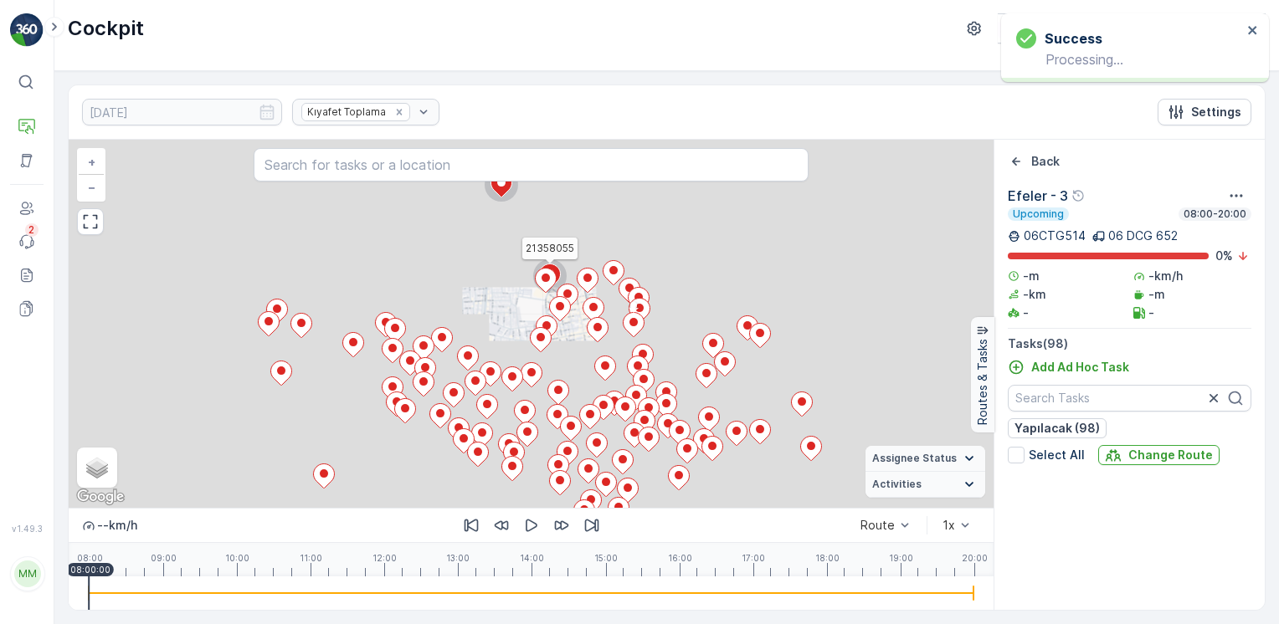
scroll to position [2154, 0]
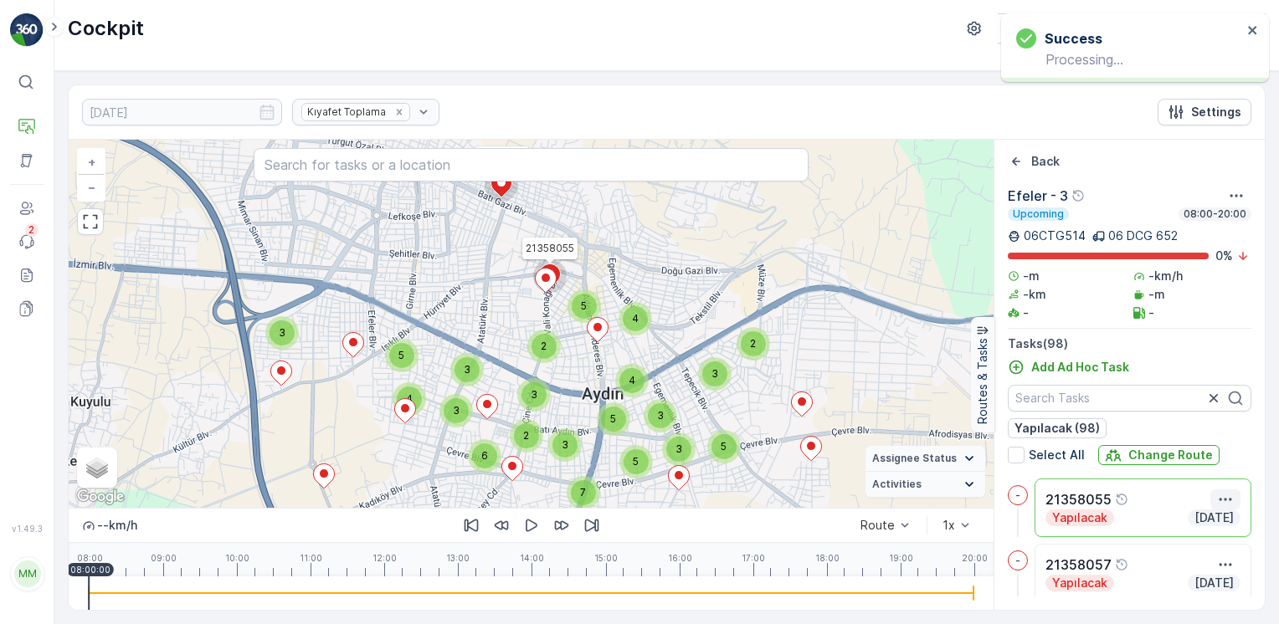
click at [1221, 498] on icon "button" at bounding box center [1225, 499] width 13 height 3
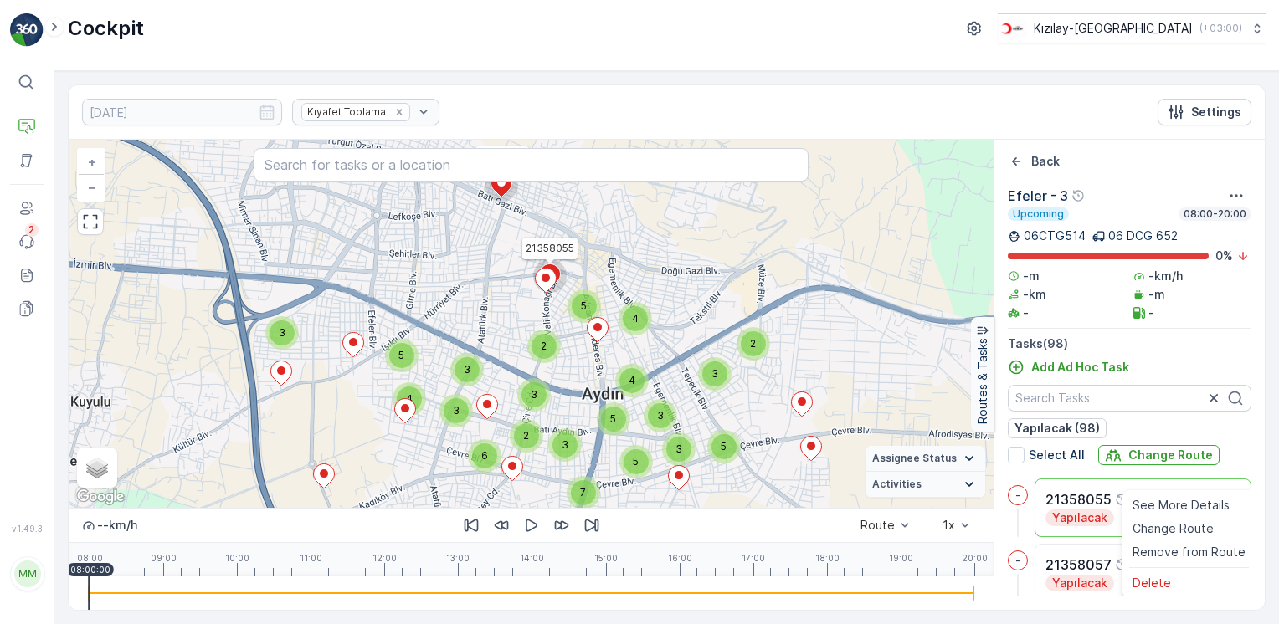
scroll to position [2159, 0]
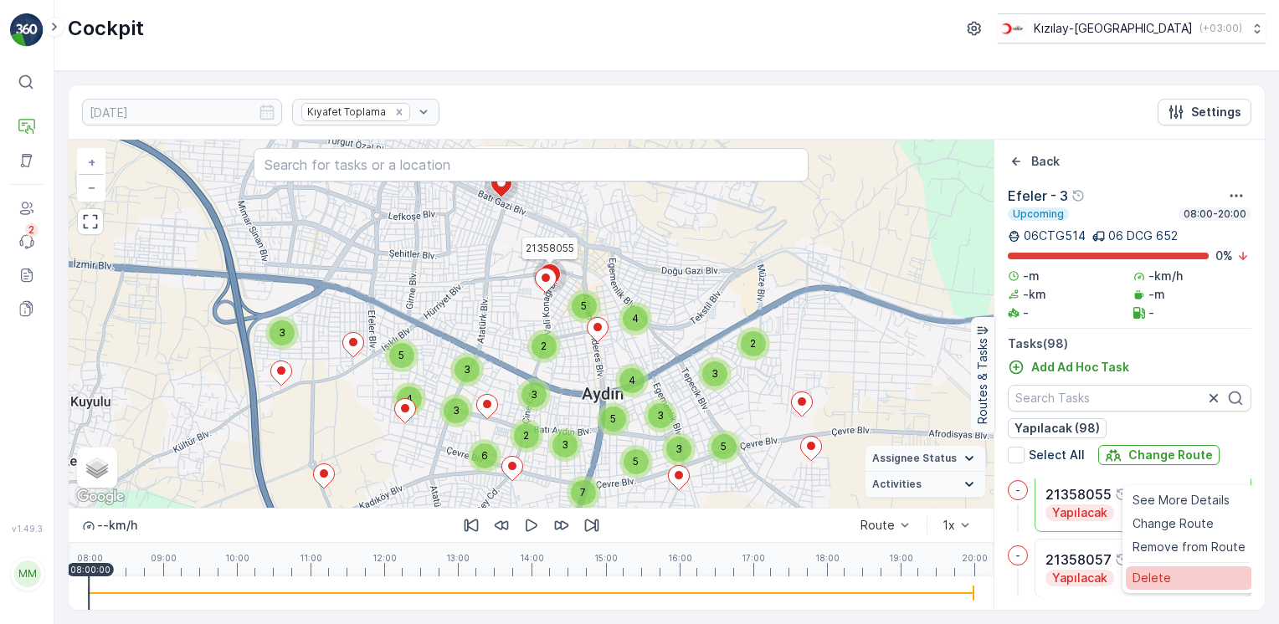
click at [1171, 573] on div "Delete" at bounding box center [1188, 577] width 126 height 23
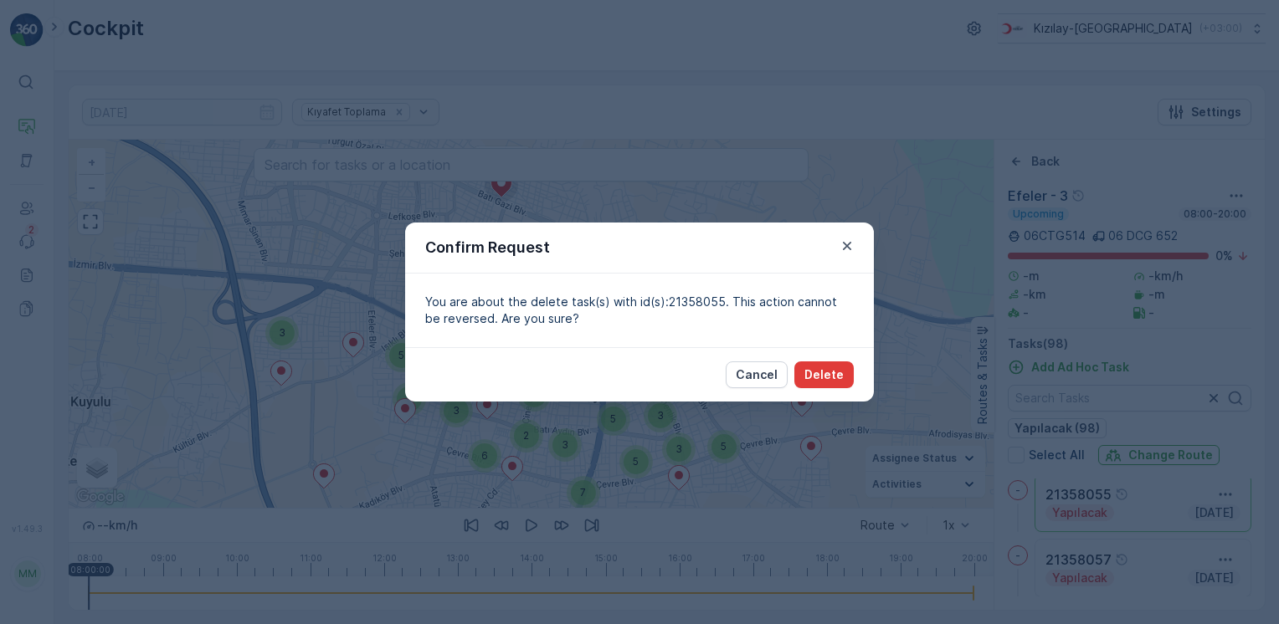
click at [818, 371] on p "Delete" at bounding box center [823, 374] width 39 height 17
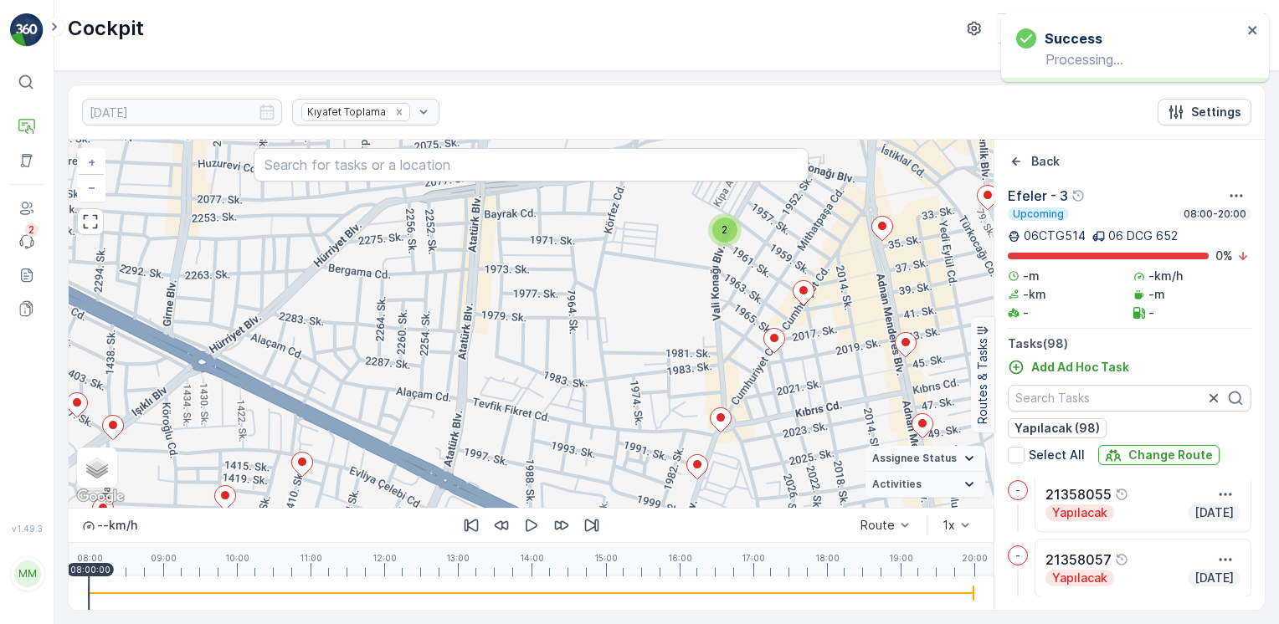
drag, startPoint x: 679, startPoint y: 254, endPoint x: 675, endPoint y: 318, distance: 64.6
click at [675, 318] on div "2 2 2 3 2 2 2 3 2 3 2 2 3 2 2 2 2 2 2 2 21358113 + − Satellite Roadmap Terrain …" at bounding box center [531, 324] width 925 height 368
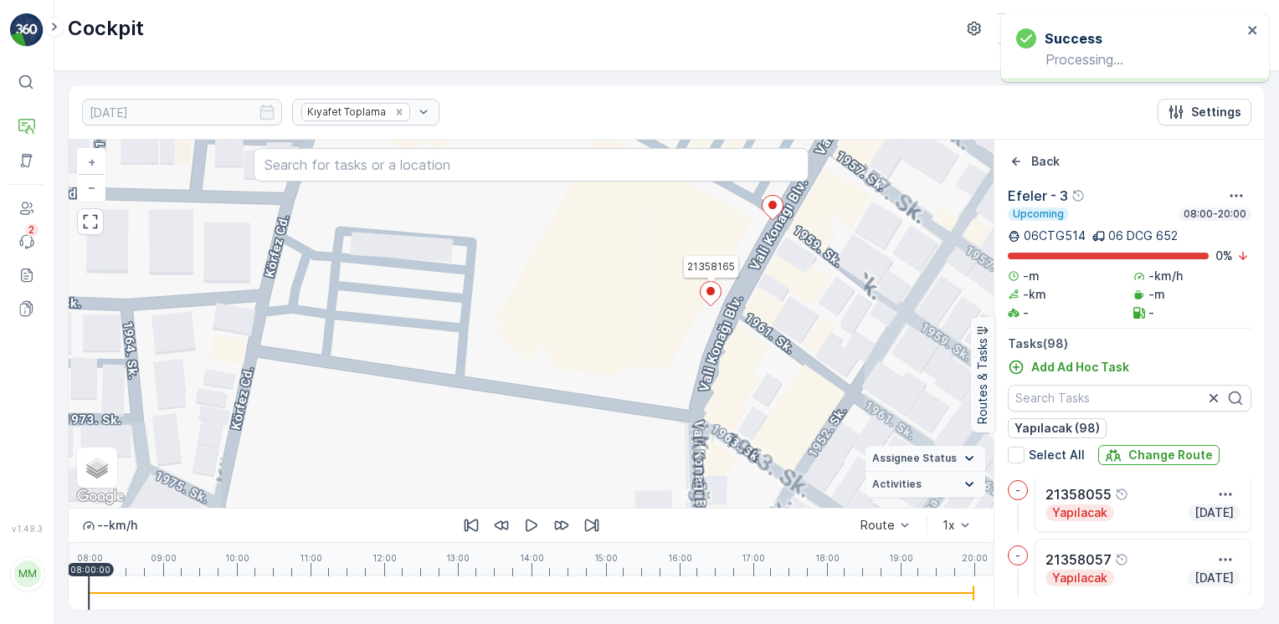
click at [710, 290] on ellipse at bounding box center [710, 291] width 8 height 8
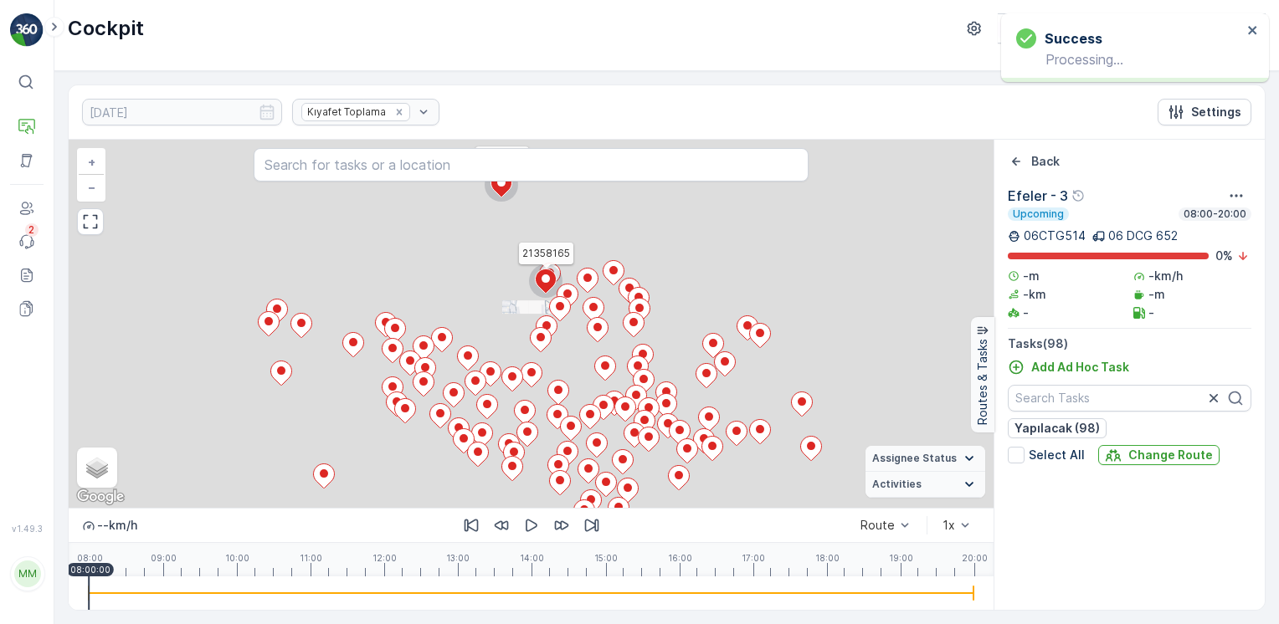
scroll to position [5886, 0]
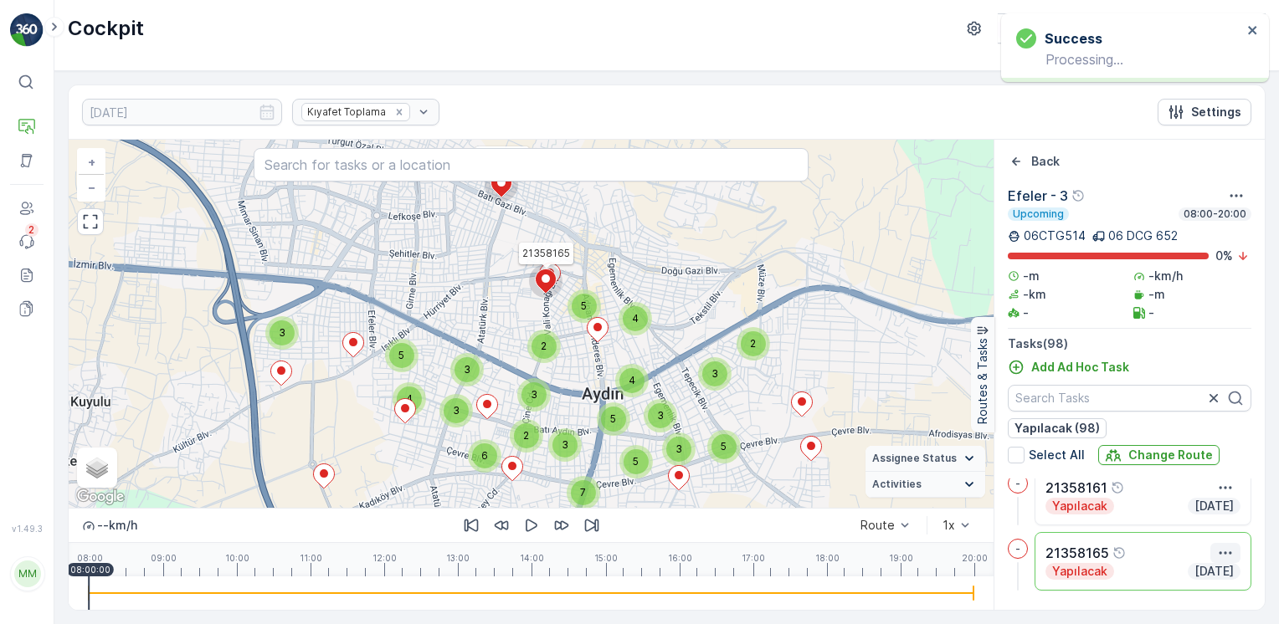
click at [1222, 547] on icon "button" at bounding box center [1225, 553] width 17 height 17
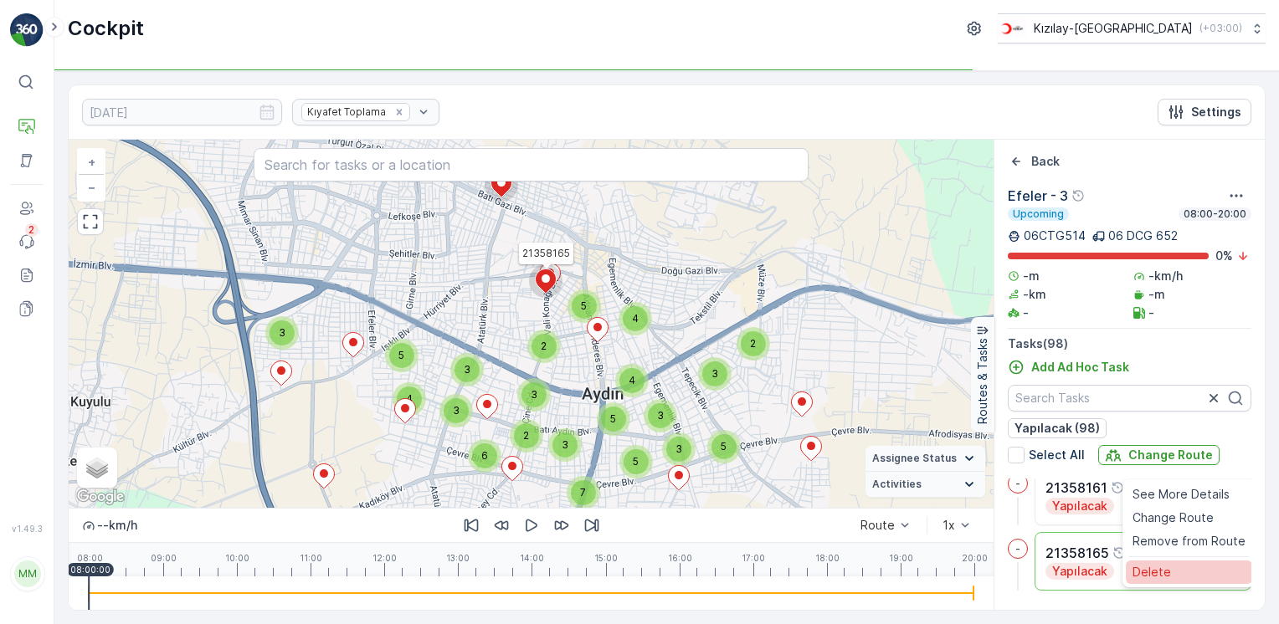
click at [1167, 564] on span "Delete" at bounding box center [1151, 571] width 38 height 17
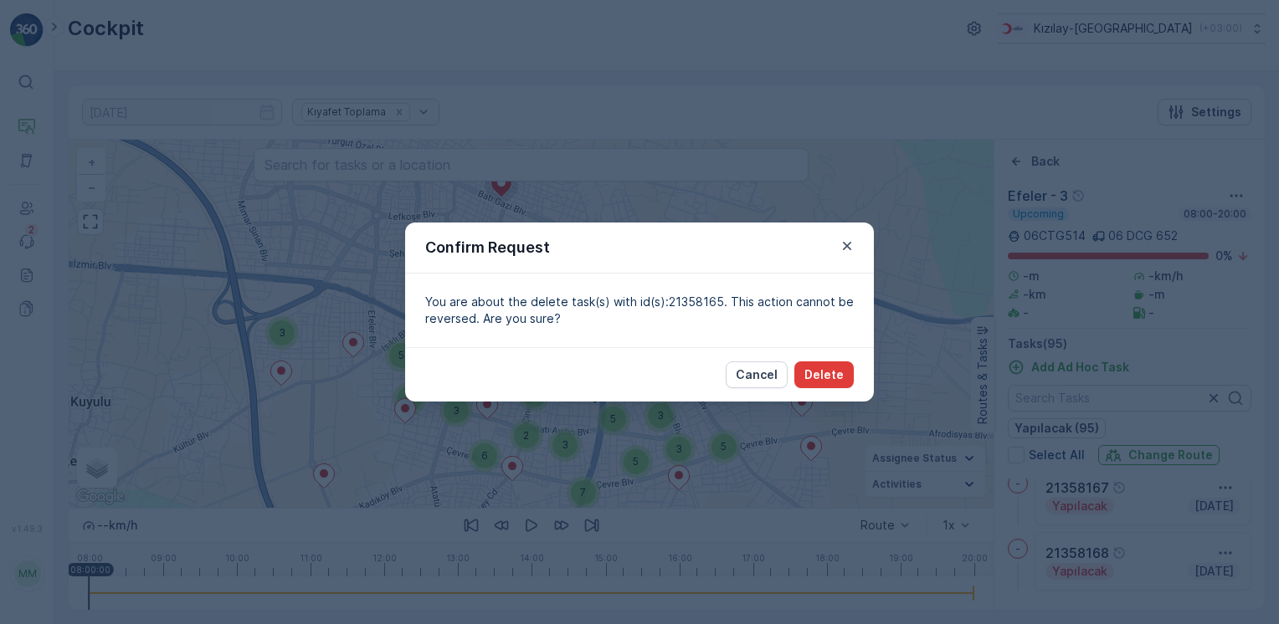
click at [827, 369] on p "Delete" at bounding box center [823, 374] width 39 height 17
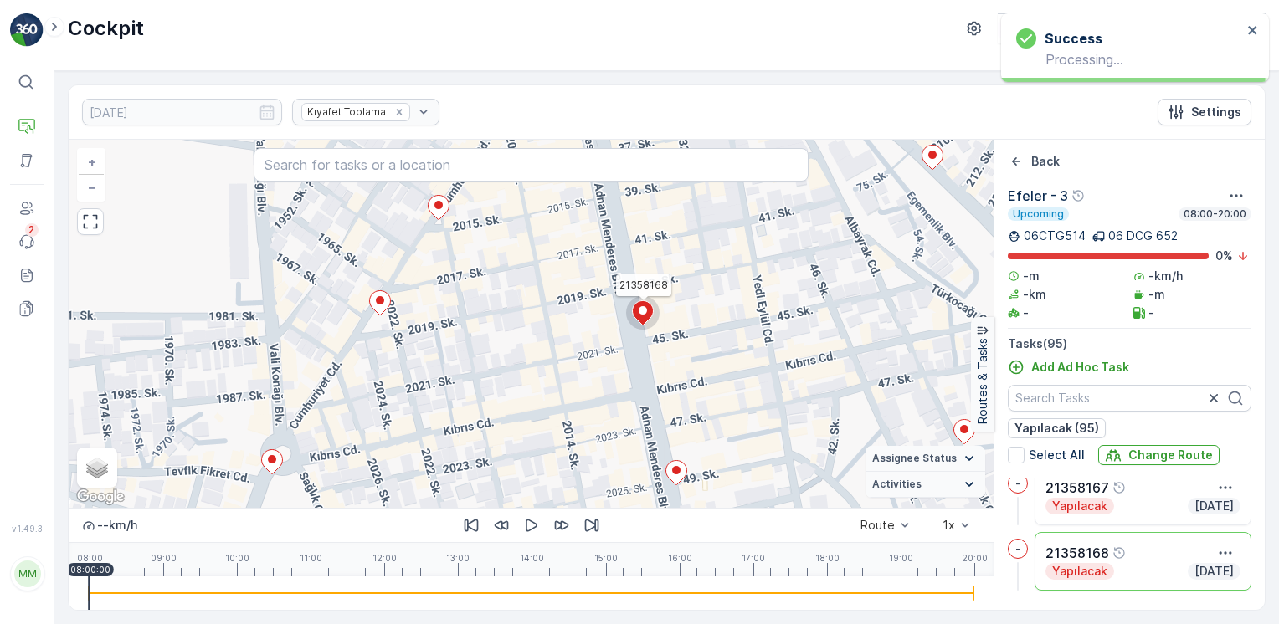
drag, startPoint x: 505, startPoint y: 329, endPoint x: 650, endPoint y: 377, distance: 152.7
click at [650, 377] on div "21358113 21358165 21358168 + − Satellite Roadmap Terrain Hybrid Leaflet Keyboar…" at bounding box center [531, 324] width 925 height 368
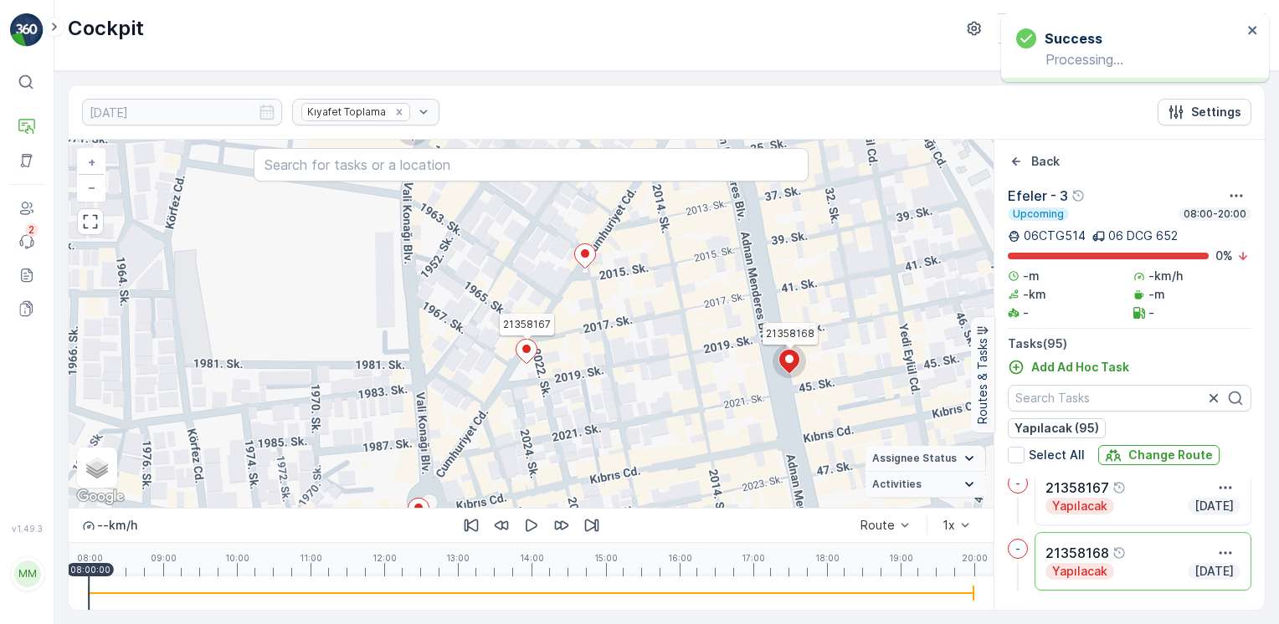
click at [534, 349] on icon at bounding box center [526, 352] width 21 height 24
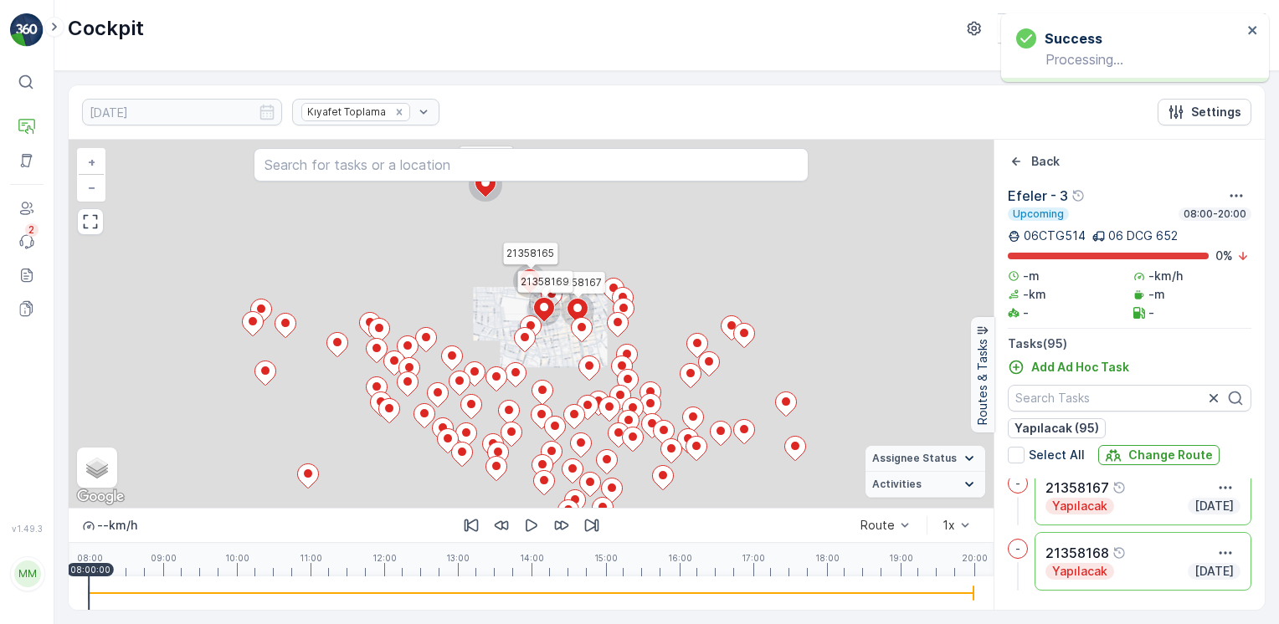
scroll to position [5874, 0]
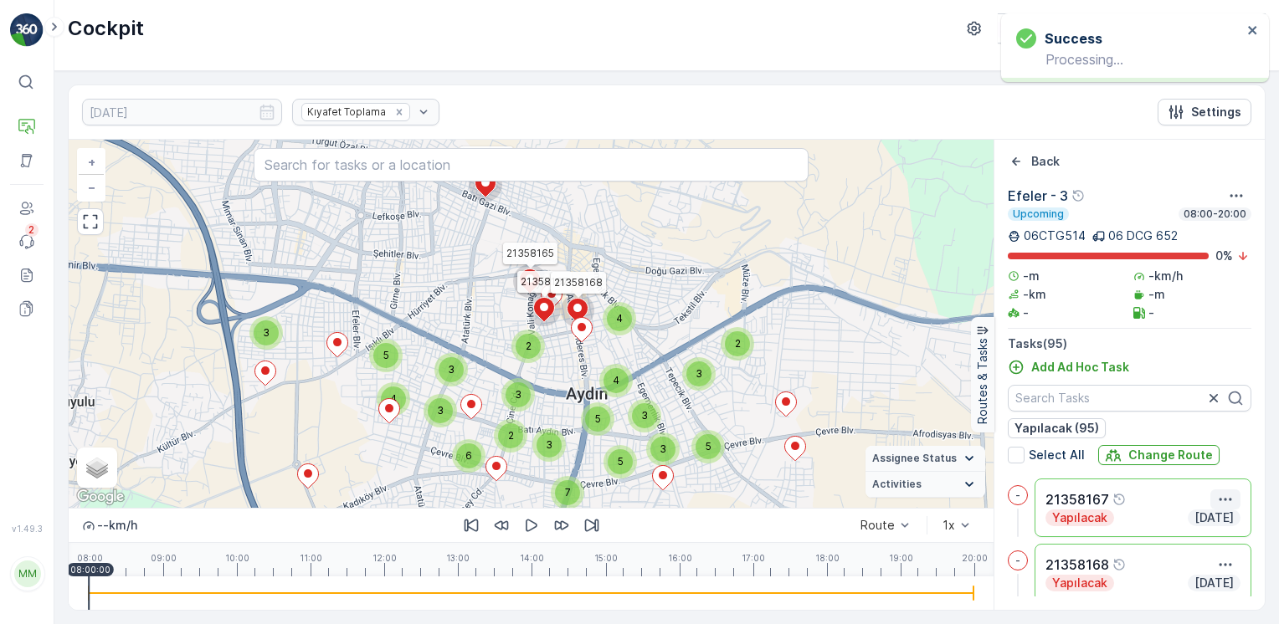
click at [1223, 497] on icon "button" at bounding box center [1225, 499] width 17 height 17
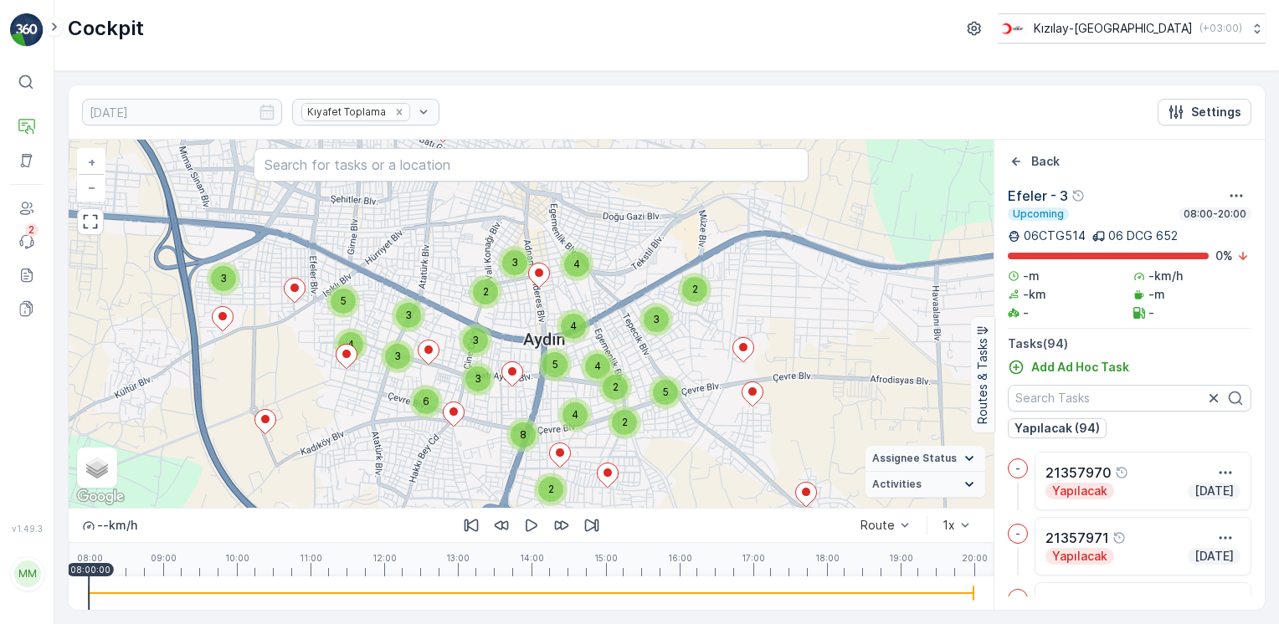
drag, startPoint x: 593, startPoint y: 320, endPoint x: 593, endPoint y: 330, distance: 9.2
click at [593, 328] on div "2 2 2 4 5 5 3 3 4 3 6 2 3 8 2 4 3 3 5 3 4 4 + − Satellite Roadmap Terrain Hybri…" at bounding box center [531, 324] width 925 height 368
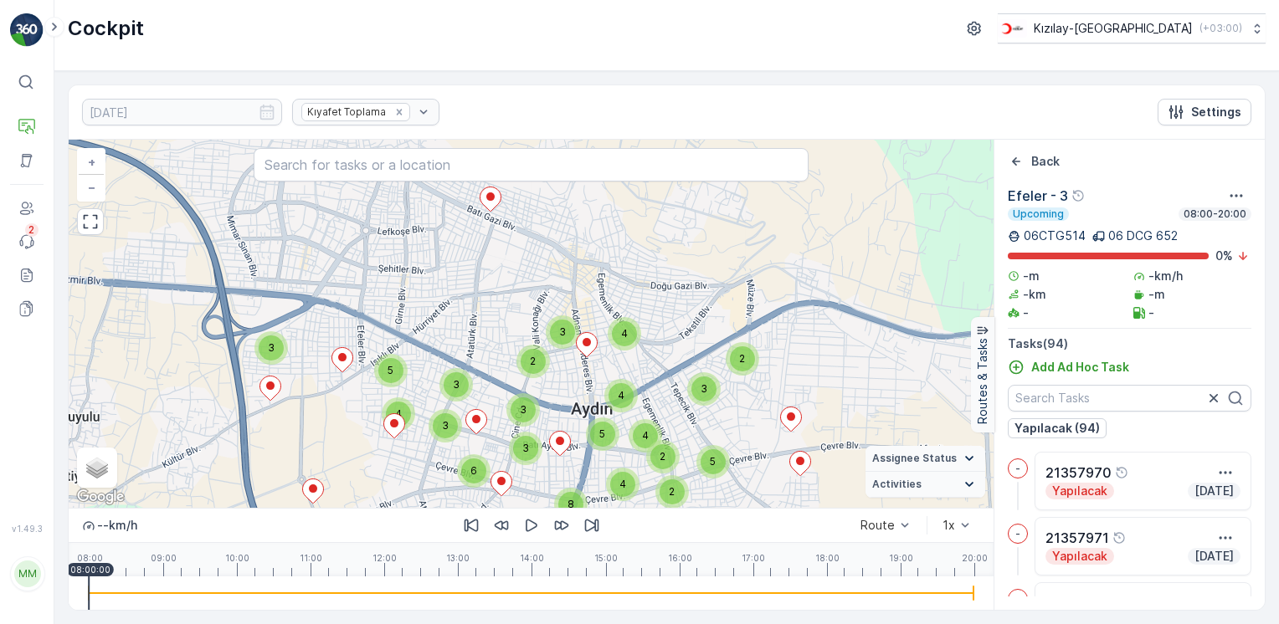
drag, startPoint x: 506, startPoint y: 229, endPoint x: 549, endPoint y: 293, distance: 76.6
click at [560, 307] on div "2 2 2 4 5 5 3 3 4 3 6 2 3 8 2 4 3 3 5 3 4 4 + − Satellite Roadmap Terrain Hybri…" at bounding box center [531, 324] width 925 height 368
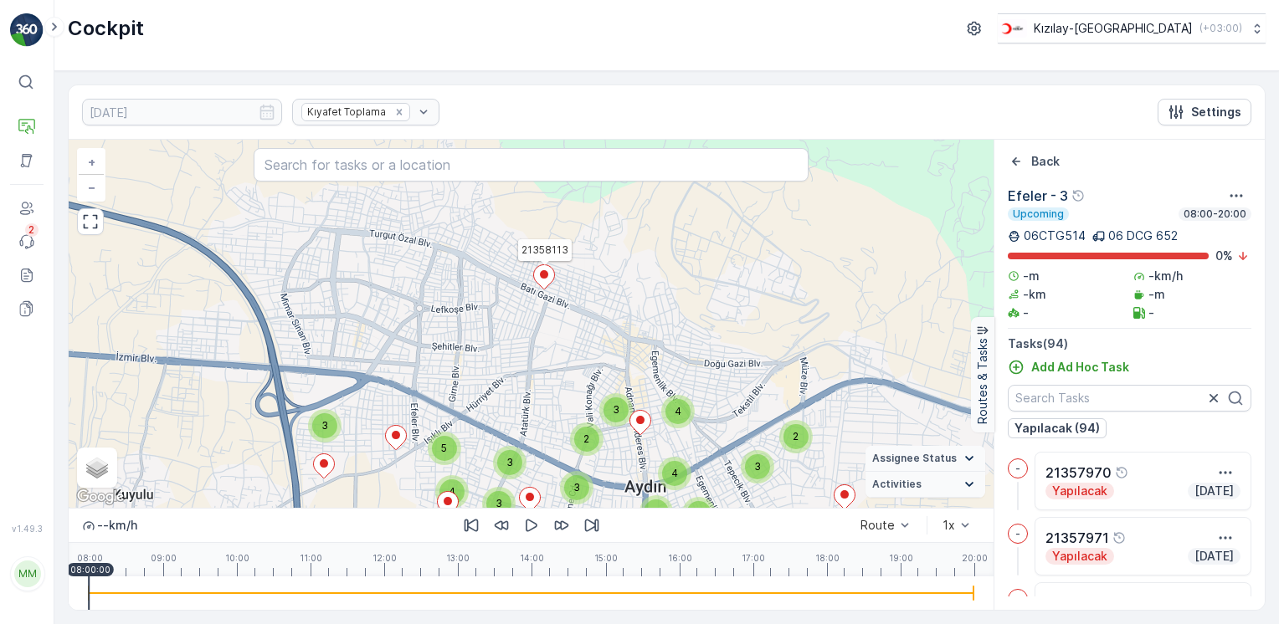
click at [541, 273] on ellipse at bounding box center [544, 274] width 8 height 8
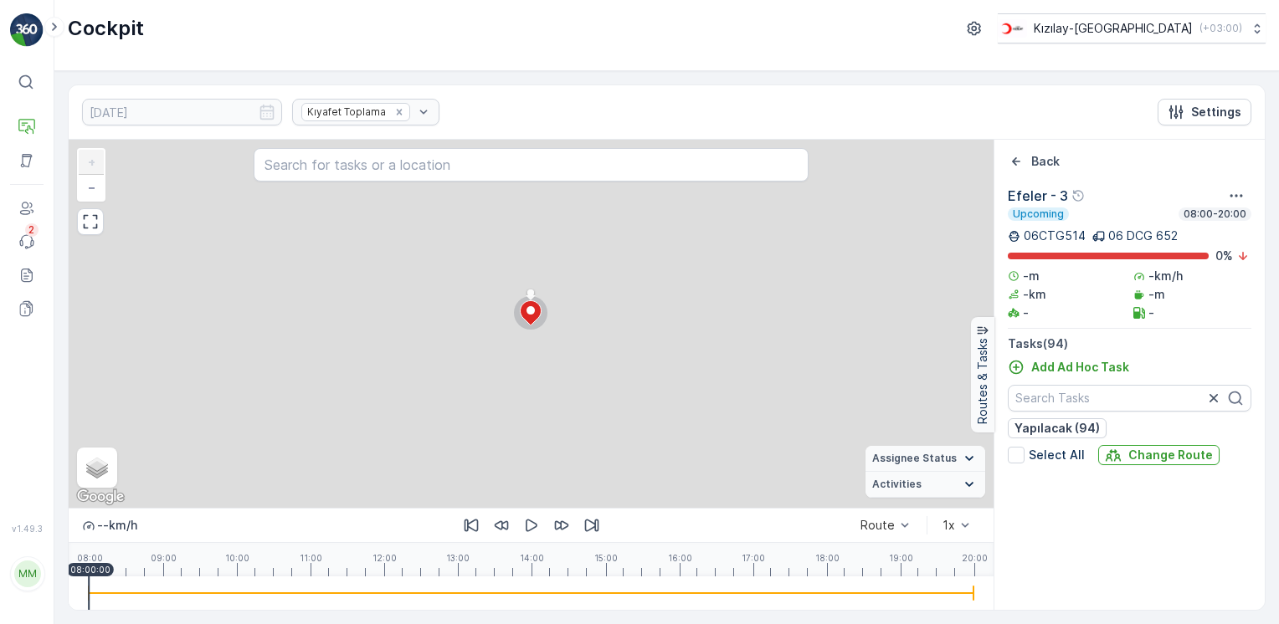
scroll to position [4031, 0]
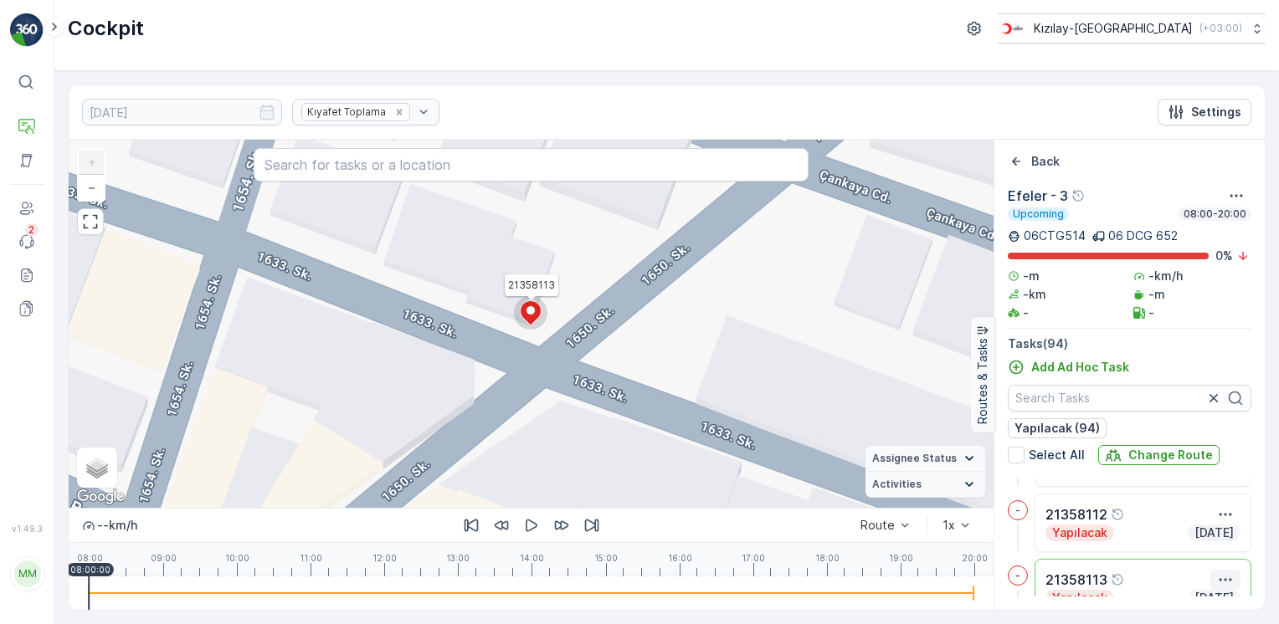
click at [1227, 578] on icon "button" at bounding box center [1225, 579] width 17 height 17
click at [1176, 570] on div "Delete" at bounding box center [1188, 571] width 126 height 23
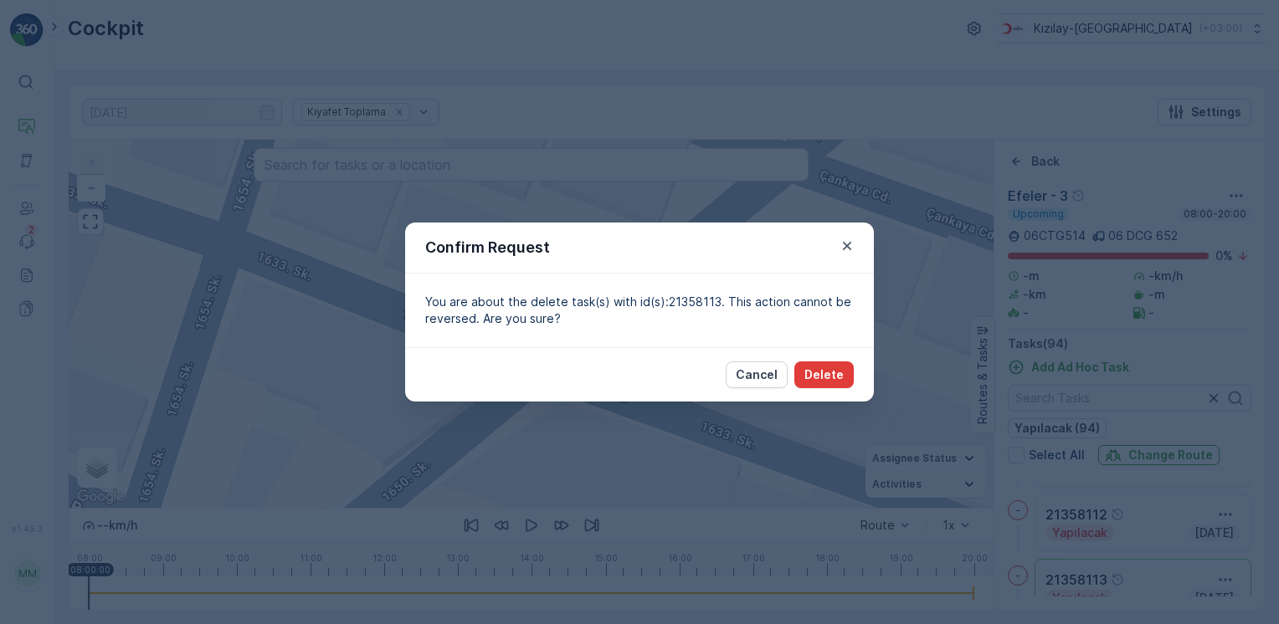
click at [826, 384] on button "Delete" at bounding box center [823, 374] width 59 height 27
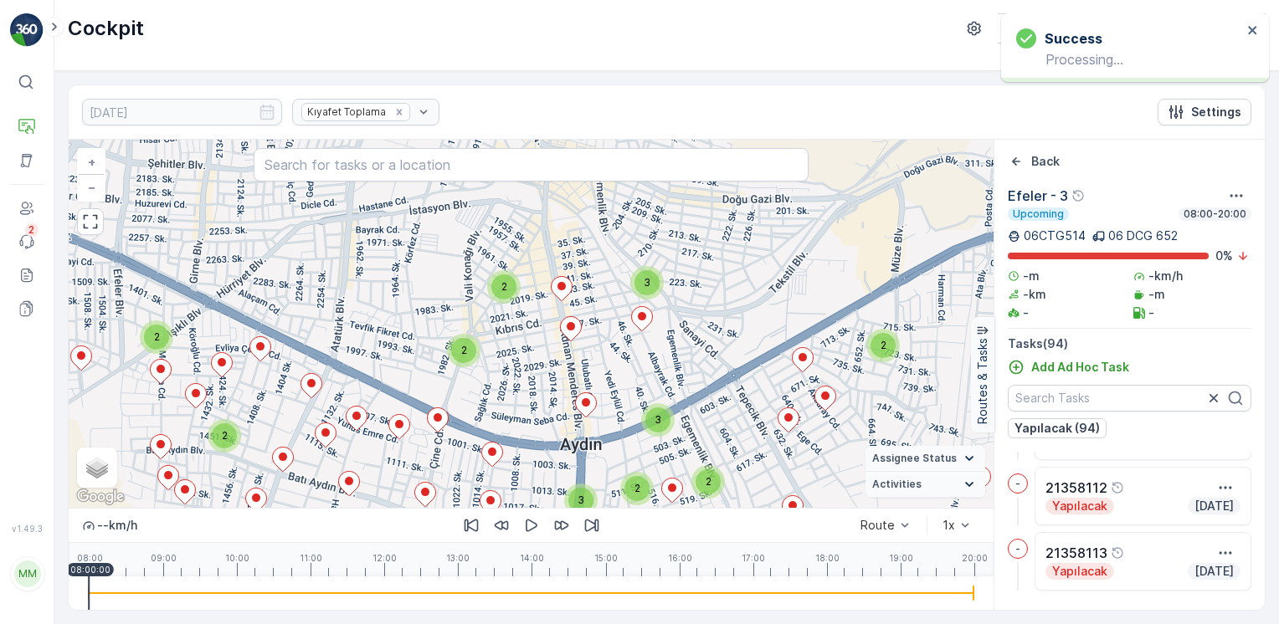
click at [643, 285] on div "3" at bounding box center [646, 282] width 25 height 25
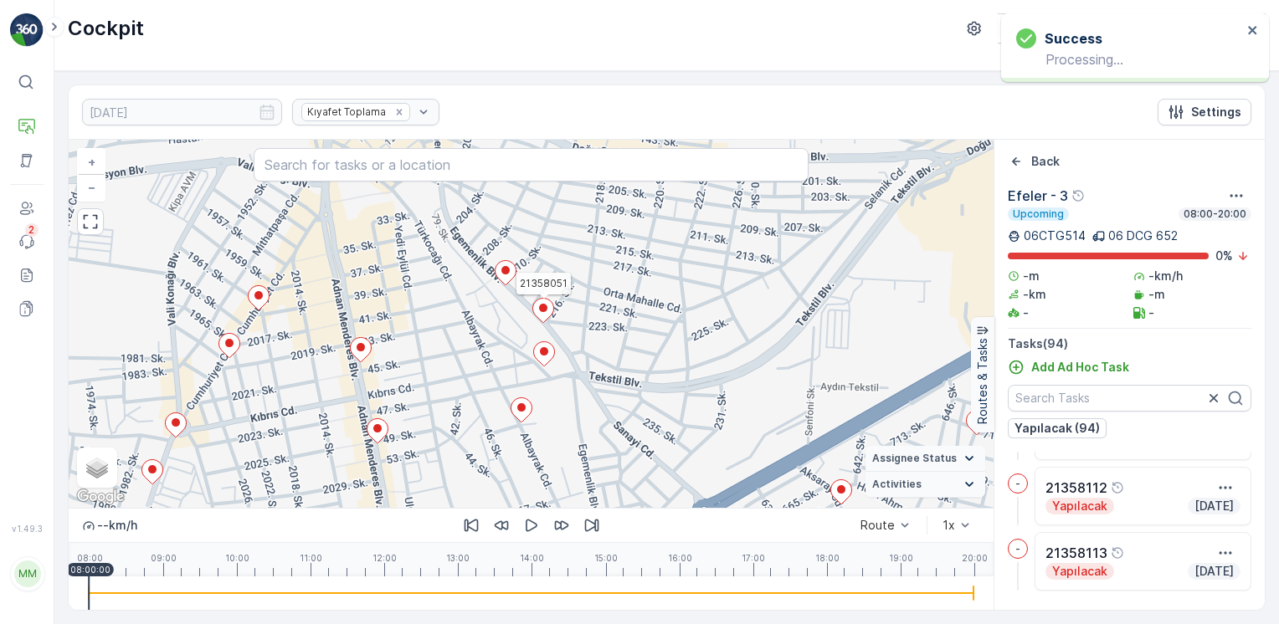
click at [546, 316] on icon at bounding box center [543, 311] width 21 height 24
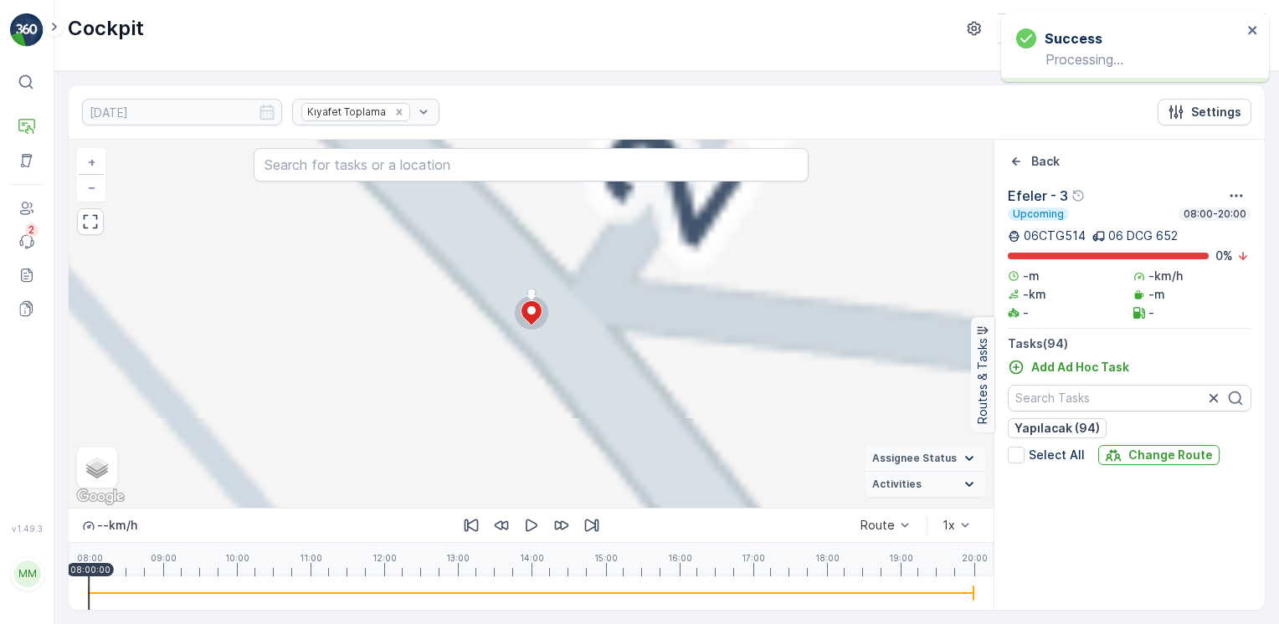
scroll to position [1893, 0]
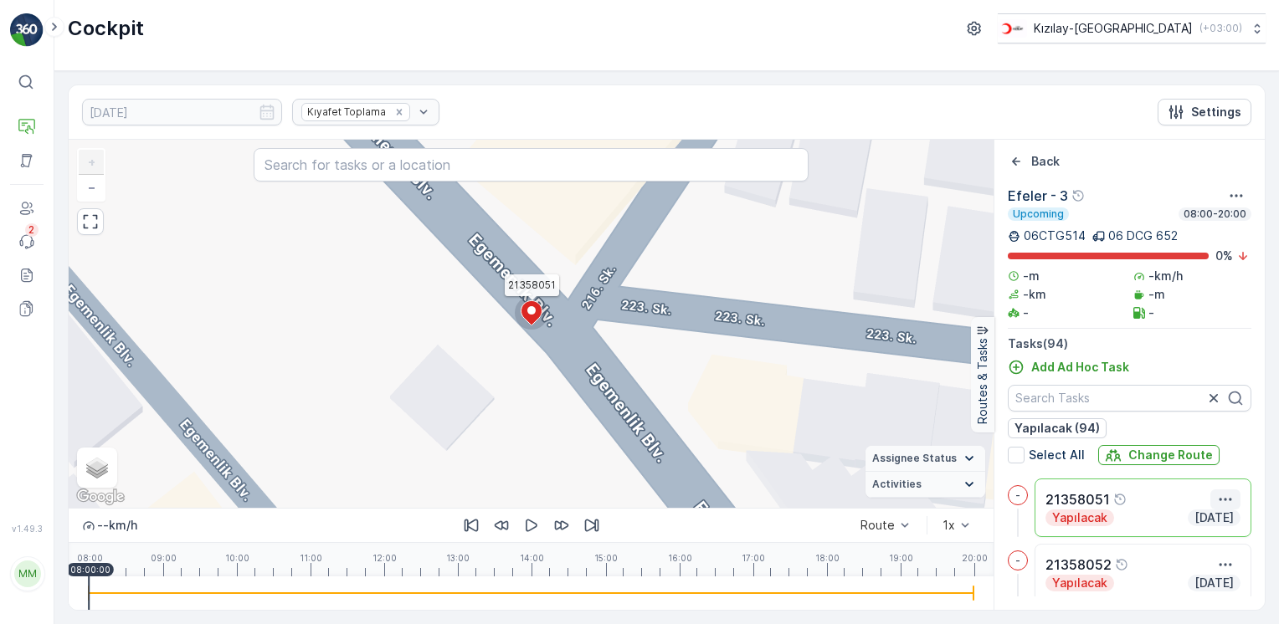
click at [1222, 492] on icon "button" at bounding box center [1225, 499] width 17 height 17
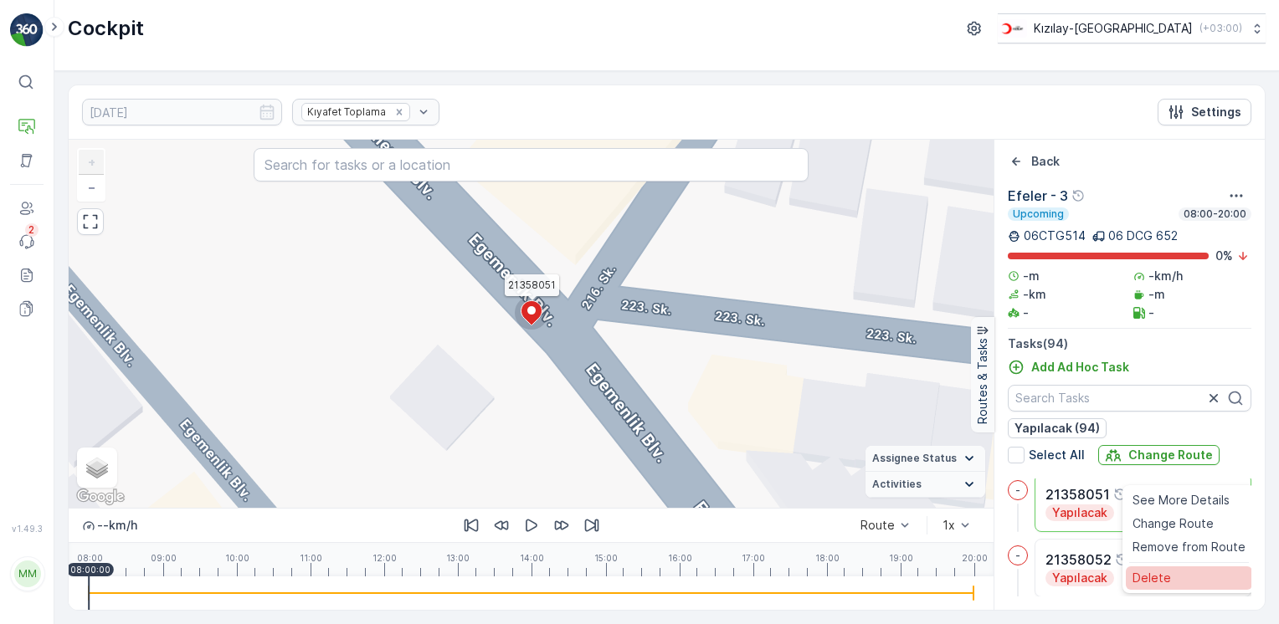
click at [1152, 577] on span "Delete" at bounding box center [1151, 577] width 38 height 17
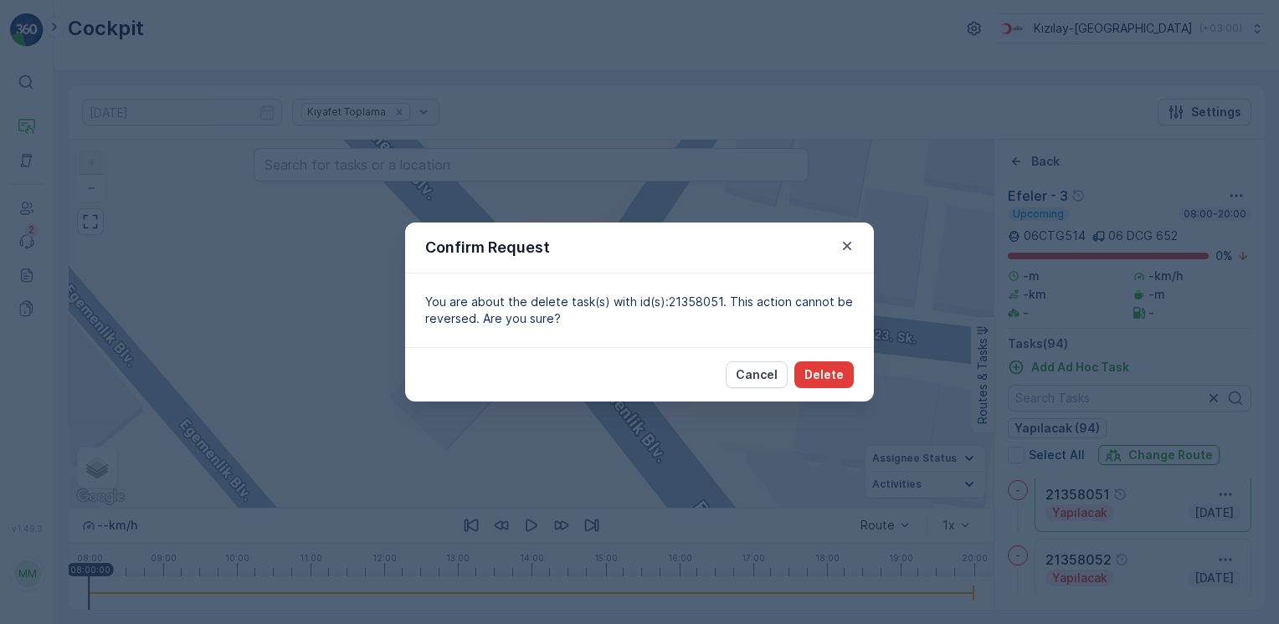
click at [813, 373] on p "Delete" at bounding box center [823, 374] width 39 height 17
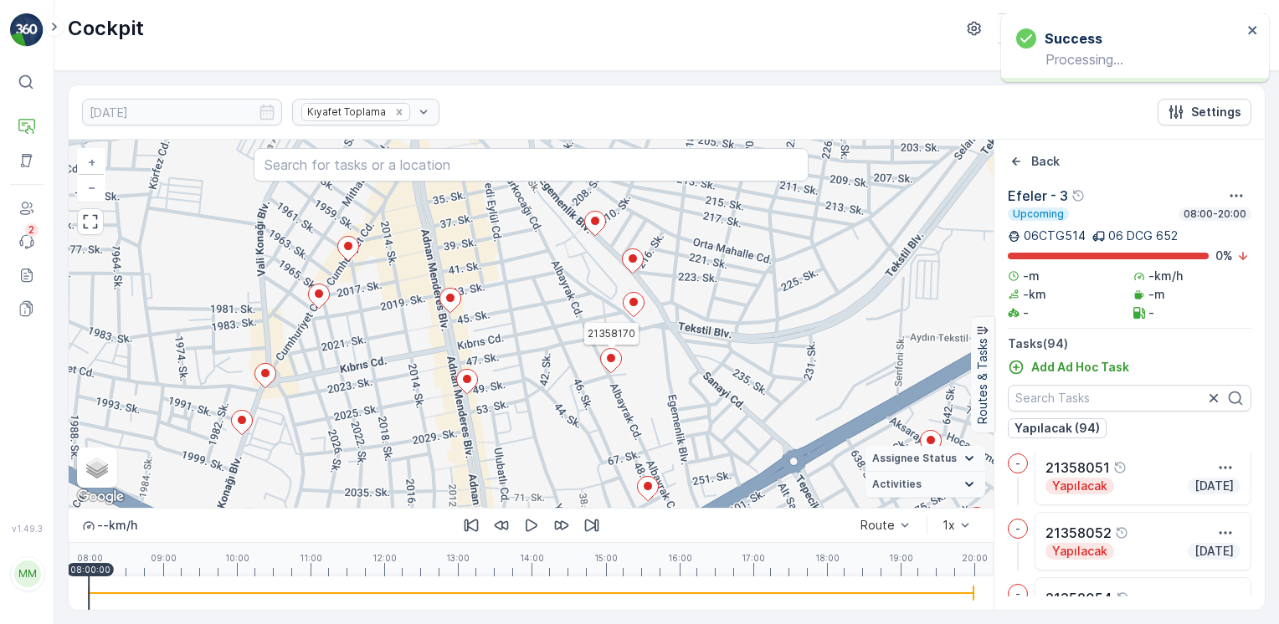
click at [612, 363] on icon at bounding box center [611, 361] width 21 height 24
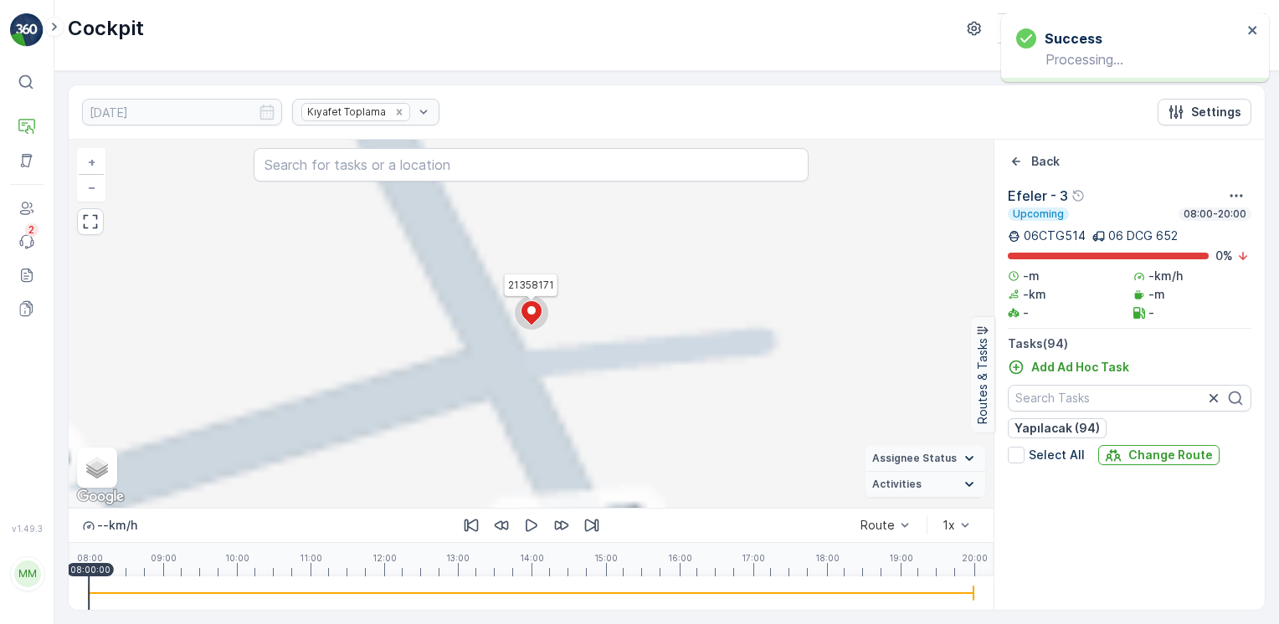
scroll to position [5924, 0]
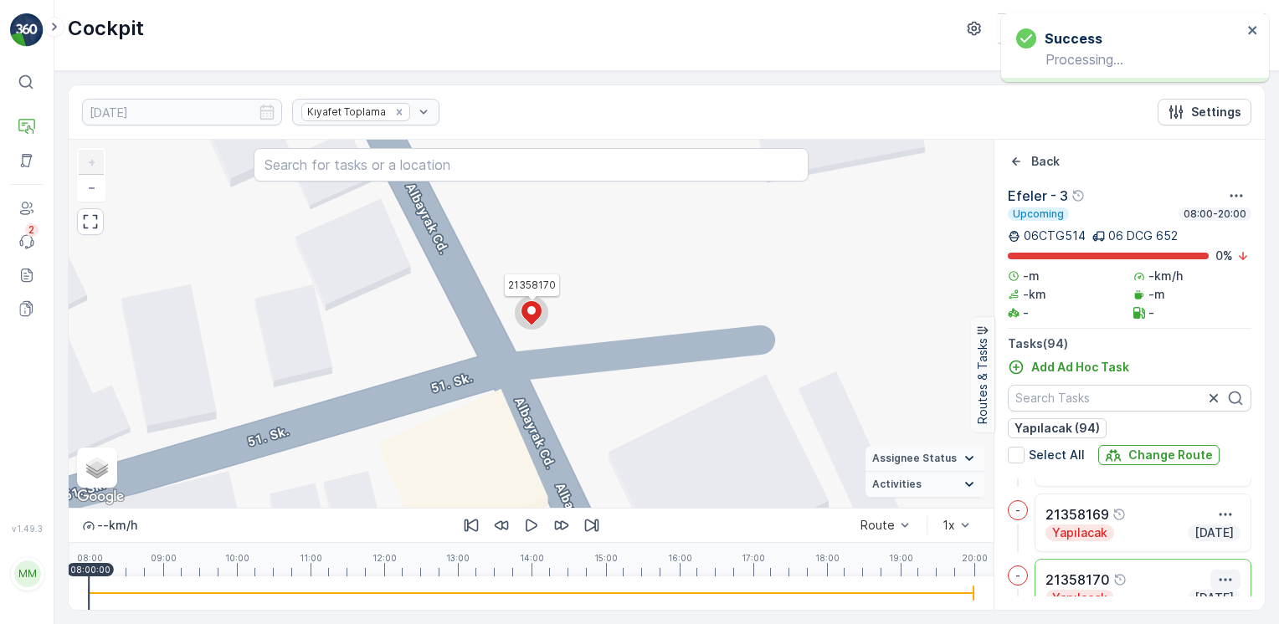
click at [1222, 581] on icon "button" at bounding box center [1225, 579] width 17 height 17
click at [1202, 577] on div "Delete" at bounding box center [1188, 571] width 126 height 23
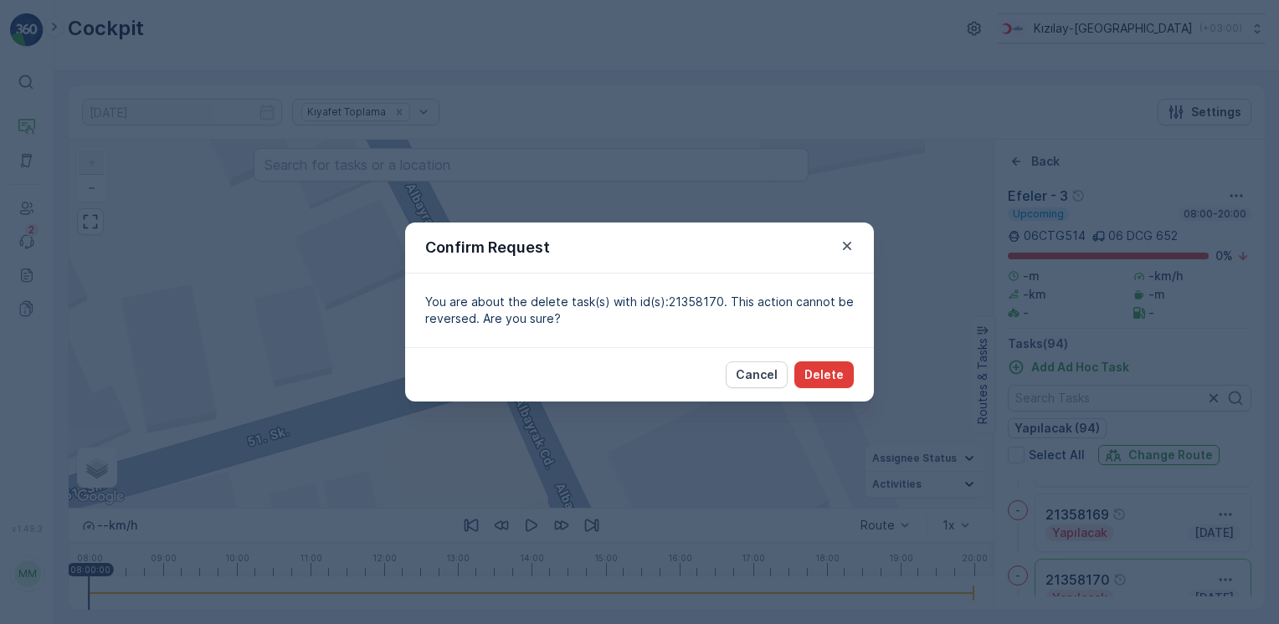
click at [827, 384] on button "Delete" at bounding box center [823, 374] width 59 height 27
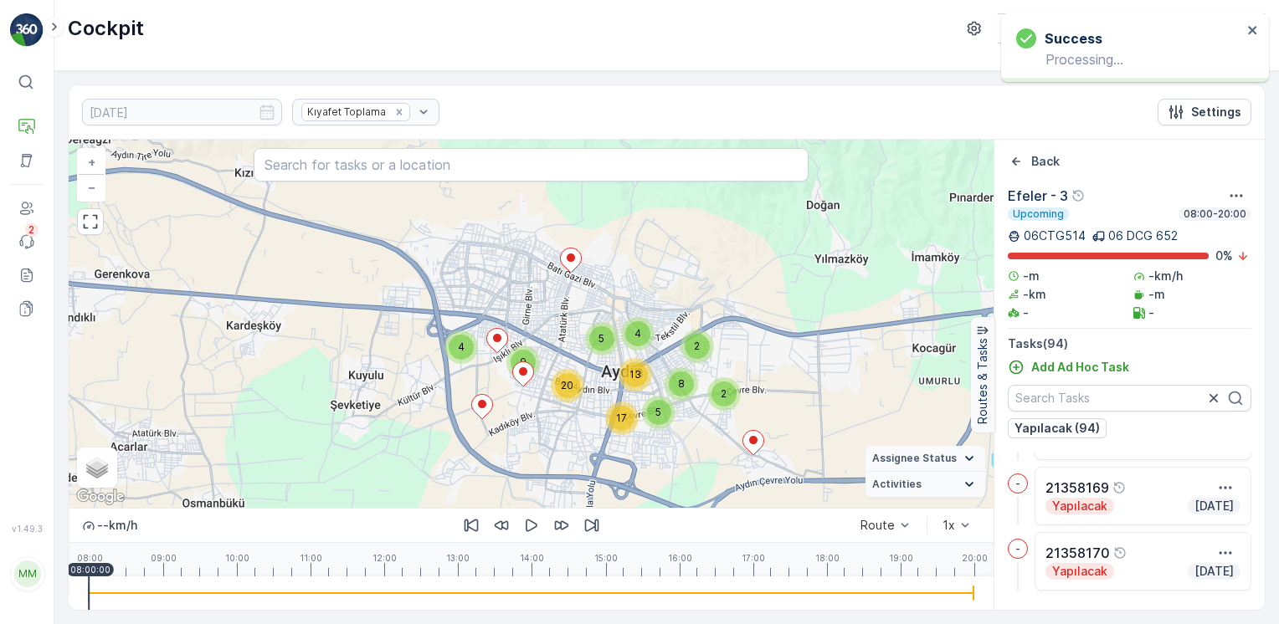
drag, startPoint x: 610, startPoint y: 286, endPoint x: 633, endPoint y: 356, distance: 73.8
click at [653, 358] on div "2 2 8 5 17 4 5 13 4 9 20 + − Satellite Roadmap Terrain Hybrid Leaflet Keyboard …" at bounding box center [531, 324] width 925 height 368
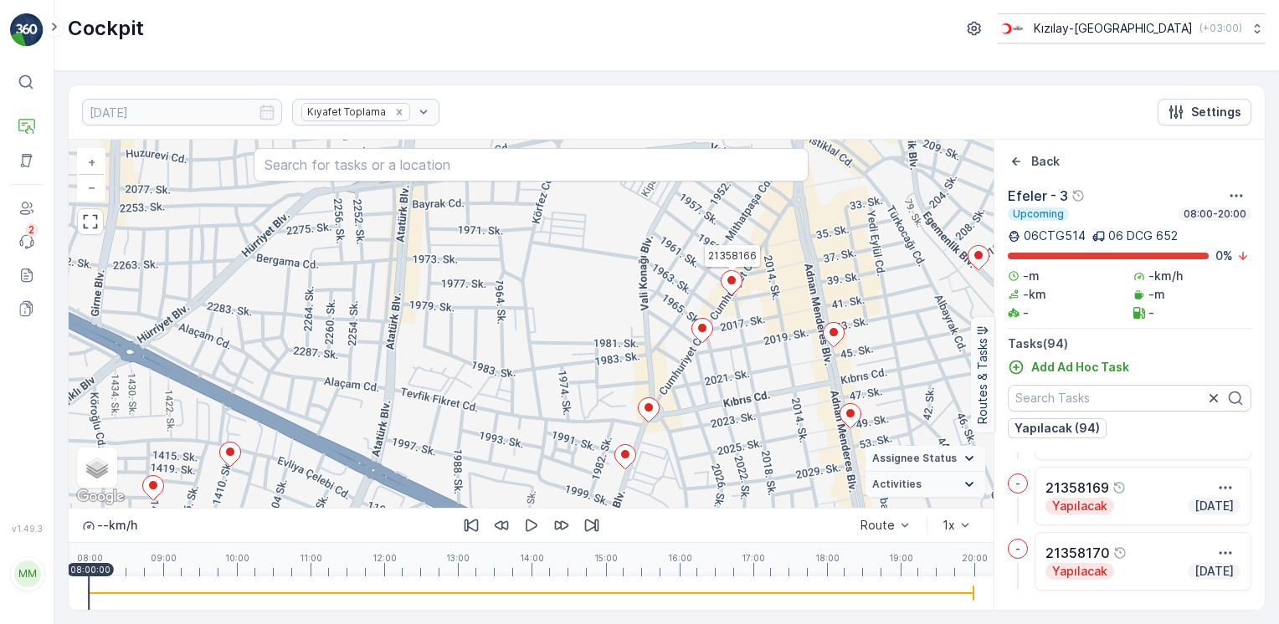
click at [730, 293] on icon at bounding box center [730, 283] width 21 height 24
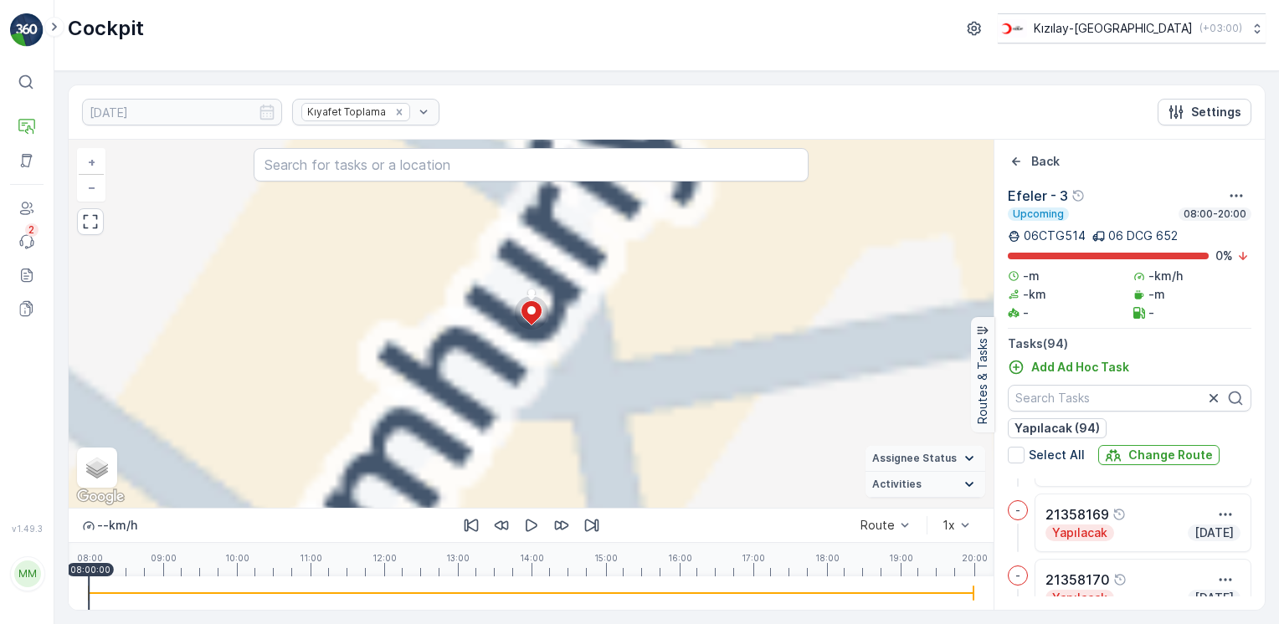
scroll to position [5743, 0]
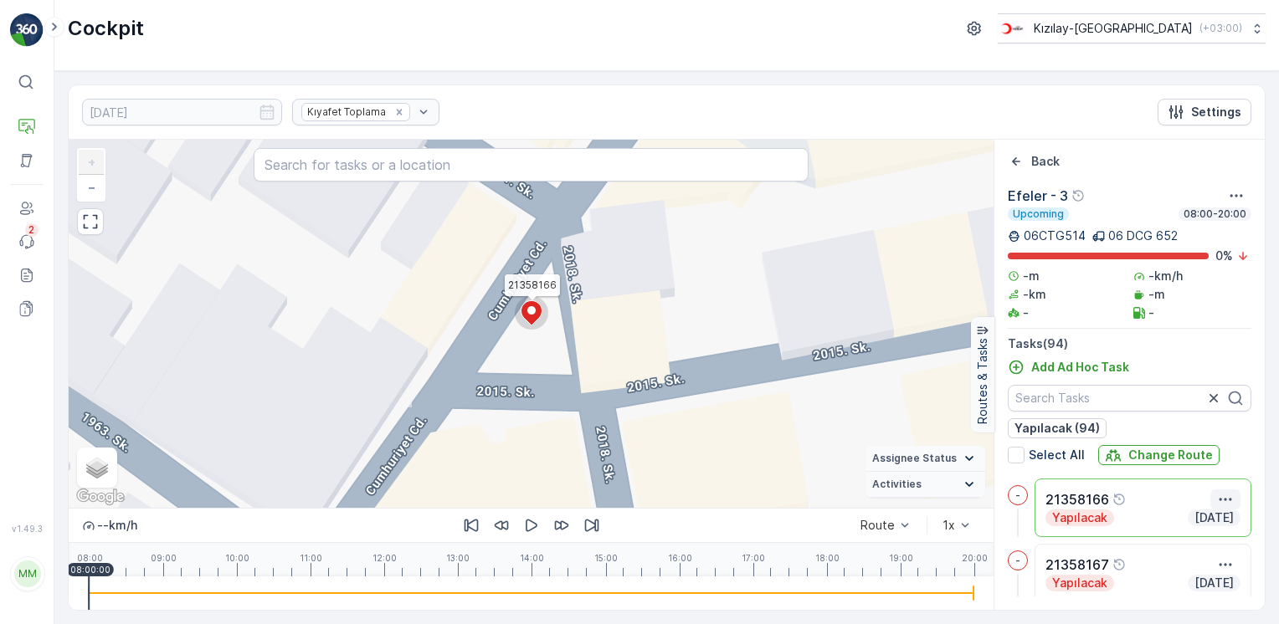
click at [1222, 497] on icon "button" at bounding box center [1225, 499] width 17 height 17
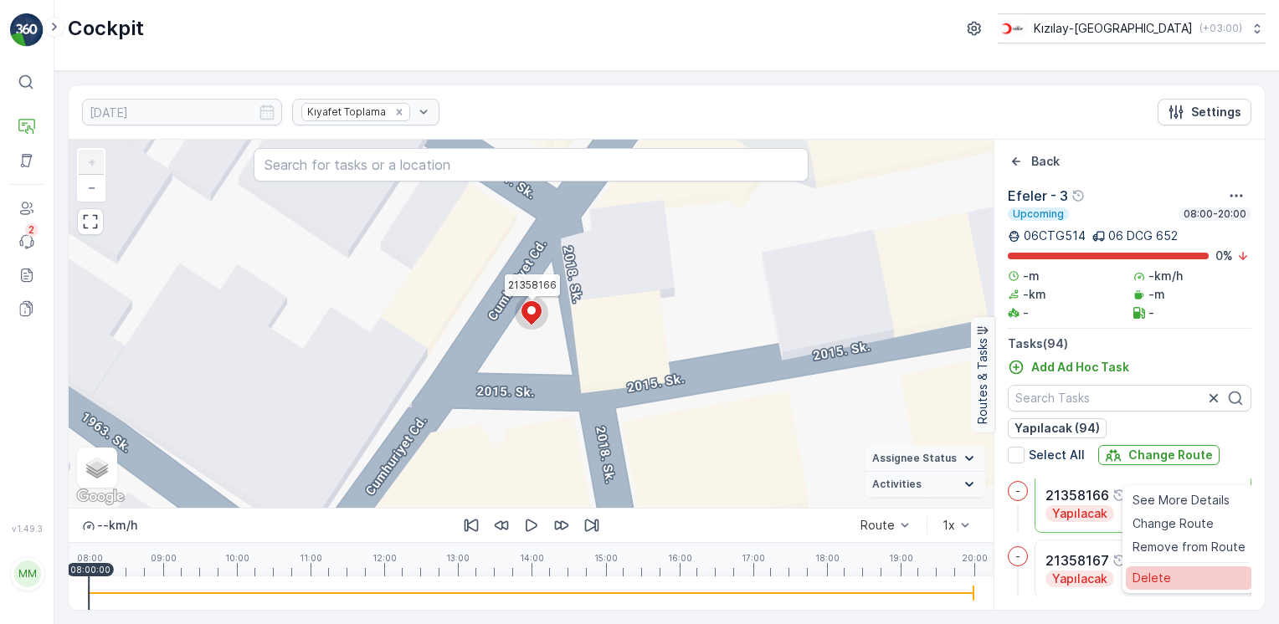
click at [1166, 582] on span "Delete" at bounding box center [1151, 578] width 38 height 17
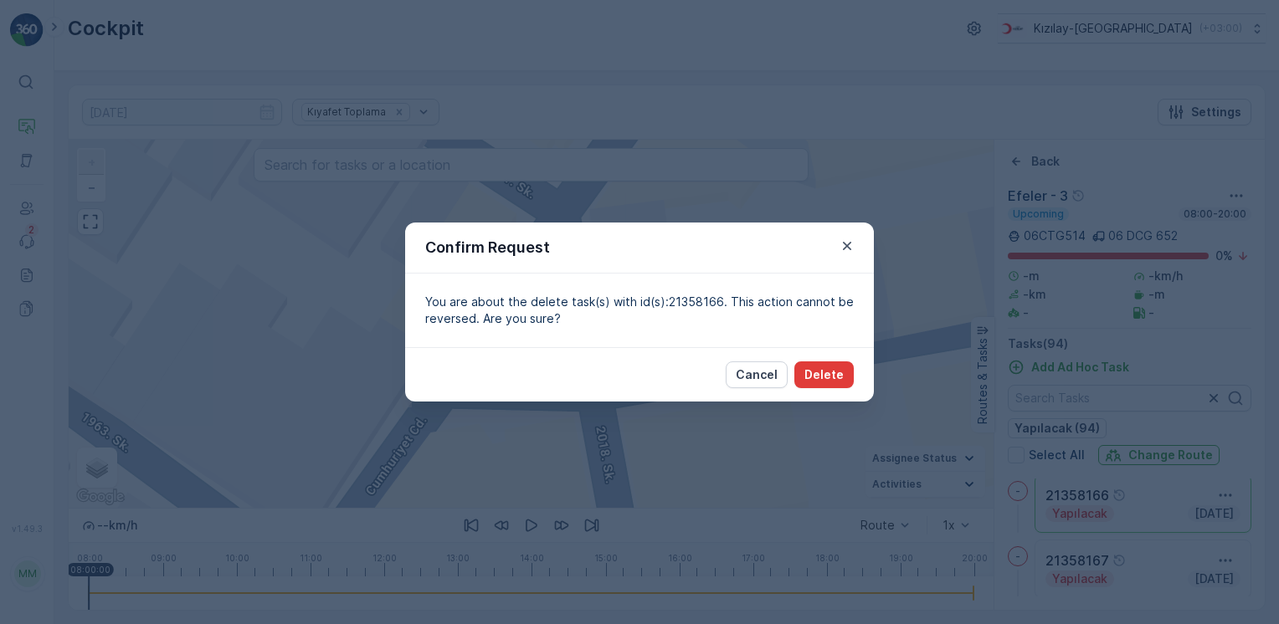
click at [827, 367] on p "Delete" at bounding box center [823, 374] width 39 height 17
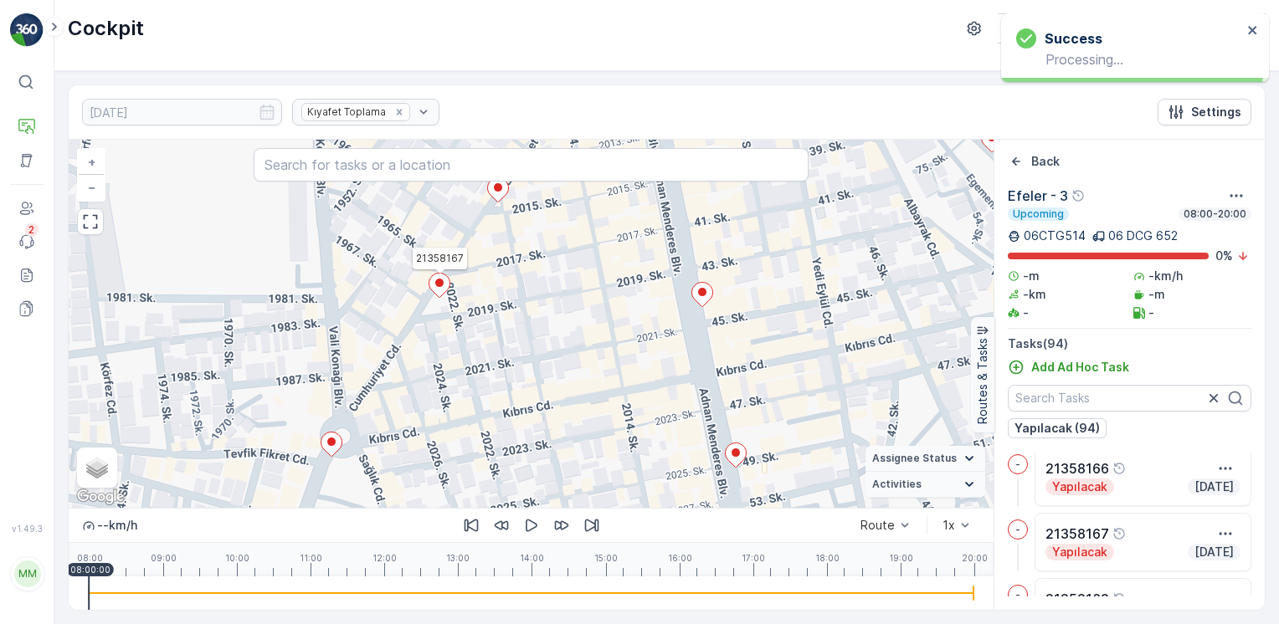
click at [446, 281] on icon at bounding box center [439, 286] width 21 height 24
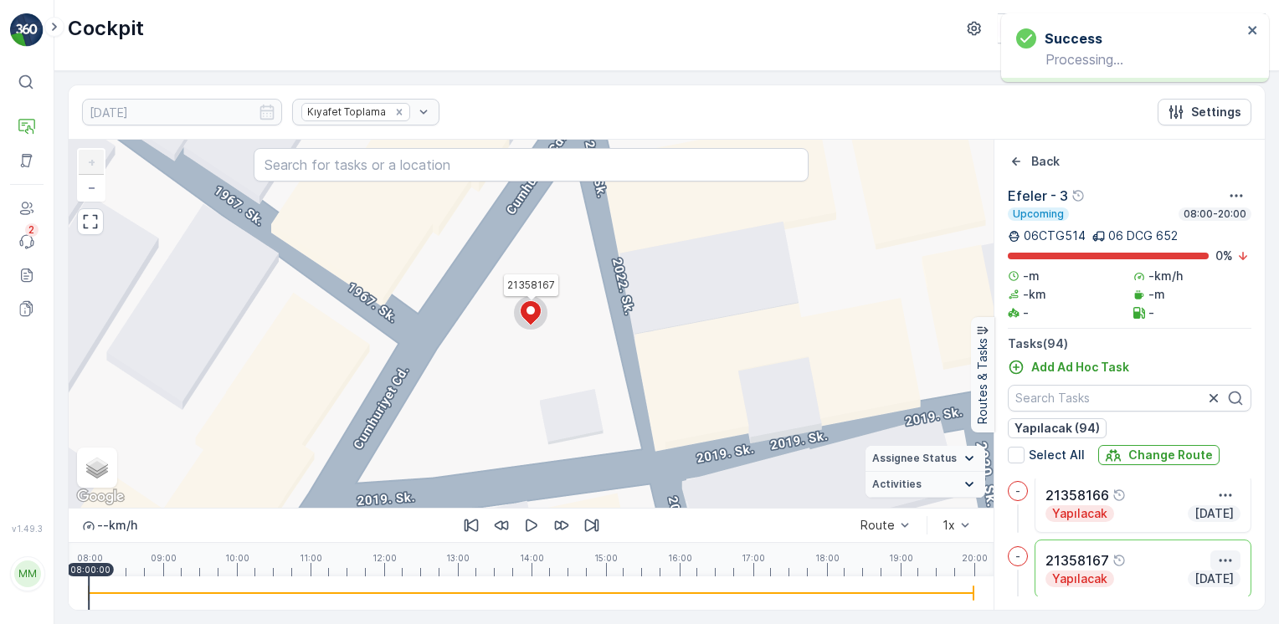
click at [1217, 557] on icon "button" at bounding box center [1225, 560] width 17 height 17
click at [1181, 577] on div "Delete" at bounding box center [1188, 571] width 126 height 23
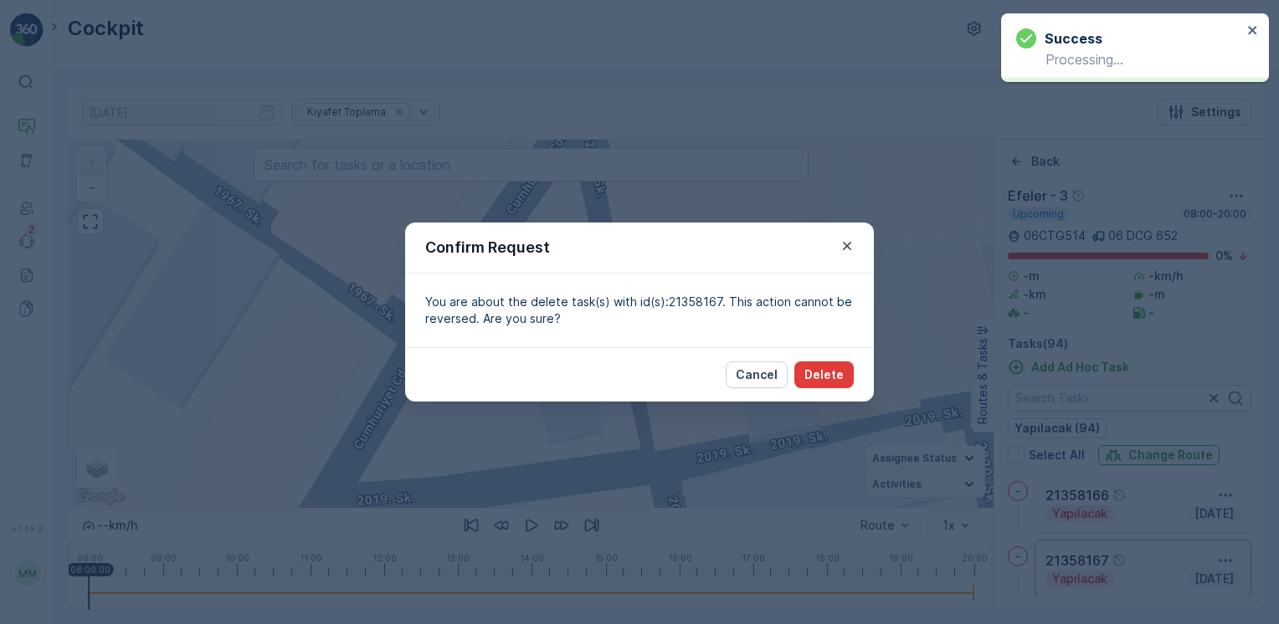
click at [843, 379] on button "Delete" at bounding box center [823, 374] width 59 height 27
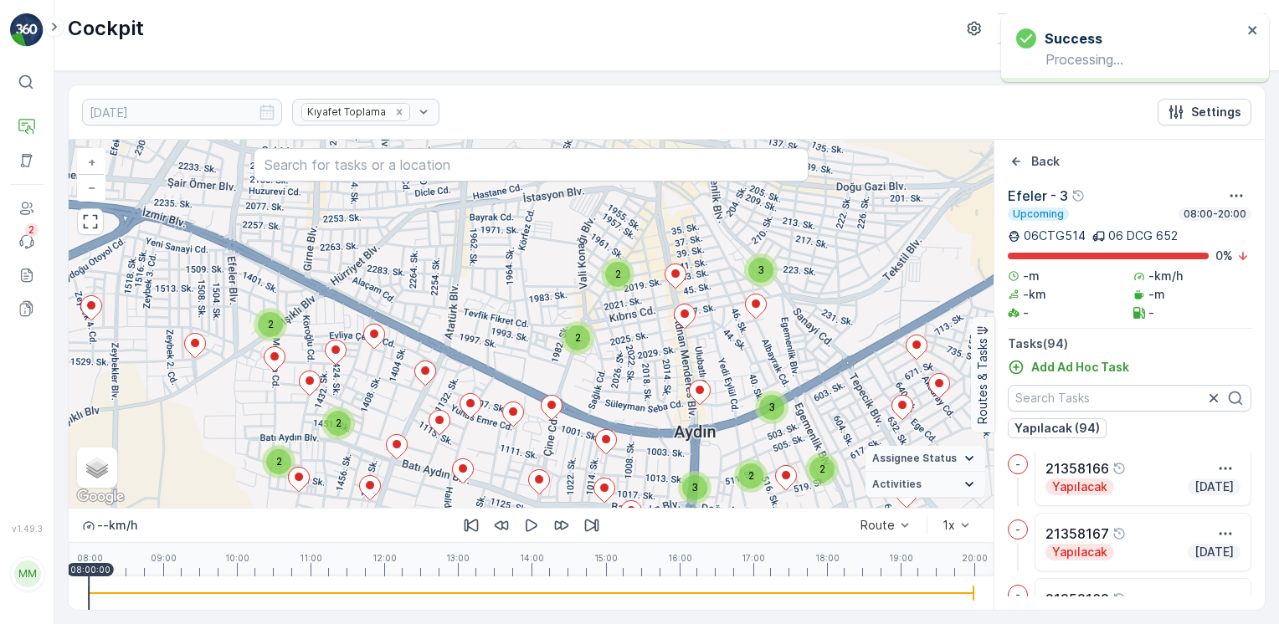
drag, startPoint x: 741, startPoint y: 360, endPoint x: 651, endPoint y: 279, distance: 120.3
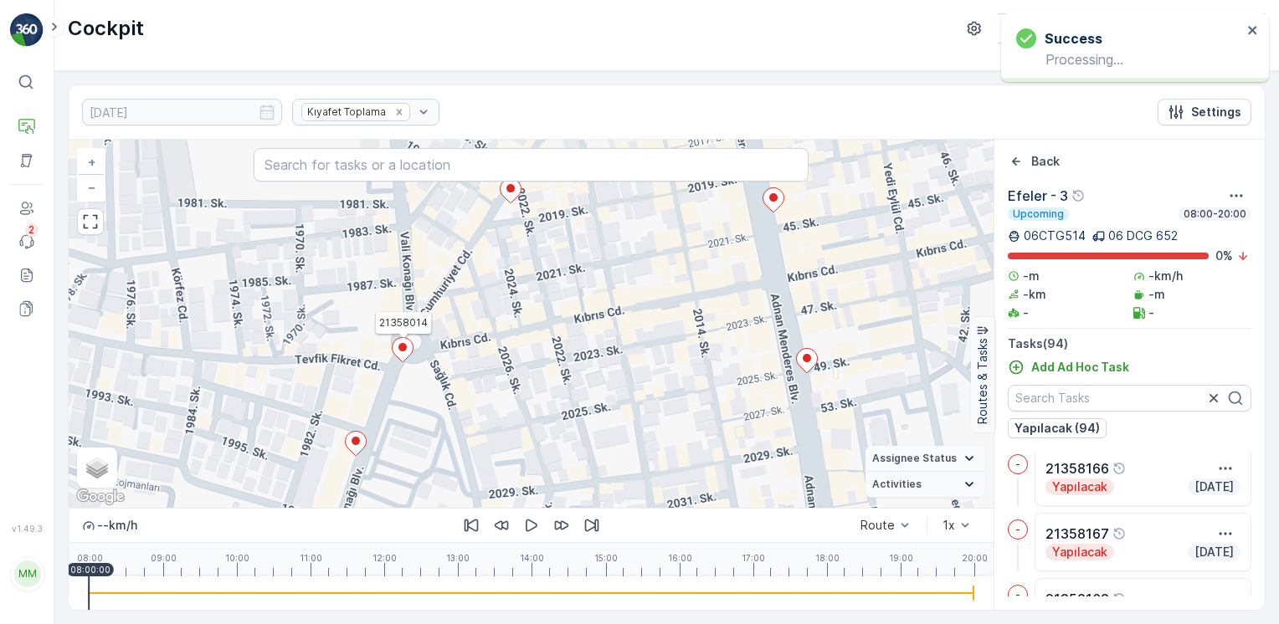
click at [394, 346] on icon at bounding box center [402, 350] width 21 height 24
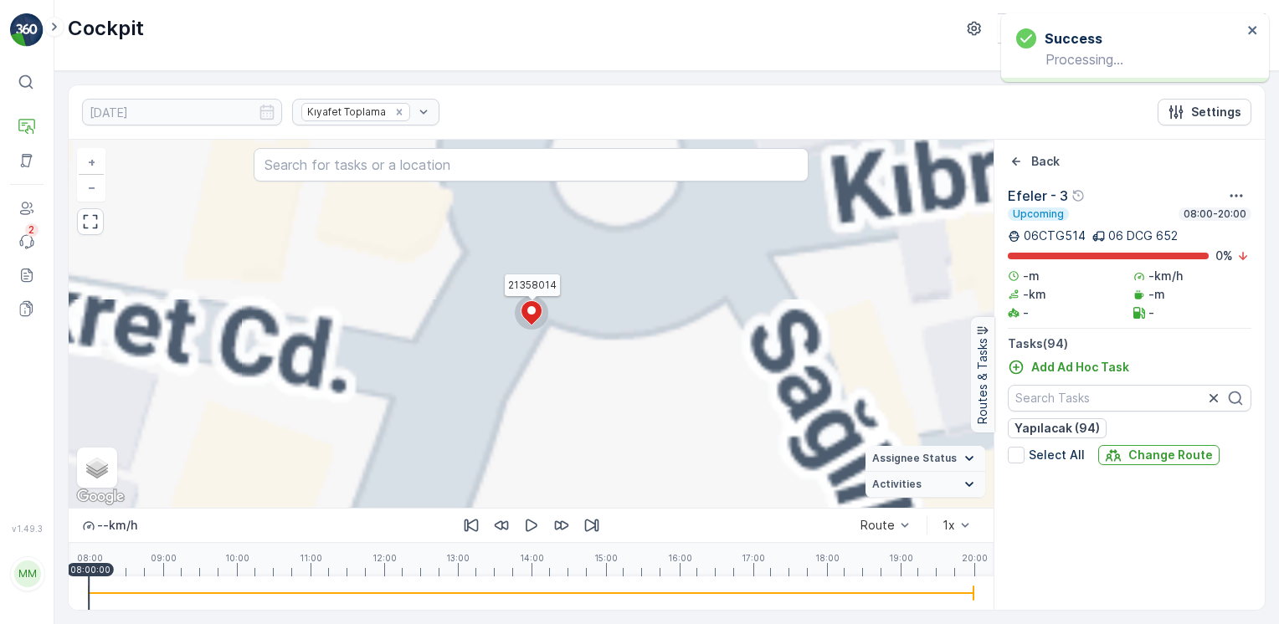
scroll to position [1305, 0]
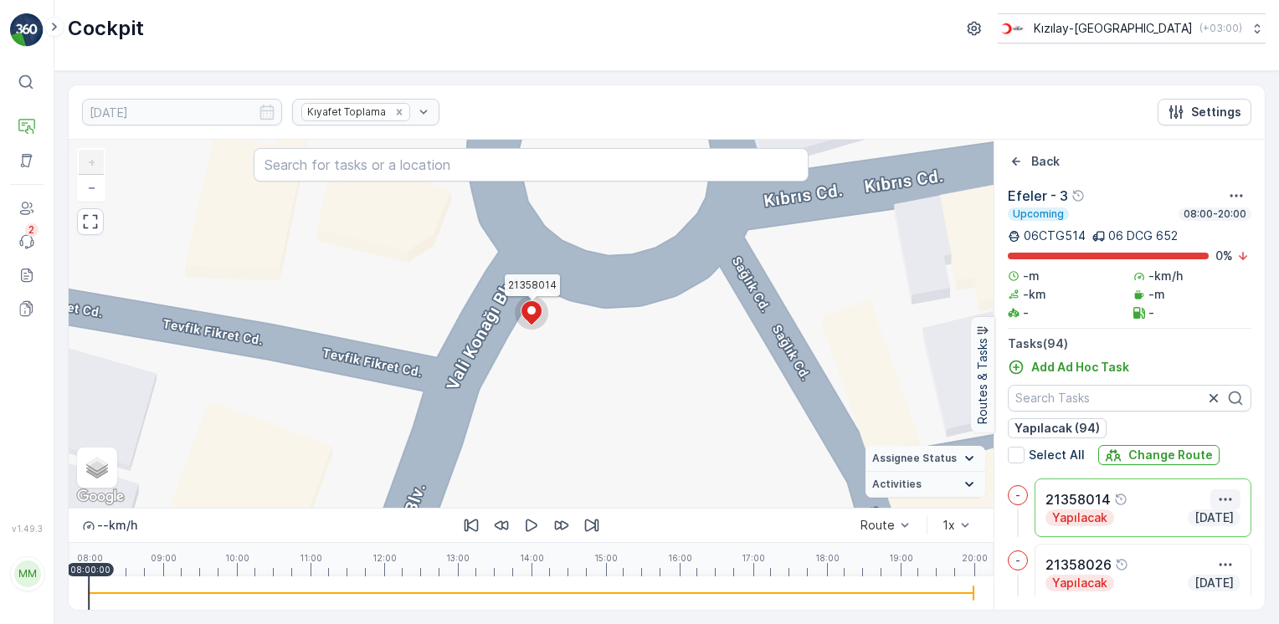
click at [1223, 500] on icon "button" at bounding box center [1225, 499] width 17 height 17
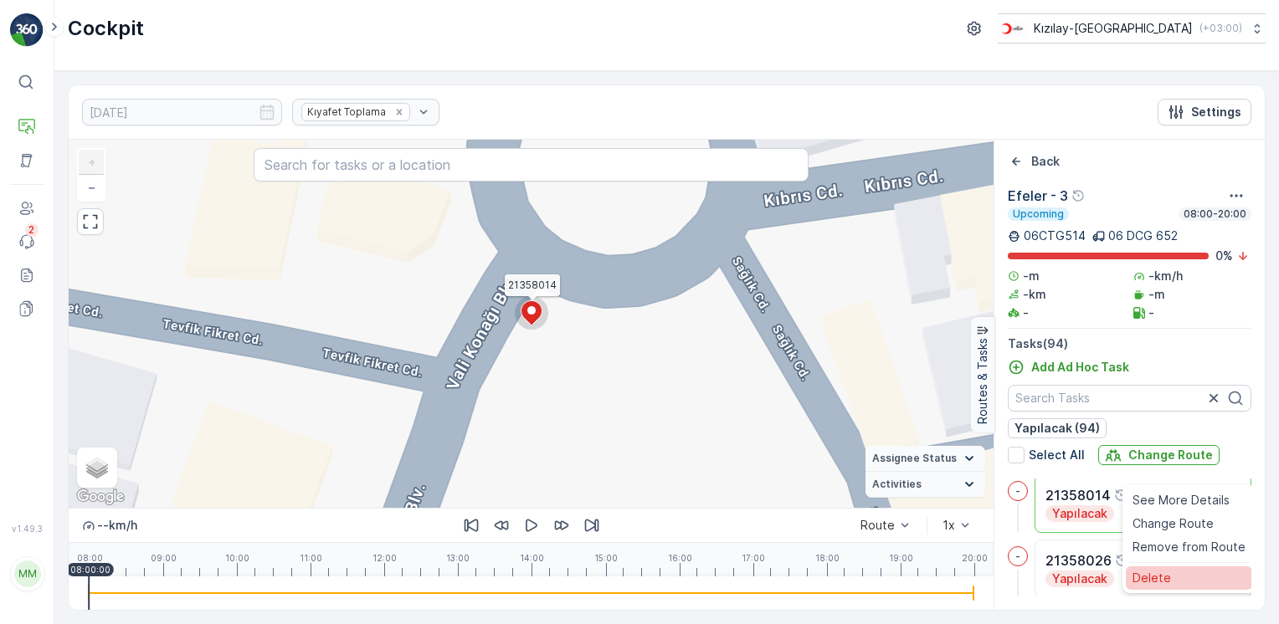
click at [1171, 575] on div "Delete" at bounding box center [1188, 577] width 126 height 23
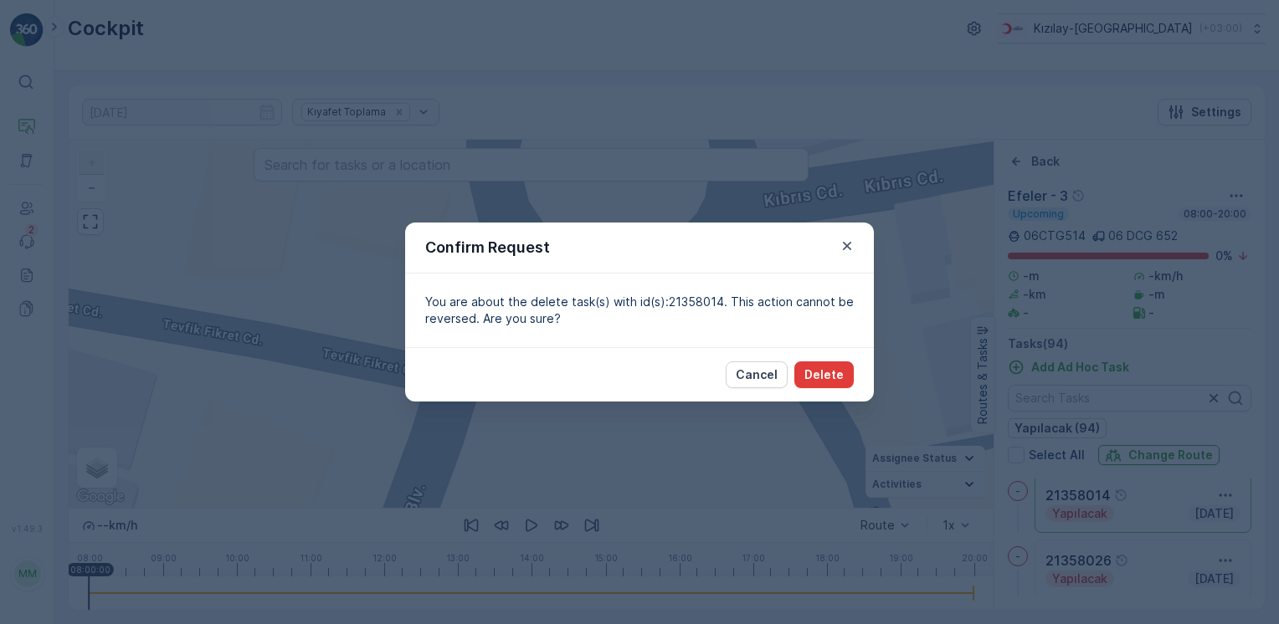
click at [841, 377] on p "Delete" at bounding box center [823, 374] width 39 height 17
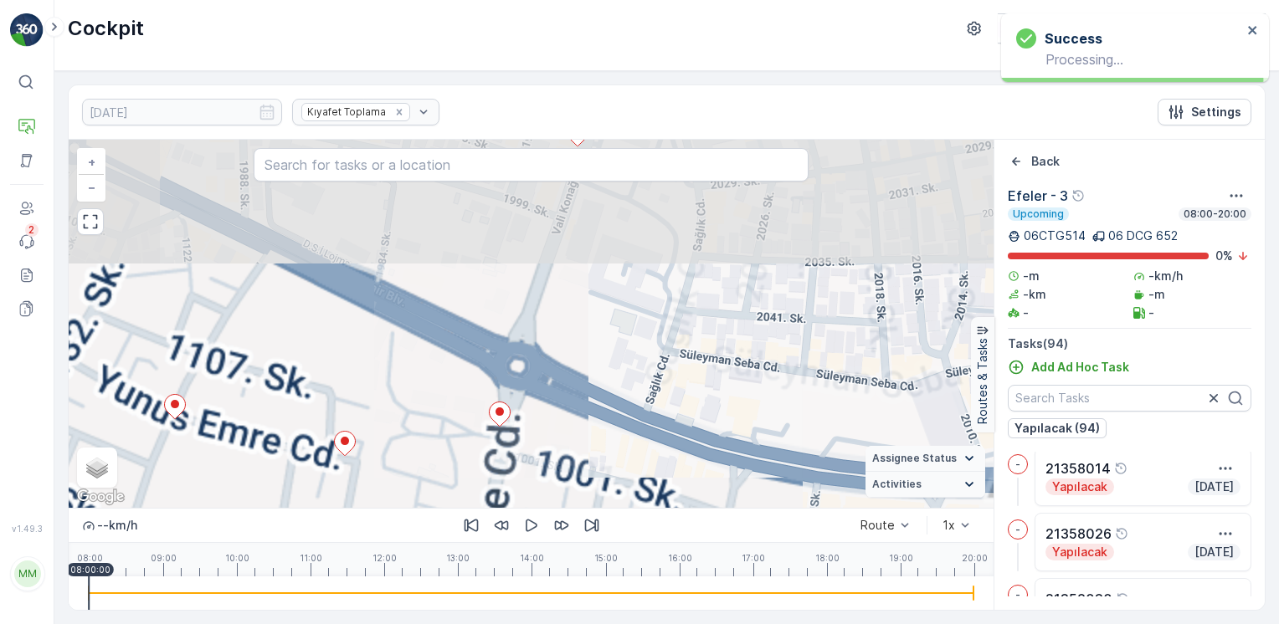
drag, startPoint x: 580, startPoint y: 227, endPoint x: 589, endPoint y: 412, distance: 185.1
click at [616, 407] on div "+ − Satellite Roadmap Terrain Hybrid Leaflet Keyboard shortcuts Map Data Map da…" at bounding box center [531, 324] width 925 height 368
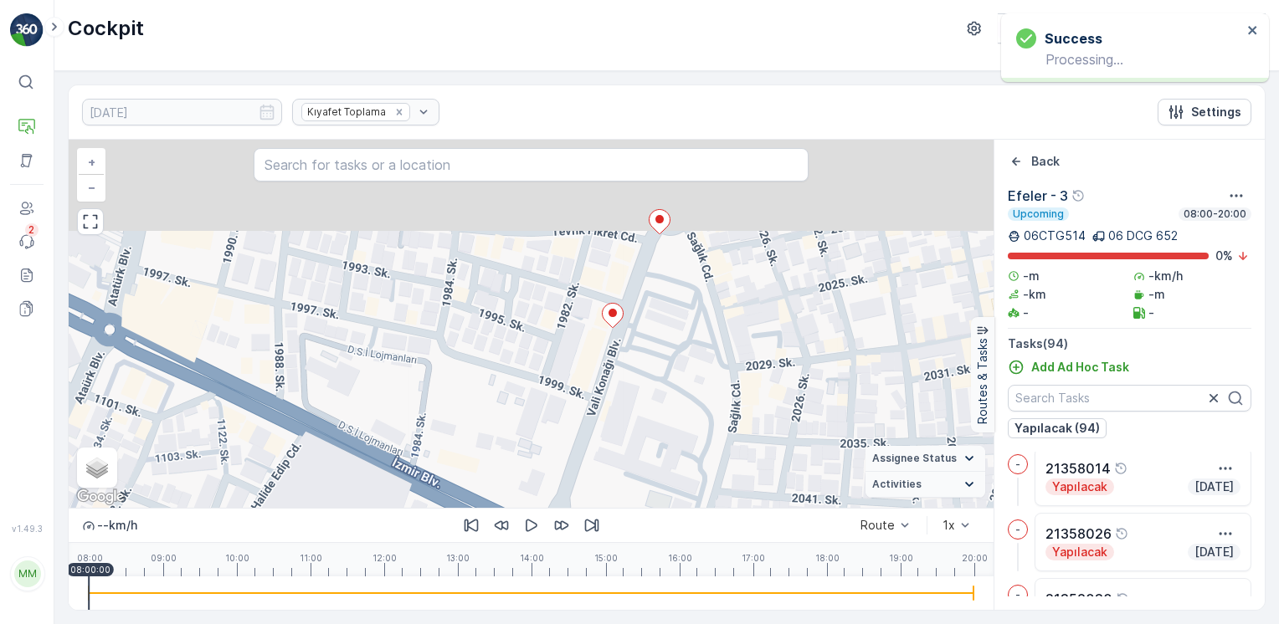
drag, startPoint x: 612, startPoint y: 275, endPoint x: 620, endPoint y: 377, distance: 101.5
click at [638, 410] on div "+ − Satellite Roadmap Terrain Hybrid Leaflet Keyboard shortcuts Map Data Map da…" at bounding box center [531, 324] width 925 height 368
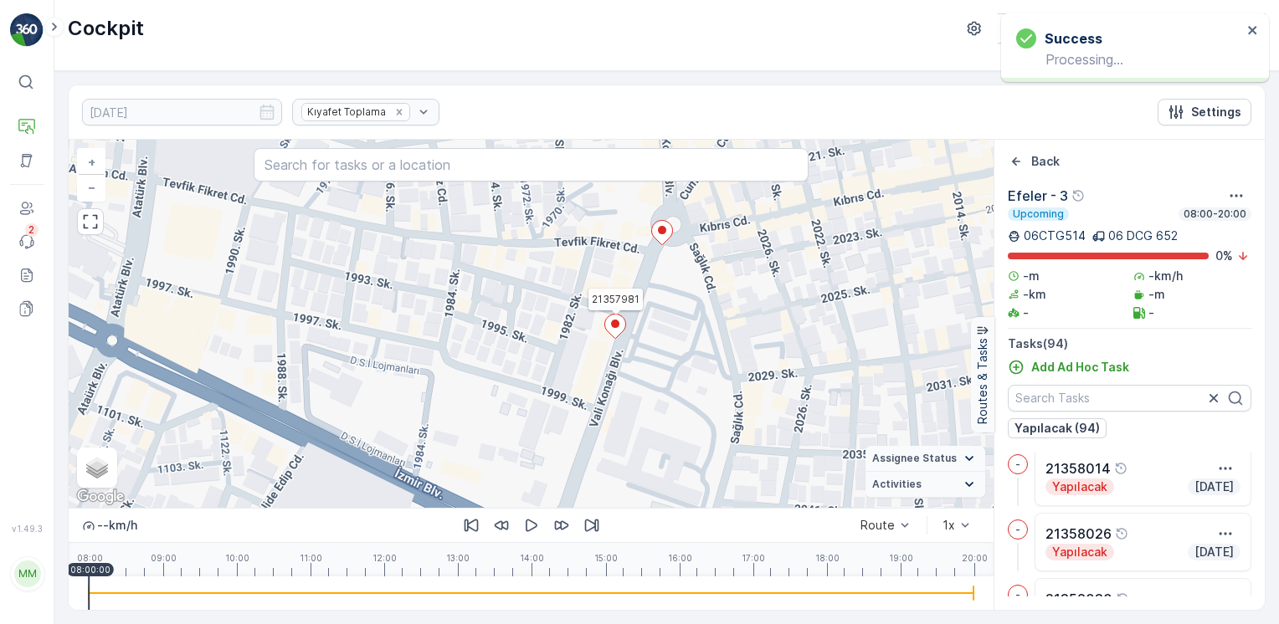
click at [613, 321] on ellipse at bounding box center [615, 324] width 8 height 8
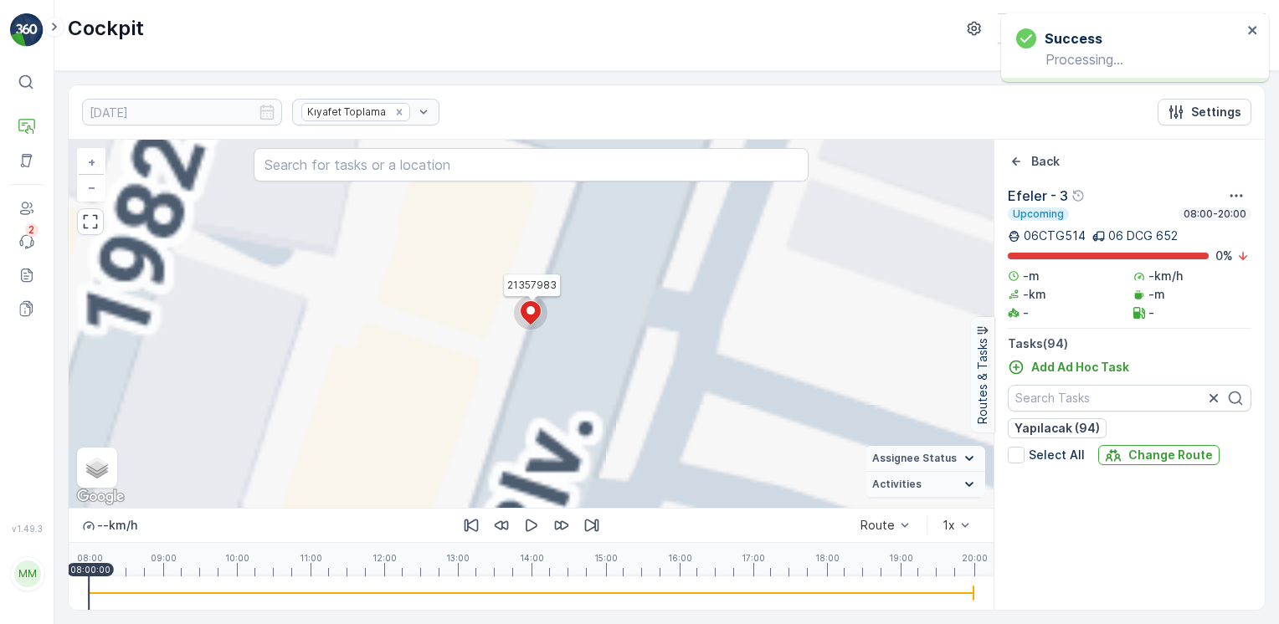
scroll to position [261, 0]
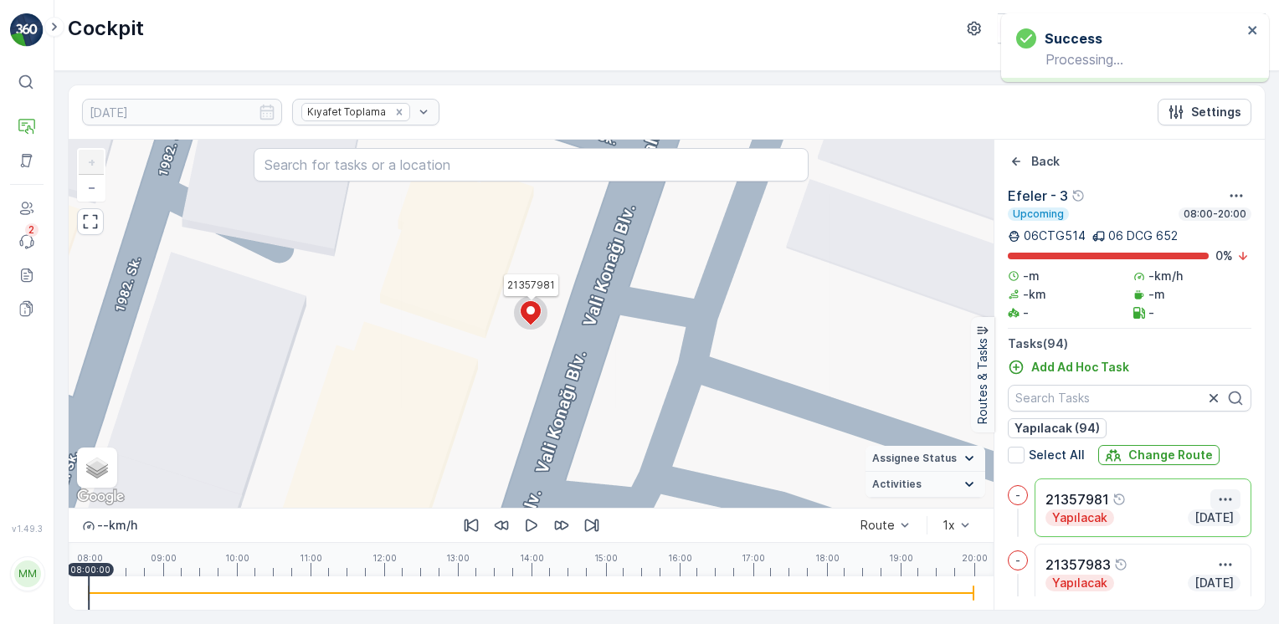
click at [1217, 495] on icon "button" at bounding box center [1225, 499] width 17 height 17
click at [1153, 581] on span "Delete" at bounding box center [1151, 578] width 38 height 17
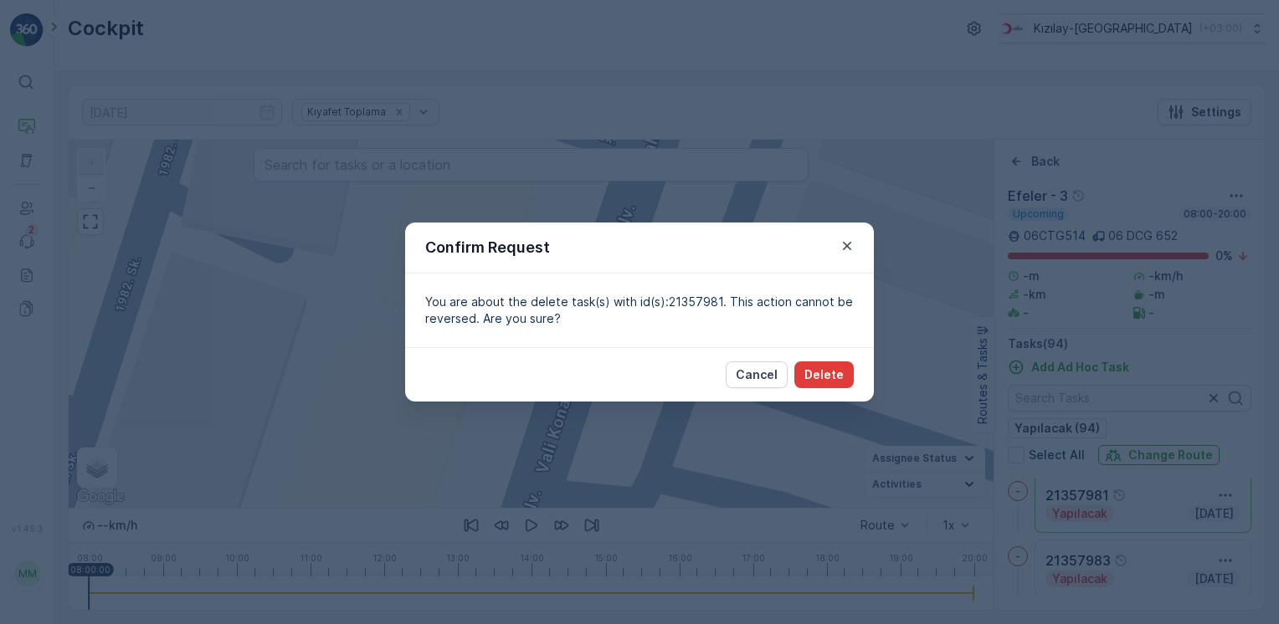
click at [833, 380] on p "Delete" at bounding box center [823, 374] width 39 height 17
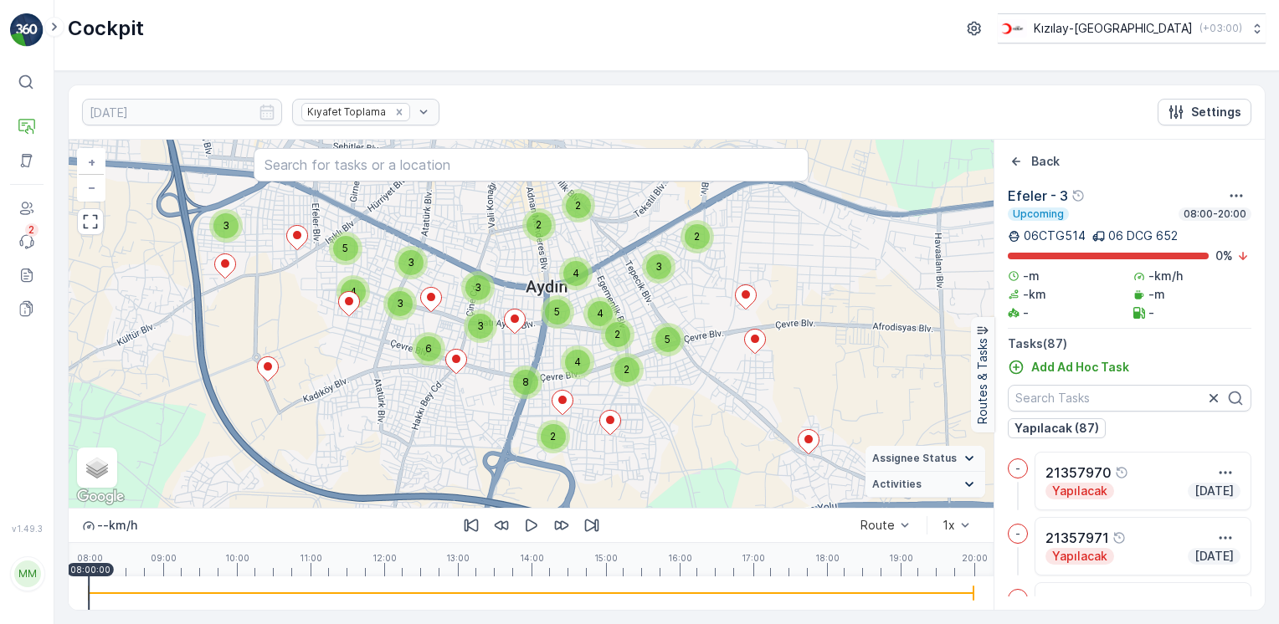
drag, startPoint x: 619, startPoint y: 220, endPoint x: 647, endPoint y: 346, distance: 128.5
click at [647, 346] on div "2 2 4 5 5 3 3 4 3 6 2 3 8 2 4 3 3 5 2 2 4 + − Satellite Roadmap Terrain Hybrid …" at bounding box center [531, 324] width 925 height 368
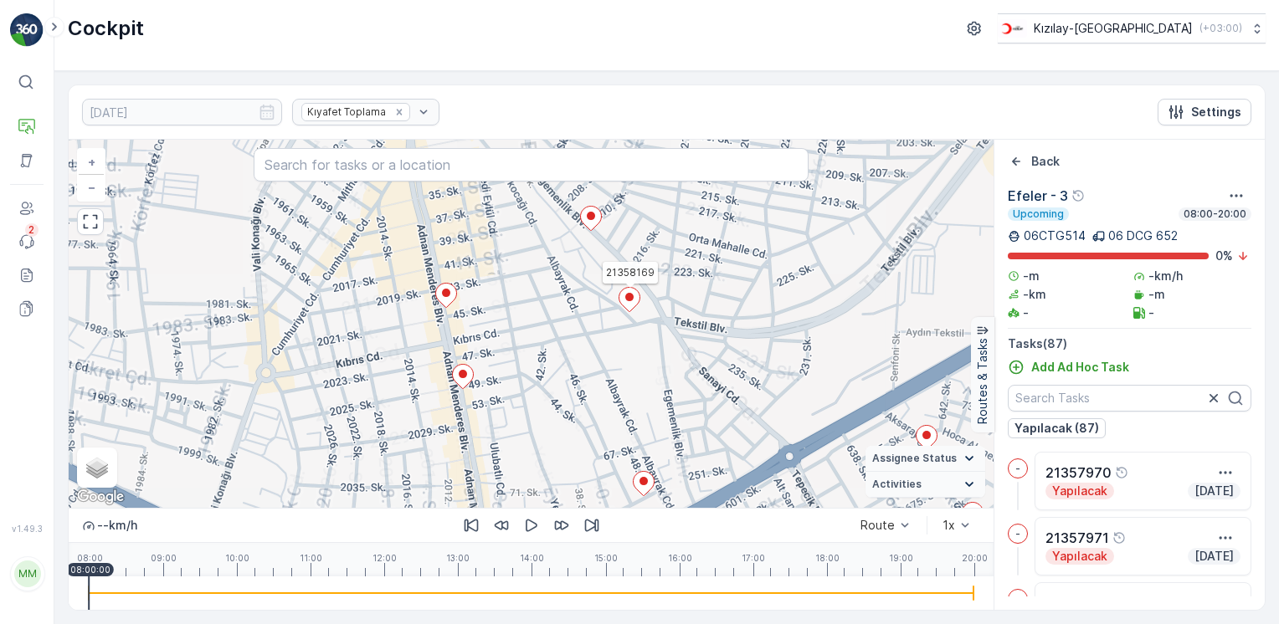
click at [628, 295] on ellipse at bounding box center [629, 297] width 8 height 8
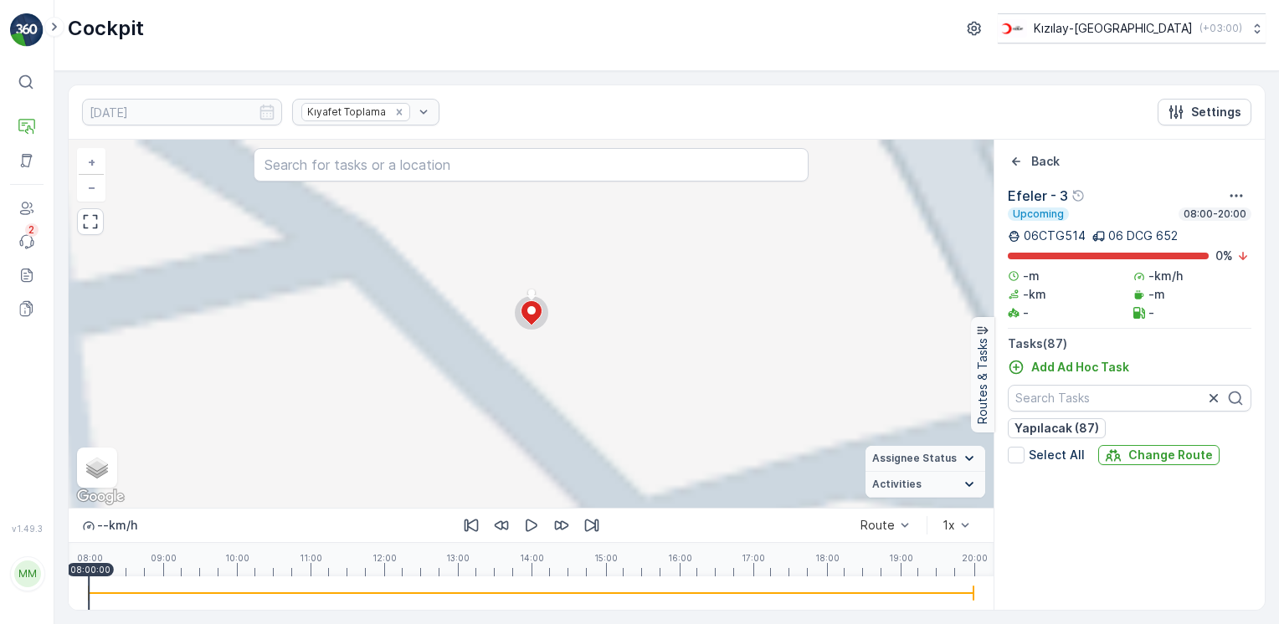
scroll to position [5467, 0]
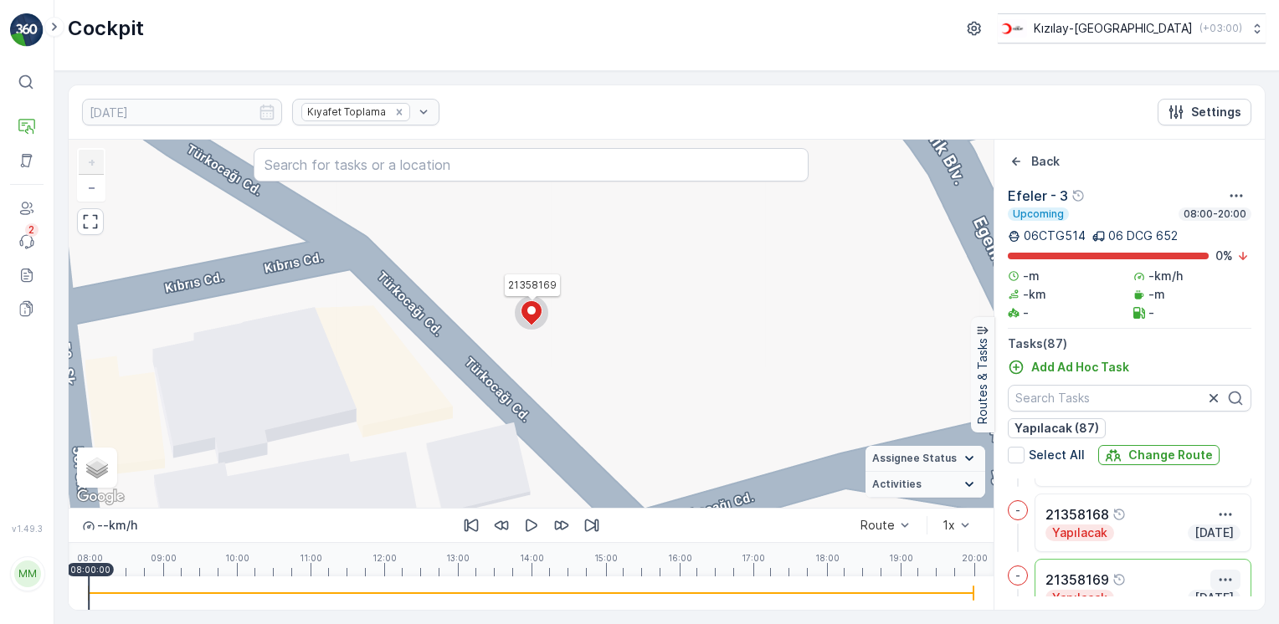
click at [1222, 574] on icon "button" at bounding box center [1225, 579] width 17 height 17
click at [1186, 564] on div "Delete" at bounding box center [1188, 571] width 126 height 23
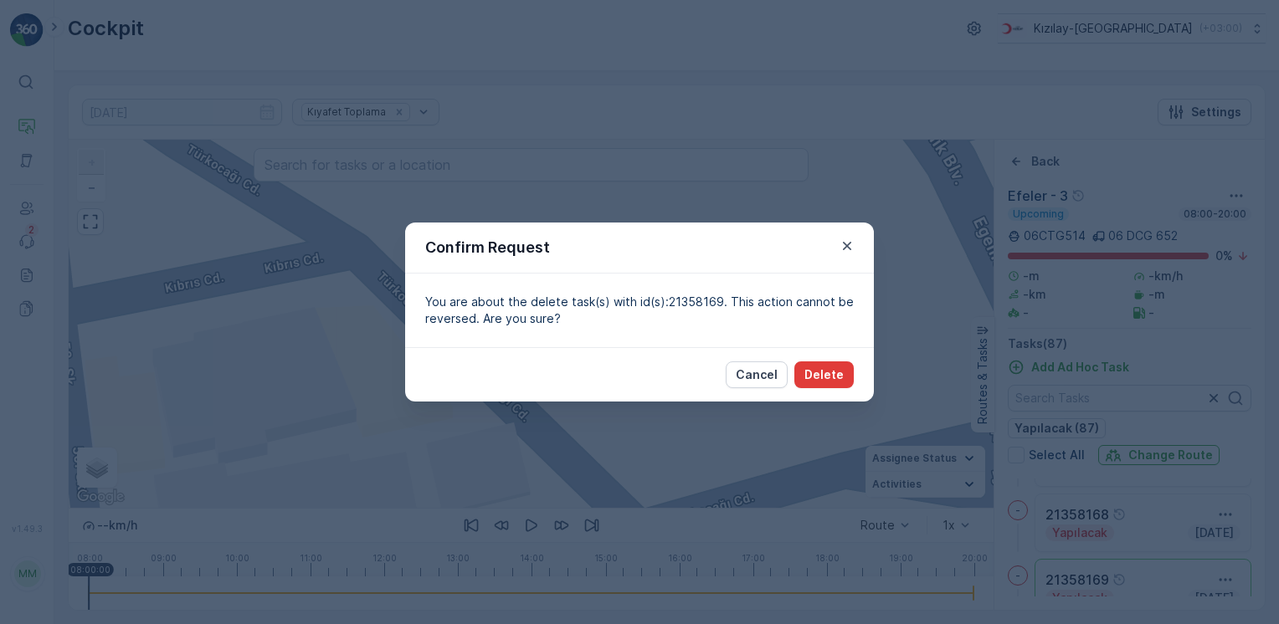
click at [838, 372] on p "Delete" at bounding box center [823, 374] width 39 height 17
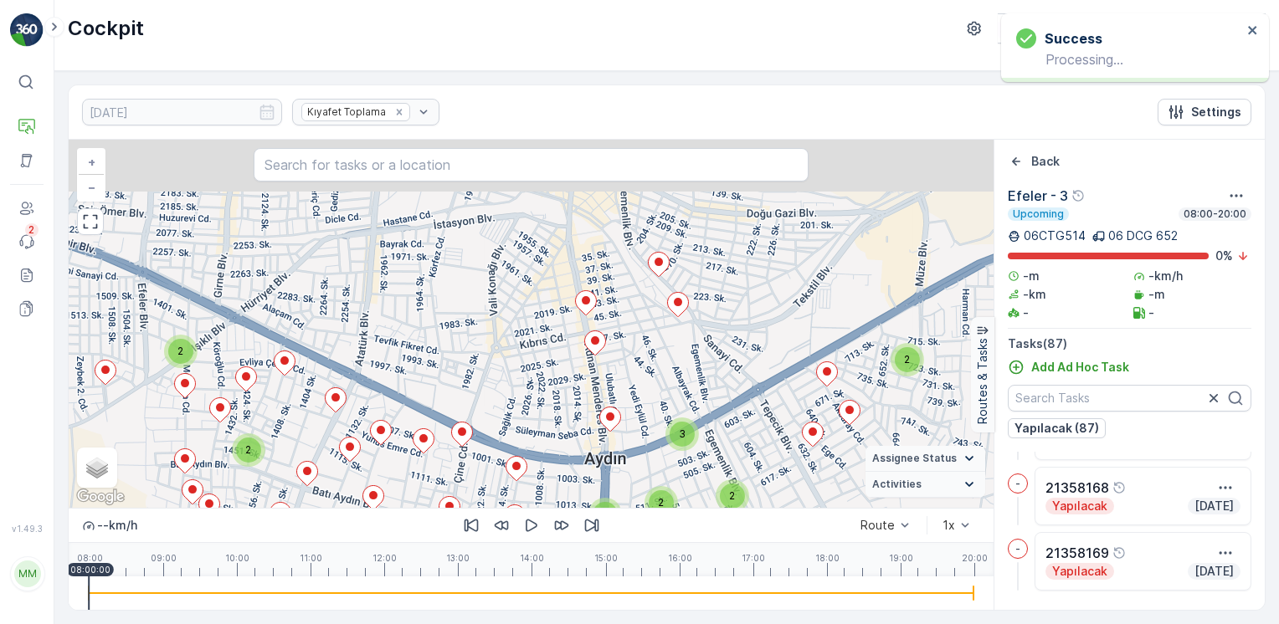
drag, startPoint x: 632, startPoint y: 263, endPoint x: 726, endPoint y: 364, distance: 138.5
click at [726, 364] on div "2 2 2 2 2 2 3 2 2 3 2 2 2 2 2 2 + − Satellite Roadmap Terrain Hybrid Leaflet Ke…" at bounding box center [531, 324] width 925 height 368
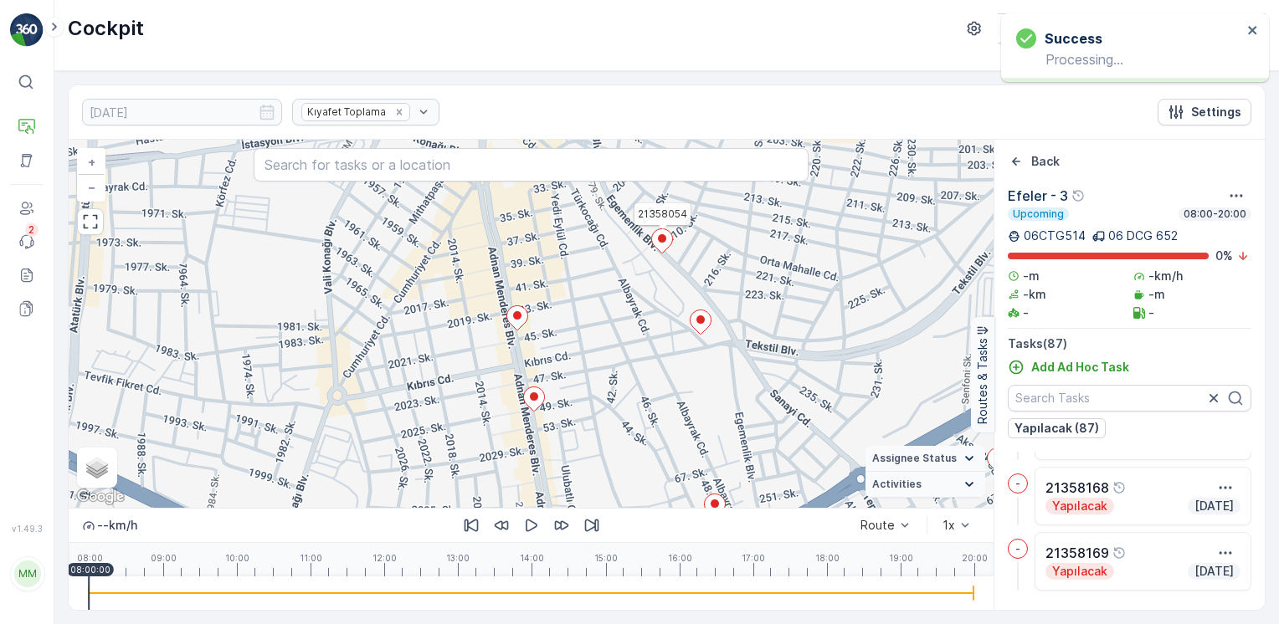
click at [666, 250] on icon at bounding box center [662, 240] width 22 height 25
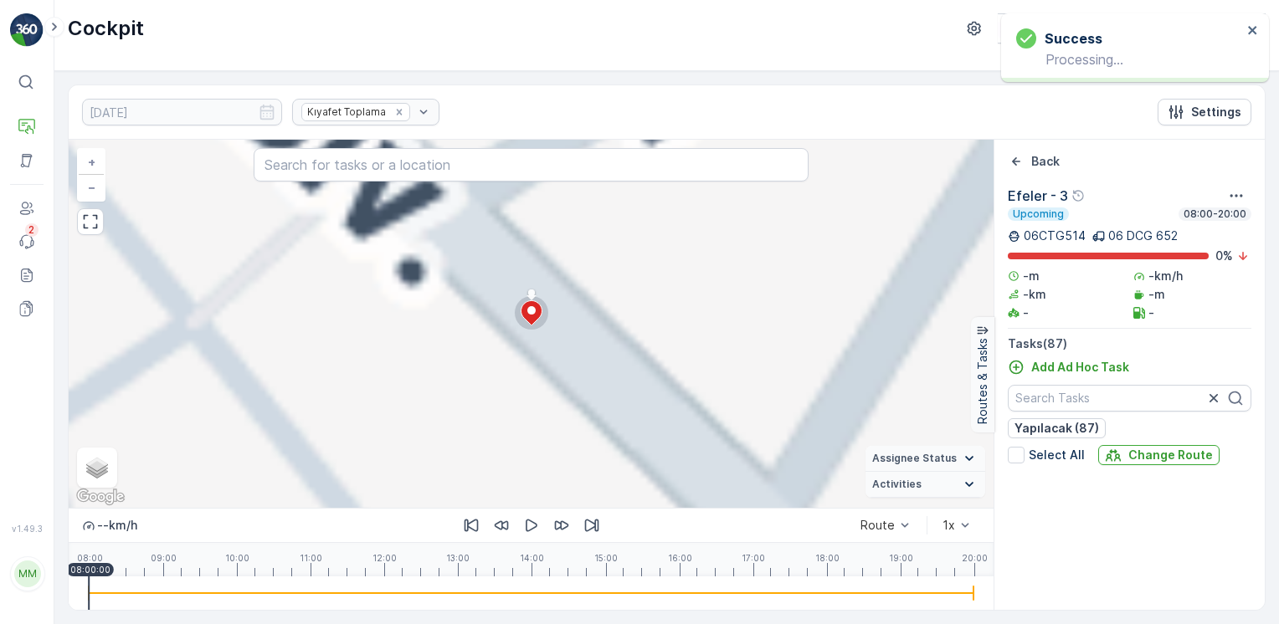
scroll to position [1827, 0]
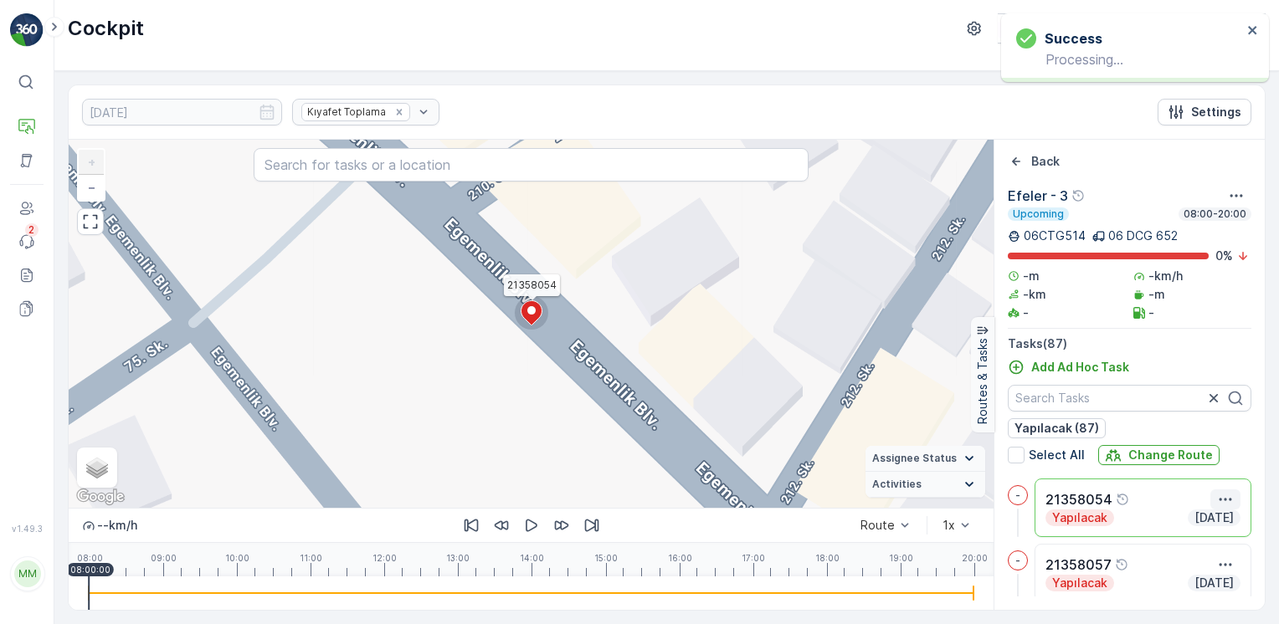
click at [1227, 491] on icon "button" at bounding box center [1225, 499] width 17 height 17
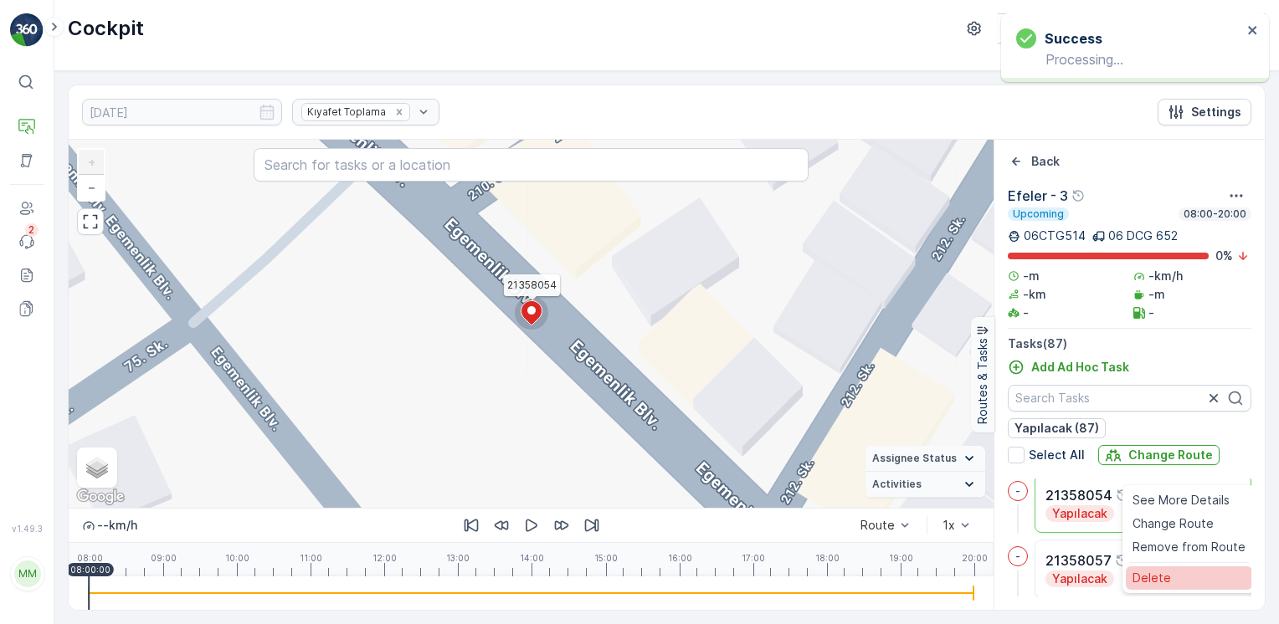
click at [1164, 575] on span "Delete" at bounding box center [1151, 578] width 38 height 17
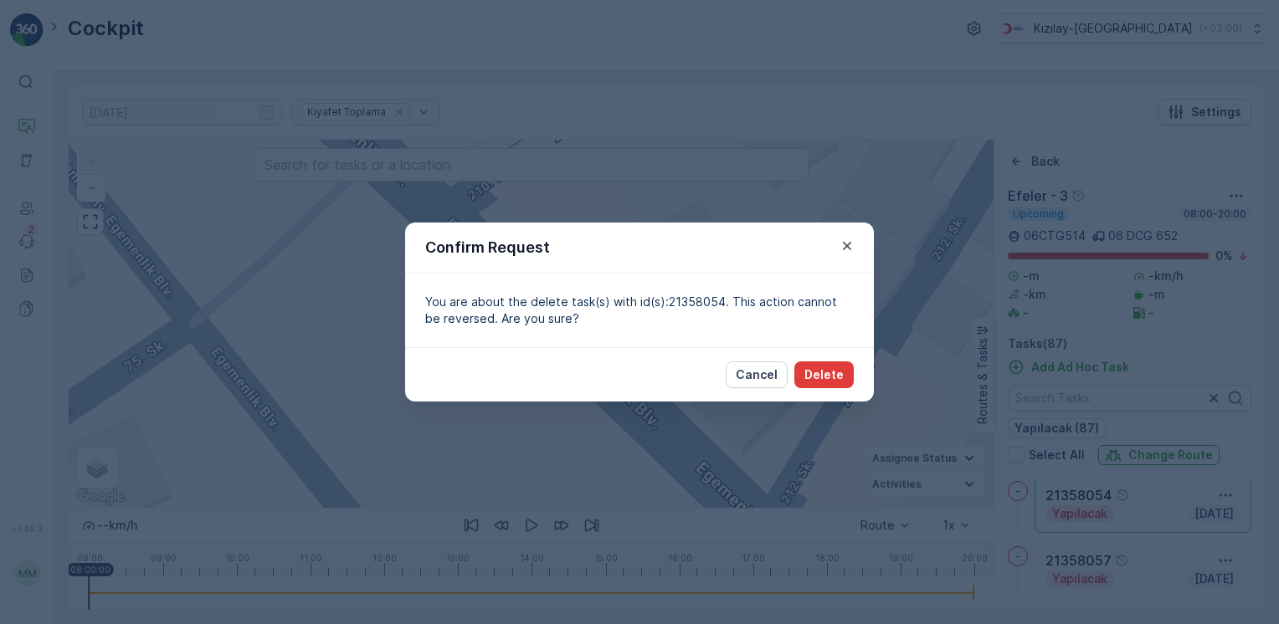
click at [829, 370] on p "Delete" at bounding box center [823, 374] width 39 height 17
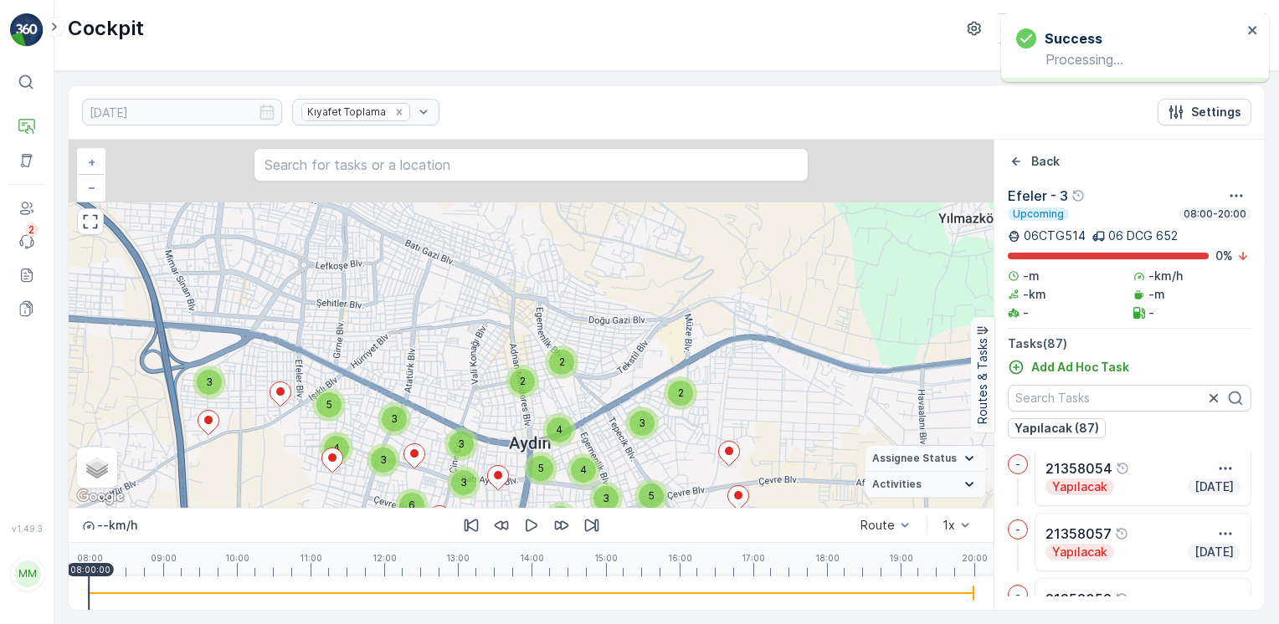
drag, startPoint x: 564, startPoint y: 213, endPoint x: 525, endPoint y: 386, distance: 176.6
click at [527, 387] on div "2" at bounding box center [522, 381] width 25 height 25
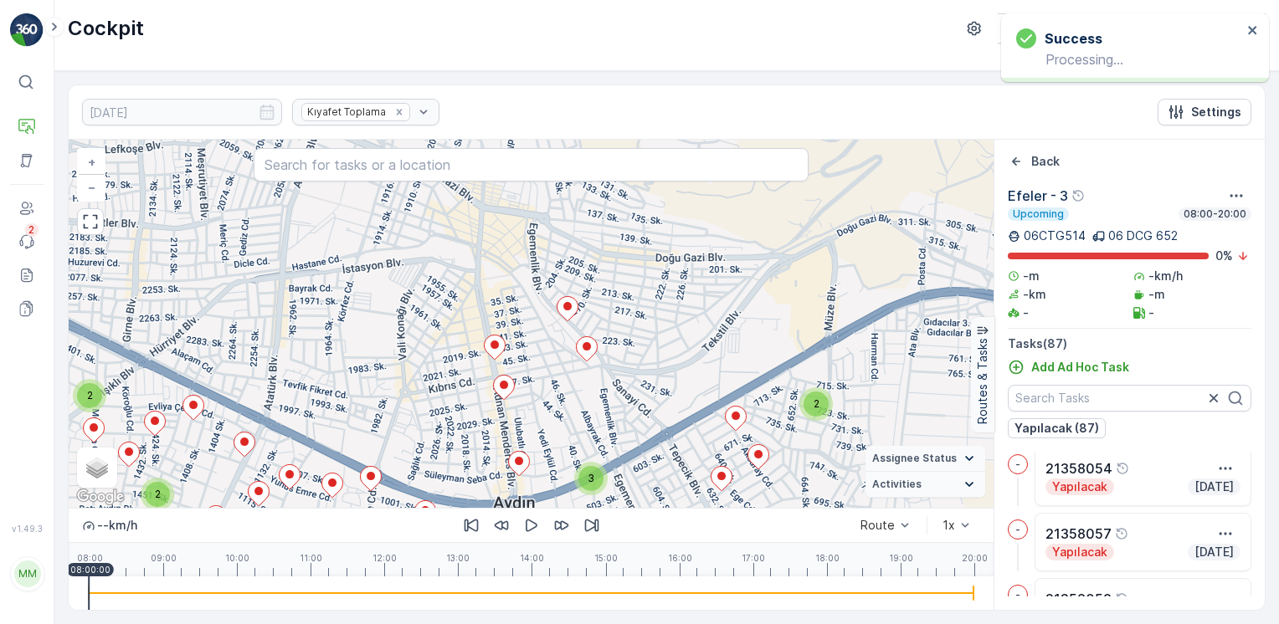
drag, startPoint x: 567, startPoint y: 403, endPoint x: 561, endPoint y: 341, distance: 62.3
click at [561, 342] on div "2 2 2 2 2 2 3 2 2 2 3 2 2 2 2 2 2 + − Satellite Roadmap Terrain Hybrid Leaflet …" at bounding box center [531, 324] width 925 height 368
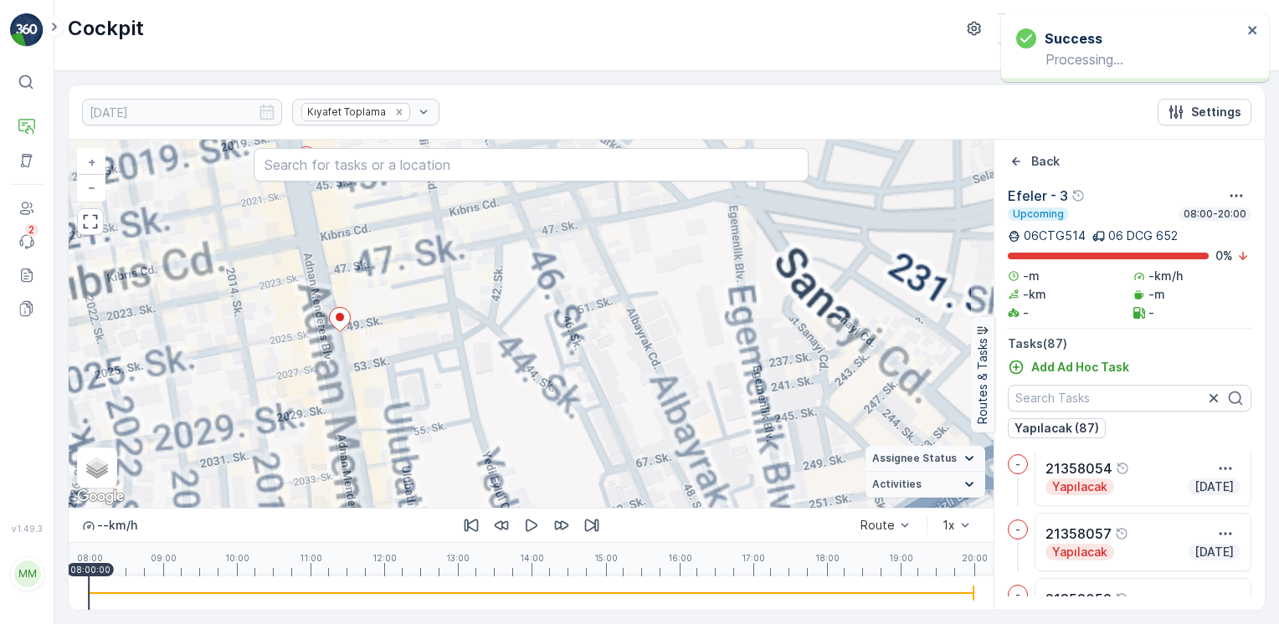
drag, startPoint x: 441, startPoint y: 260, endPoint x: 511, endPoint y: 385, distance: 143.1
click at [510, 385] on div "+ − Satellite Roadmap Terrain Hybrid Leaflet Keyboard shortcuts Map Data Map da…" at bounding box center [531, 324] width 925 height 368
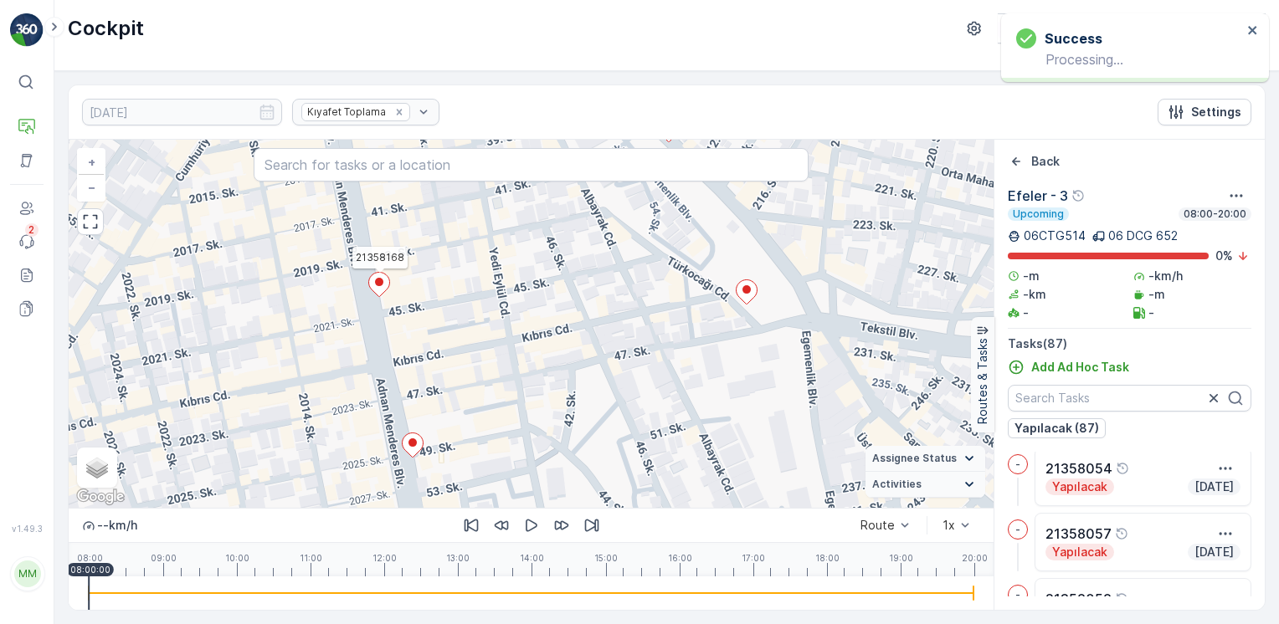
click at [366, 283] on div "21358168 + − Satellite Roadmap Terrain Hybrid Leaflet Keyboard shortcuts Map Da…" at bounding box center [531, 324] width 925 height 368
click at [379, 283] on ellipse at bounding box center [379, 282] width 8 height 8
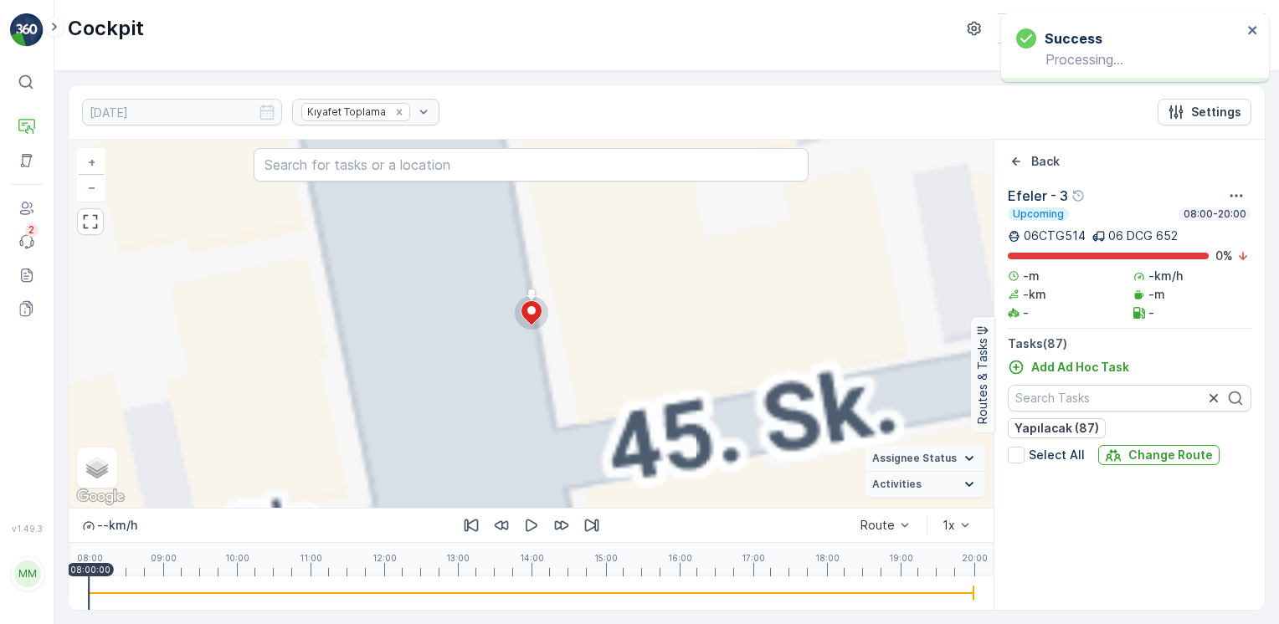
scroll to position [5402, 0]
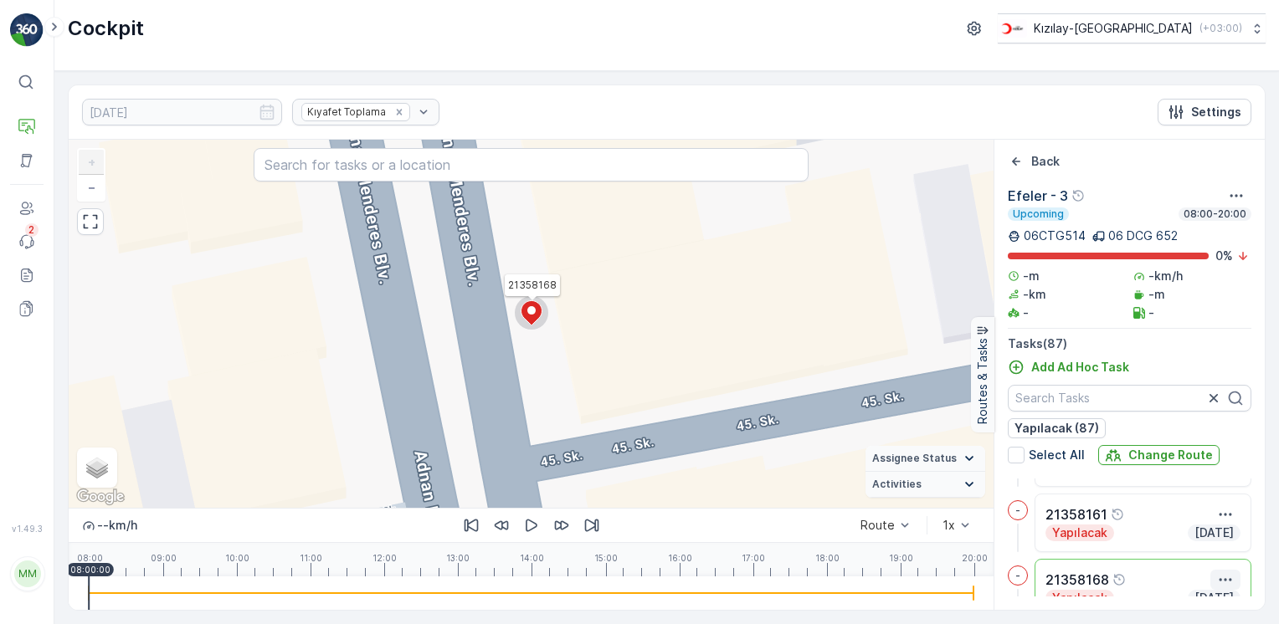
click at [1220, 577] on icon "button" at bounding box center [1225, 579] width 17 height 17
click at [1168, 573] on div "Delete" at bounding box center [1188, 571] width 126 height 23
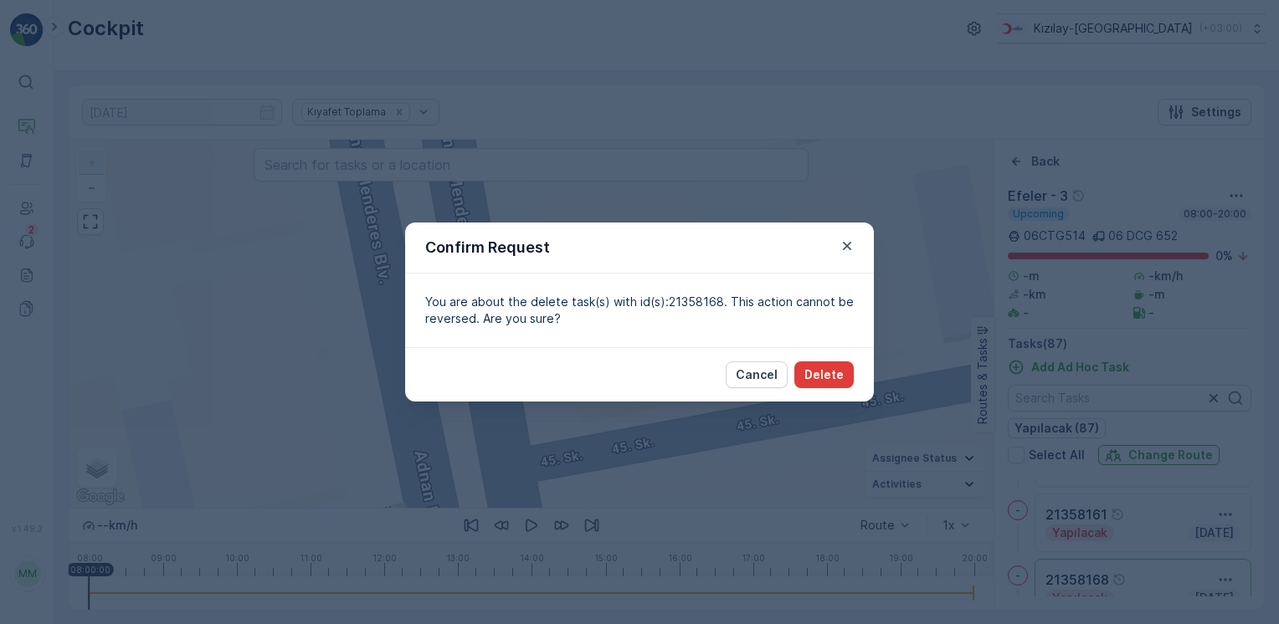
click at [823, 381] on p "Delete" at bounding box center [823, 374] width 39 height 17
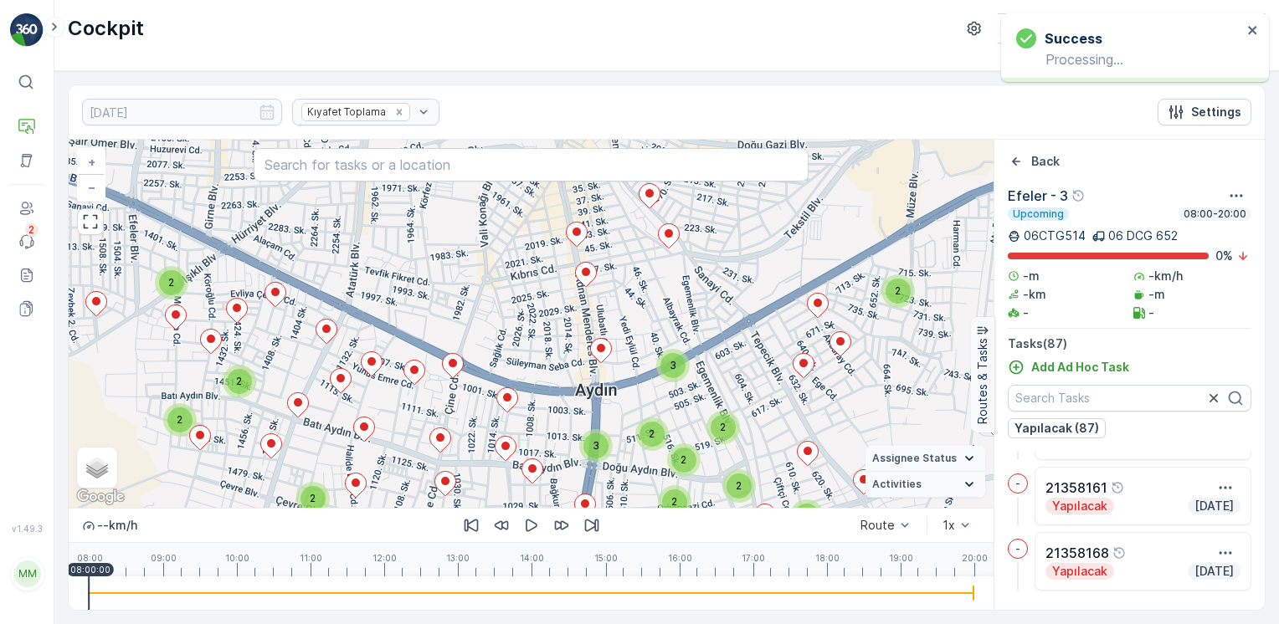
drag, startPoint x: 628, startPoint y: 292, endPoint x: 647, endPoint y: 336, distance: 48.0
click at [659, 336] on div "3 5 3 4 2 8 4 5 3 5 4 3 3 6 3 3 2 2 4 2 2 2 2 2 2 3 2 2 2 3 2 2 2 2 2 2 + − Sat…" at bounding box center [531, 324] width 925 height 368
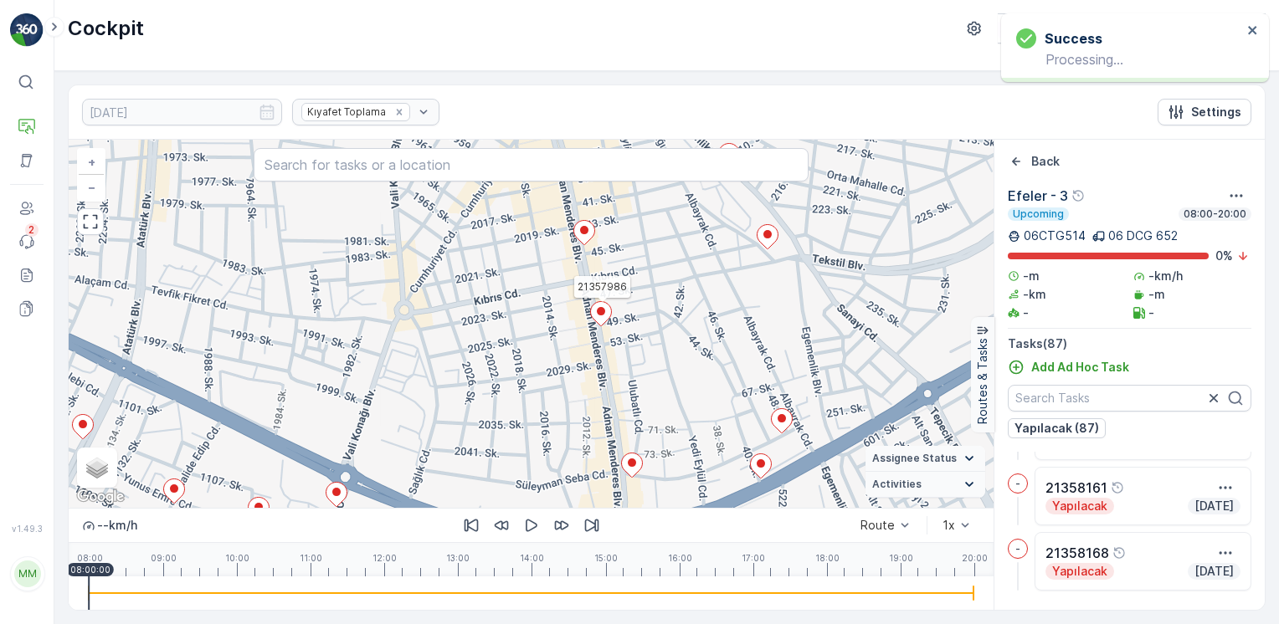
click at [603, 316] on icon at bounding box center [600, 314] width 21 height 24
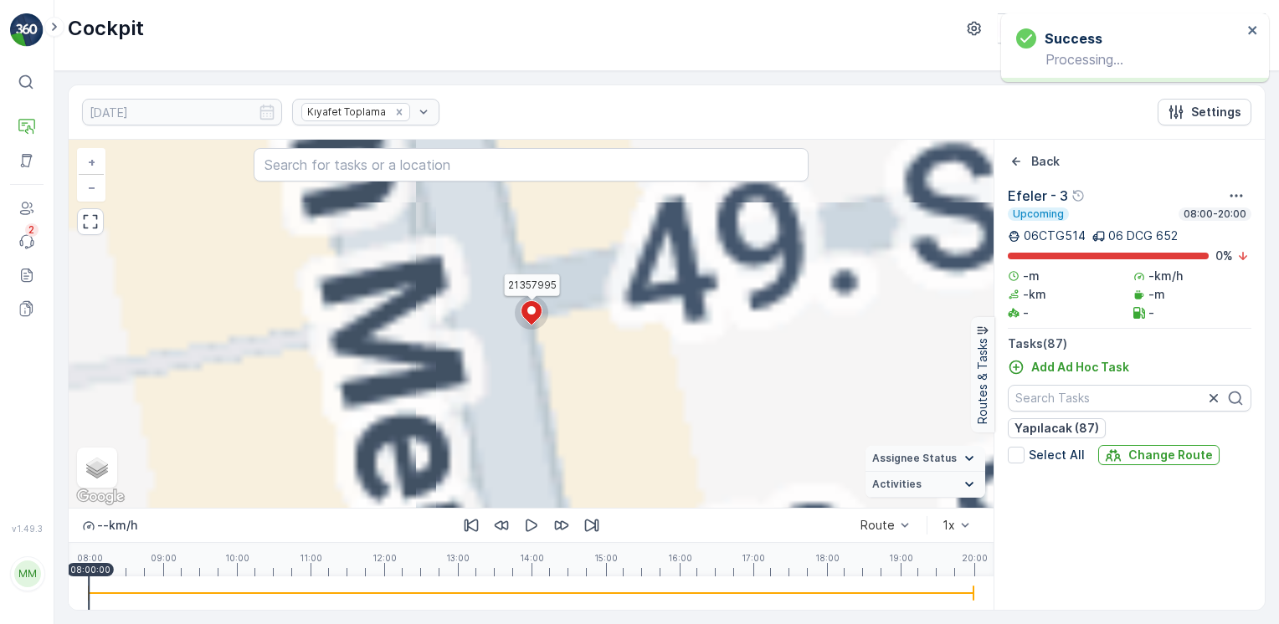
scroll to position [392, 0]
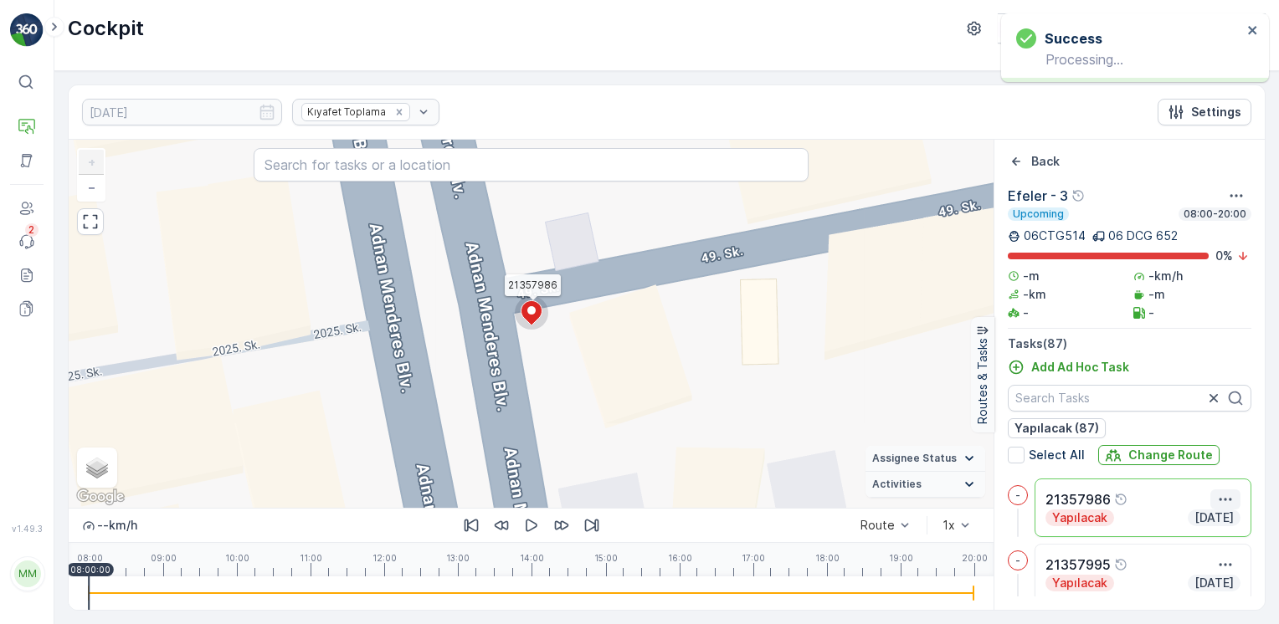
click at [1225, 494] on icon "button" at bounding box center [1225, 499] width 17 height 17
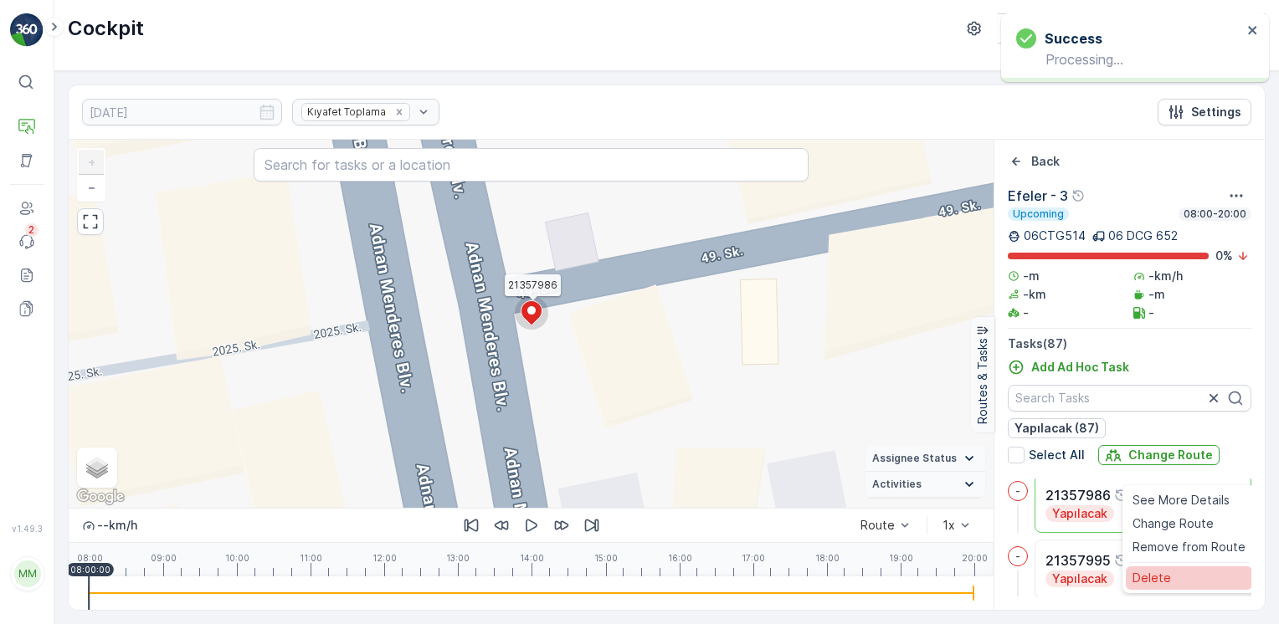
click at [1167, 580] on span "Delete" at bounding box center [1151, 578] width 38 height 17
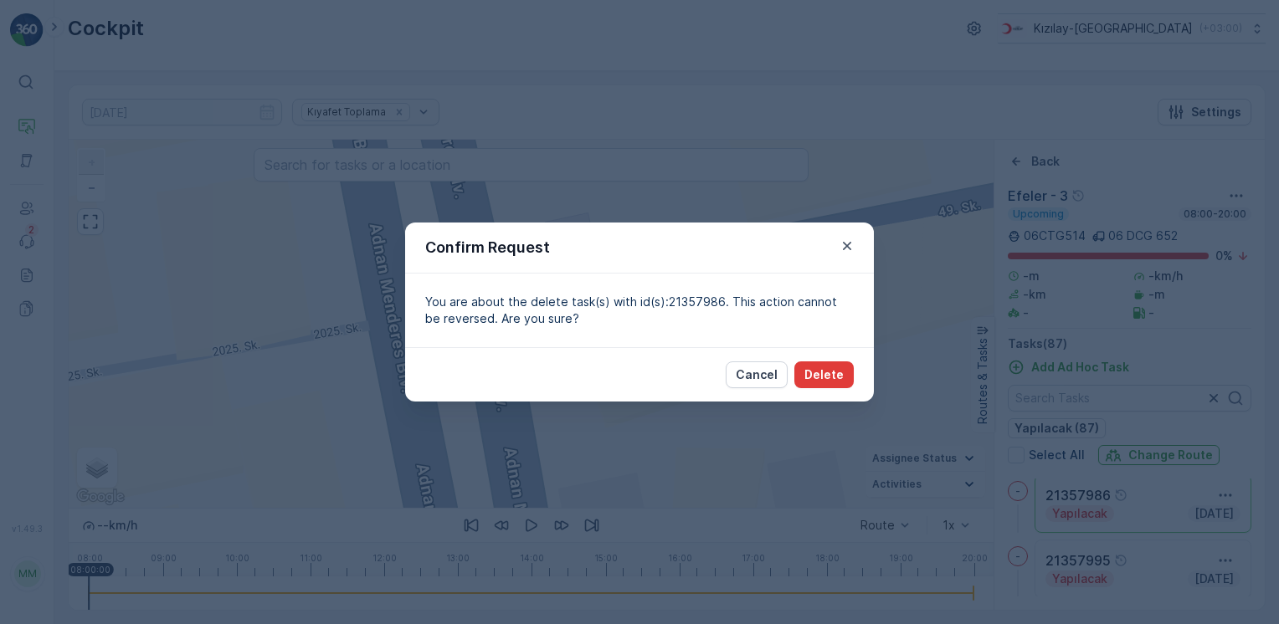
click at [825, 372] on p "Delete" at bounding box center [823, 374] width 39 height 17
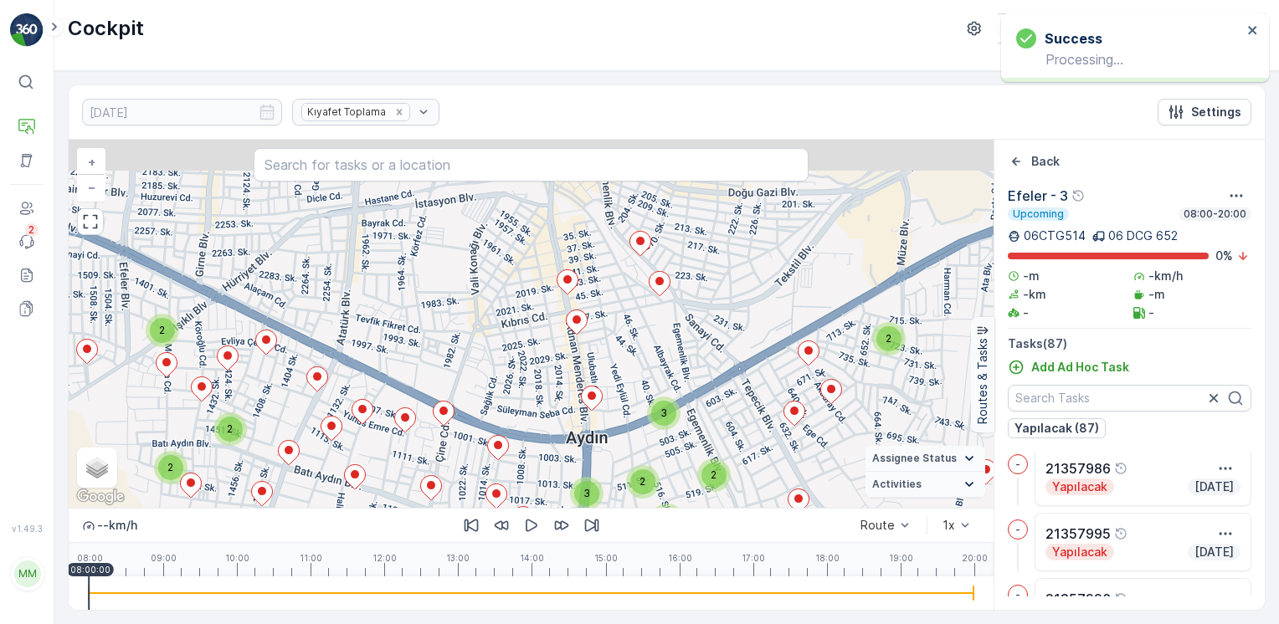
drag, startPoint x: 612, startPoint y: 255, endPoint x: 632, endPoint y: 344, distance: 90.8
click at [632, 344] on div "2 4 5 5 3 3 5 3 6 3 8 2 4 3 3 5 2 2 4 2 2 2 2 2 3 2 3 2 3 2 2 2 2 2 2 + − Satel…" at bounding box center [531, 324] width 925 height 368
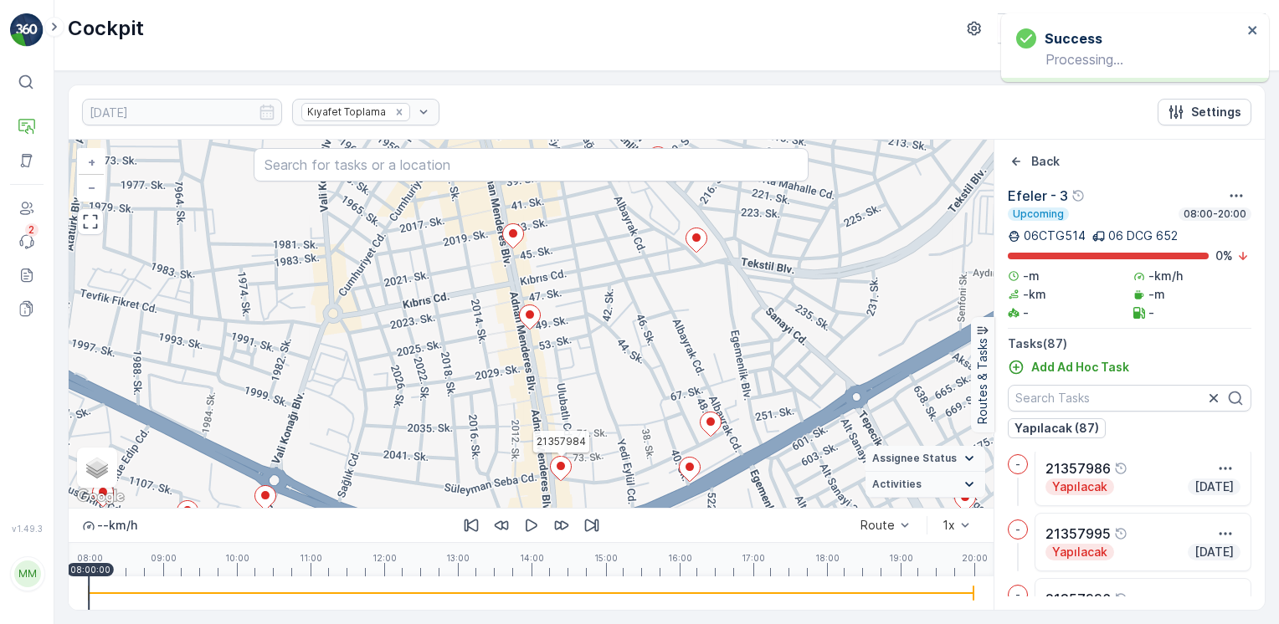
click at [561, 467] on ellipse at bounding box center [560, 466] width 8 height 8
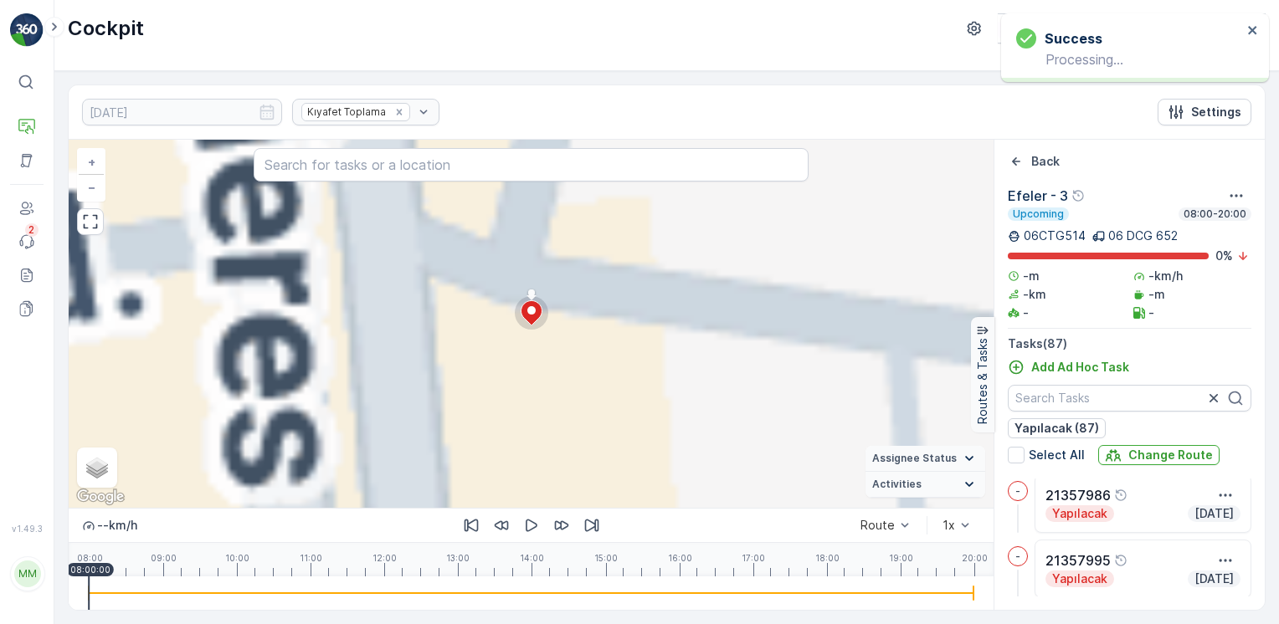
scroll to position [326, 0]
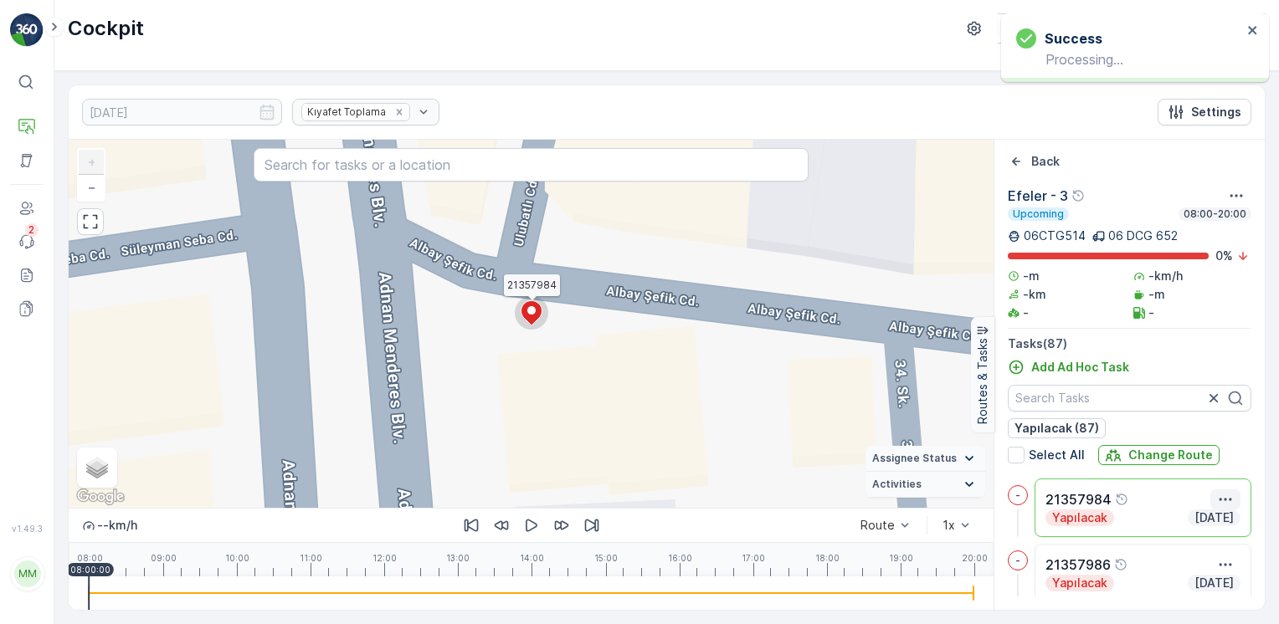
click at [1223, 491] on icon "button" at bounding box center [1225, 499] width 17 height 17
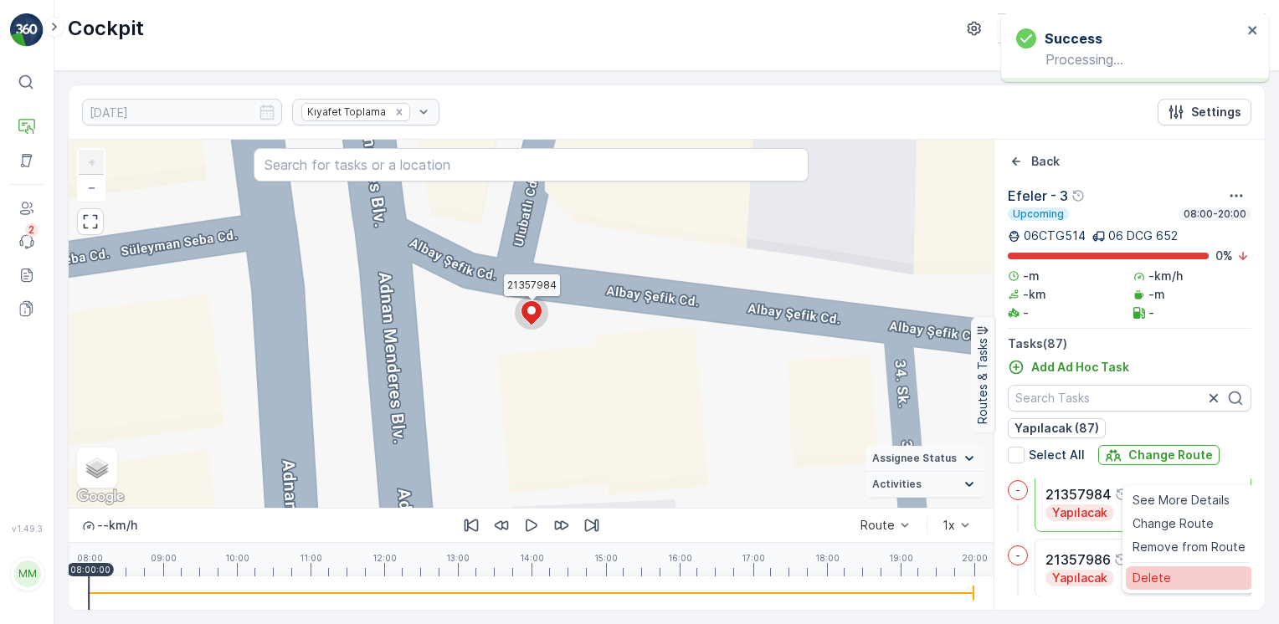
click at [1160, 573] on span "Delete" at bounding box center [1151, 577] width 38 height 17
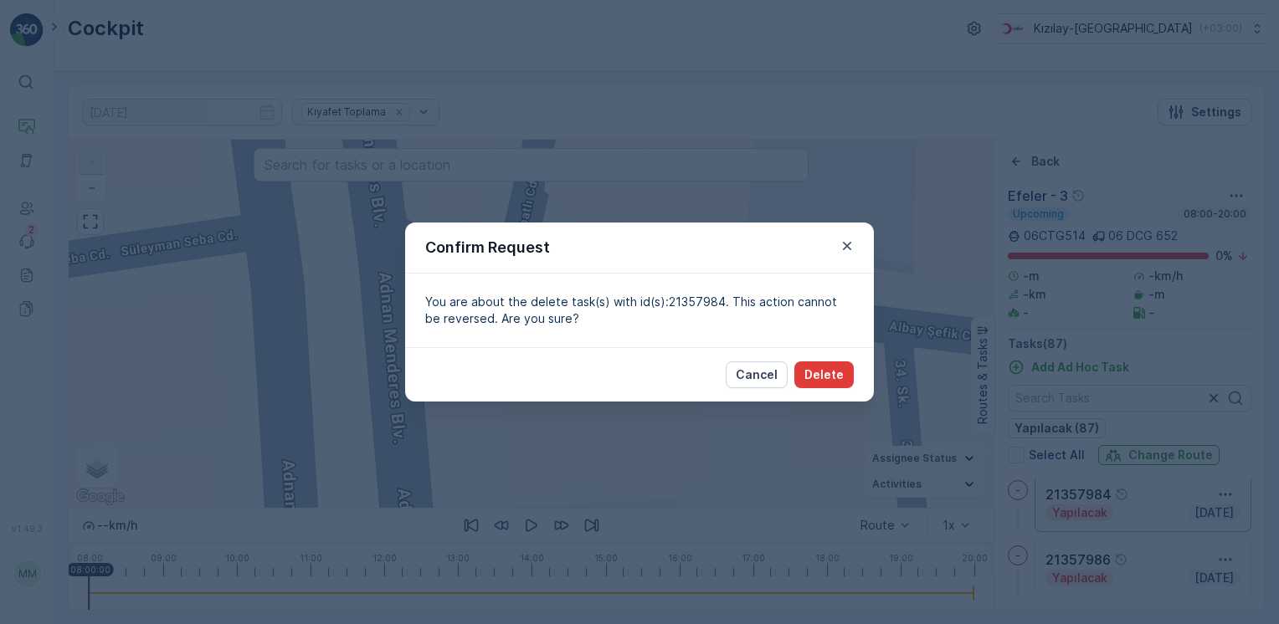
click at [810, 377] on p "Delete" at bounding box center [823, 374] width 39 height 17
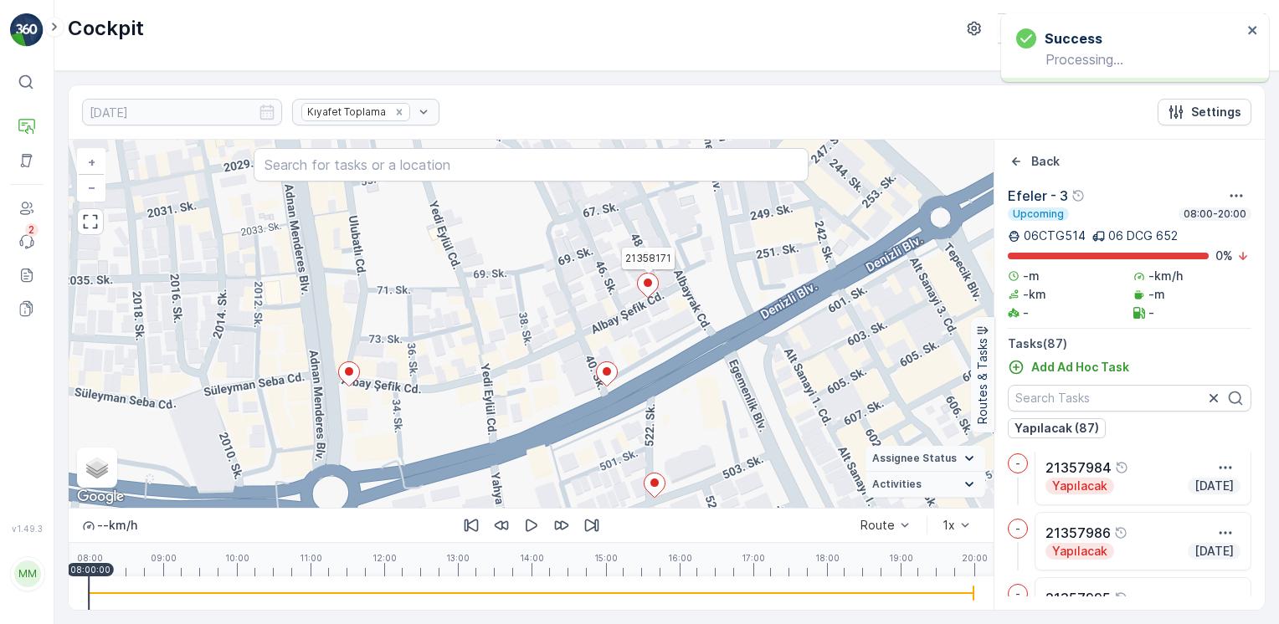
click at [643, 286] on icon at bounding box center [648, 286] width 21 height 24
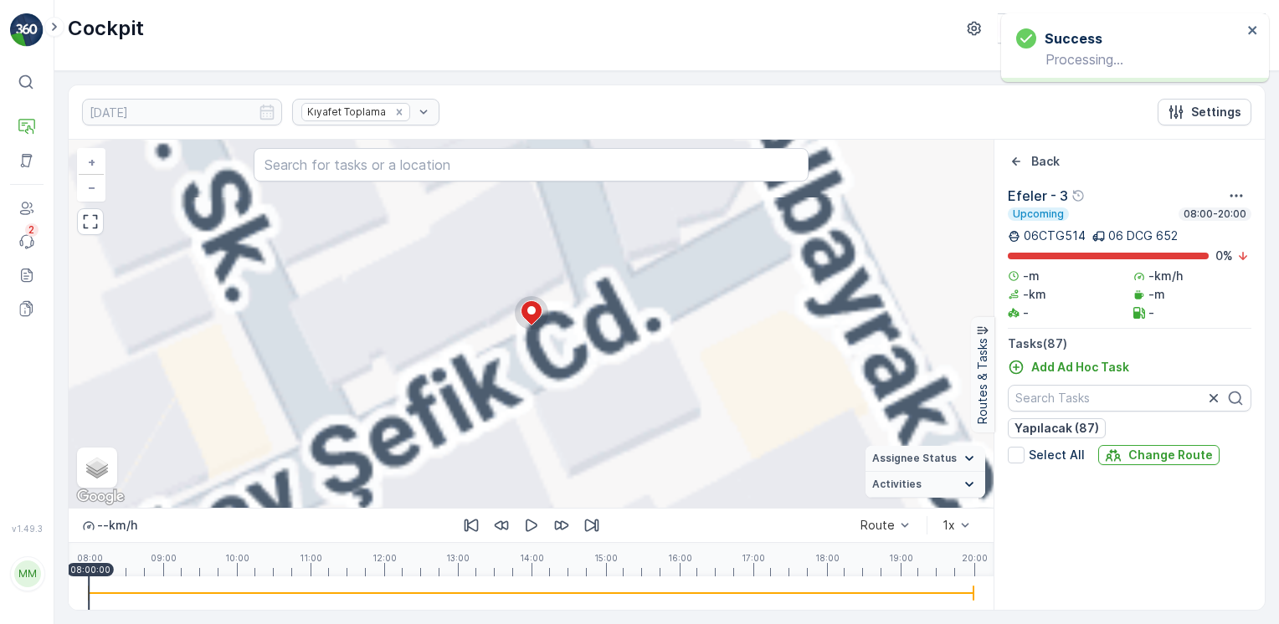
scroll to position [5532, 0]
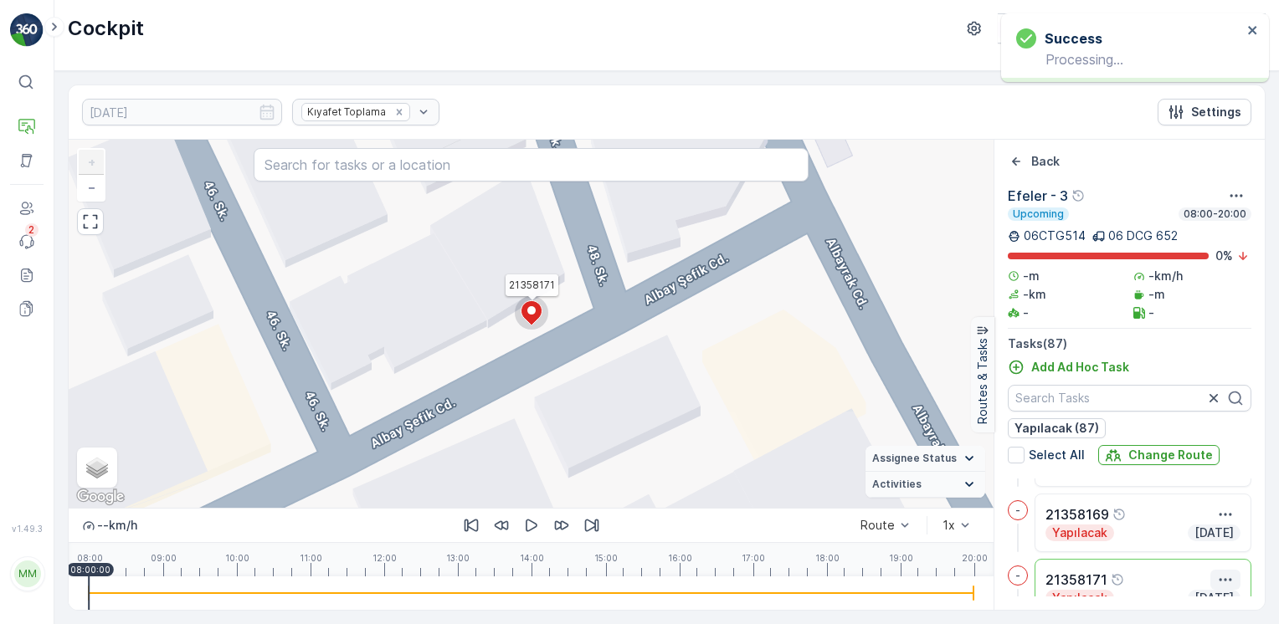
click at [1212, 580] on button "button" at bounding box center [1225, 580] width 30 height 20
click at [1161, 577] on span "Delete" at bounding box center [1151, 571] width 38 height 17
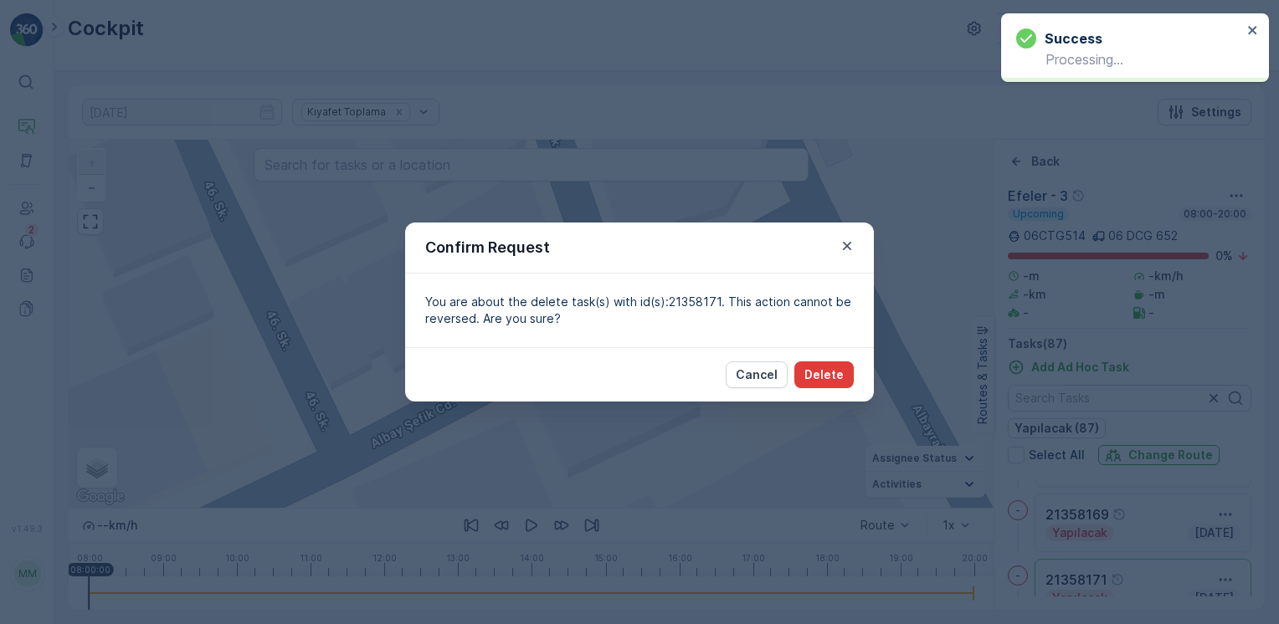
click at [814, 366] on p "Delete" at bounding box center [823, 374] width 39 height 17
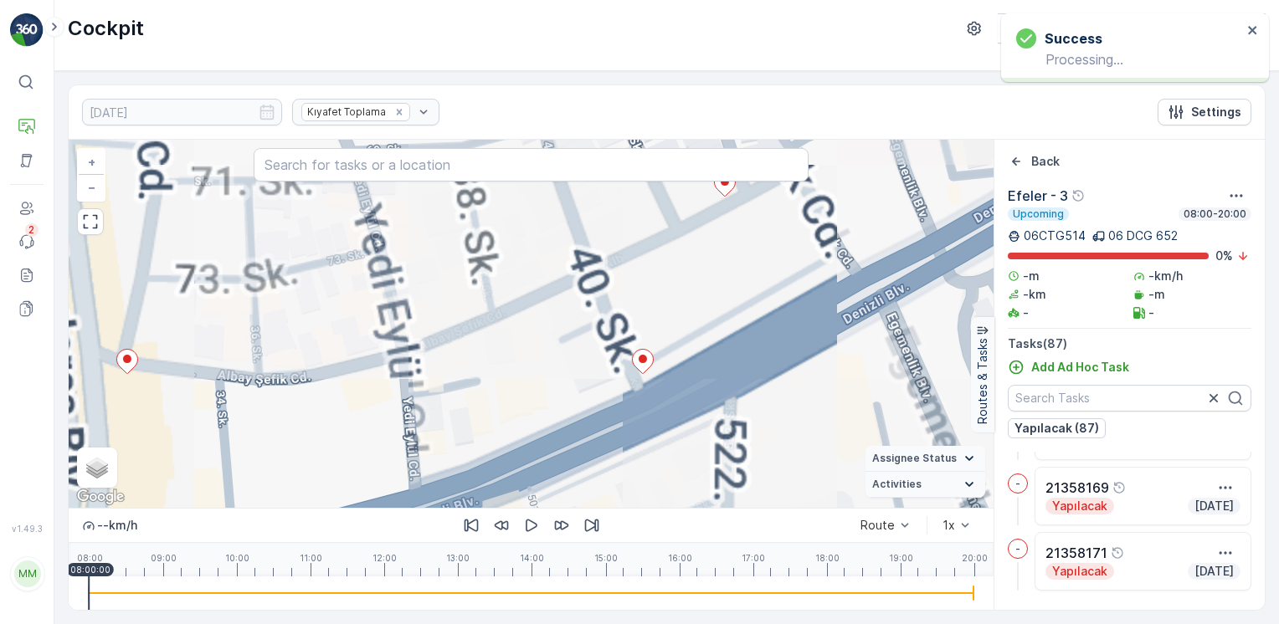
drag, startPoint x: 535, startPoint y: 321, endPoint x: 678, endPoint y: 249, distance: 160.5
click at [678, 249] on div "+ − Satellite Roadmap Terrain Hybrid Leaflet Keyboard shortcuts Map Data Map da…" at bounding box center [531, 324] width 925 height 368
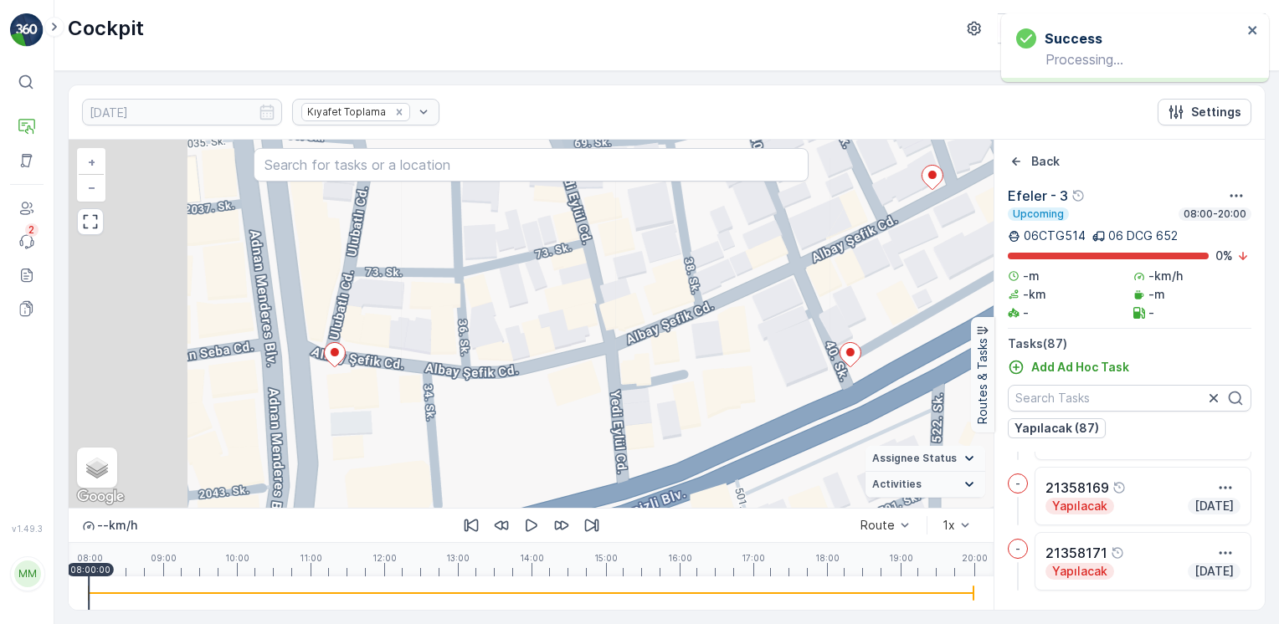
drag, startPoint x: 445, startPoint y: 298, endPoint x: 356, endPoint y: 325, distance: 92.9
click at [451, 300] on div "+ − Satellite Roadmap Terrain Hybrid Leaflet Keyboard shortcuts Map Data Map da…" at bounding box center [531, 324] width 925 height 368
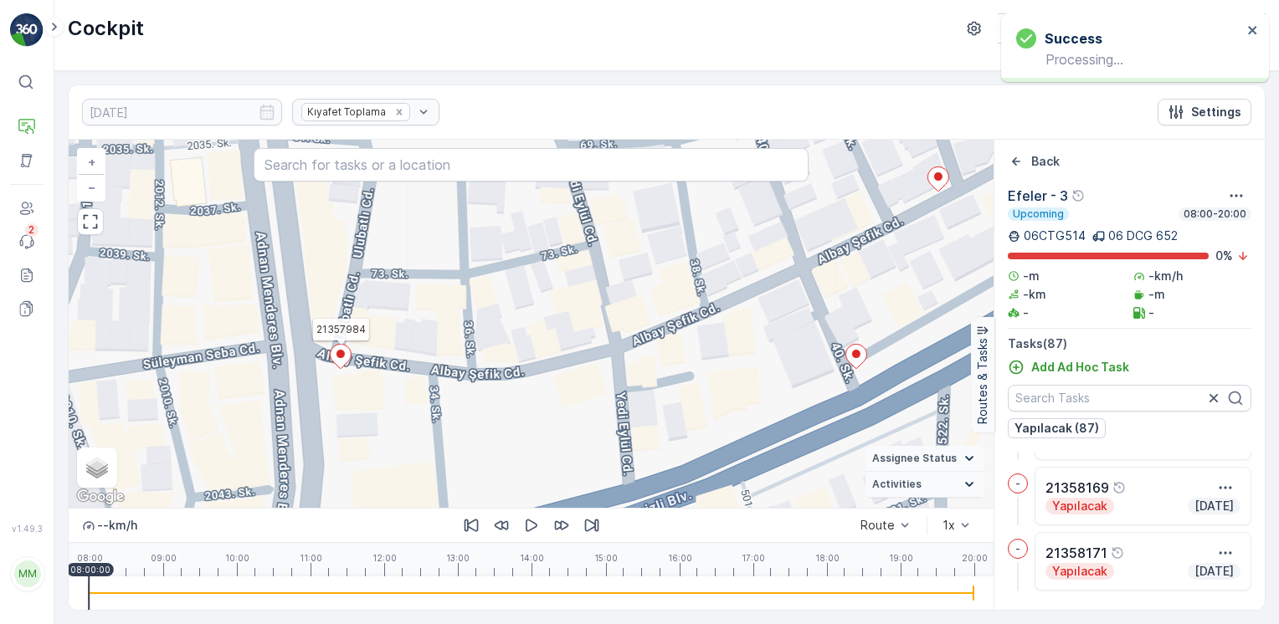
click at [341, 360] on icon at bounding box center [340, 357] width 21 height 24
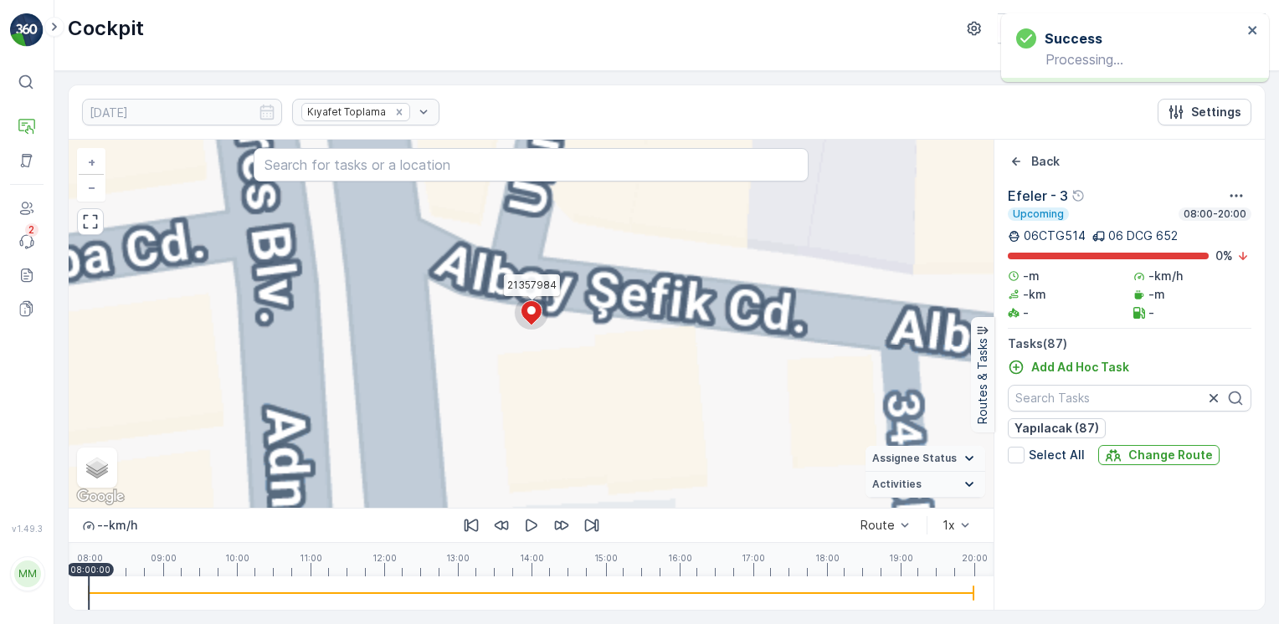
scroll to position [326, 0]
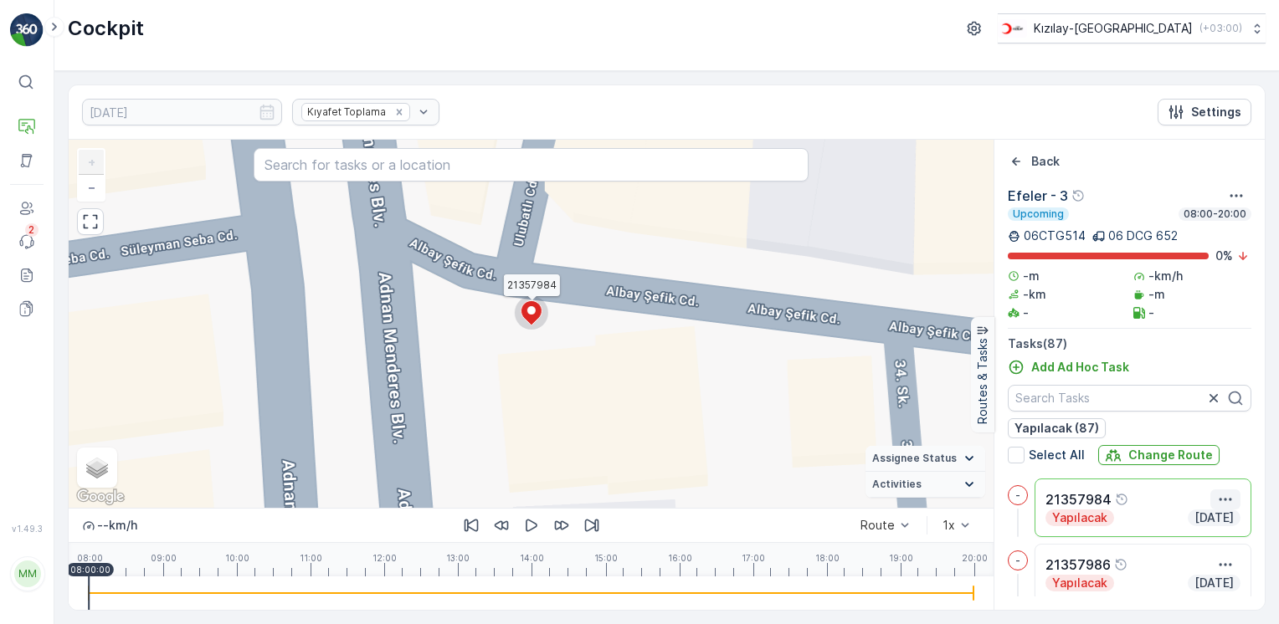
click at [1218, 500] on icon "button" at bounding box center [1225, 499] width 17 height 17
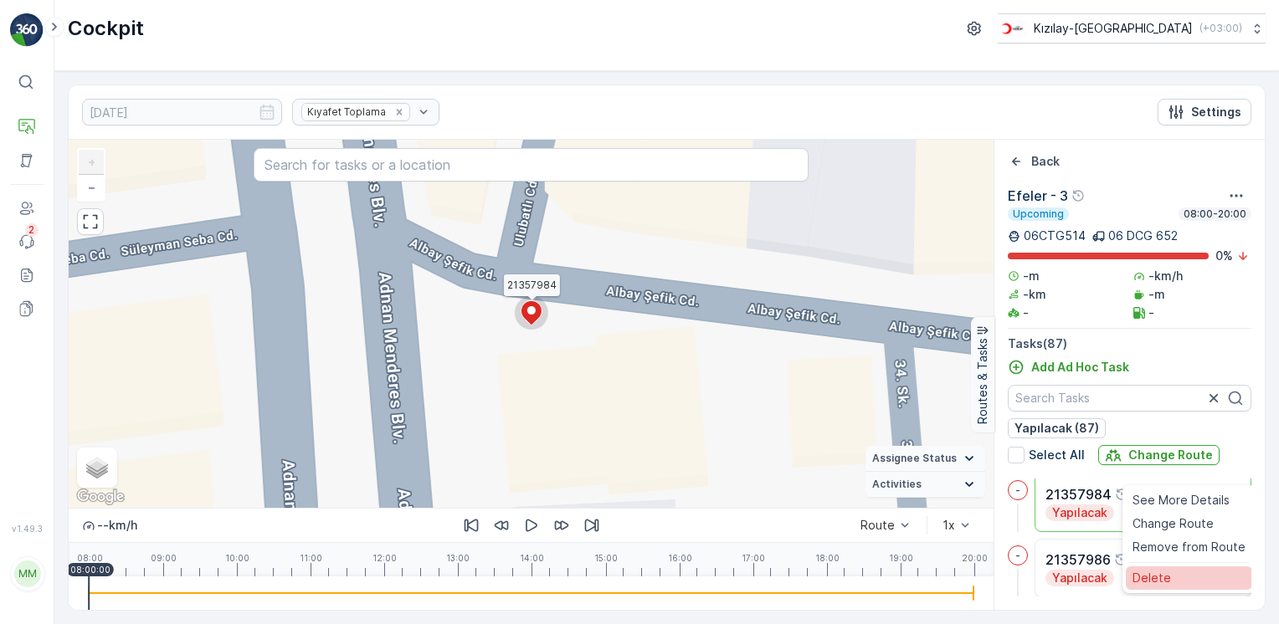
click at [1145, 577] on span "Delete" at bounding box center [1151, 577] width 38 height 17
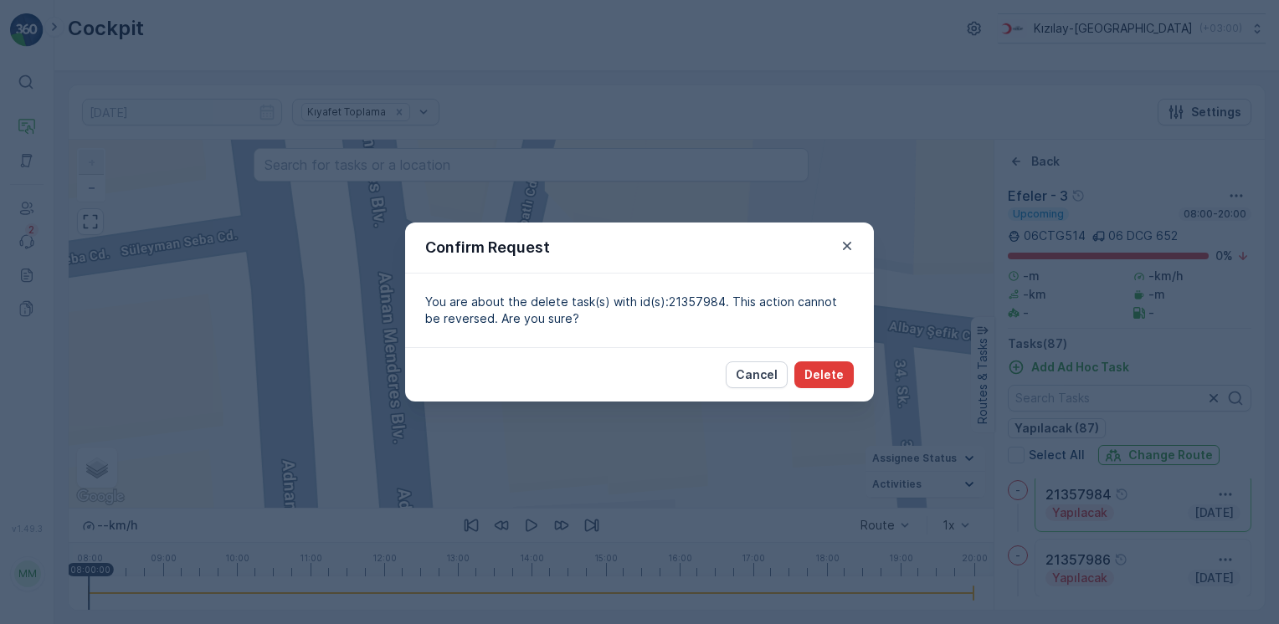
click at [811, 369] on p "Delete" at bounding box center [823, 374] width 39 height 17
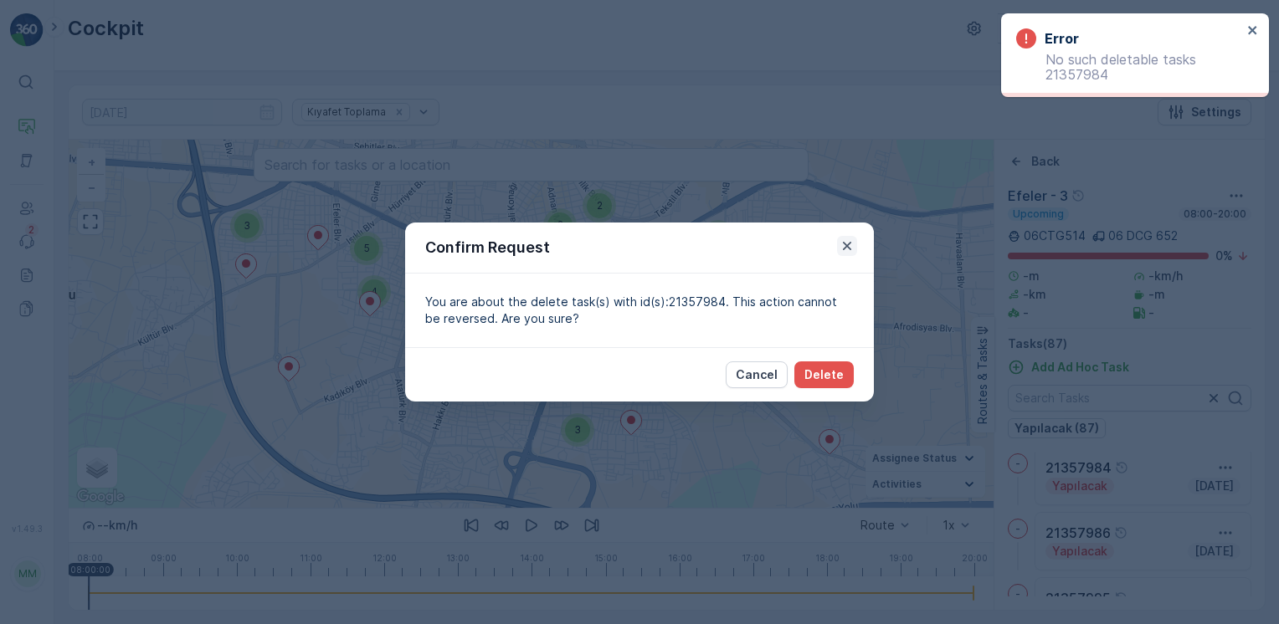
click at [847, 253] on icon "button" at bounding box center [846, 246] width 17 height 17
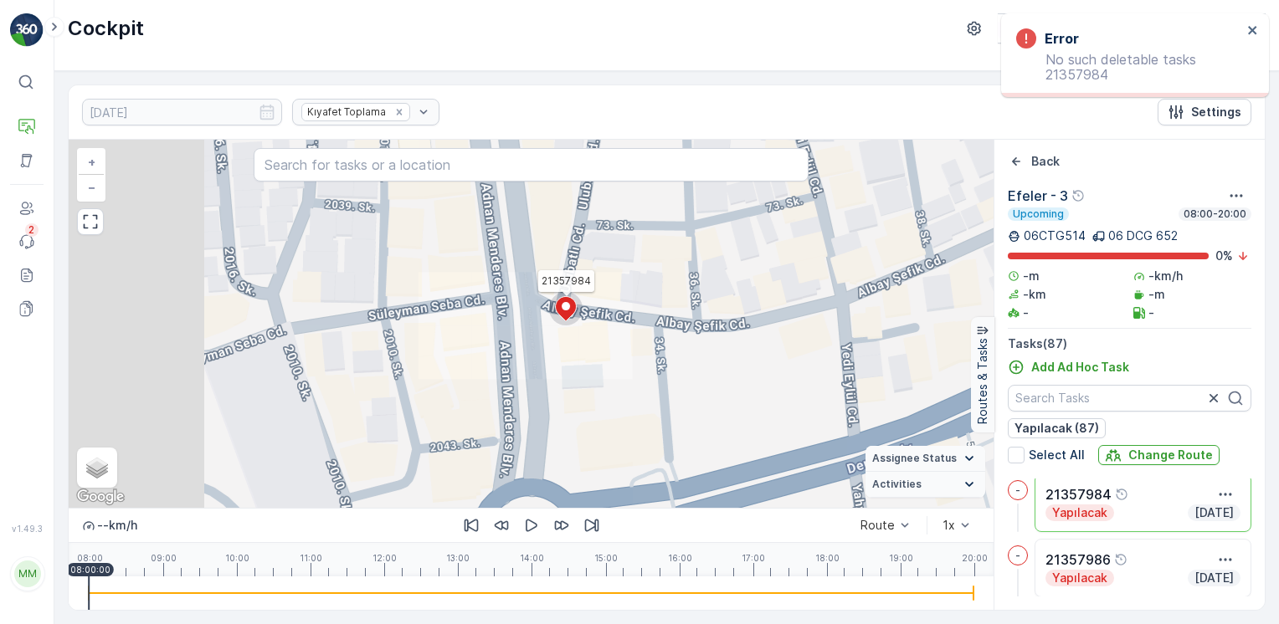
drag, startPoint x: 741, startPoint y: 361, endPoint x: 663, endPoint y: 372, distance: 79.4
click at [671, 374] on div "21357984 + − Satellite Roadmap Terrain Hybrid Leaflet Keyboard shortcuts Map Da…" at bounding box center [531, 324] width 925 height 368
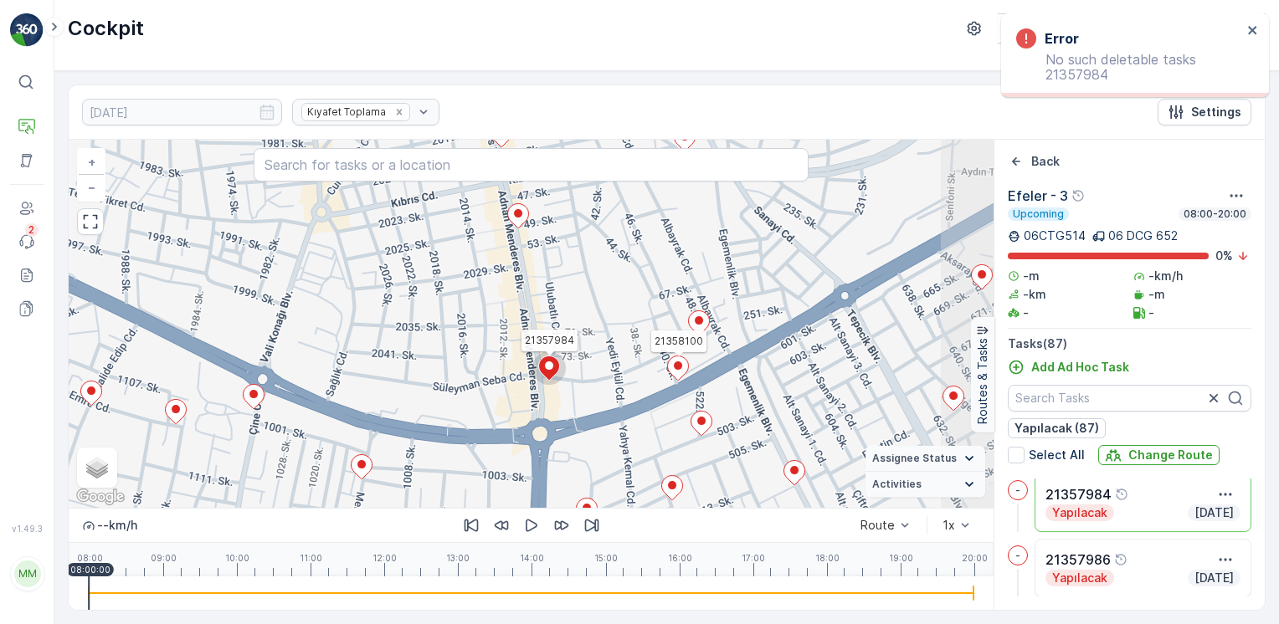
drag, startPoint x: 683, startPoint y: 374, endPoint x: 665, endPoint y: 373, distance: 17.6
click at [669, 377] on icon at bounding box center [678, 368] width 22 height 25
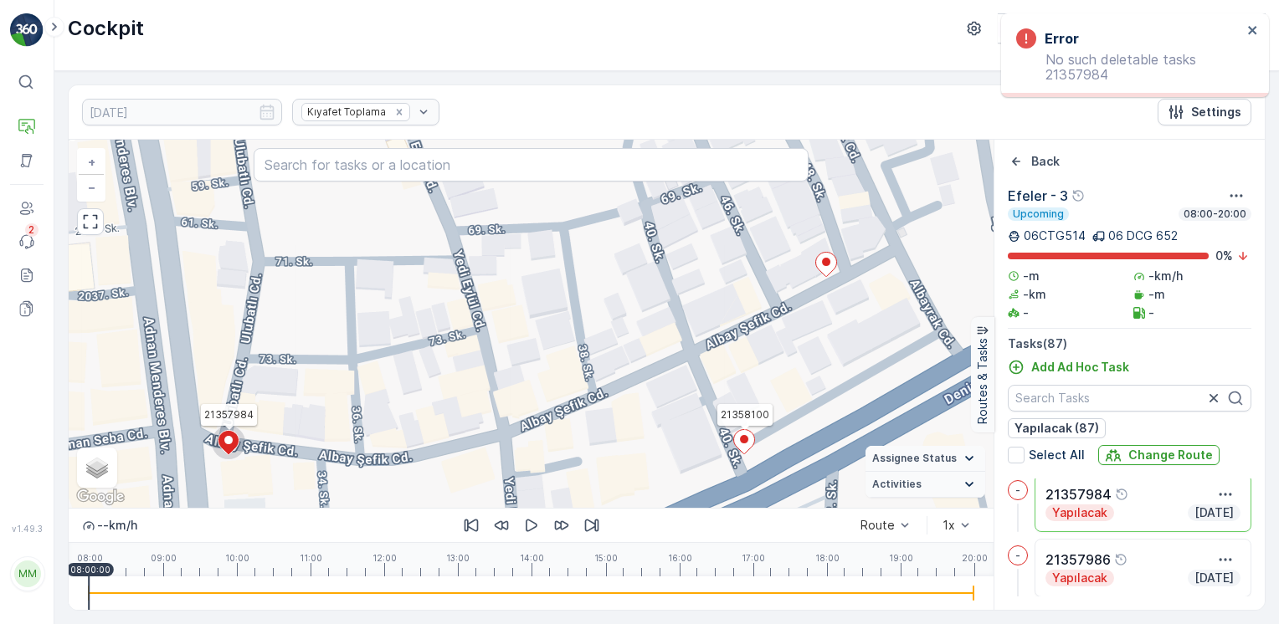
click at [749, 438] on icon at bounding box center [744, 442] width 21 height 24
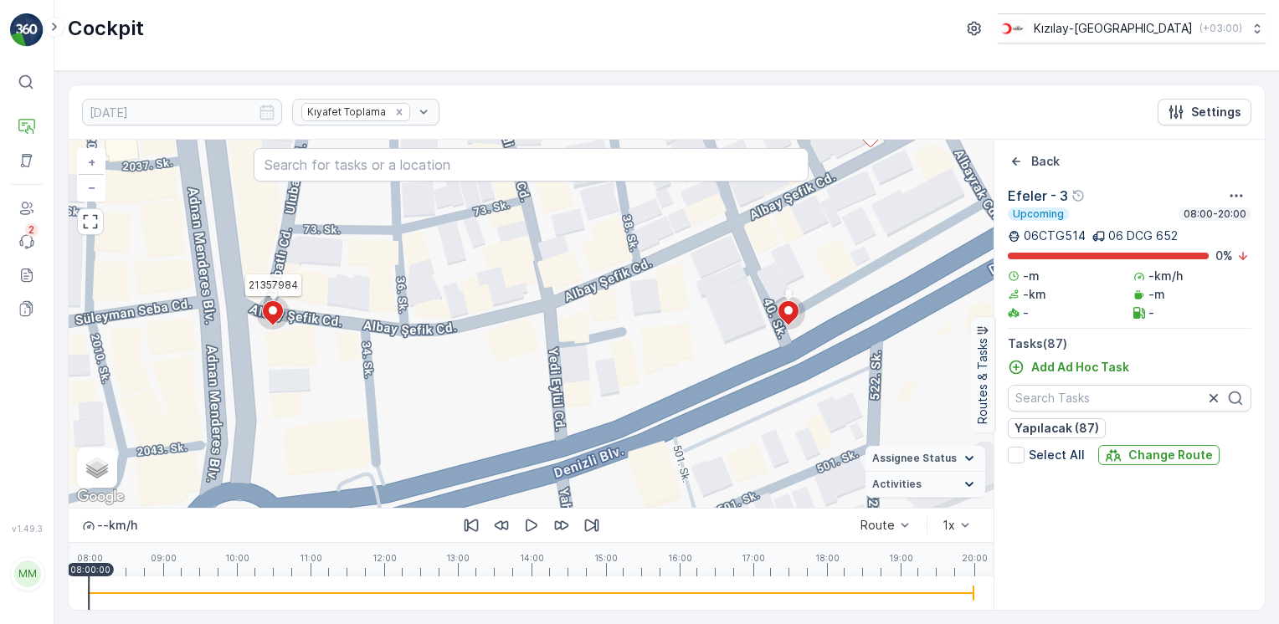
scroll to position [3471, 0]
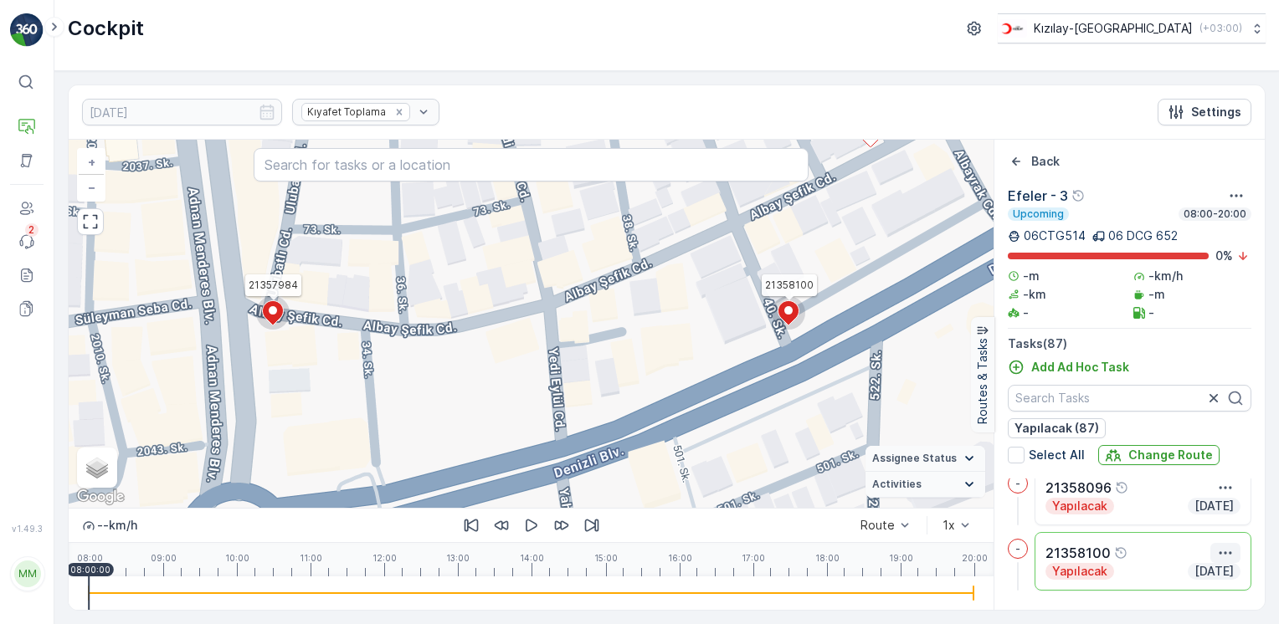
click at [1220, 550] on icon "button" at bounding box center [1225, 553] width 17 height 17
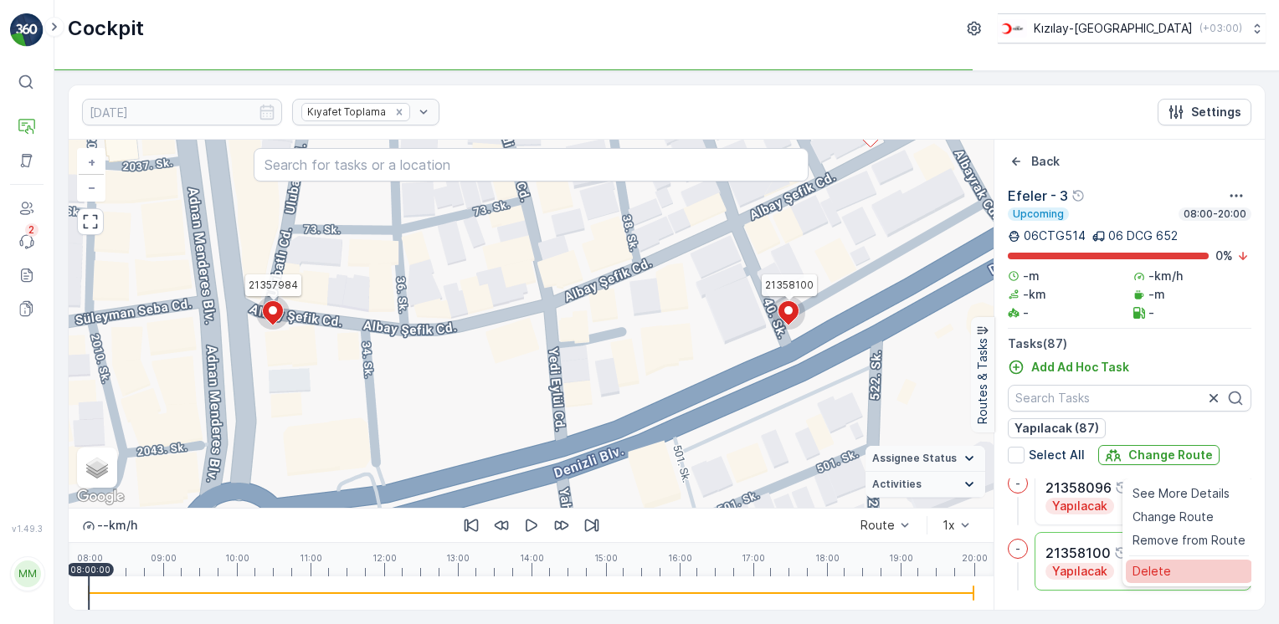
click at [1181, 564] on div "Delete" at bounding box center [1188, 571] width 126 height 23
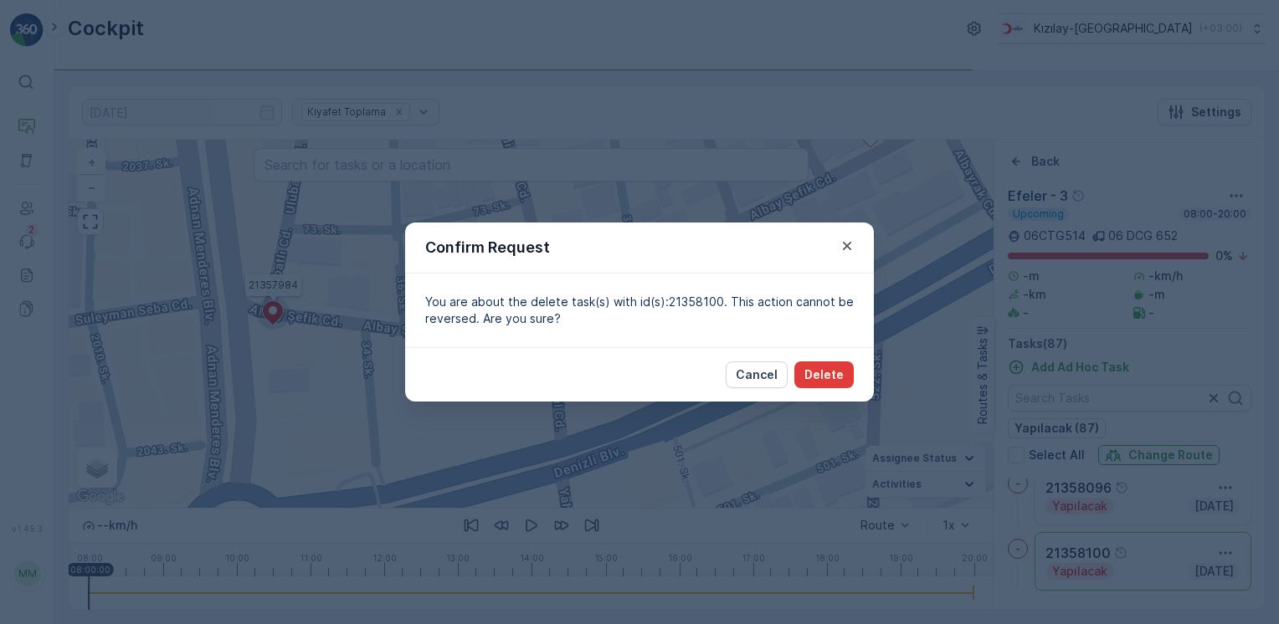
click at [826, 377] on p "Delete" at bounding box center [823, 374] width 39 height 17
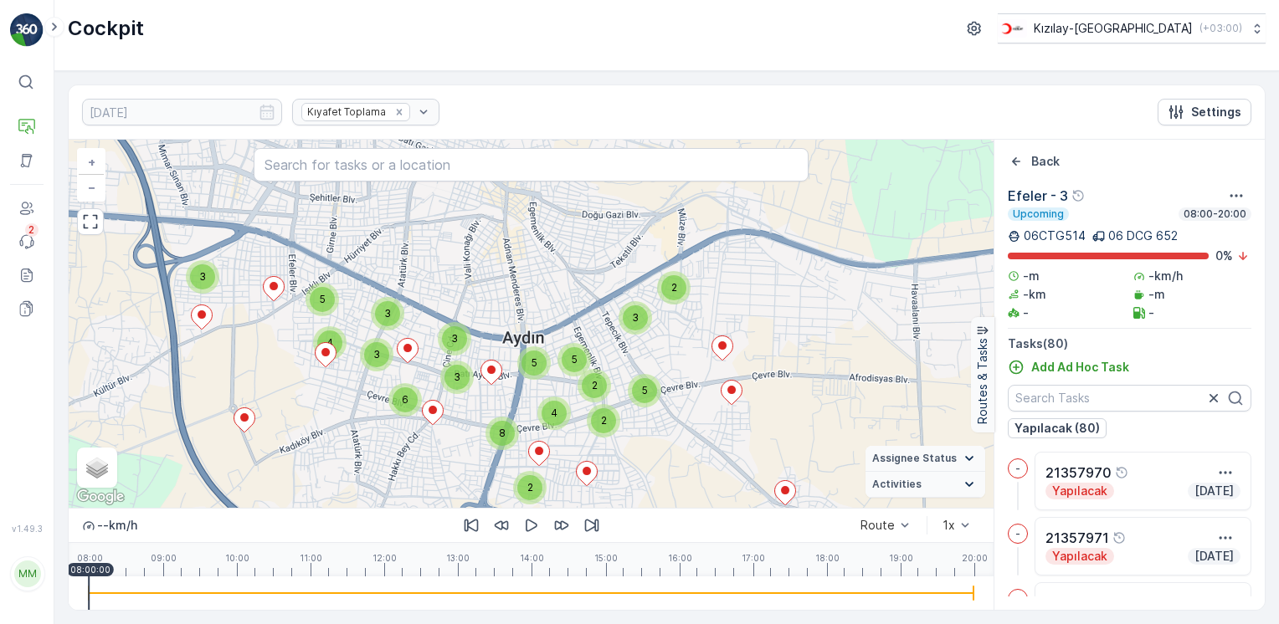
drag, startPoint x: 700, startPoint y: 303, endPoint x: 663, endPoint y: 412, distance: 114.8
click at [669, 411] on div "2 2 4 5 5 3 3 3 6 2 3 8 2 5 4 3 3 5 + − Satellite Roadmap Terrain Hybrid Leafle…" at bounding box center [531, 324] width 925 height 368
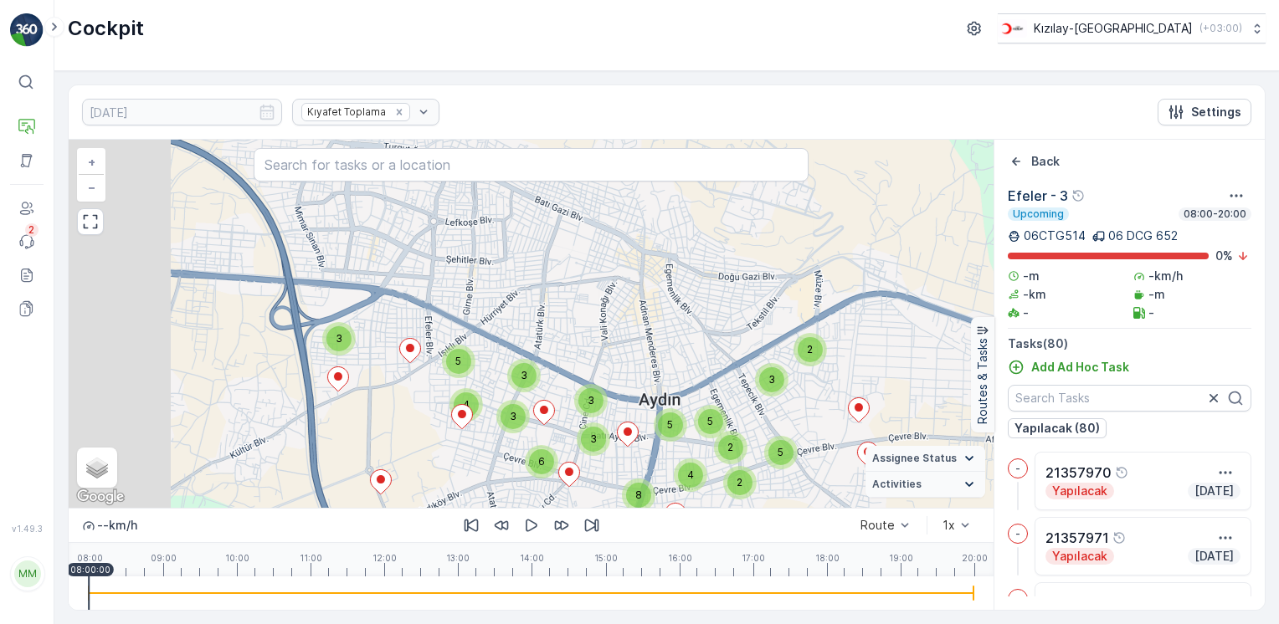
drag, startPoint x: 650, startPoint y: 332, endPoint x: 686, endPoint y: 315, distance: 39.7
click at [686, 320] on div "2 5 2 2 3 5 4 5 2 8 3 5 4 3 3 6 3 3 + − Satellite Roadmap Terrain Hybrid Leafle…" at bounding box center [531, 324] width 925 height 368
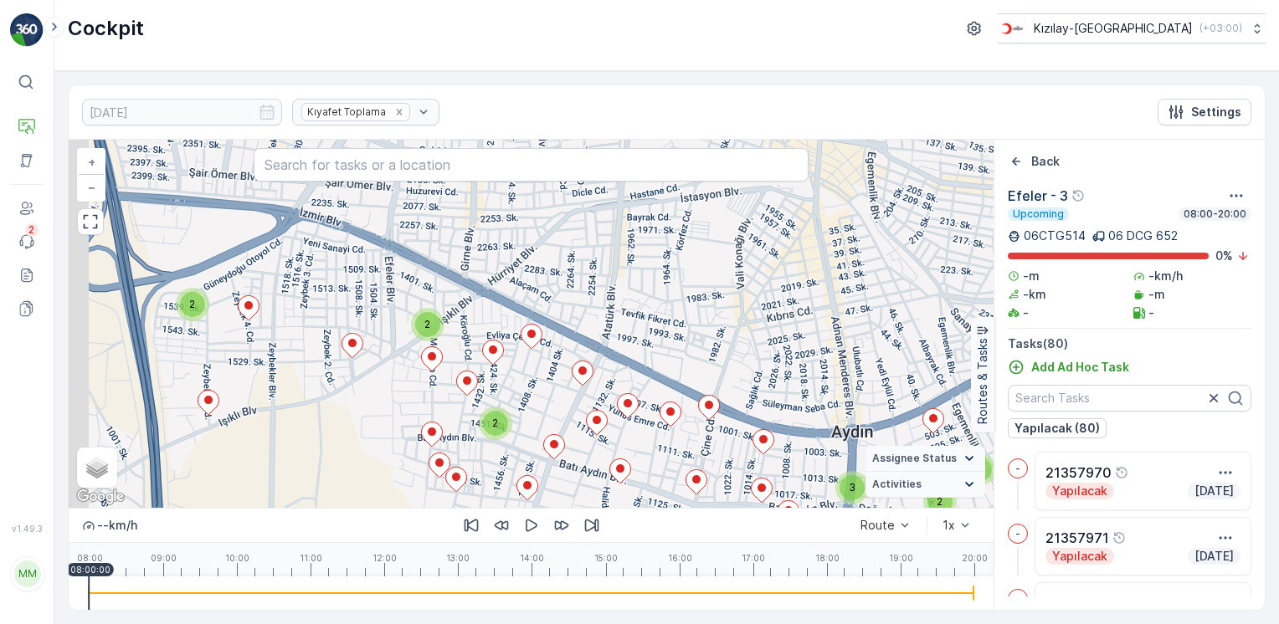
drag, startPoint x: 555, startPoint y: 330, endPoint x: 805, endPoint y: 286, distance: 253.9
click at [800, 289] on div "2 2 2 2 2 2 3 2 2 2 2 2 2 2 2 + − Satellite Roadmap Terrain Hybrid Leaflet Keyb…" at bounding box center [531, 324] width 925 height 368
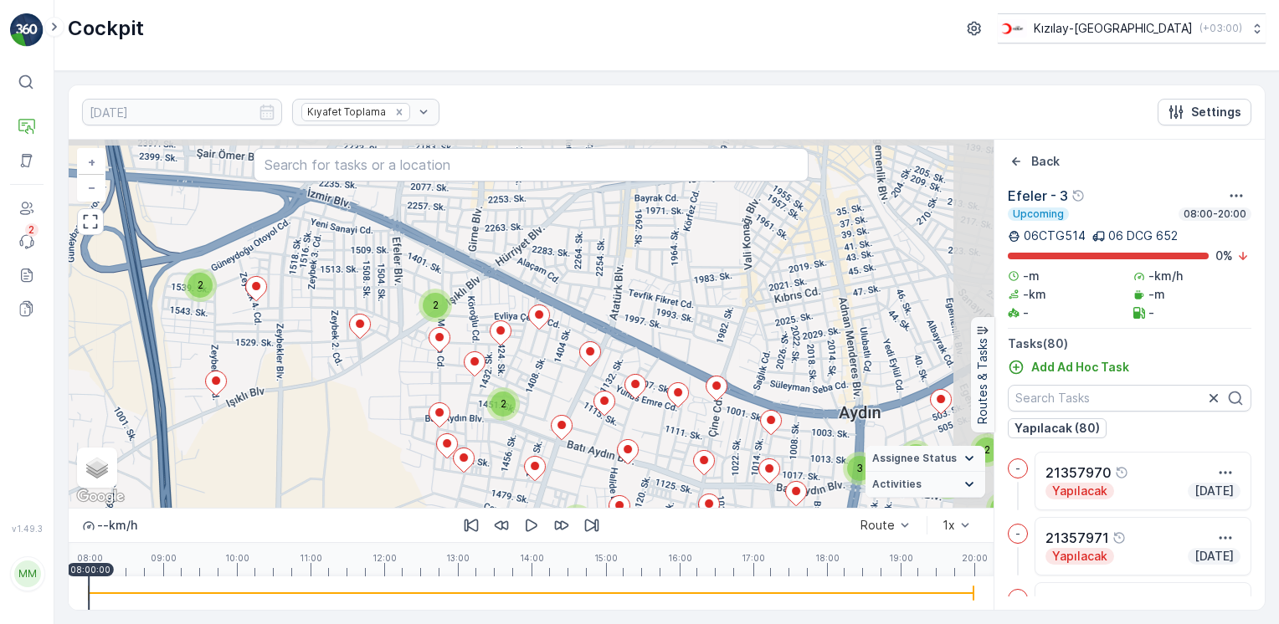
drag, startPoint x: 810, startPoint y: 277, endPoint x: 665, endPoint y: 290, distance: 145.3
click at [665, 290] on div "2 2 2 2 2 2 3 2 2 2 2 2 2 2 2 + − Satellite Roadmap Terrain Hybrid Leaflet Keyb…" at bounding box center [531, 324] width 925 height 368
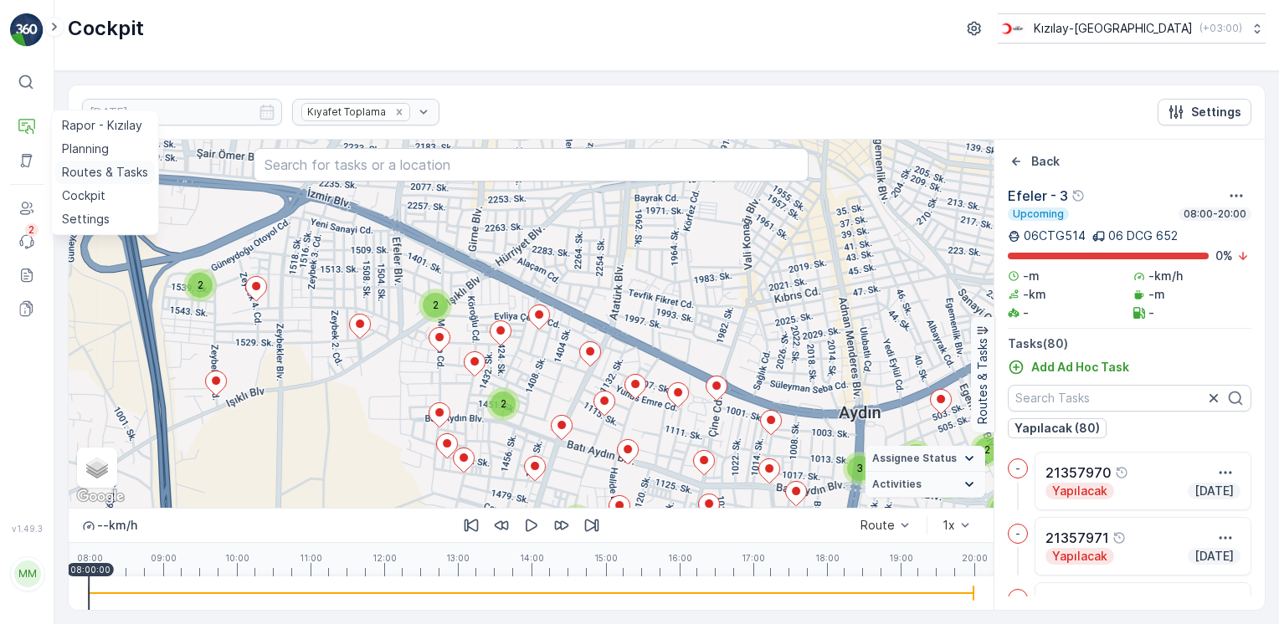
click at [95, 175] on p "Routes & Tasks" at bounding box center [105, 172] width 86 height 17
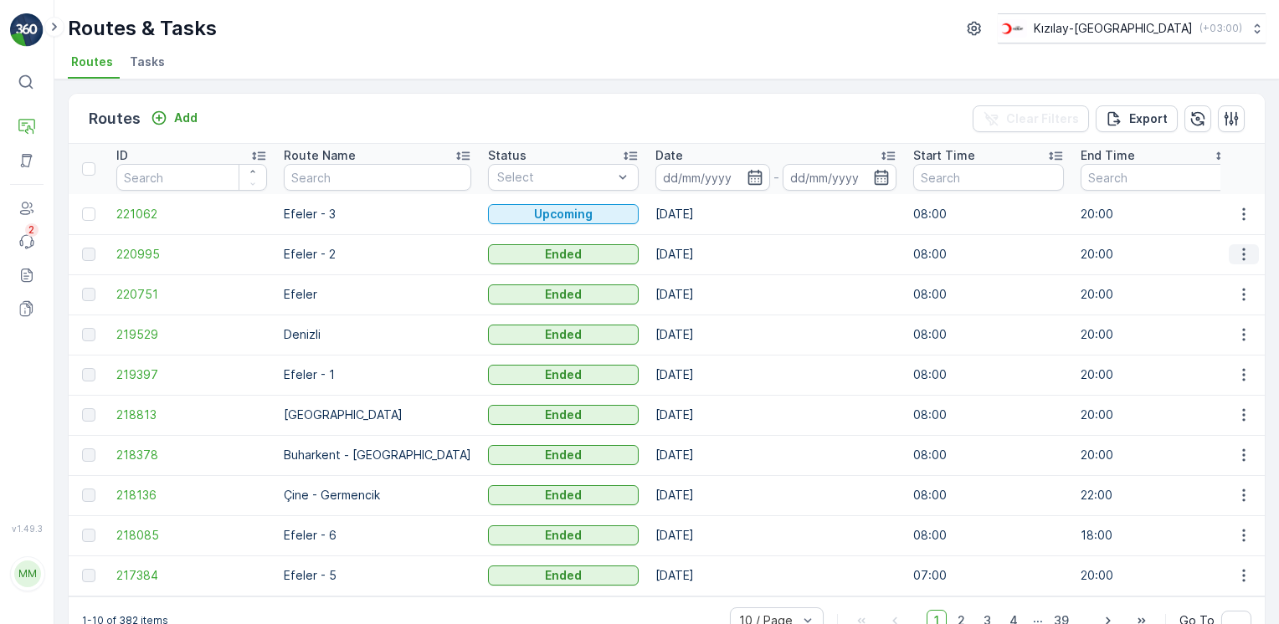
click at [1241, 255] on icon "button" at bounding box center [1243, 254] width 17 height 17
click at [1199, 296] on span "View Route Tracking" at bounding box center [1213, 301] width 115 height 17
click at [1235, 295] on icon "button" at bounding box center [1243, 294] width 17 height 17
click at [1243, 331] on div "View Route Tracking" at bounding box center [1213, 341] width 129 height 23
click at [1243, 256] on icon "button" at bounding box center [1243, 254] width 17 height 17
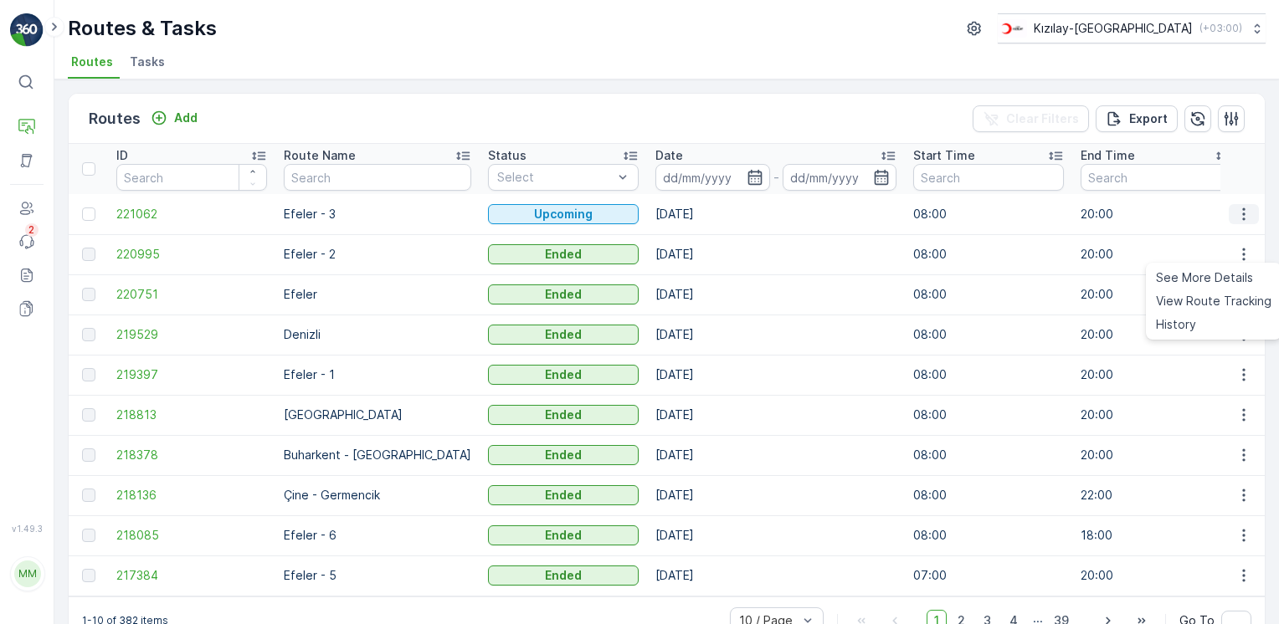
click at [1239, 219] on icon "button" at bounding box center [1243, 214] width 17 height 17
click at [1243, 208] on icon "button" at bounding box center [1243, 214] width 17 height 17
click at [688, 126] on div "Routes Add Clear Filters Export" at bounding box center [667, 119] width 1196 height 50
click at [1245, 214] on icon "button" at bounding box center [1243, 214] width 17 height 17
click at [1195, 266] on span "View Route Tracking" at bounding box center [1213, 261] width 115 height 17
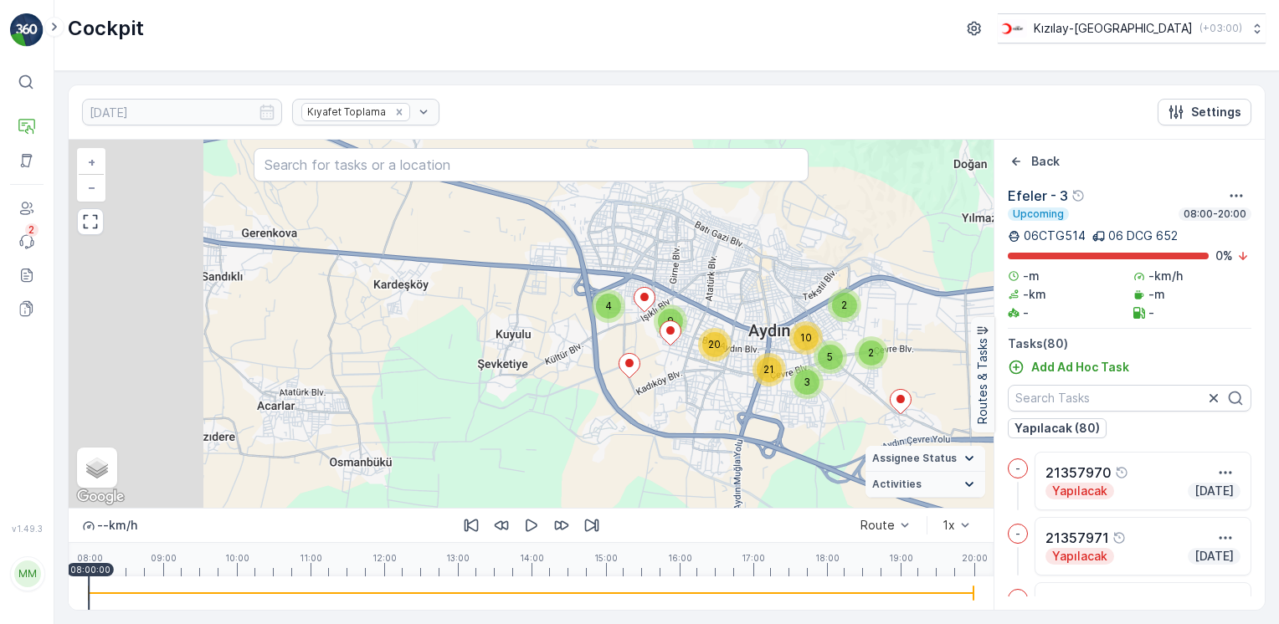
click at [726, 293] on div "2 2 5 3 10 21 4 9 20 + − Satellite Roadmap Terrain Hybrid Leaflet Keyboard shor…" at bounding box center [531, 324] width 925 height 368
